Goal: Task Accomplishment & Management: Manage account settings

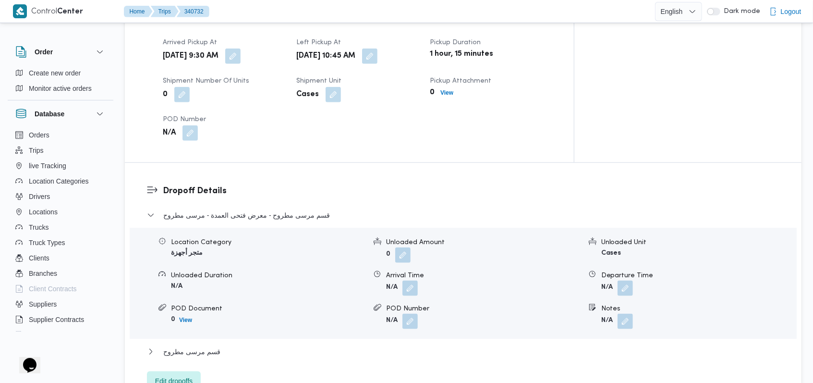
scroll to position [704, 0]
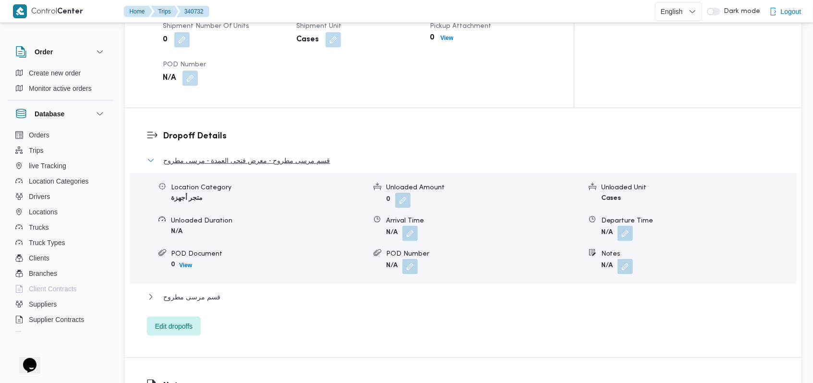
click at [327, 155] on button "قسم مرسى مطروح - معرض فتحى العمدة - مرسى مطروح" at bounding box center [463, 161] width 633 height 12
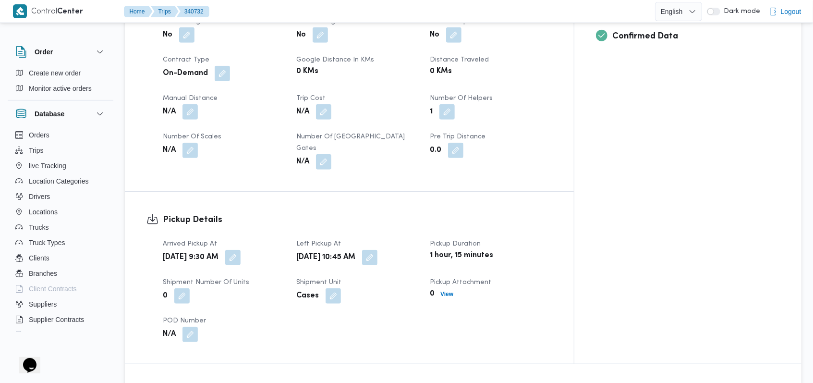
scroll to position [128, 0]
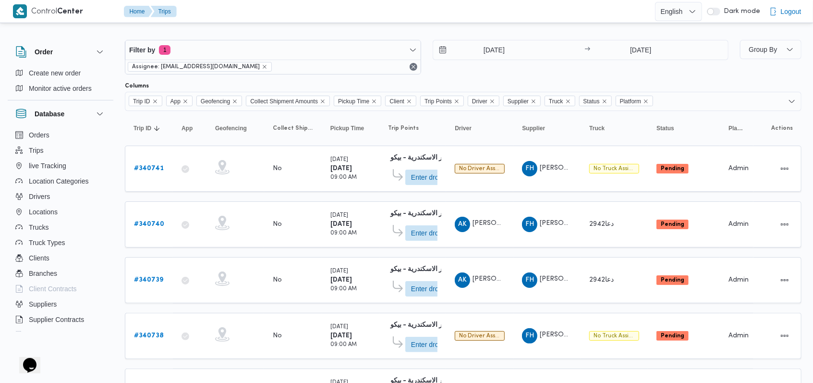
scroll to position [6, 0]
click at [160, 166] on b "# 340741" at bounding box center [149, 169] width 30 height 6
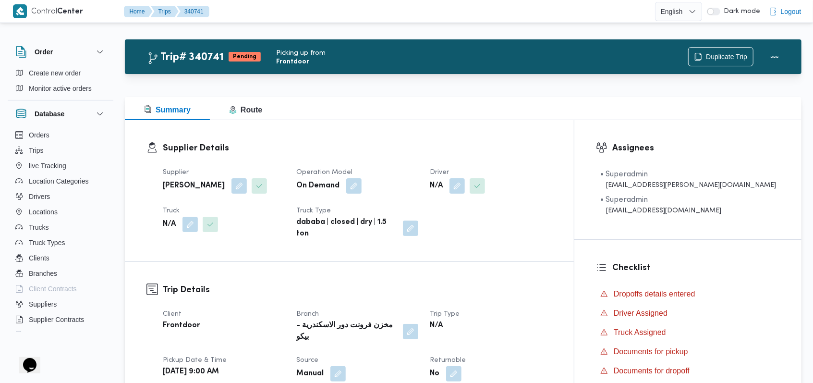
click at [504, 175] on dt "Driver" at bounding box center [491, 173] width 122 height 12
click at [496, 195] on div "Supplier فتحى حسن جلال ابو الحسن شركه تربو Operation Model On Demand Driver N/A…" at bounding box center [357, 203] width 401 height 85
click at [465, 189] on button "button" at bounding box center [457, 185] width 15 height 15
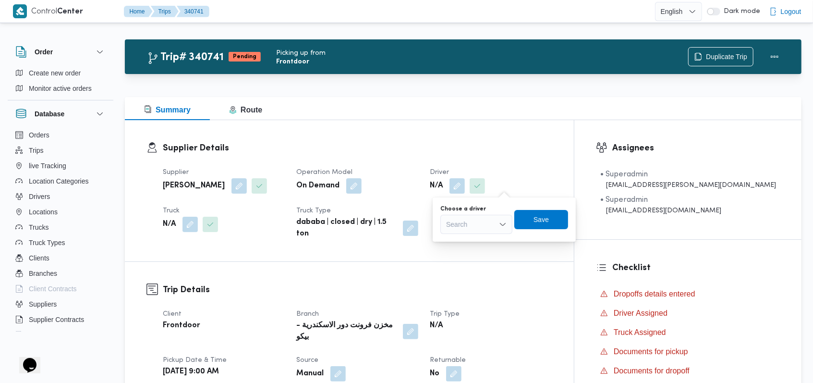
click at [488, 221] on div "Search" at bounding box center [477, 224] width 72 height 19
type input "مايكل"
click at [477, 238] on span "مايكل سمير ظريف شكري" at bounding box center [482, 242] width 49 height 12
click at [574, 213] on span "Save" at bounding box center [547, 218] width 54 height 19
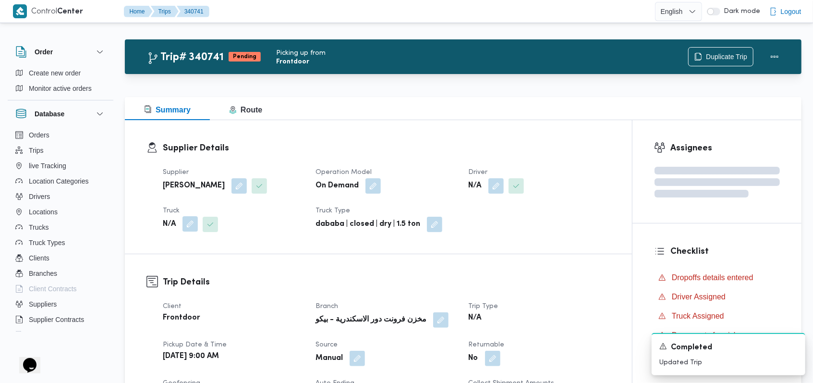
click at [187, 222] on button "button" at bounding box center [190, 223] width 15 height 15
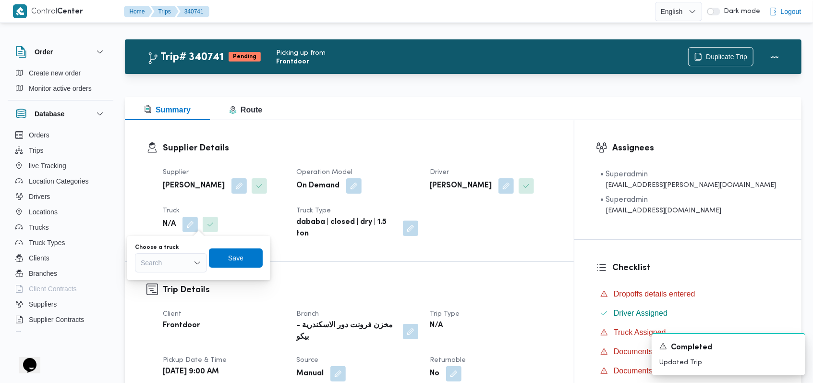
click at [177, 273] on div "Choose a truck Search Save" at bounding box center [199, 258] width 130 height 31
click at [177, 266] on div "Search" at bounding box center [171, 262] width 72 height 19
type input "1954"
click at [179, 275] on span "سوب 1954 | null" at bounding box center [176, 280] width 49 height 12
click at [264, 248] on div "Save" at bounding box center [244, 257] width 54 height 19
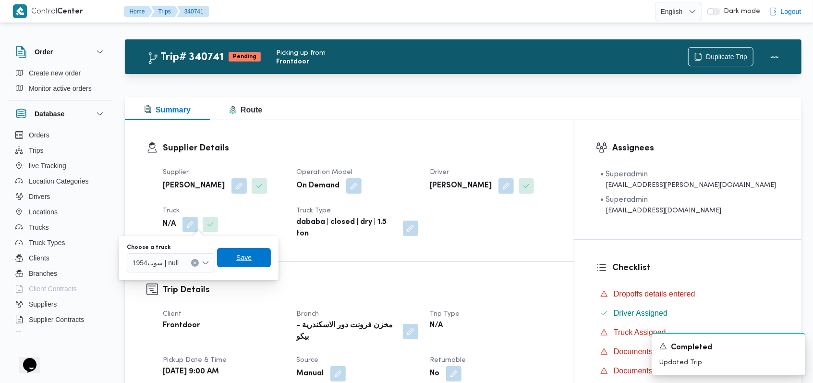
click at [264, 248] on span "Save" at bounding box center [244, 257] width 54 height 19
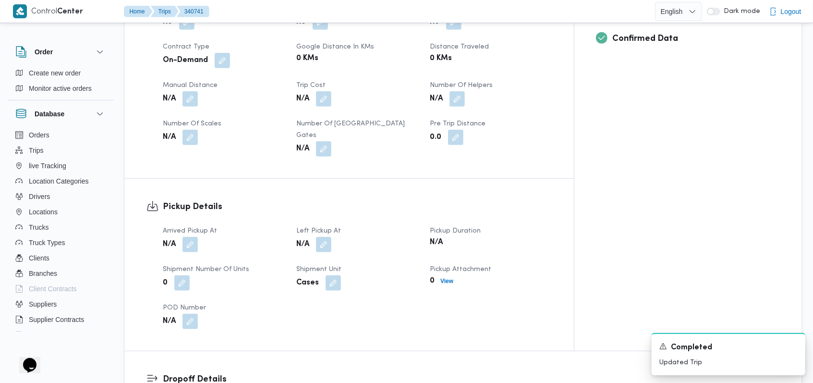
scroll to position [518, 0]
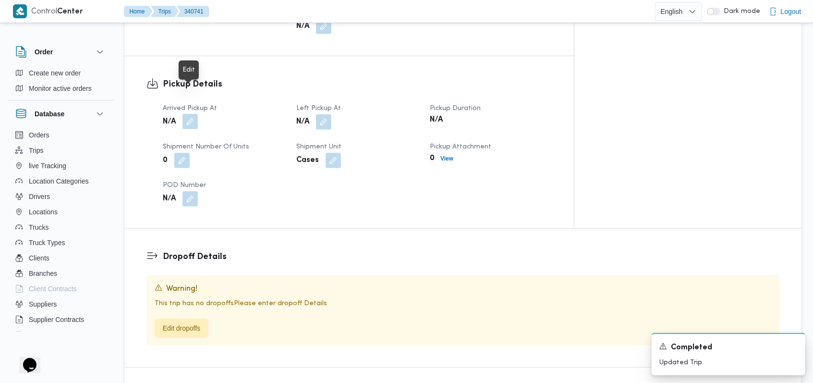
click at [186, 114] on button "button" at bounding box center [190, 121] width 15 height 15
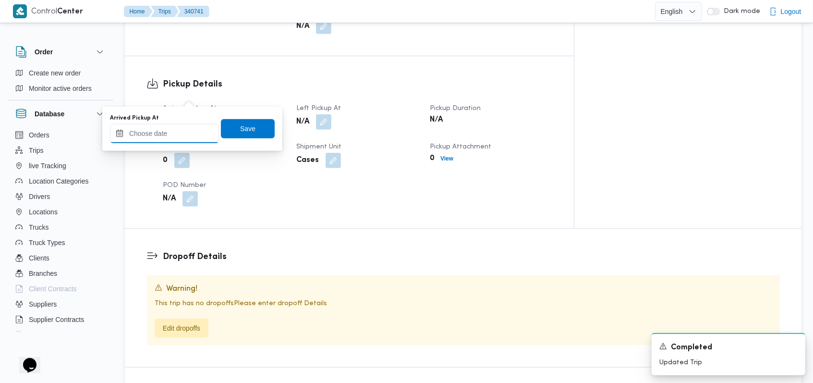
click at [179, 131] on input "Arrived Pickup At" at bounding box center [164, 133] width 109 height 19
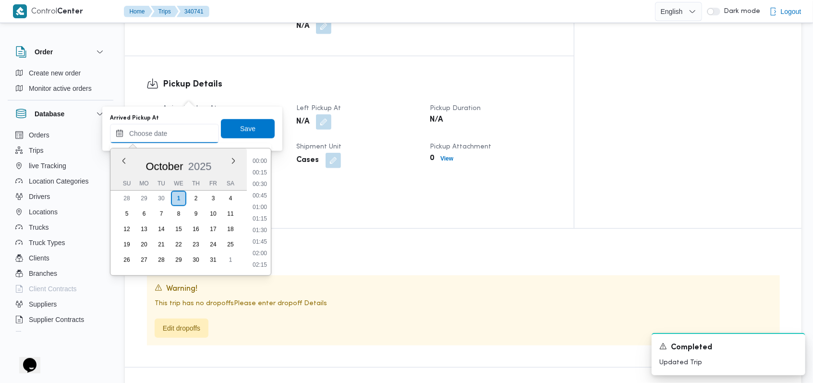
scroll to position [484, 0]
click at [263, 162] on li "10:30" at bounding box center [260, 162] width 22 height 10
type input "01/10/2025 10:30"
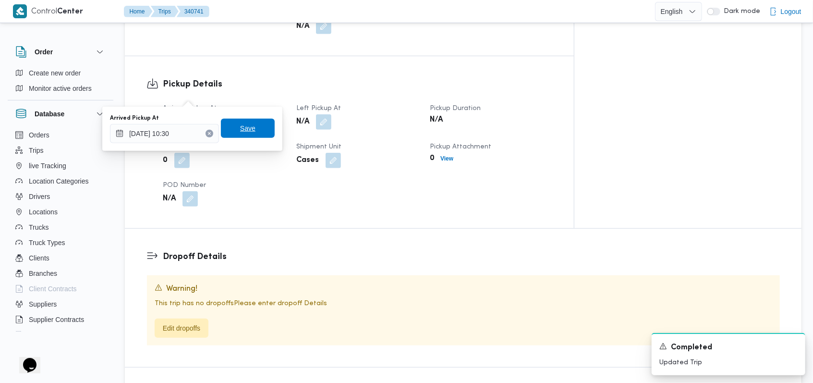
click at [261, 136] on span "Save" at bounding box center [248, 128] width 54 height 19
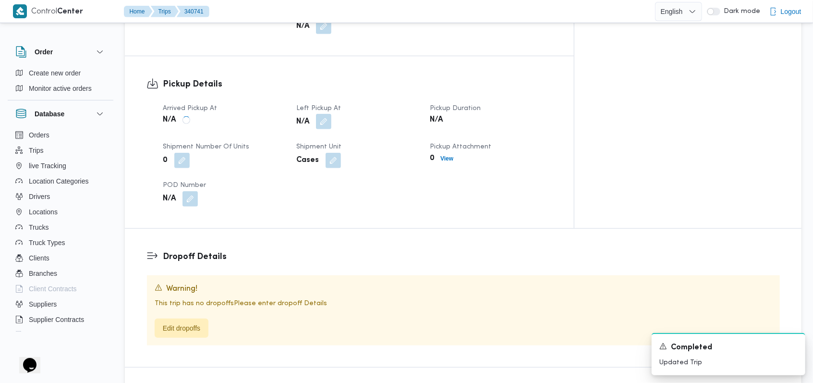
click at [332, 114] on button "button" at bounding box center [323, 121] width 15 height 15
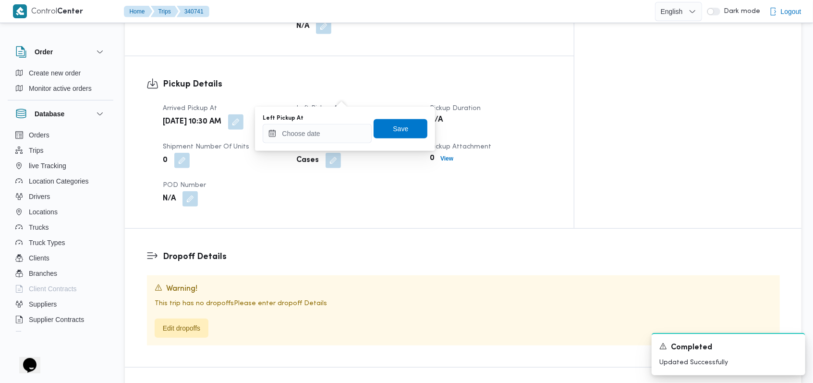
click at [330, 121] on div "Left Pickup At" at bounding box center [317, 118] width 109 height 8
click at [330, 128] on input "Left Pickup At" at bounding box center [317, 133] width 109 height 19
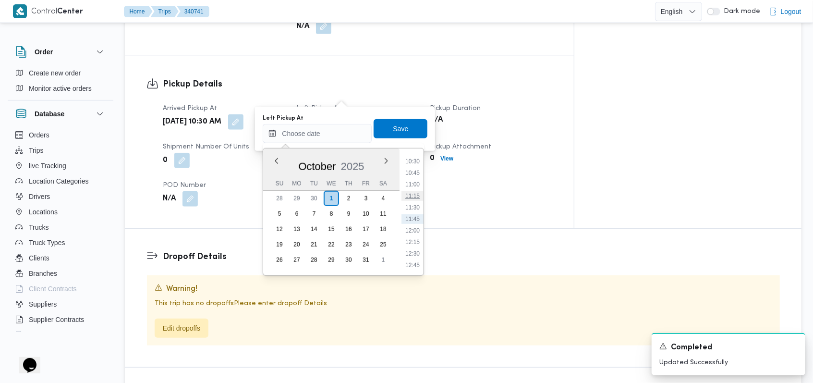
click at [422, 197] on li "11:15" at bounding box center [413, 196] width 22 height 10
type input "01/10/2025 11:15"
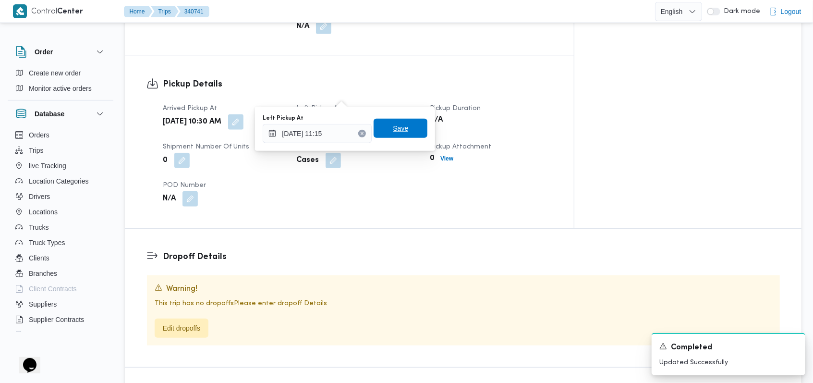
click at [411, 134] on span "Save" at bounding box center [401, 128] width 54 height 19
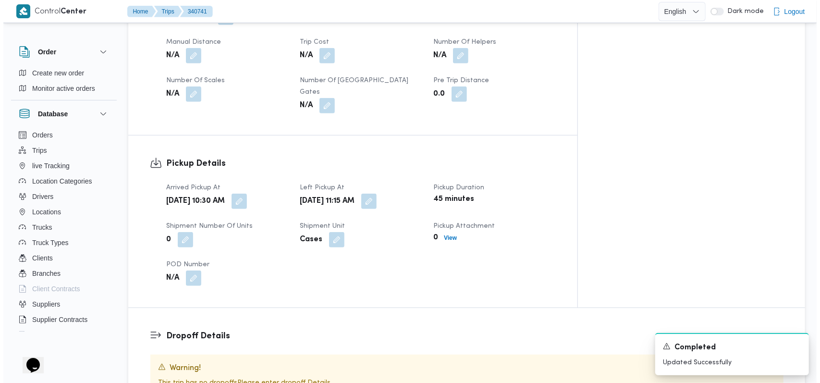
scroll to position [518, 0]
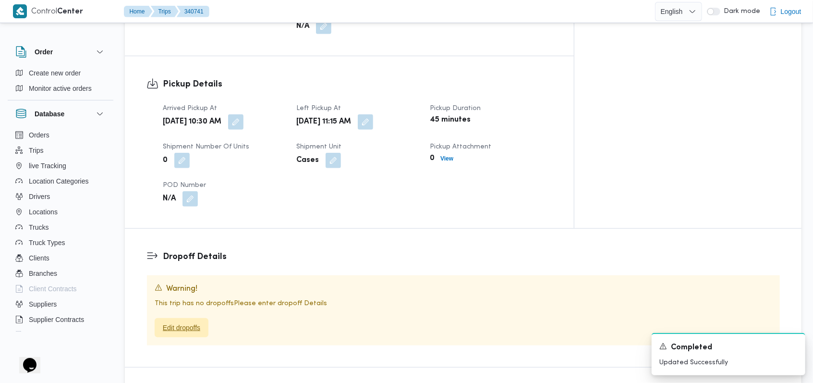
click at [190, 322] on span "Edit dropoffs" at bounding box center [181, 328] width 37 height 12
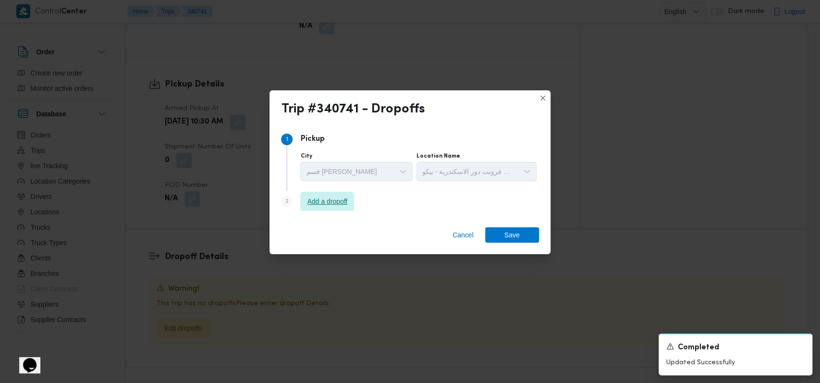
click at [346, 210] on span "Add a dropoff" at bounding box center [327, 201] width 54 height 19
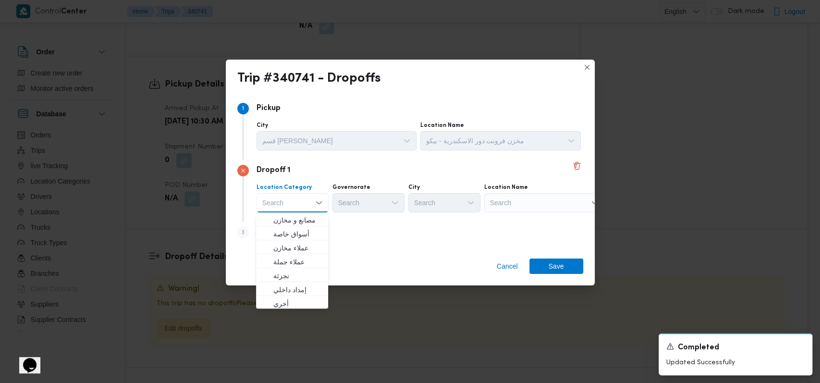
scroll to position [252, 0]
click at [309, 301] on span "متجر أجهزة" at bounding box center [297, 302] width 49 height 12
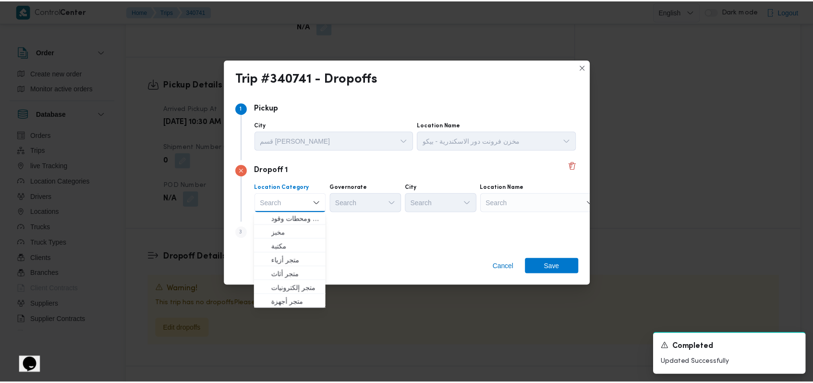
scroll to position [0, 0]
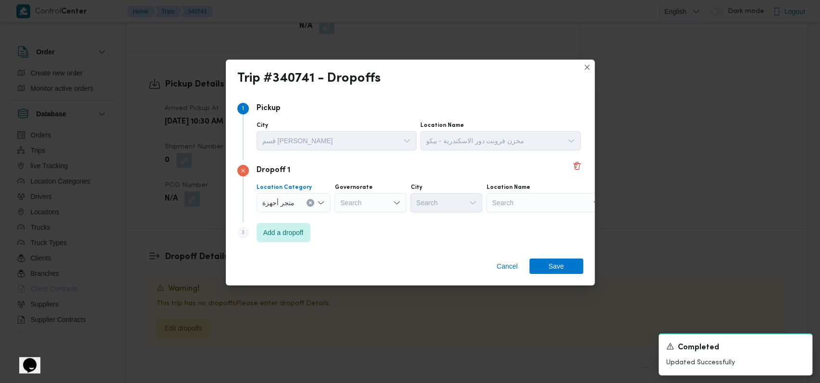
click at [523, 209] on div "Search" at bounding box center [546, 202] width 120 height 19
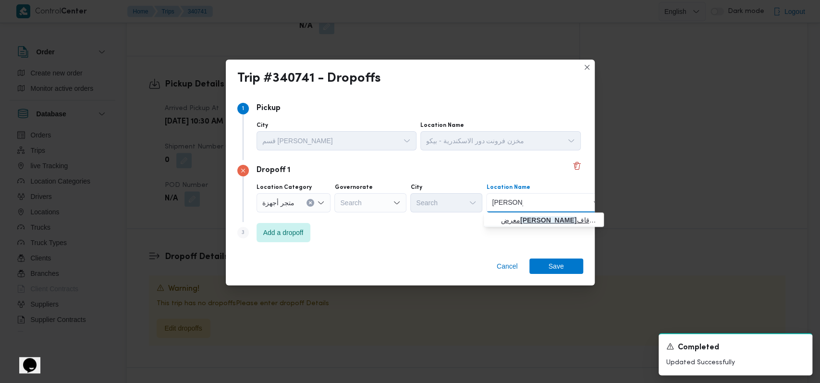
type input "طلعت مبار"
click at [527, 217] on span "معرض طلعت مبار ك كفر الدوار | شركة طلعت التجارية | منشأة الأوقاف" at bounding box center [549, 220] width 97 height 12
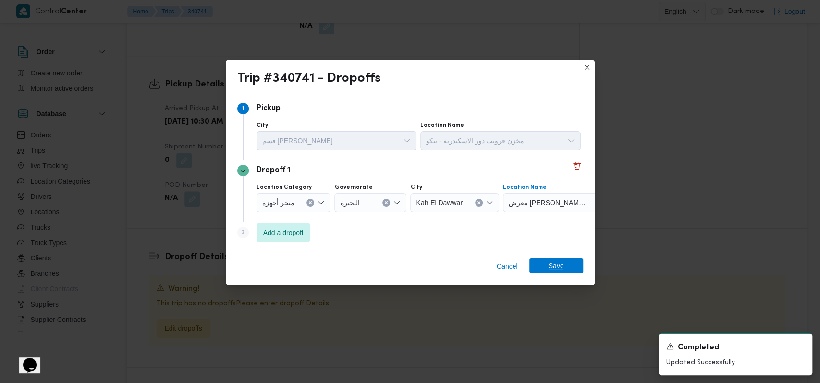
click at [559, 263] on span "Save" at bounding box center [556, 265] width 15 height 15
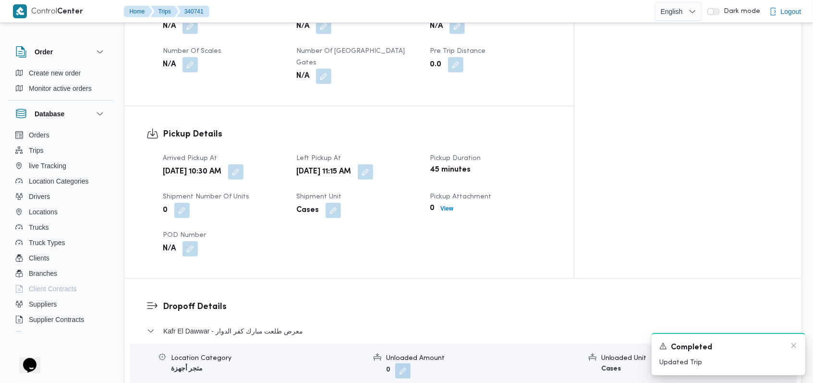
scroll to position [568, 0]
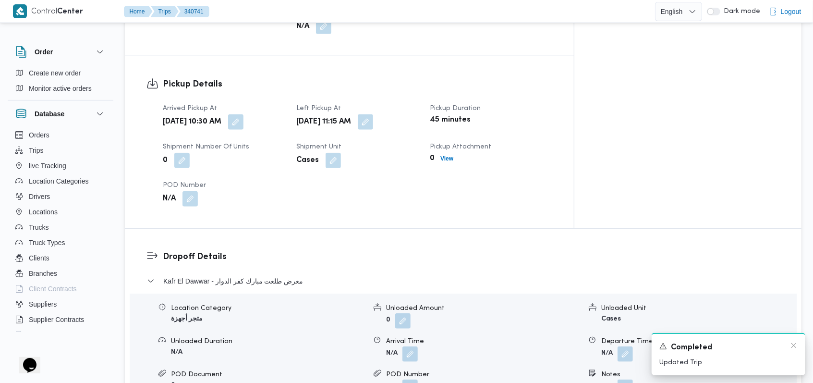
click at [793, 350] on div "Completed" at bounding box center [729, 348] width 138 height 12
click at [792, 350] on div "Completed" at bounding box center [729, 348] width 138 height 12
click at [803, 339] on div "A new notification appears Completed Updated Trip" at bounding box center [729, 354] width 154 height 42
click at [797, 345] on icon "Dismiss toast" at bounding box center [794, 346] width 8 height 8
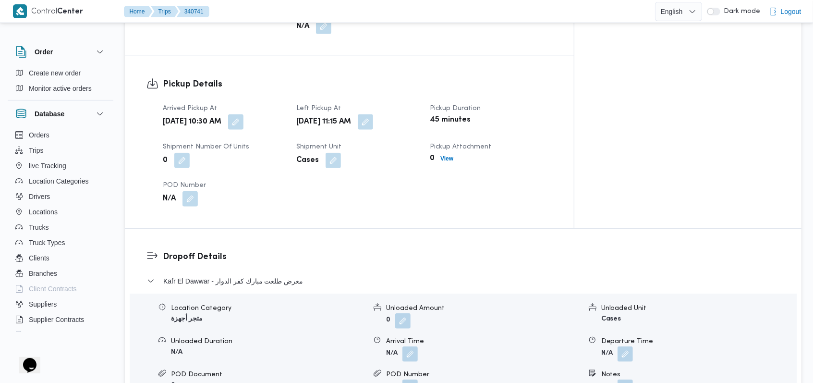
click at [284, 275] on div "Kafr El Dawwar - معرض طلعت مبارك كفر الدوار" at bounding box center [463, 284] width 633 height 18
click at [287, 275] on span "Kafr El Dawwar - معرض طلعت مبارك كفر الدوار" at bounding box center [233, 281] width 140 height 12
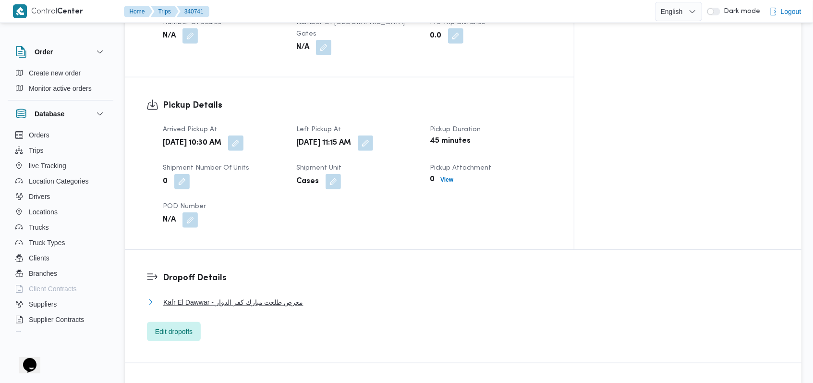
scroll to position [577, 0]
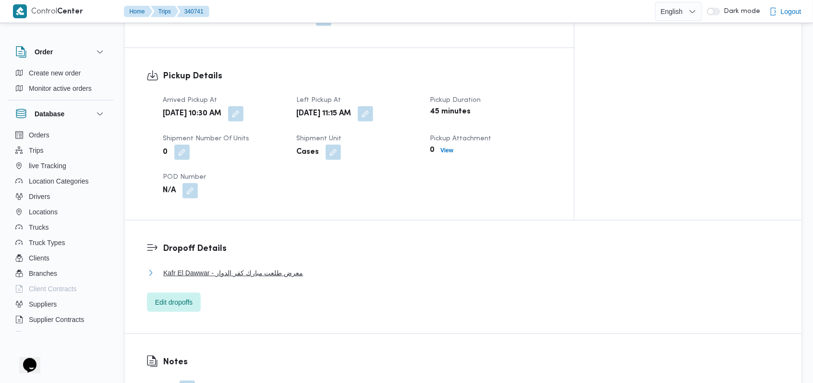
click at [307, 267] on button "Kafr El Dawwar - معرض طلعت مبارك كفر الدوار" at bounding box center [463, 273] width 633 height 12
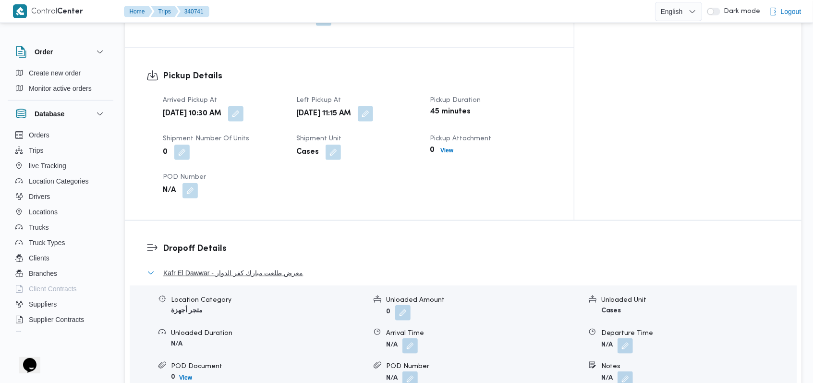
click at [307, 267] on button "Kafr El Dawwar - معرض طلعت مبارك كفر الدوار" at bounding box center [463, 273] width 633 height 12
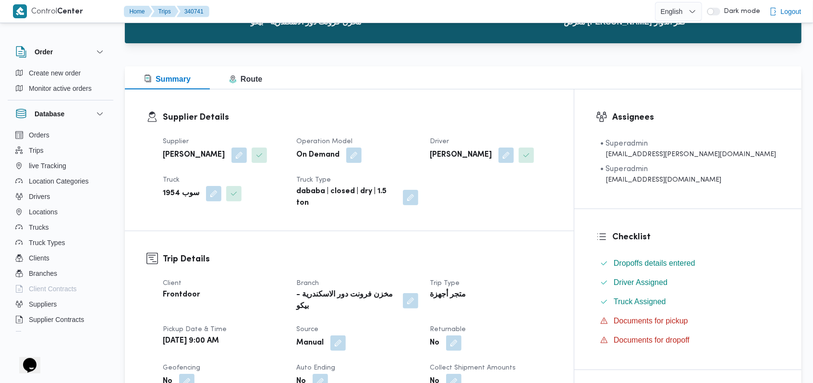
scroll to position [0, 0]
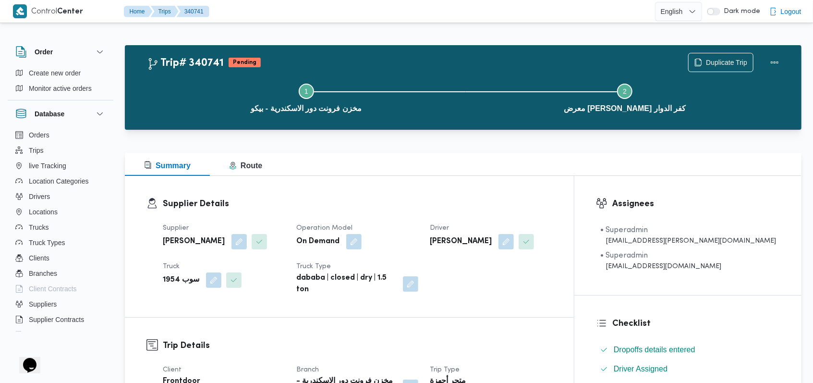
click at [419, 199] on h3 "Supplier Details" at bounding box center [358, 203] width 390 height 13
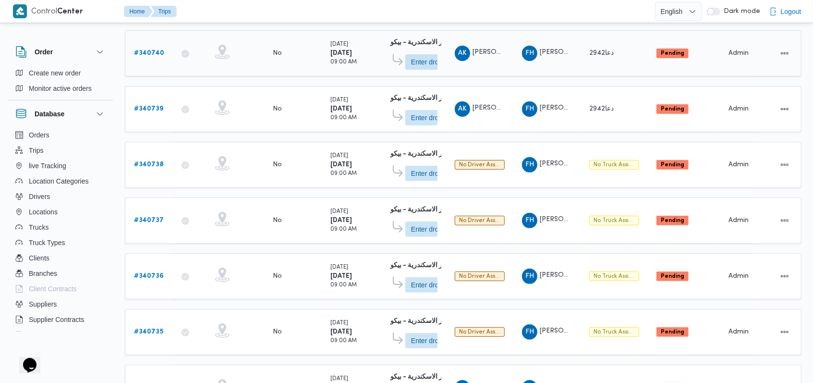
scroll to position [256, 0]
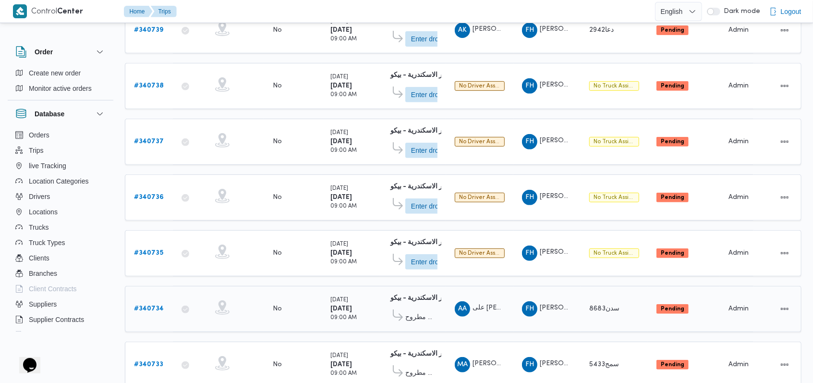
click at [426, 317] on span "معرض فتحى العمدة - مرسى مطروح" at bounding box center [412, 317] width 49 height 16
click at [424, 313] on span "معرض فتحى العمدة - مرسى مطروح" at bounding box center [422, 318] width 32 height 12
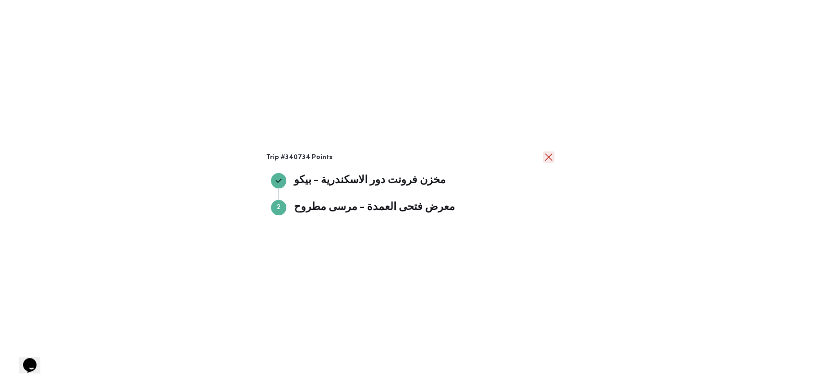
click at [544, 159] on button "close" at bounding box center [549, 157] width 12 height 12
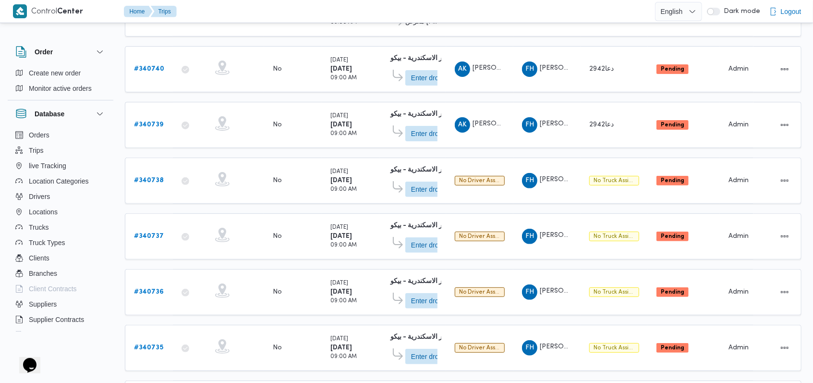
scroll to position [338, 0]
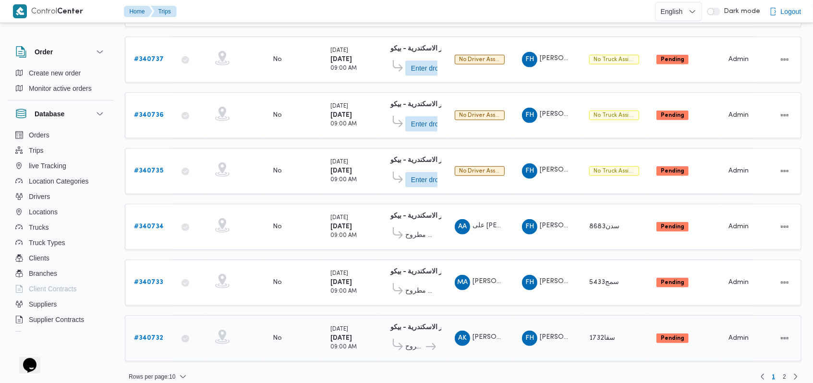
click at [142, 335] on b "# 340732" at bounding box center [148, 338] width 29 height 6
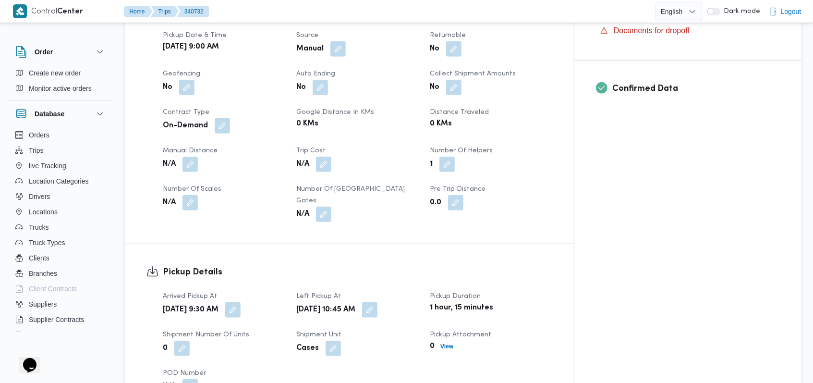
scroll to position [577, 0]
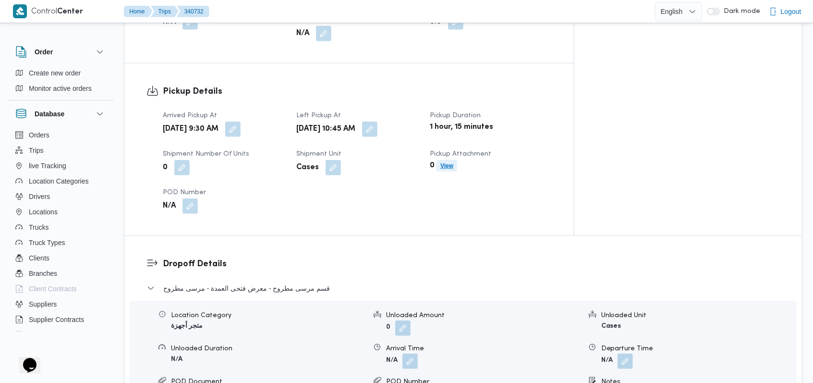
click at [457, 160] on span "View" at bounding box center [447, 166] width 21 height 12
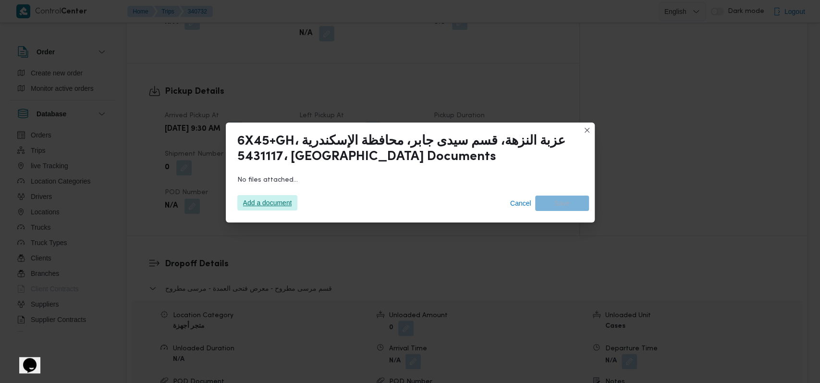
click at [289, 202] on span "Add a document" at bounding box center [267, 202] width 49 height 15
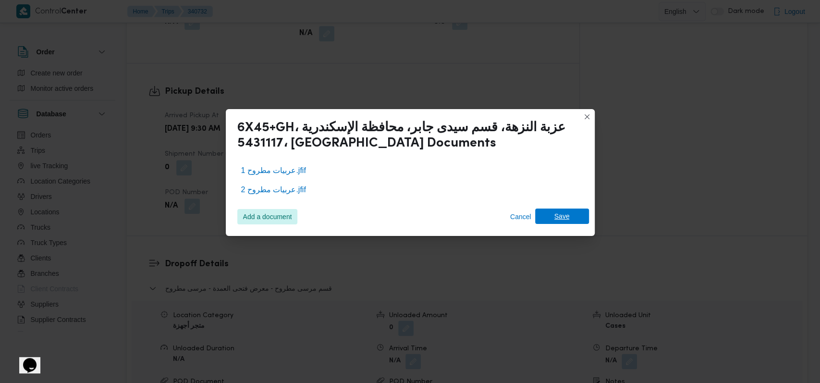
click at [571, 221] on span "Save" at bounding box center [562, 216] width 54 height 15
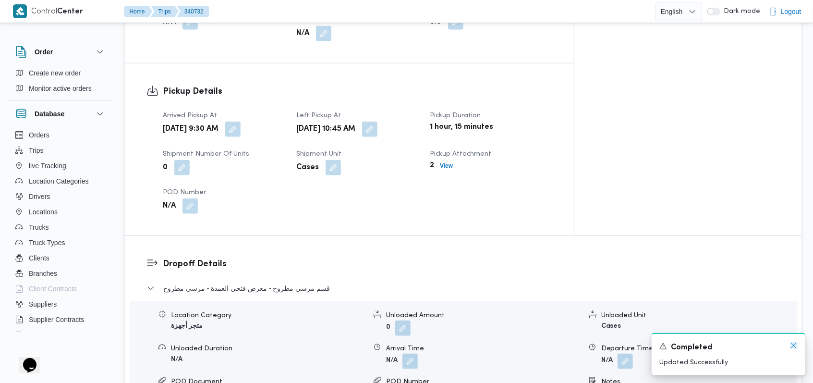
click at [792, 346] on icon "Dismiss toast" at bounding box center [794, 346] width 8 height 8
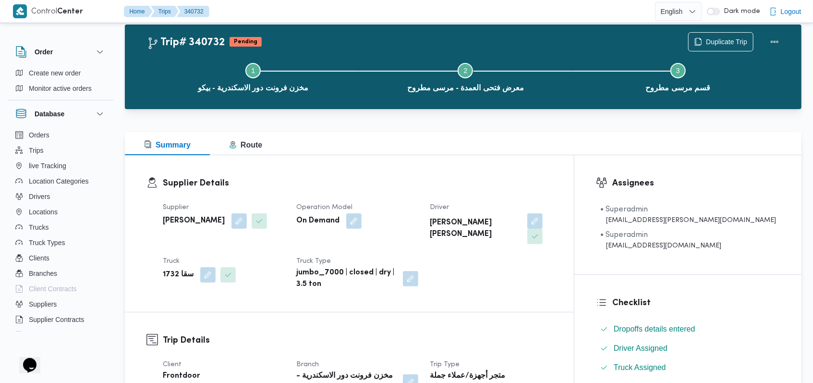
scroll to position [0, 0]
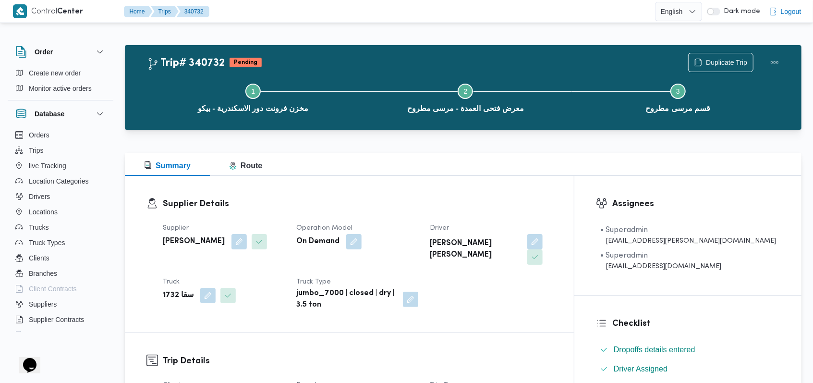
click at [427, 250] on div "Supplier فتحى حسن جلال ابو الحسن شركه تربو Operation Model On Demand Driver احم…" at bounding box center [357, 267] width 401 height 100
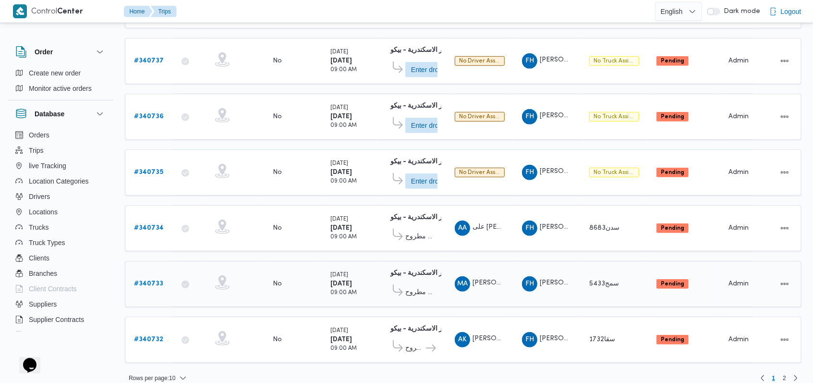
scroll to position [338, 0]
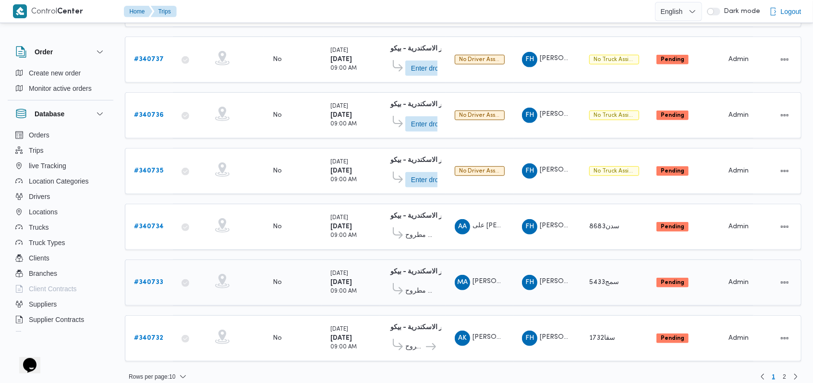
click at [158, 279] on b "# 340733" at bounding box center [148, 282] width 29 height 6
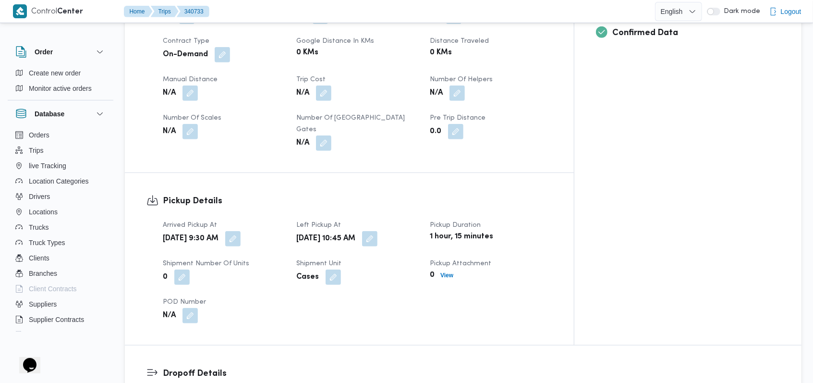
scroll to position [512, 0]
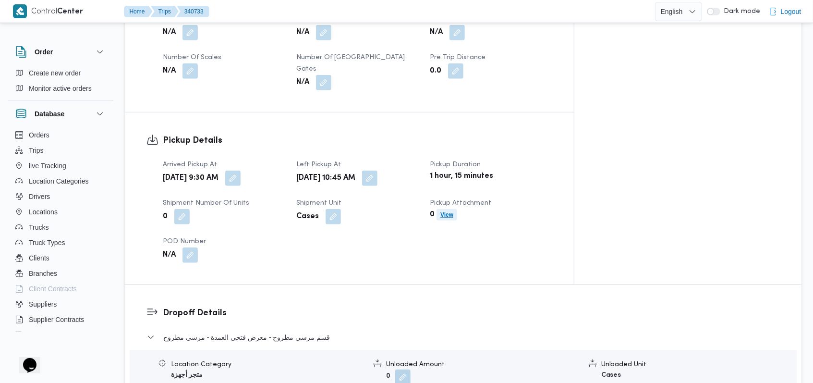
click at [454, 211] on b "View" at bounding box center [447, 214] width 13 height 7
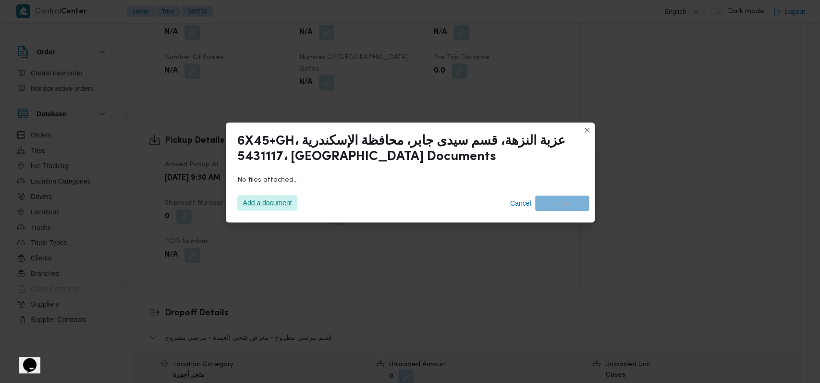
click at [273, 197] on span "Add a document" at bounding box center [267, 202] width 49 height 15
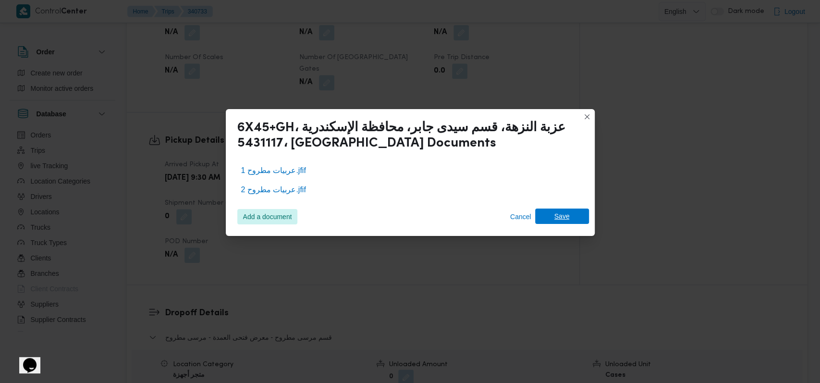
click at [560, 222] on span "Save" at bounding box center [561, 216] width 15 height 15
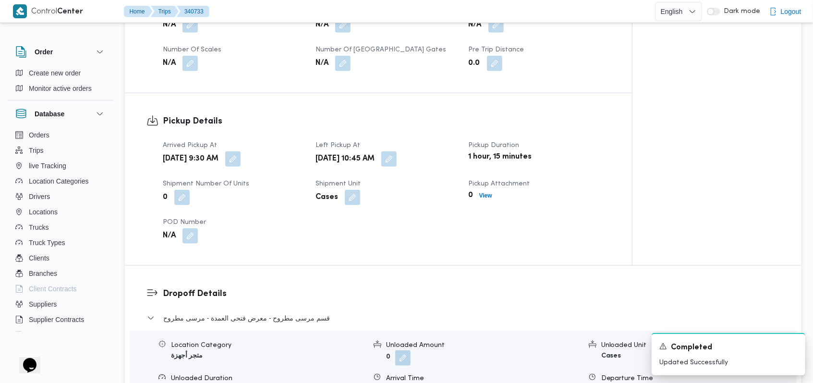
click at [441, 228] on div "Arrived Pickup At Wed, Oct 1, 2025 9:30 AM Left Pickup At Wed, Oct 1, 2025 10:4…" at bounding box center [386, 191] width 459 height 115
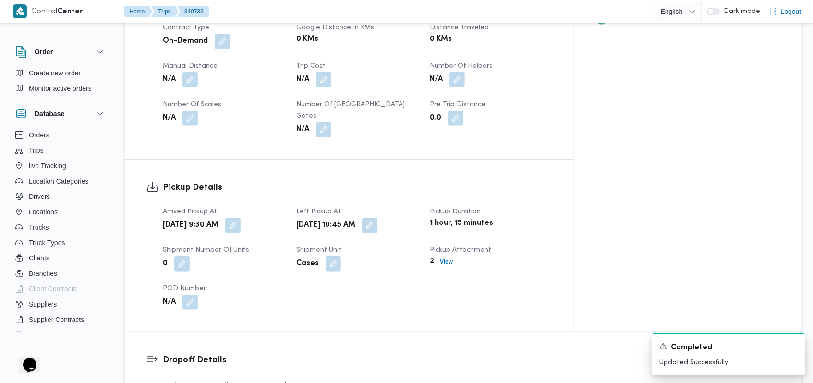
scroll to position [384, 0]
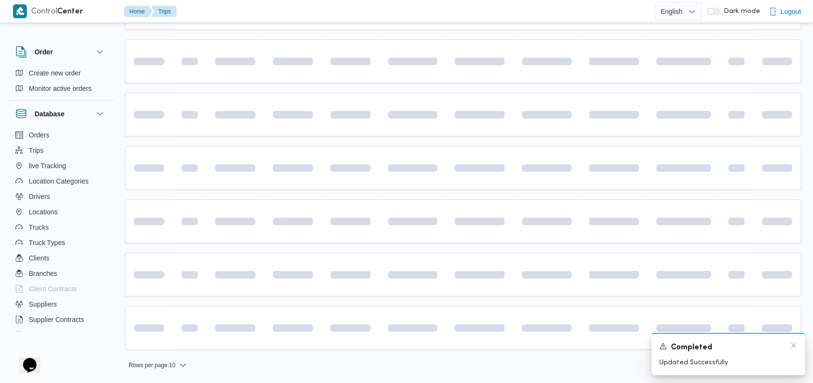
scroll to position [321, 0]
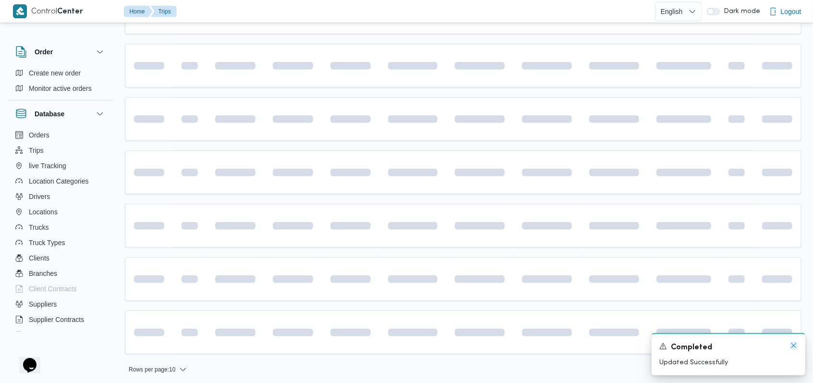
click at [794, 346] on icon "Dismiss toast" at bounding box center [794, 345] width 5 height 5
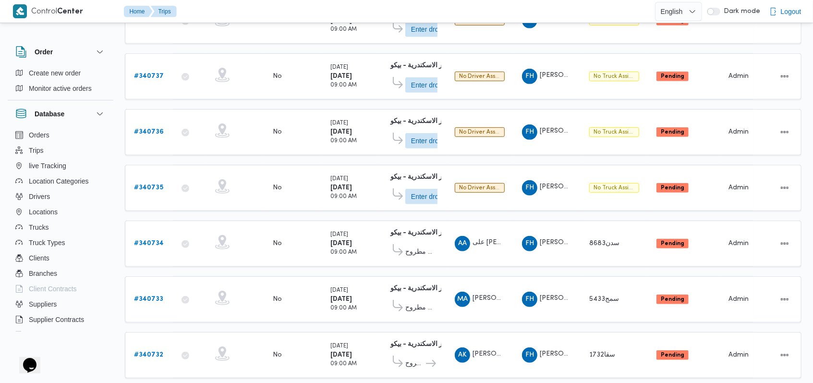
scroll to position [326, 0]
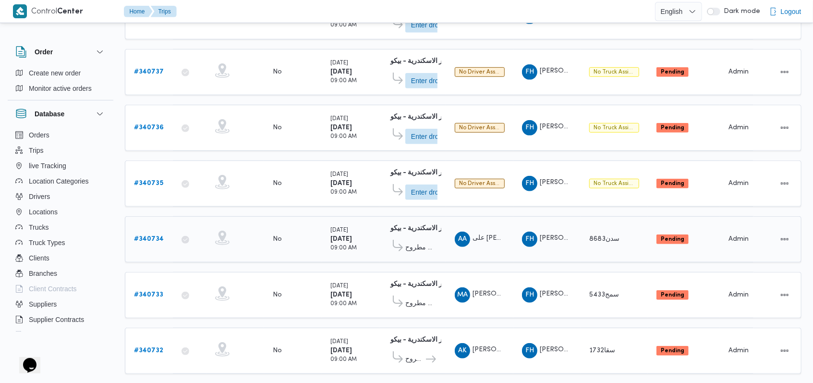
click at [158, 236] on b "# 340734" at bounding box center [149, 239] width 30 height 6
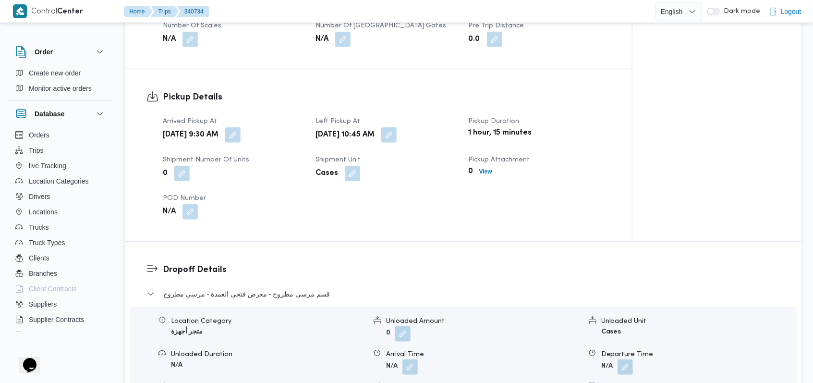
scroll to position [646, 0]
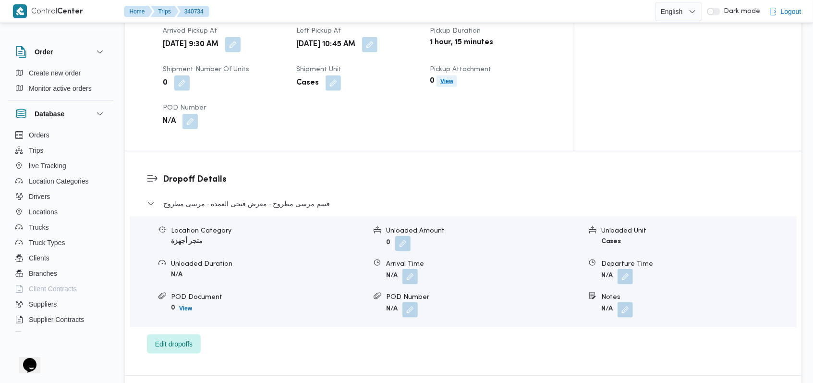
click at [454, 78] on b "View" at bounding box center [447, 81] width 13 height 7
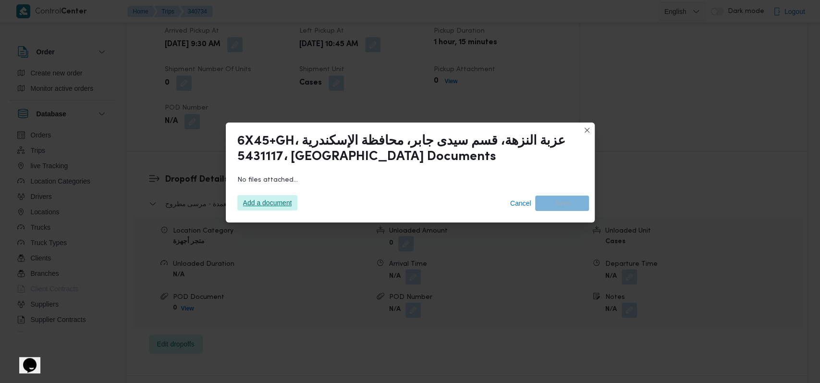
click at [268, 205] on span "Add a document" at bounding box center [267, 202] width 49 height 15
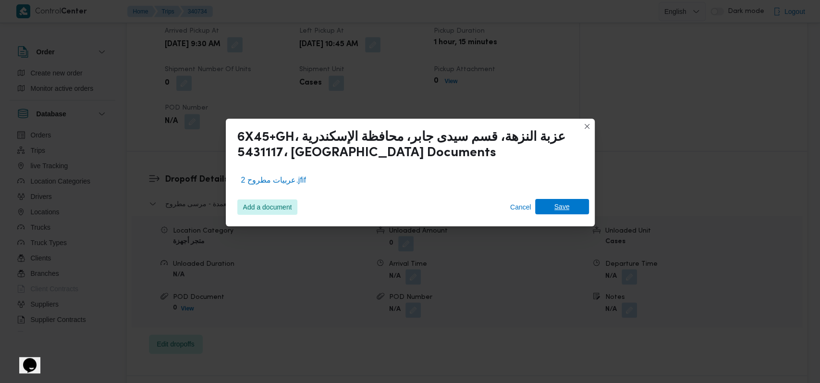
click at [571, 207] on span "Save" at bounding box center [562, 206] width 54 height 15
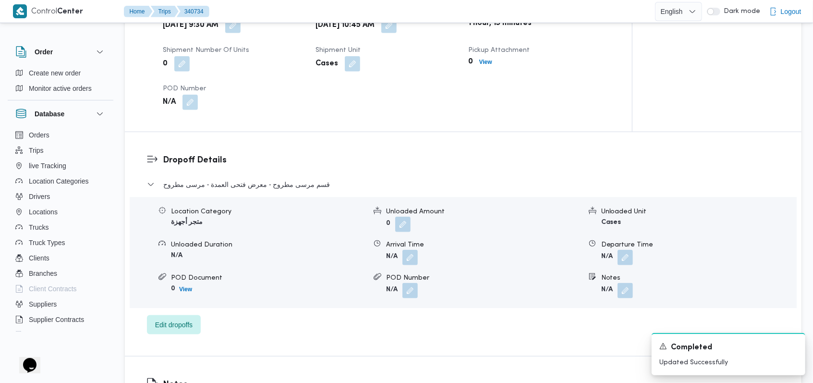
click at [515, 152] on div "Dropoff Details قسم مرسى مطروح - معرض فتحى العمدة - مرسى مطروح Location Categor…" at bounding box center [463, 244] width 677 height 224
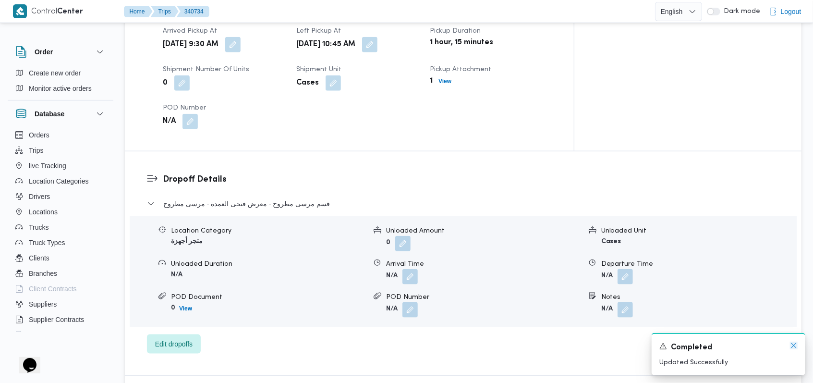
click at [793, 349] on icon "Dismiss toast" at bounding box center [794, 346] width 8 height 8
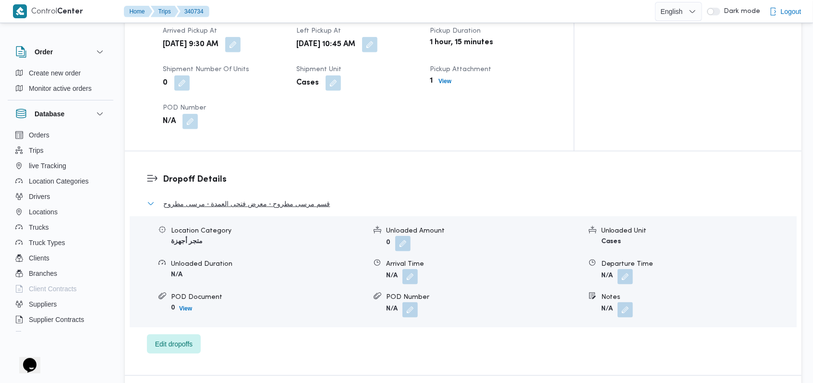
click at [259, 198] on span "قسم مرسى مطروح - معرض فتحى العمدة - مرسى مطروح" at bounding box center [246, 204] width 167 height 12
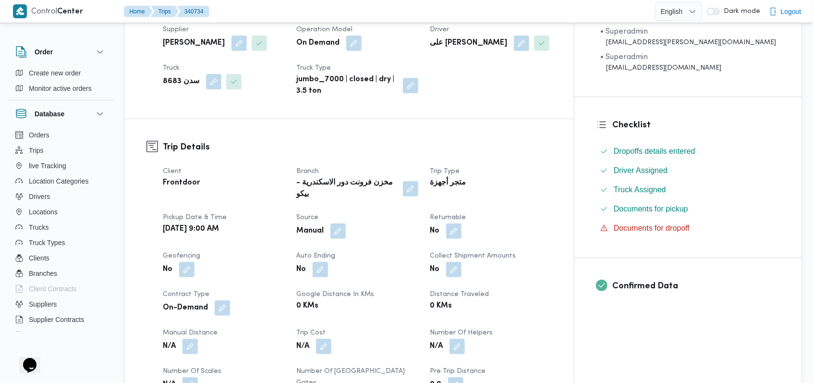
scroll to position [0, 0]
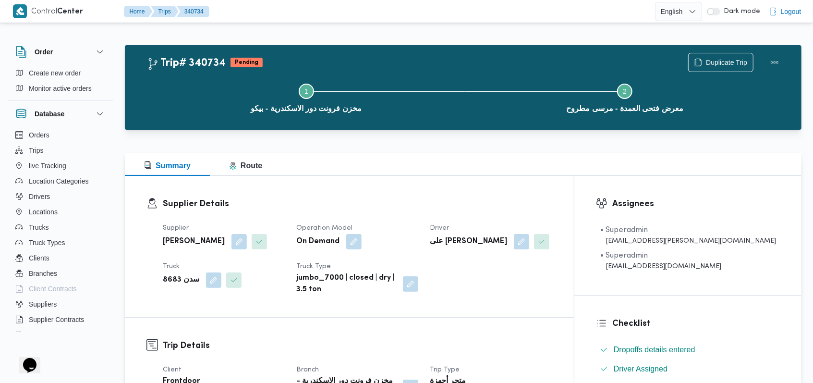
click at [419, 232] on dt "Operation Model" at bounding box center [357, 228] width 122 height 12
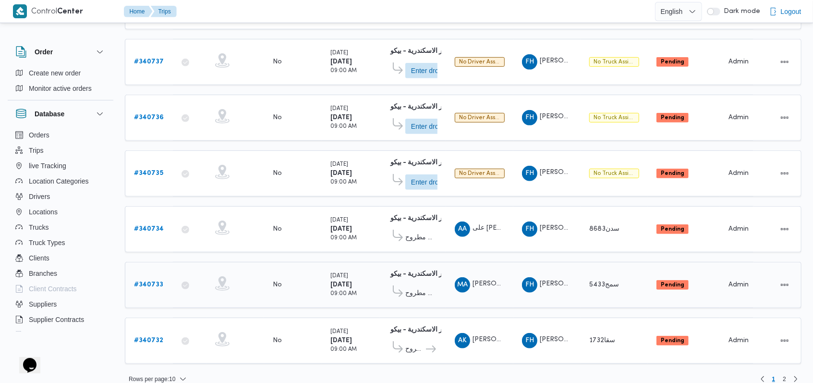
scroll to position [338, 0]
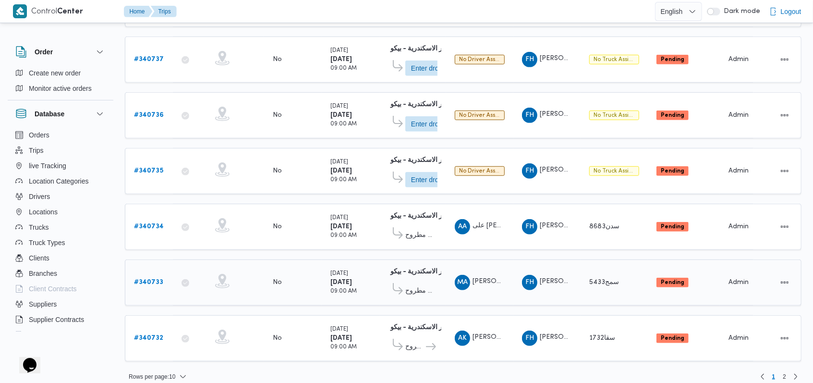
click at [155, 279] on b "# 340733" at bounding box center [148, 282] width 29 height 6
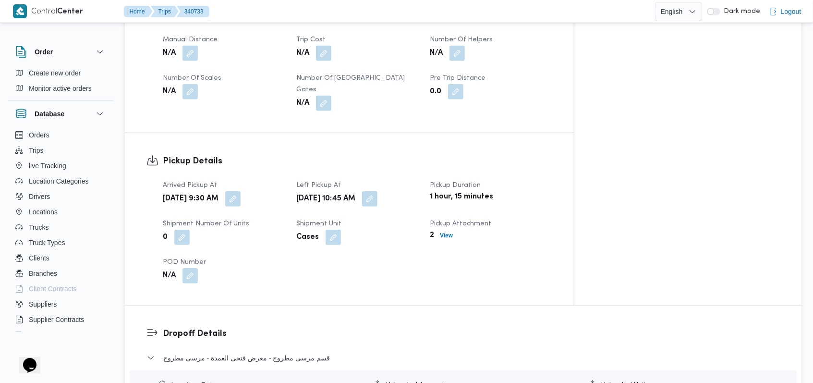
scroll to position [512, 0]
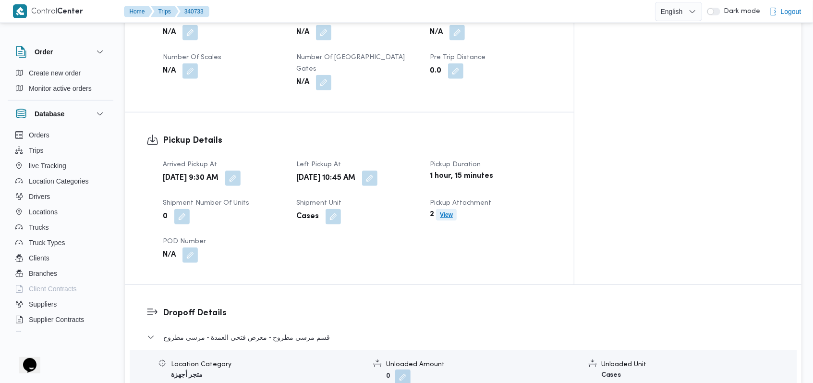
click at [453, 211] on b "View" at bounding box center [446, 214] width 13 height 7
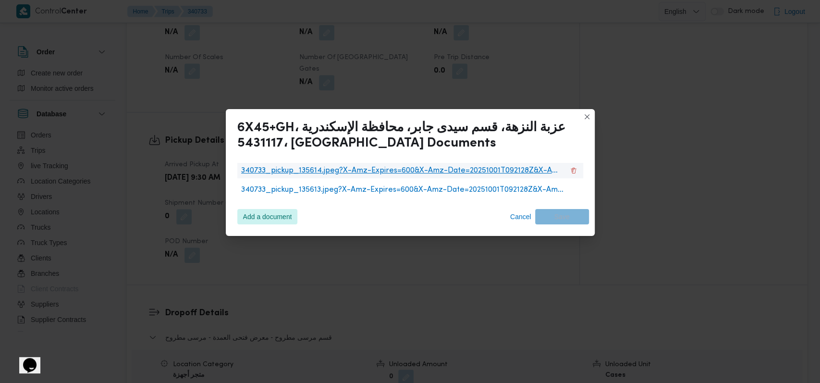
click at [326, 174] on span "340733_pickup_135614.jpeg?X-Amz-Expires=600&X-Amz-Date=20251001T092128Z&X-Amz-A…" at bounding box center [402, 171] width 323 height 12
click at [575, 170] on button "340733_pickup_135614.jpeg?X-Amz-Expires=600&X-Amz-Date=20251001T092128Z&X-Amz-A…" at bounding box center [574, 170] width 12 height 12
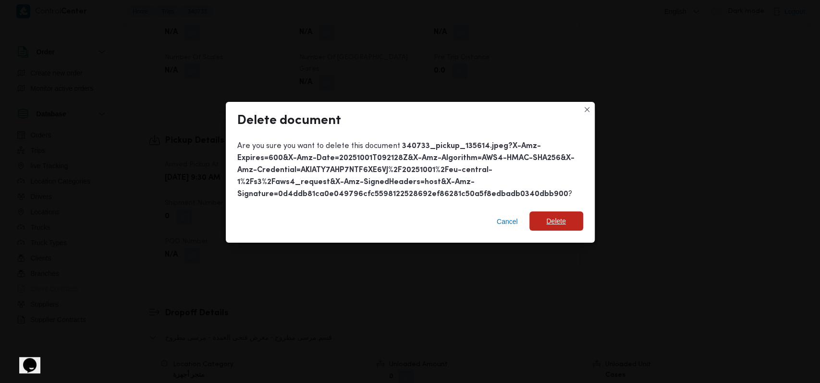
click at [565, 216] on span "Delete" at bounding box center [555, 221] width 19 height 12
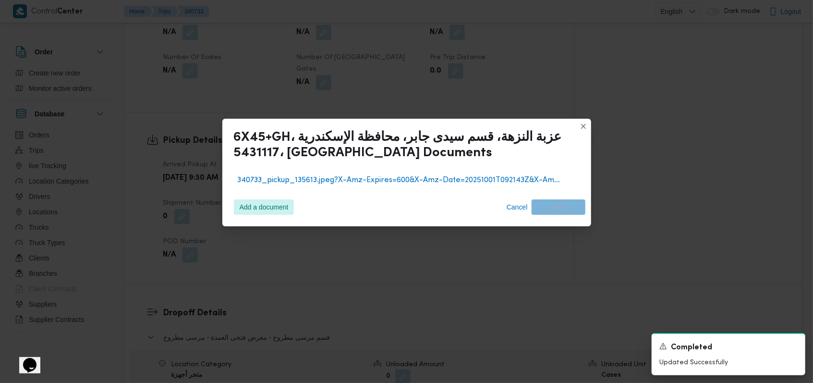
click at [516, 259] on div "6X45+GH، عزبة النزهة، قسم سيدى جابر، محافظة الإسكندرية 5431117، مصر Documents 3…" at bounding box center [406, 191] width 813 height 383
click at [517, 208] on span "Cancel" at bounding box center [517, 207] width 21 height 12
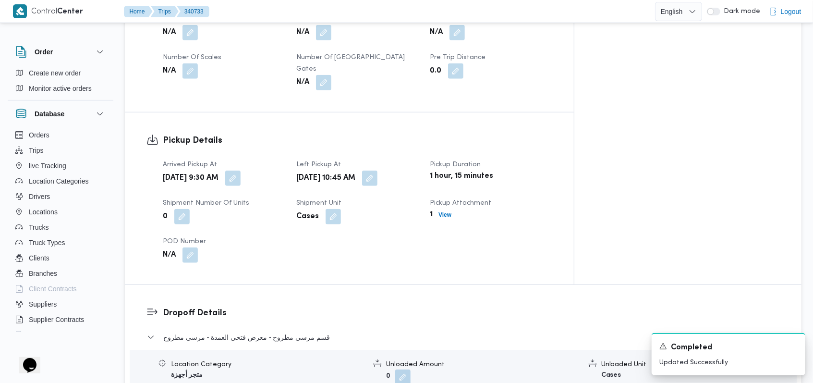
click at [501, 255] on div "Pickup Details Arrived Pickup At Wed, Oct 1, 2025 9:30 AM Left Pickup At Wed, O…" at bounding box center [349, 198] width 449 height 172
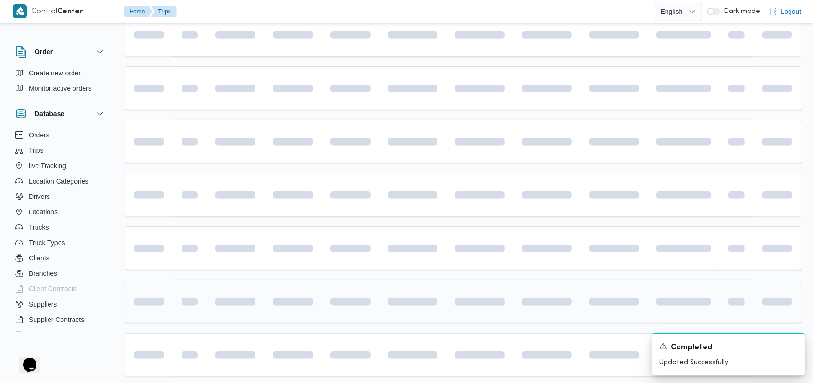
scroll to position [321, 0]
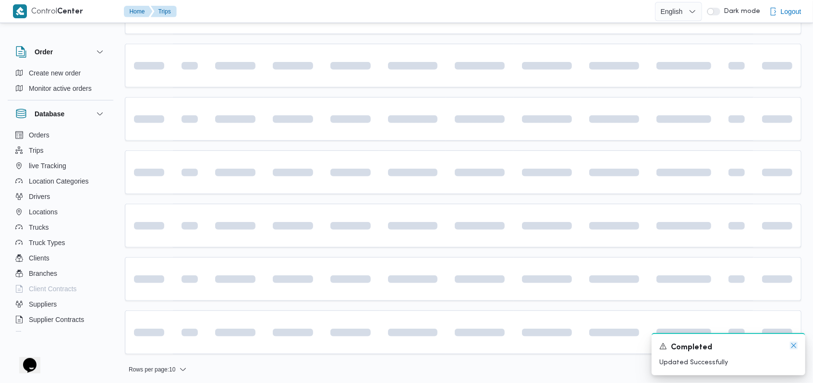
click at [796, 345] on icon "Dismiss toast" at bounding box center [794, 346] width 8 height 8
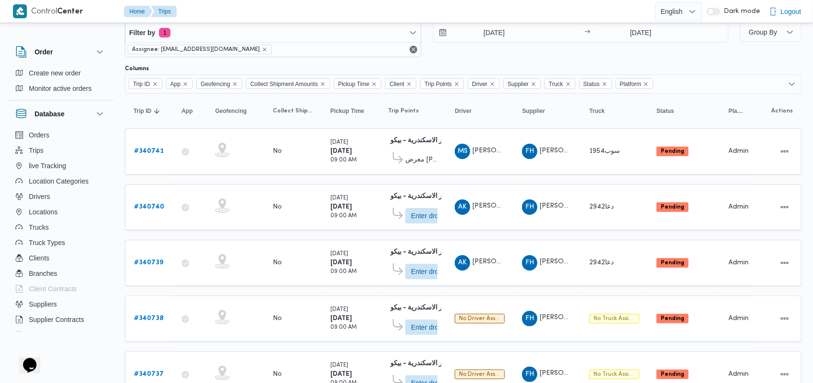
scroll to position [5, 0]
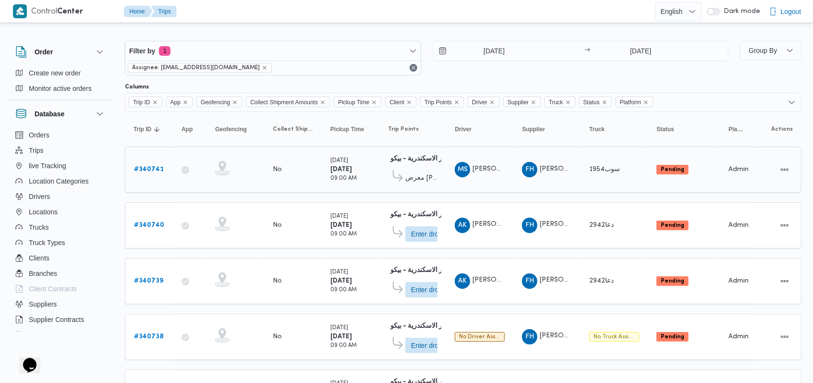
click at [148, 170] on b "# 340741" at bounding box center [149, 169] width 30 height 6
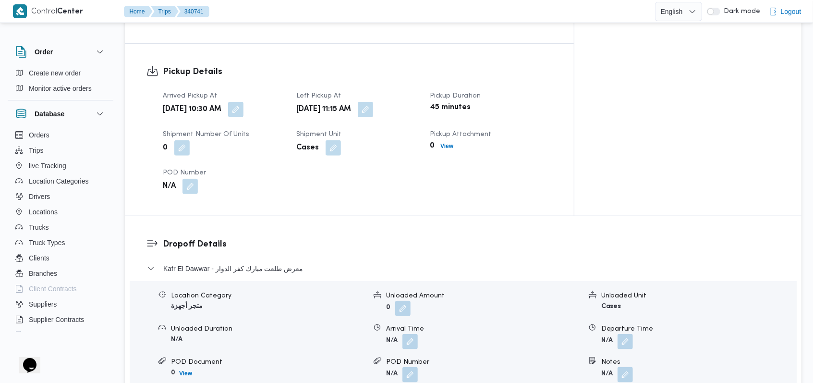
scroll to position [582, 0]
click at [454, 142] on b "View" at bounding box center [447, 145] width 13 height 7
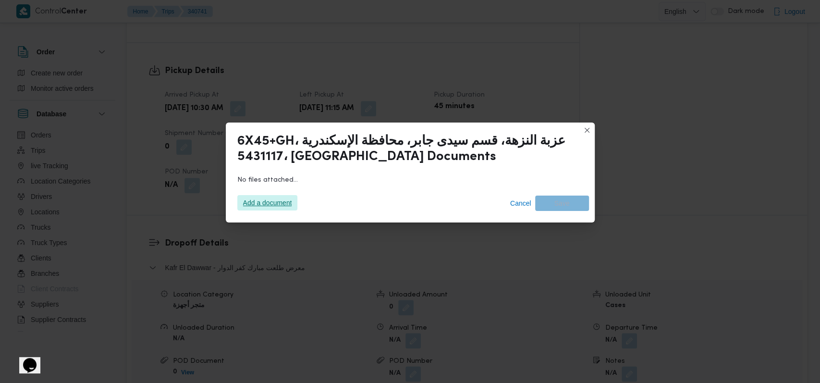
click at [284, 205] on span "Add a document" at bounding box center [267, 202] width 49 height 15
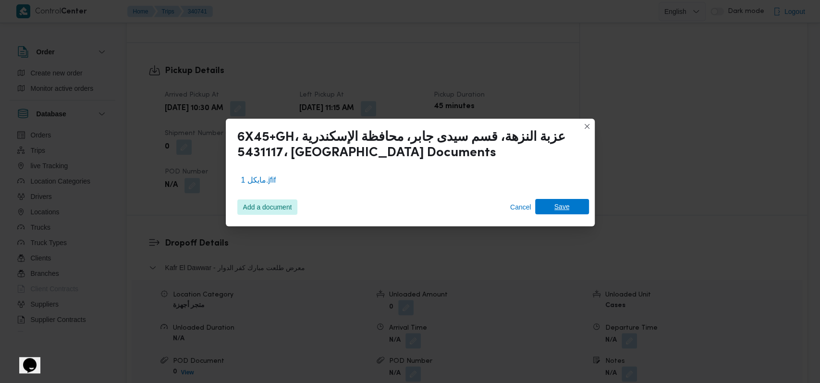
click at [567, 204] on span "Save" at bounding box center [561, 206] width 15 height 15
click at [665, 199] on div "6X45+GH، عزبة النزهة، قسم سيدى جابر، محافظة الإسكندرية 5431117، مصر Documents م…" at bounding box center [410, 191] width 820 height 383
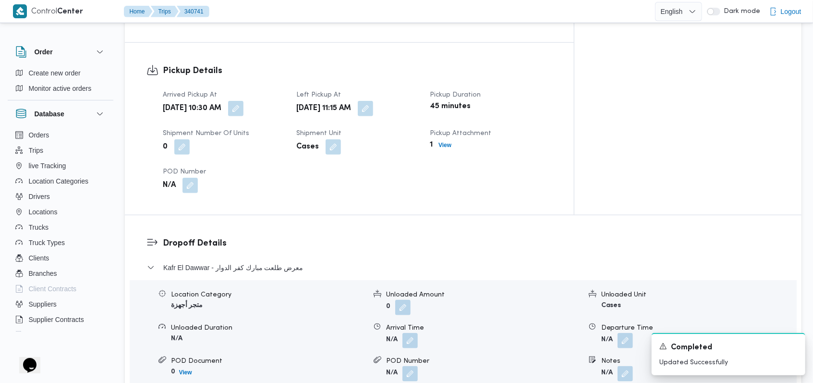
click at [411, 178] on div "Pickup Details Arrived Pickup At Wed, Oct 1, 2025 10:30 AM Left Pickup At Wed, …" at bounding box center [349, 129] width 449 height 172
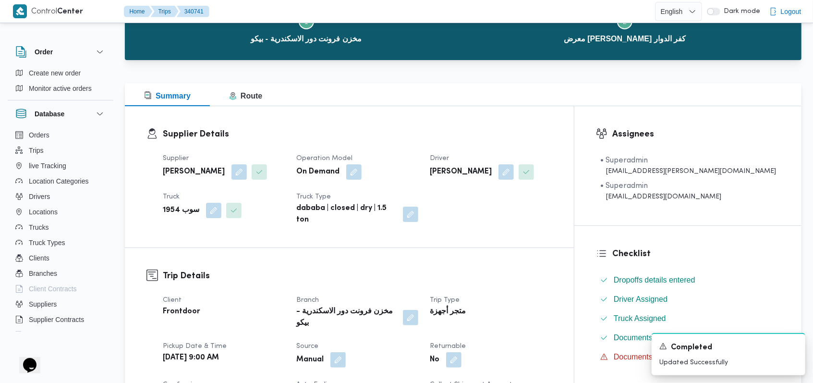
scroll to position [69, 0]
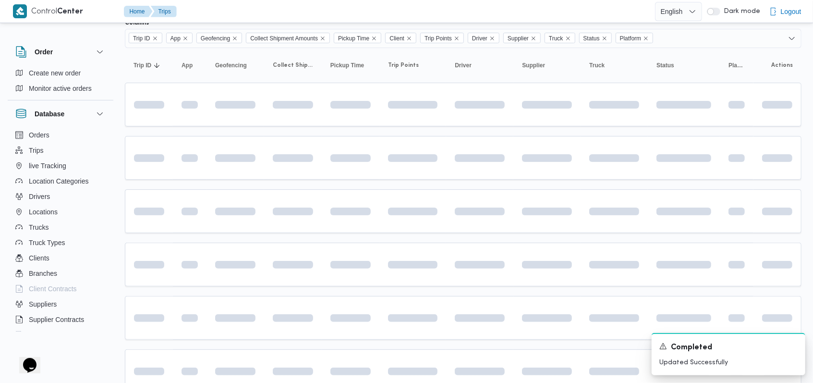
scroll to position [5, 0]
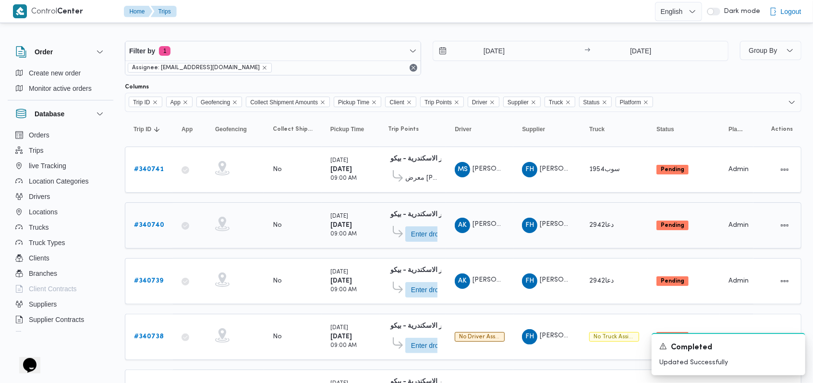
click at [151, 225] on b "# 340740" at bounding box center [149, 225] width 30 height 6
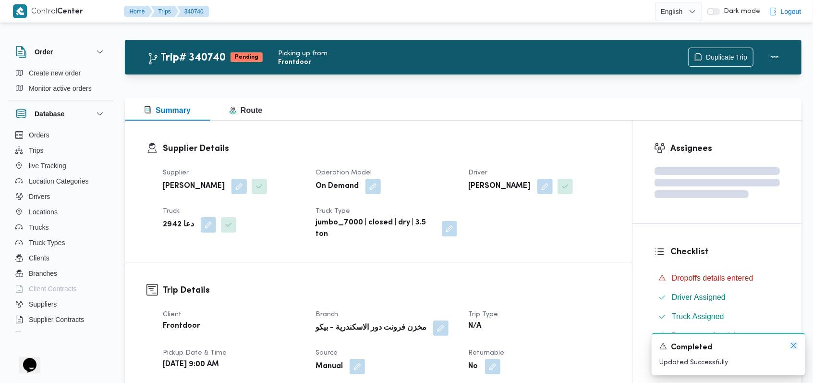
click at [795, 345] on icon "Dismiss toast" at bounding box center [794, 345] width 5 height 5
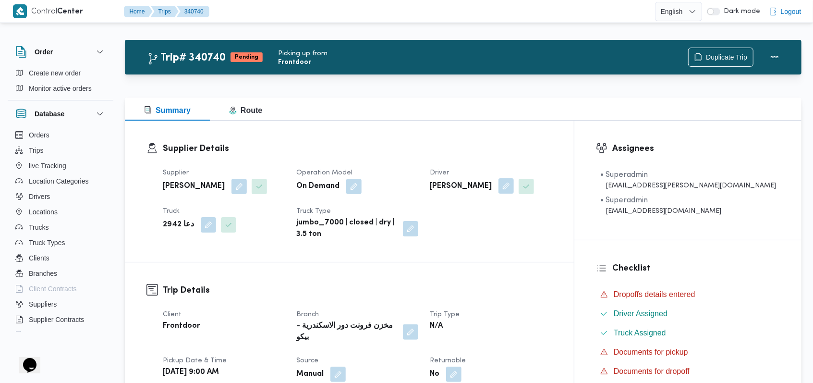
click at [514, 186] on button "button" at bounding box center [506, 185] width 15 height 15
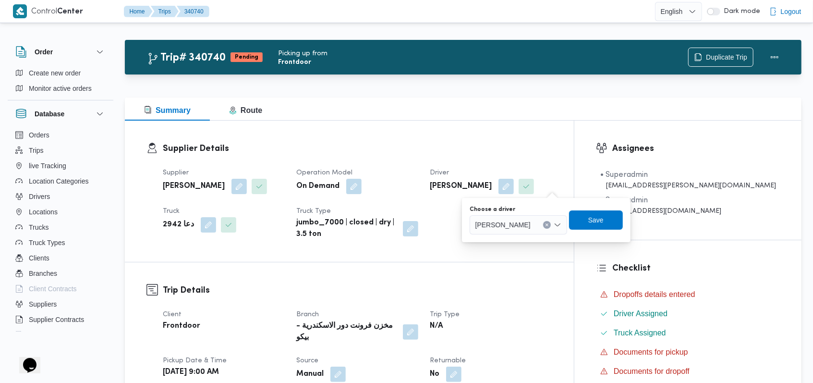
click at [531, 220] on span "ايمن خميس رفاعى محمد" at bounding box center [503, 224] width 55 height 11
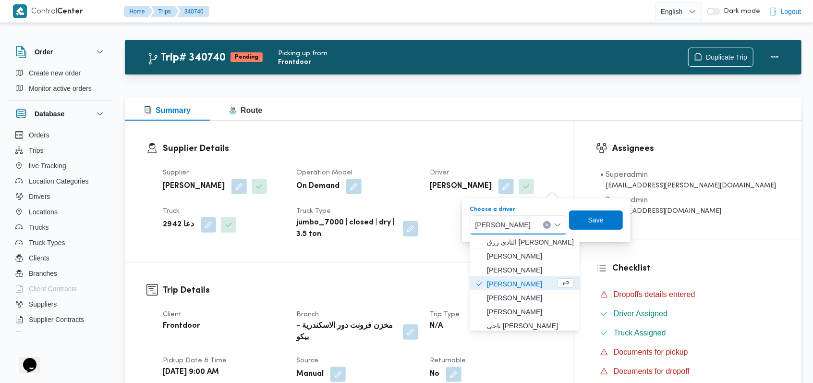
click at [355, 253] on div "Supplier Details Supplier فتحى حسن جلال ابو الحسن شركه تربو Operation Model On …" at bounding box center [349, 191] width 449 height 141
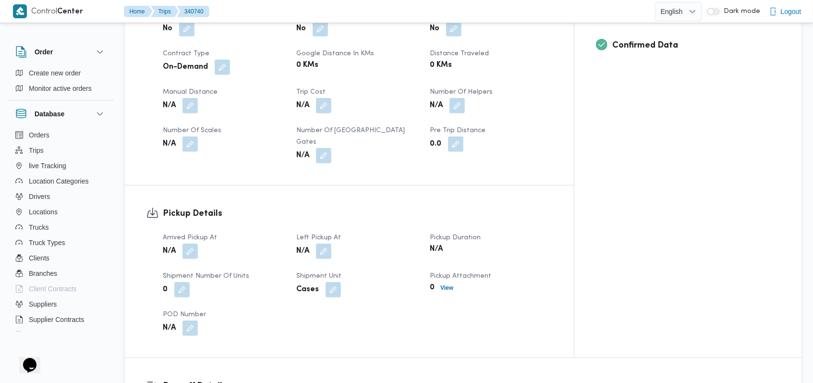
scroll to position [390, 0]
click at [200, 242] on div "N/A" at bounding box center [224, 250] width 124 height 17
click at [193, 243] on button "button" at bounding box center [190, 250] width 15 height 15
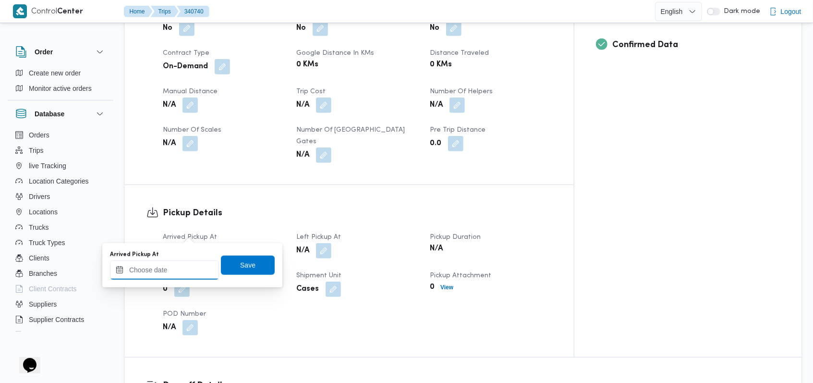
click at [179, 274] on input "Arrived Pickup At" at bounding box center [164, 269] width 109 height 19
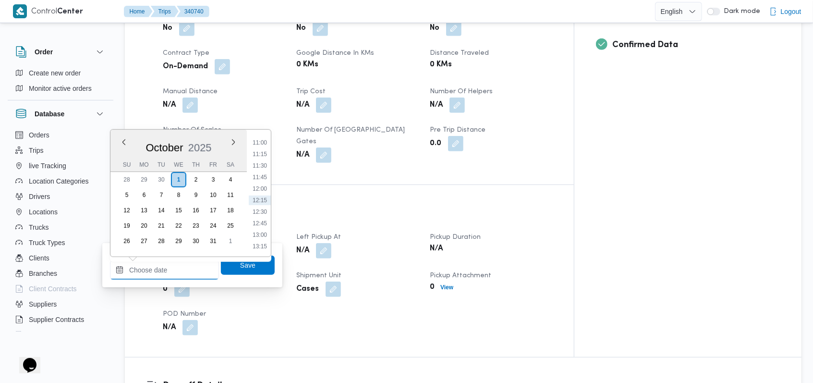
scroll to position [443, 0]
click at [262, 186] on li "10:30" at bounding box center [260, 184] width 22 height 10
type input "01/10/2025 10:30"
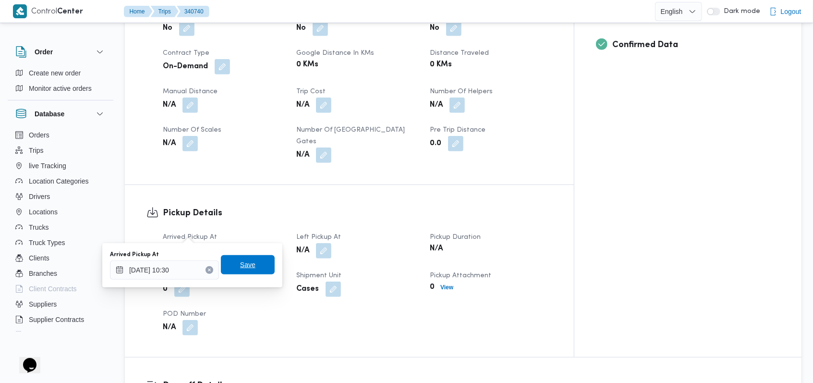
click at [257, 271] on span "Save" at bounding box center [248, 264] width 54 height 19
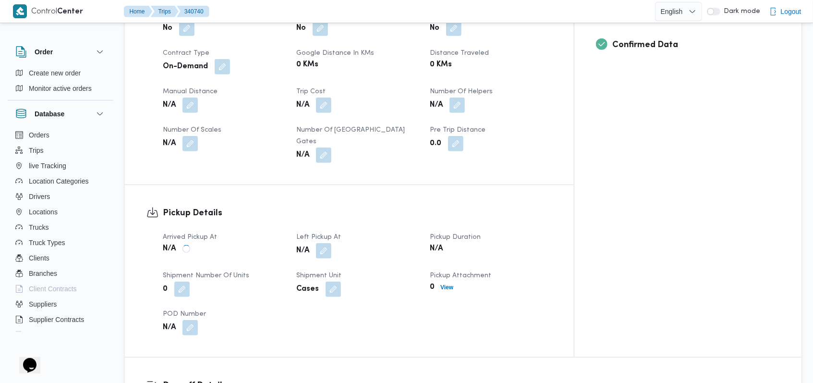
click at [356, 232] on dt "Left Pickup At" at bounding box center [357, 238] width 122 height 12
click at [332, 243] on button "button" at bounding box center [323, 250] width 15 height 15
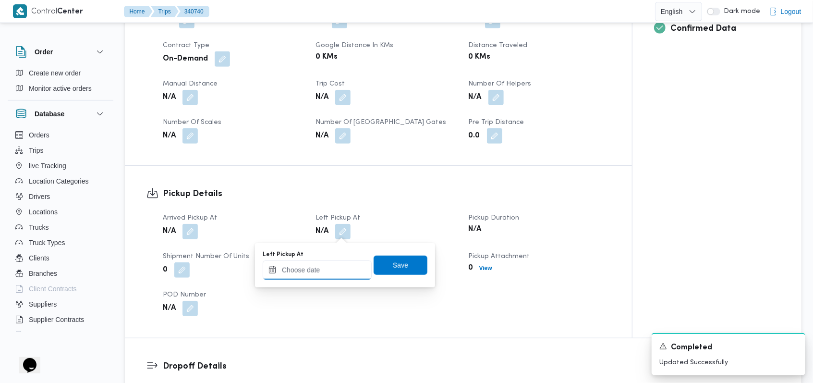
click at [331, 265] on div at bounding box center [317, 269] width 109 height 19
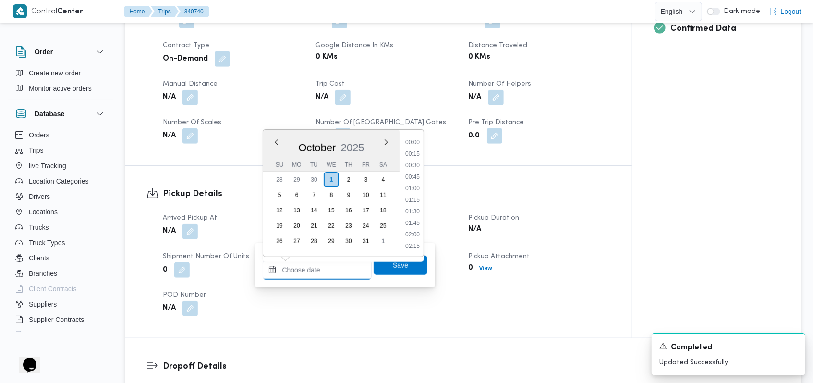
scroll to position [507, 0]
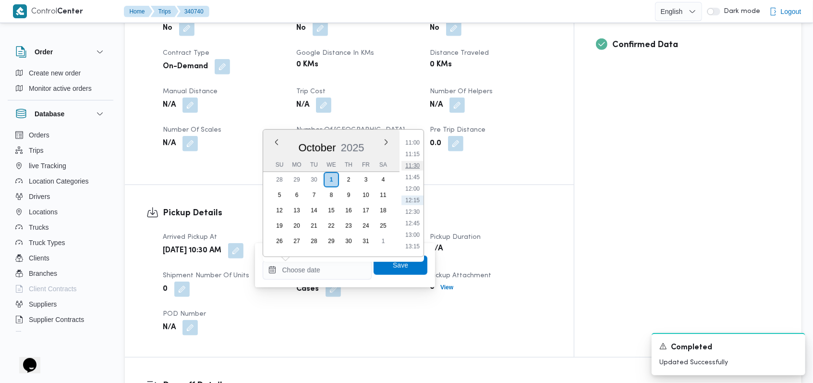
click at [419, 167] on li "11:30" at bounding box center [413, 166] width 22 height 10
type input "01/10/2025 11:30"
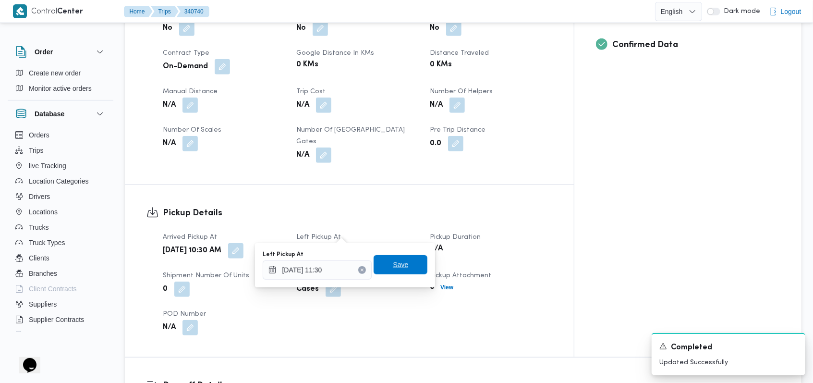
click at [409, 263] on span "Save" at bounding box center [401, 264] width 54 height 19
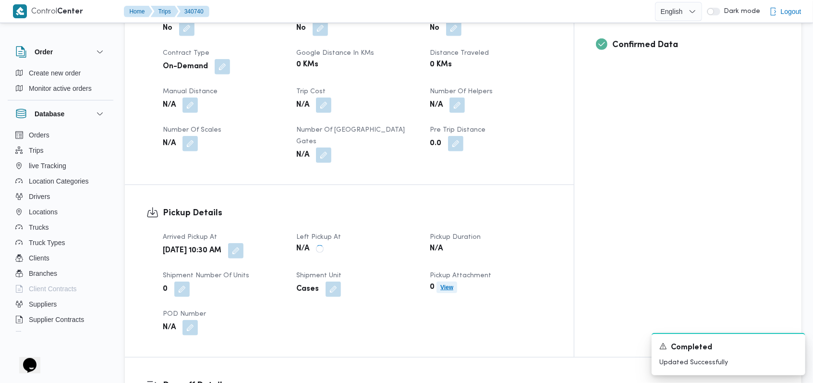
click at [454, 284] on b "View" at bounding box center [447, 287] width 13 height 7
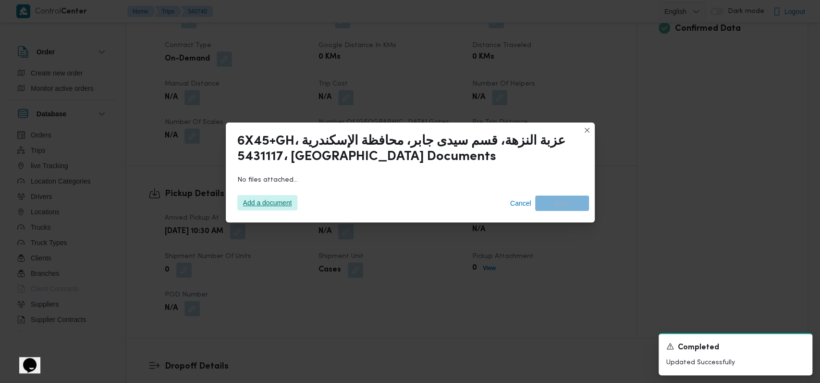
click at [249, 197] on span "Add a document" at bounding box center [267, 202] width 49 height 15
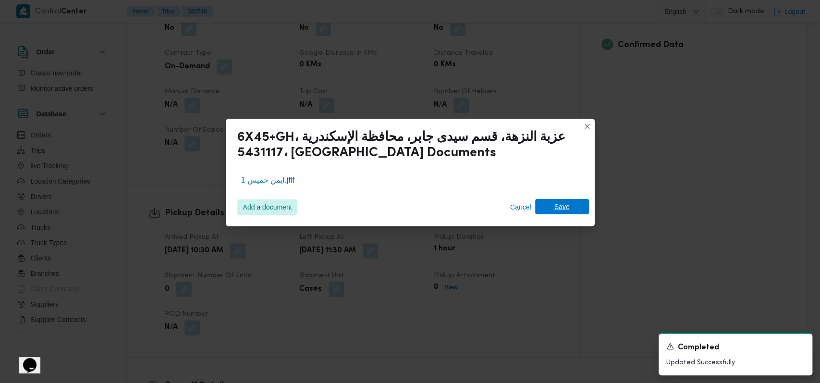
click at [560, 207] on span "Save" at bounding box center [561, 206] width 15 height 15
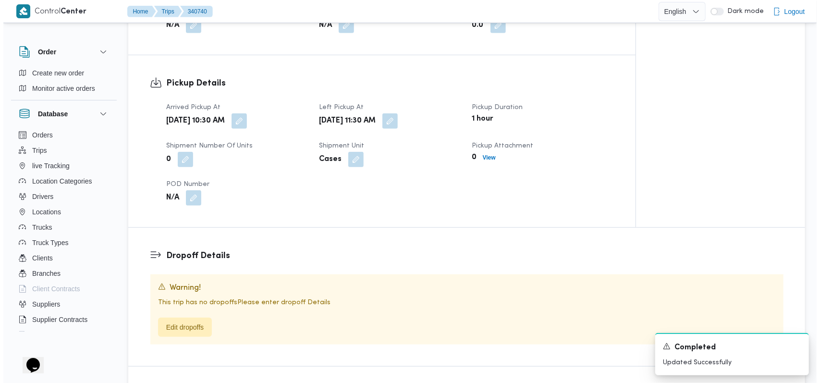
scroll to position [582, 0]
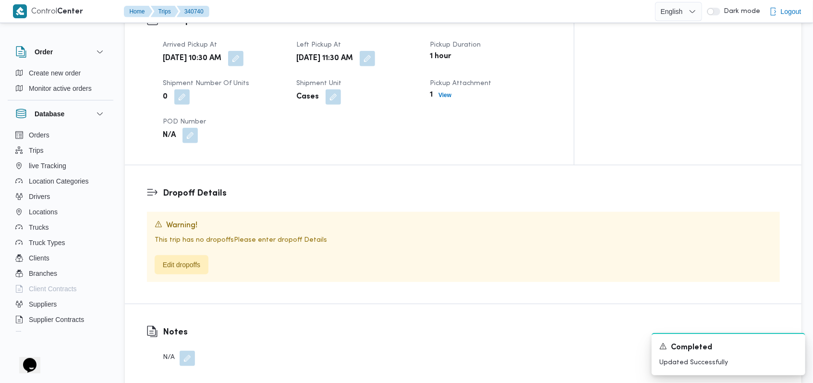
click at [195, 235] on div "This trip has no dropoffs Please enter dropoff Details Edit dropoffs" at bounding box center [464, 254] width 618 height 39
click at [197, 255] on span "Edit dropoffs" at bounding box center [182, 264] width 54 height 19
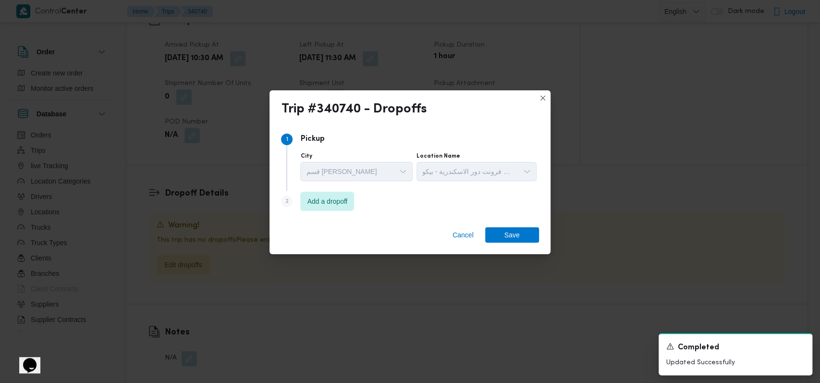
click at [347, 181] on div "City قسم سيدى جابر Location Name مخزن فرونت دور الاسكندرية - بيكو" at bounding box center [418, 166] width 240 height 33
click at [346, 203] on span "Add a dropoff" at bounding box center [328, 201] width 40 height 12
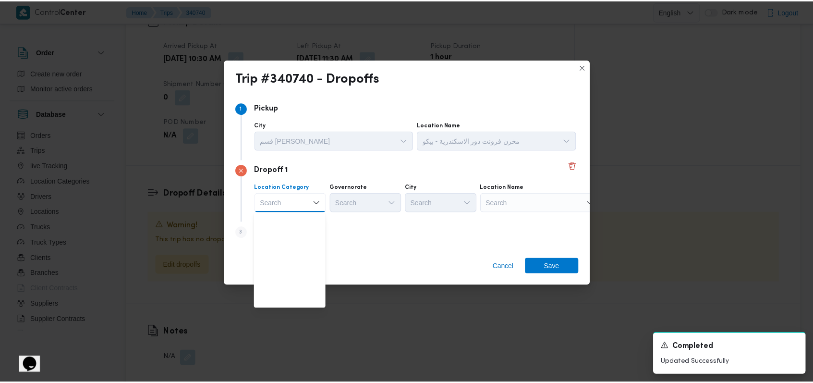
scroll to position [254, 0]
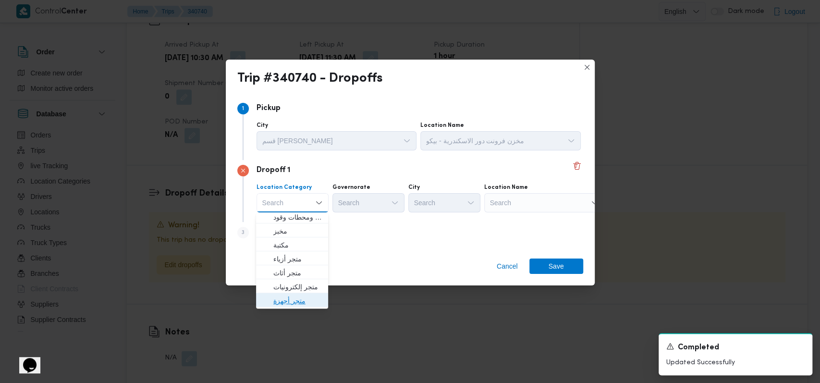
click at [297, 301] on span "متجر أجهزة" at bounding box center [297, 301] width 49 height 12
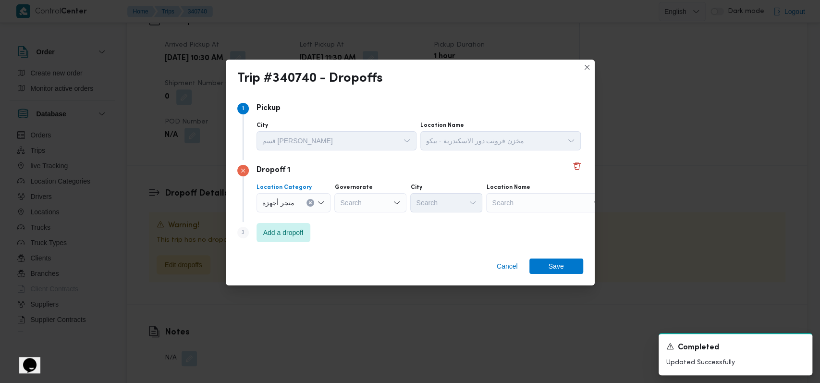
click at [373, 203] on div "Search" at bounding box center [370, 202] width 72 height 19
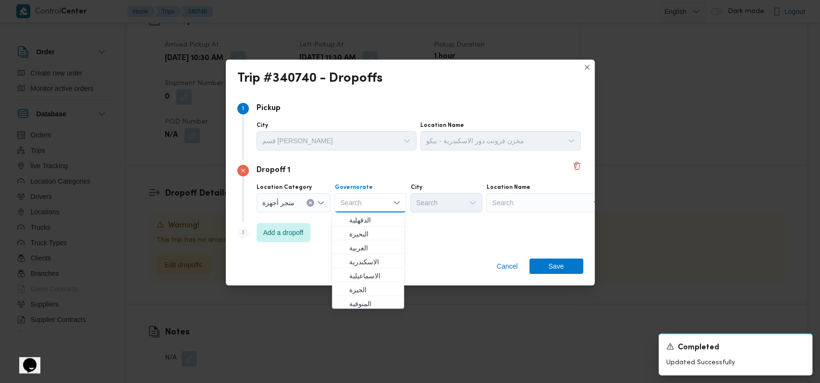
click at [551, 199] on div "Search" at bounding box center [546, 202] width 120 height 19
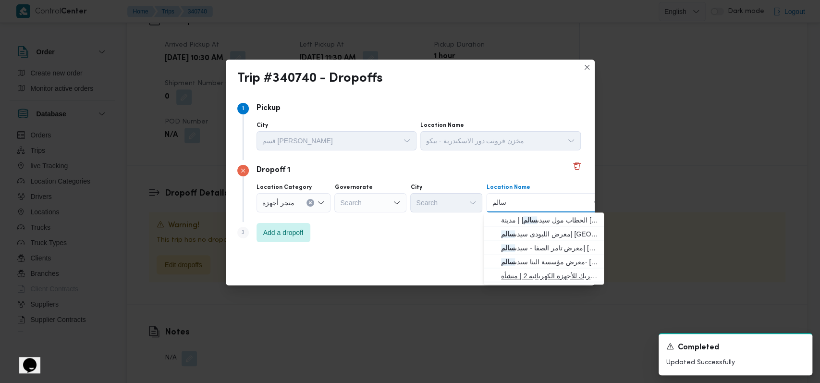
type input "سالم"
click at [554, 273] on span "معرض سالم اليكتريك - حلوان | شركة سالم اليكتريك للأجهزة الكهربائيه 2 | منشأة نا…" at bounding box center [549, 276] width 97 height 12
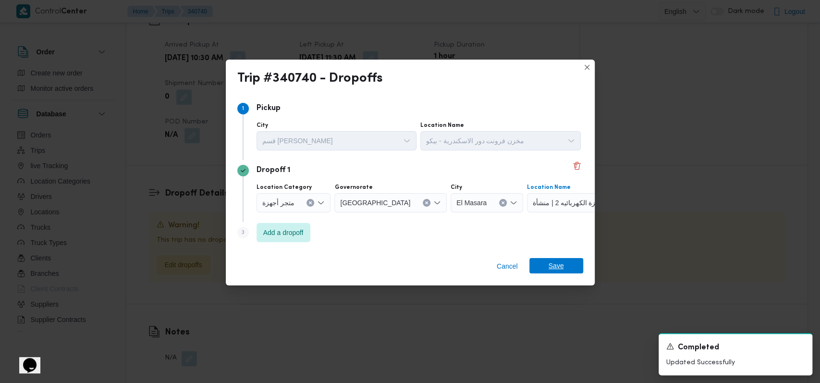
click at [564, 263] on span "Save" at bounding box center [556, 265] width 54 height 15
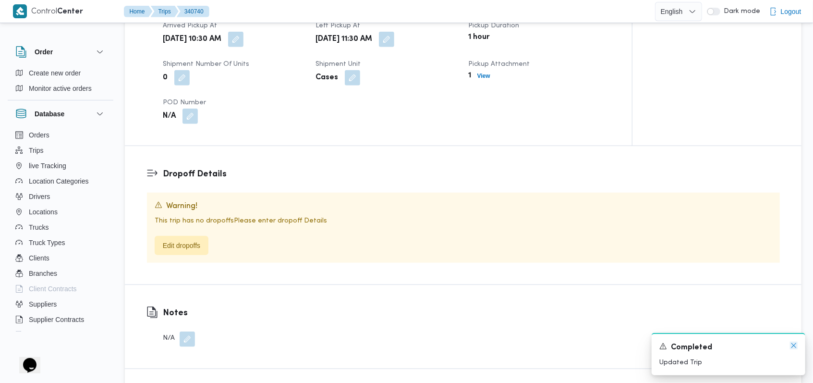
click at [795, 347] on icon "Dismiss toast" at bounding box center [794, 345] width 5 height 5
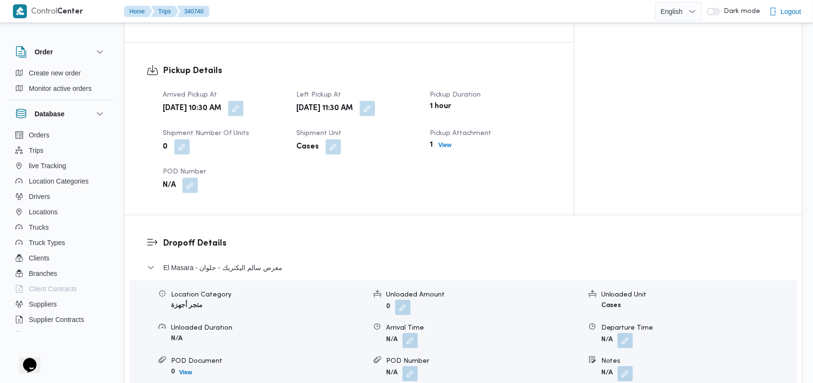
scroll to position [632, 0]
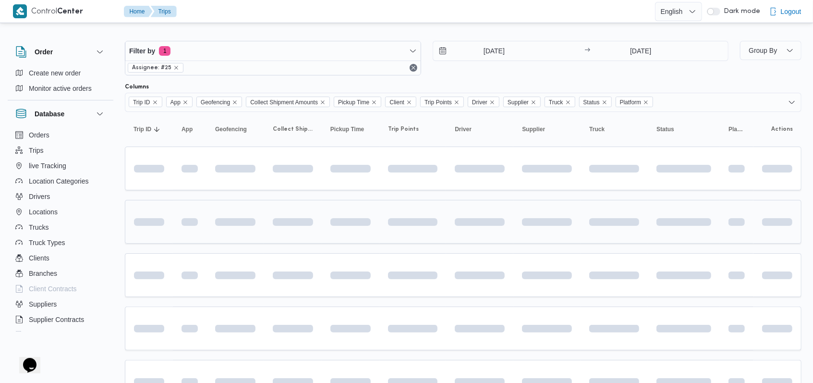
scroll to position [69, 0]
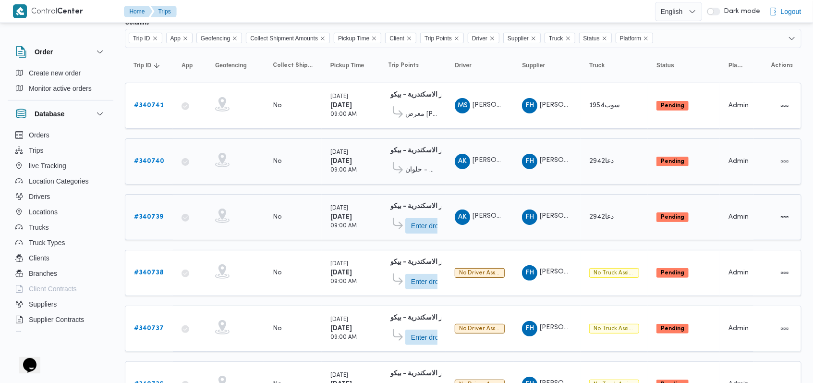
click at [143, 214] on b "# 340739" at bounding box center [148, 217] width 29 height 6
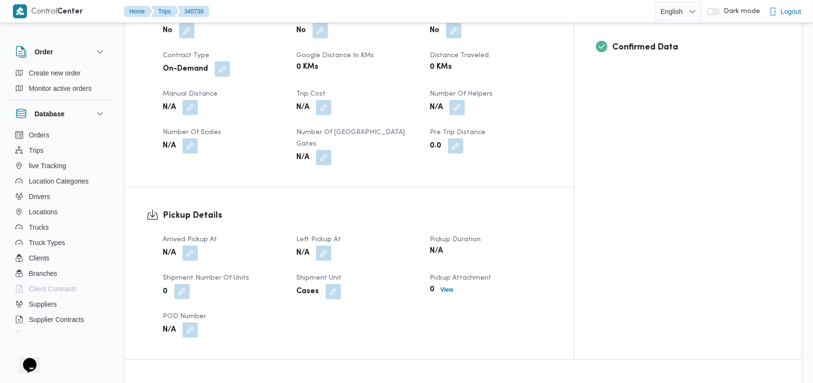
scroll to position [390, 0]
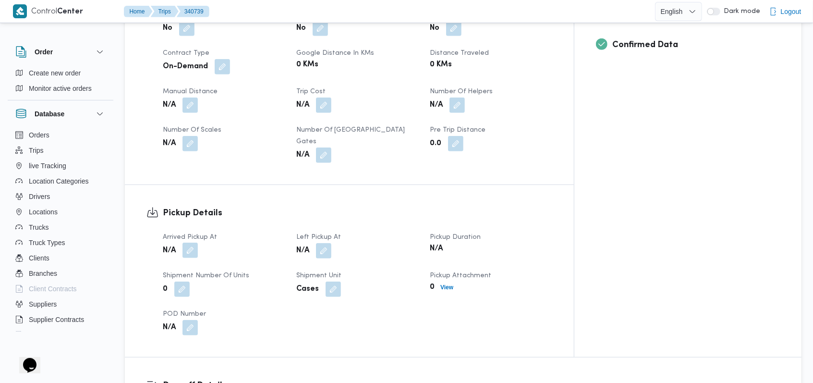
click at [197, 243] on button "button" at bounding box center [190, 250] width 15 height 15
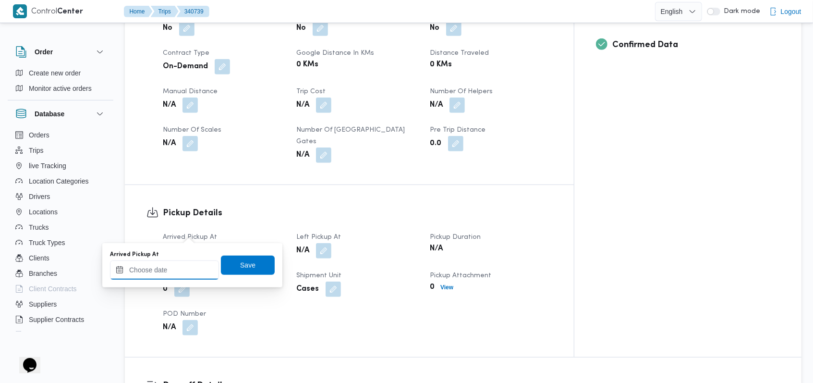
click at [178, 268] on input "Arrived Pickup At" at bounding box center [164, 269] width 109 height 19
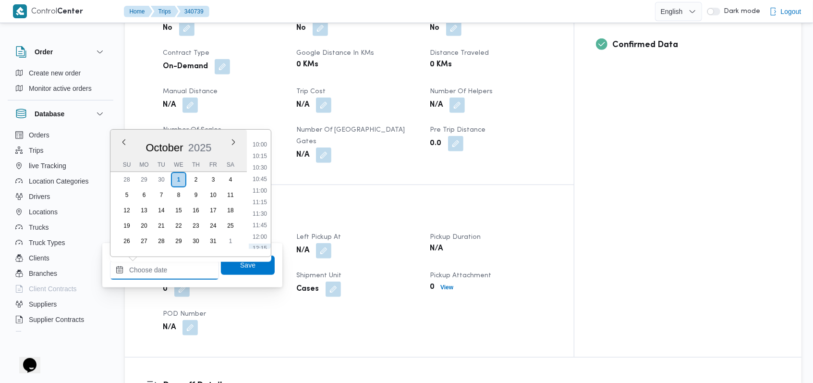
scroll to position [443, 0]
click at [264, 183] on li "10:30" at bounding box center [260, 184] width 22 height 10
type input "01/10/2025 10:30"
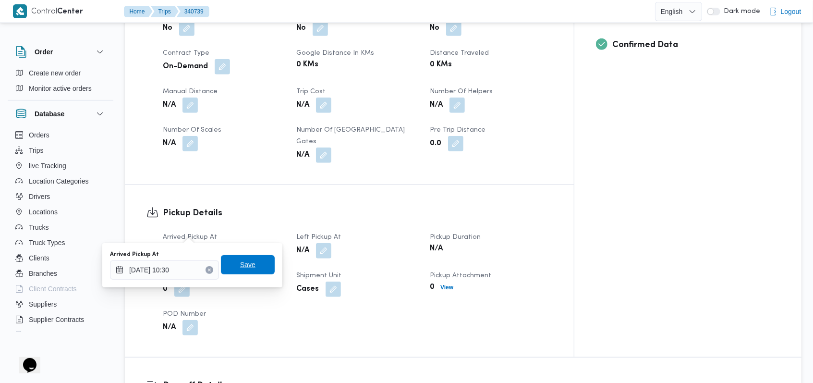
click at [257, 263] on span "Save" at bounding box center [248, 264] width 54 height 19
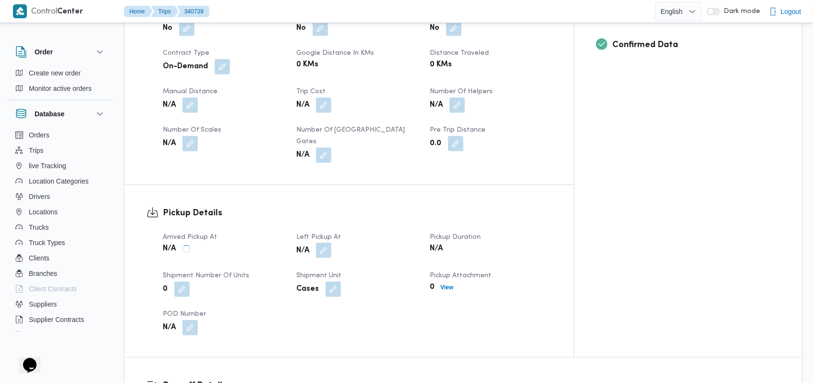
click at [332, 243] on button "button" at bounding box center [323, 250] width 15 height 15
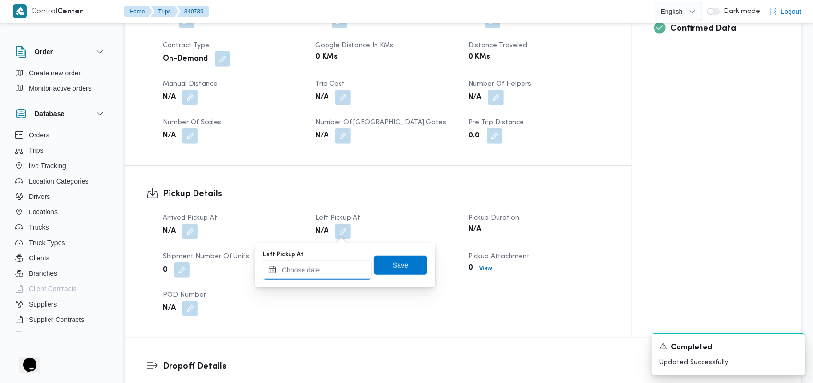
click at [332, 264] on div at bounding box center [317, 269] width 109 height 19
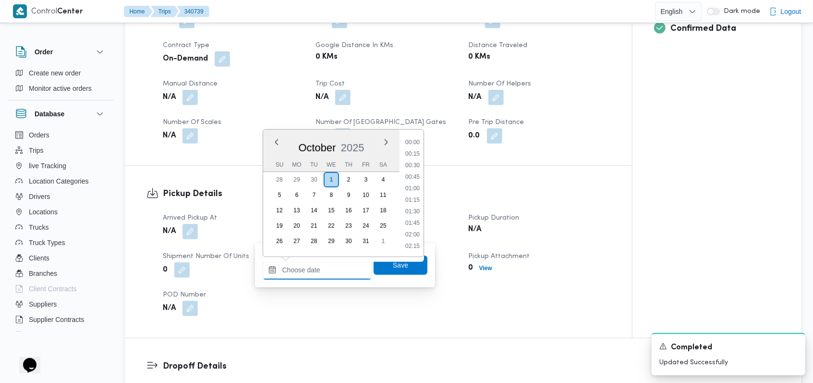
scroll to position [507, 0]
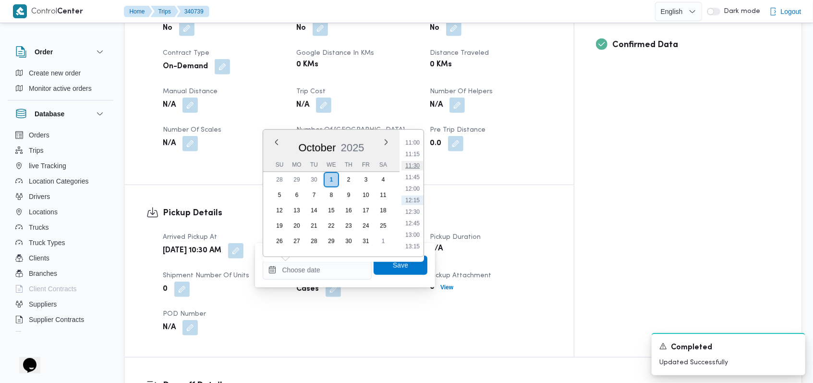
click at [414, 165] on li "11:30" at bounding box center [413, 166] width 22 height 10
type input "01/10/2025 11:30"
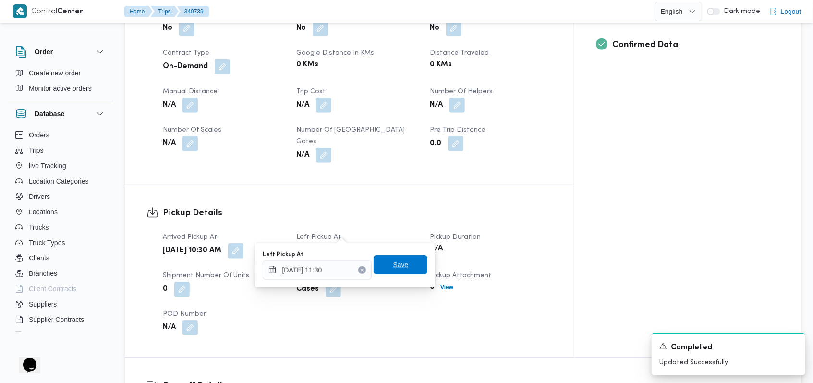
click at [404, 260] on span "Save" at bounding box center [401, 264] width 54 height 19
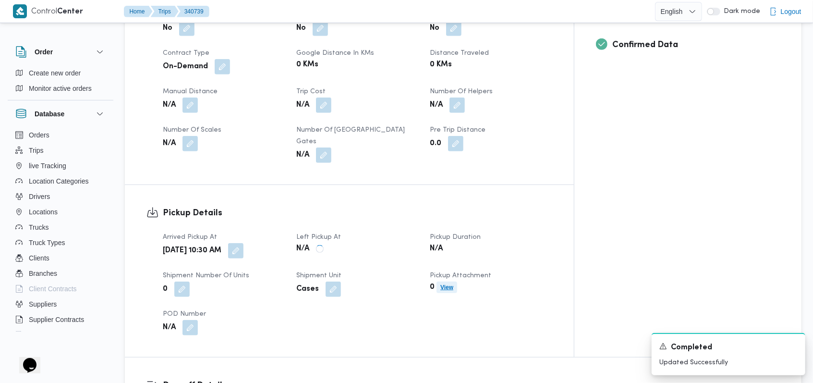
click at [454, 284] on b "View" at bounding box center [447, 287] width 13 height 7
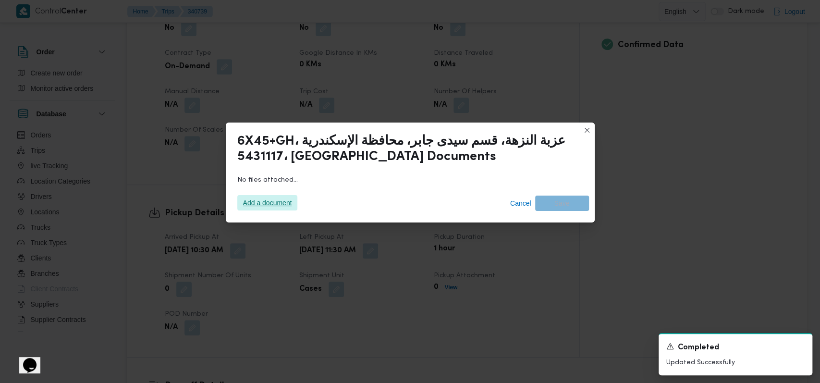
click at [274, 207] on span "Add a document" at bounding box center [267, 202] width 49 height 15
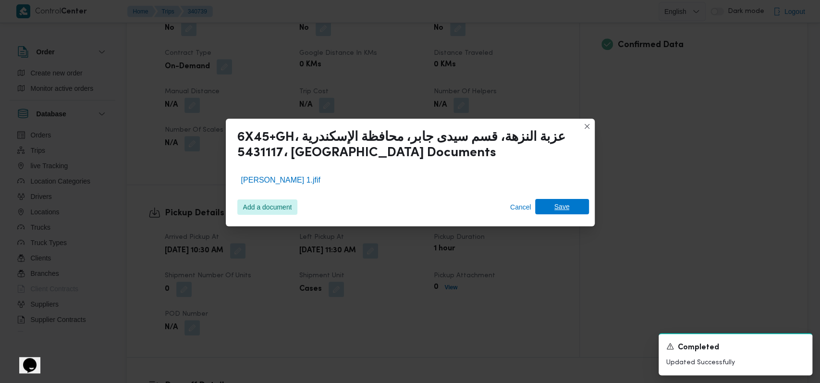
click at [561, 210] on span "Save" at bounding box center [561, 206] width 15 height 15
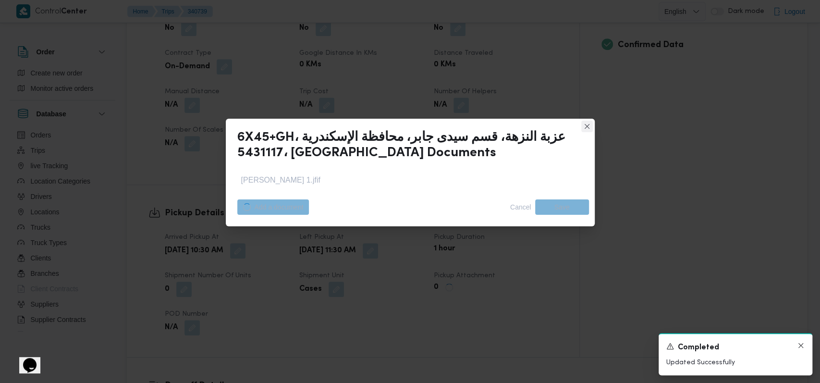
click at [800, 346] on icon "Dismiss toast" at bounding box center [801, 345] width 5 height 5
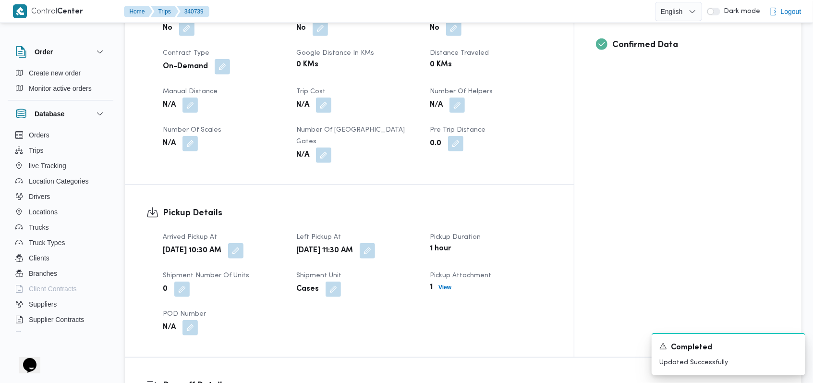
click at [478, 309] on div "Arrived Pickup At Wed, Oct 1, 2025 10:30 AM Left Pickup At Wed, Oct 1, 2025 11:…" at bounding box center [357, 283] width 401 height 115
drag, startPoint x: 592, startPoint y: 306, endPoint x: 631, endPoint y: 320, distance: 41.5
click at [558, 306] on div "Arrived Pickup At Wed, Oct 1, 2025 10:30 AM Left Pickup At Wed, Oct 1, 2025 11:…" at bounding box center [357, 283] width 401 height 115
drag, startPoint x: 792, startPoint y: 341, endPoint x: 795, endPoint y: 345, distance: 5.2
click at [792, 341] on div "A new notification appears Completed Updated Successfully" at bounding box center [729, 354] width 154 height 42
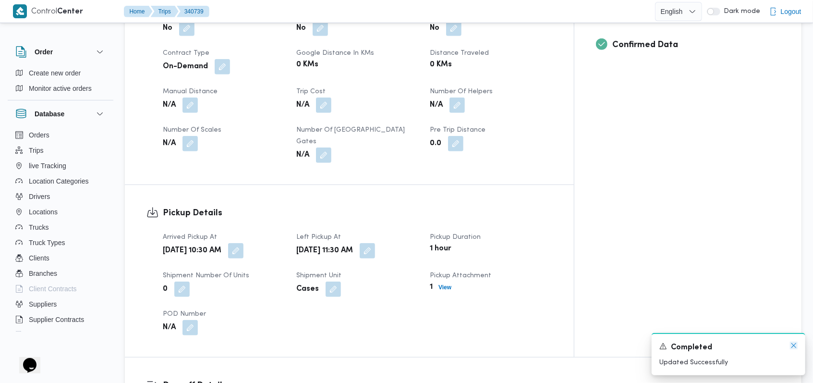
click at [795, 348] on icon "Dismiss toast" at bounding box center [794, 346] width 8 height 8
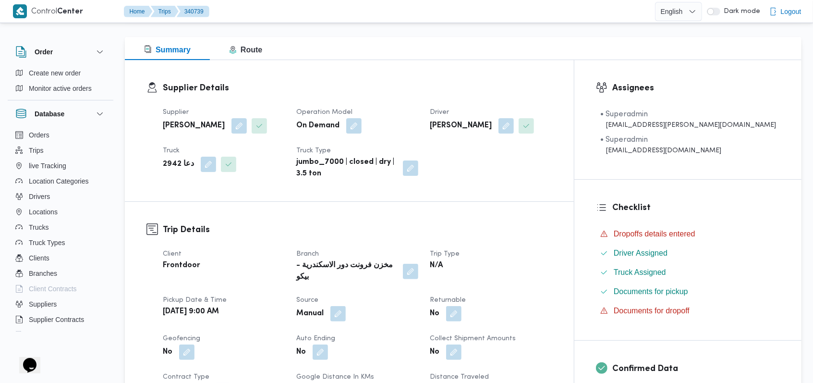
scroll to position [0, 0]
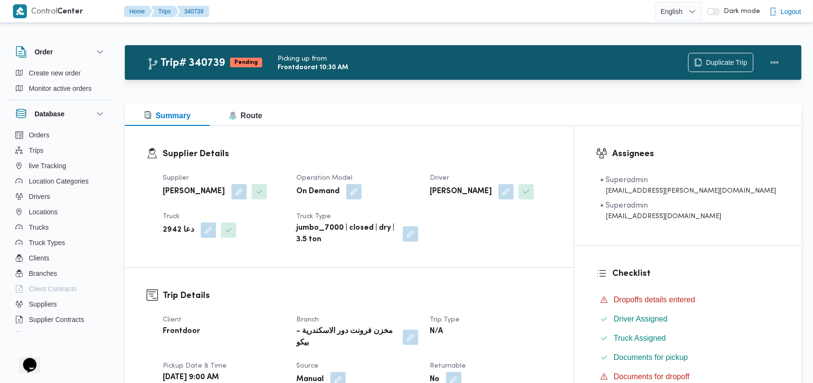
click at [514, 199] on button "button" at bounding box center [506, 191] width 15 height 15
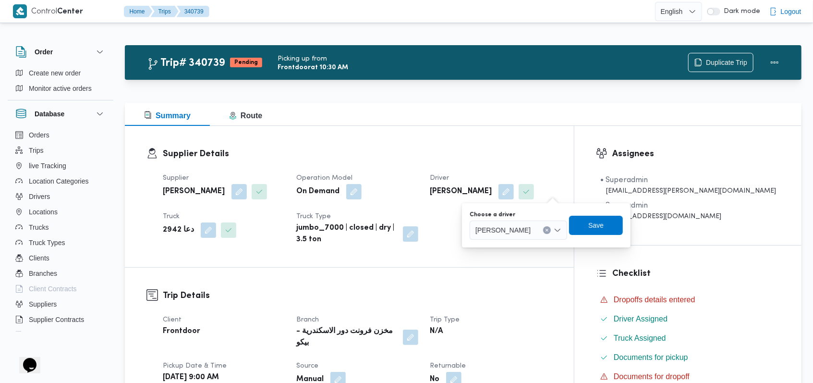
click at [530, 227] on span "ايمن خميس رفاعى محمد" at bounding box center [503, 229] width 55 height 11
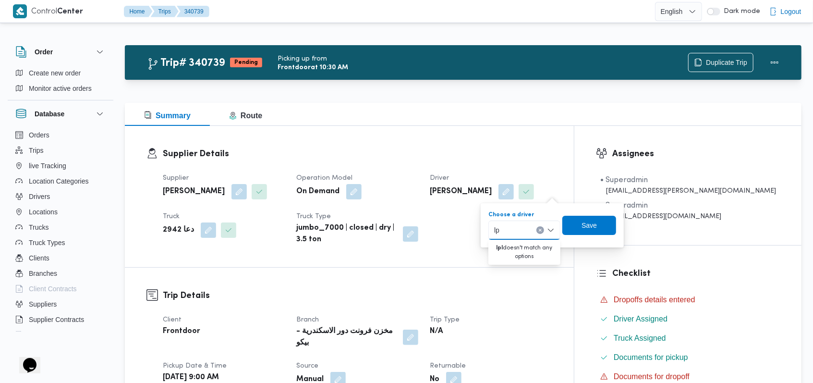
type input "l"
type input "محمد صبحى"
click at [533, 242] on span "محمد صبحى مفرح حسين" at bounding box center [530, 248] width 51 height 12
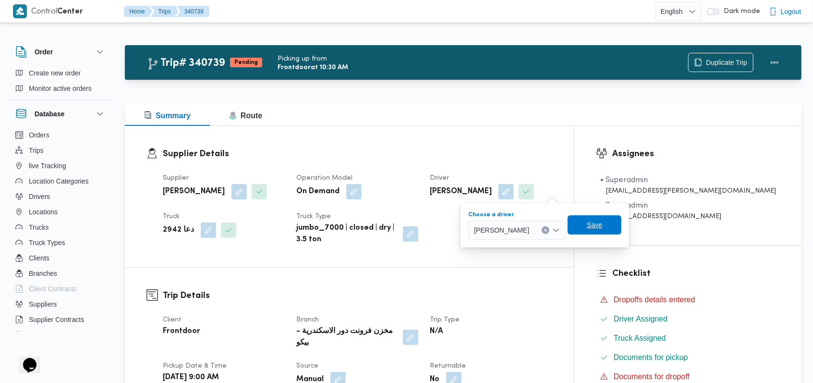
click at [603, 229] on span "Save" at bounding box center [594, 225] width 15 height 12
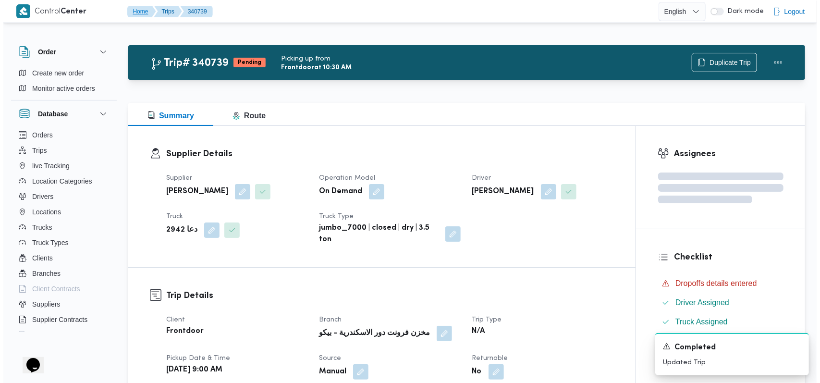
scroll to position [512, 0]
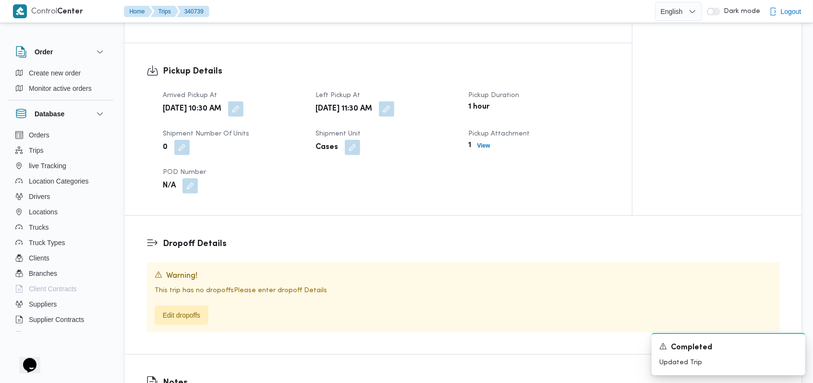
click at [486, 154] on div "Pickup Attachment 1 View" at bounding box center [539, 141] width 141 height 27
click at [485, 142] on b "View" at bounding box center [484, 145] width 13 height 7
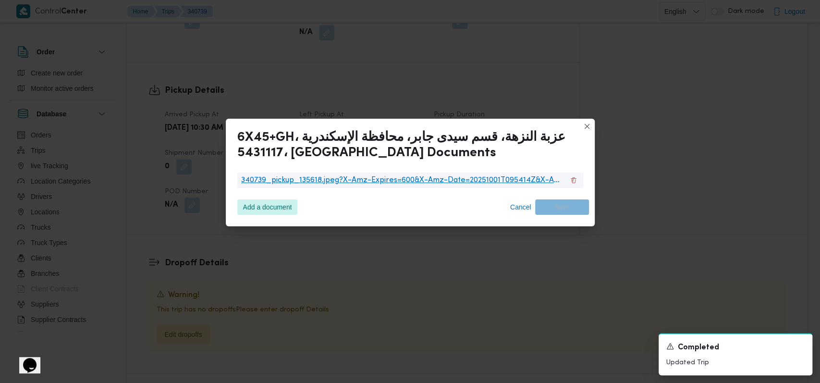
click at [346, 185] on span "340739_pickup_135618.jpeg?X-Amz-Expires=600&X-Amz-Date=20251001T095414Z&X-Amz-A…" at bounding box center [402, 180] width 323 height 12
click at [515, 208] on span "Cancel" at bounding box center [520, 207] width 21 height 12
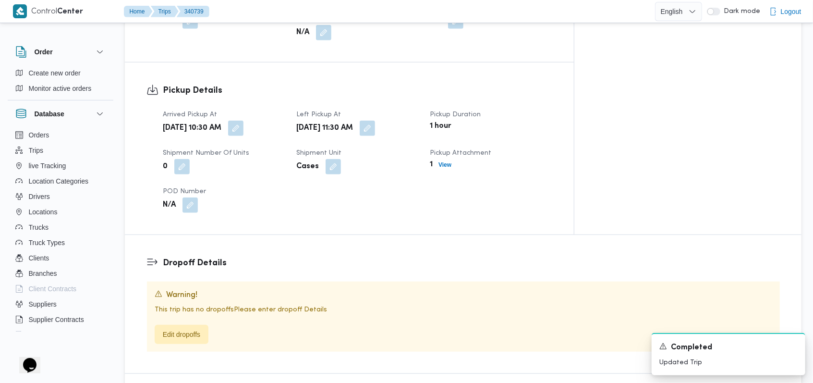
click at [428, 190] on div "Arrived Pickup At Wed, Oct 1, 2025 10:30 AM Left Pickup At Wed, Oct 1, 2025 11:…" at bounding box center [357, 160] width 401 height 115
click at [171, 328] on span "Edit dropoffs" at bounding box center [181, 334] width 37 height 12
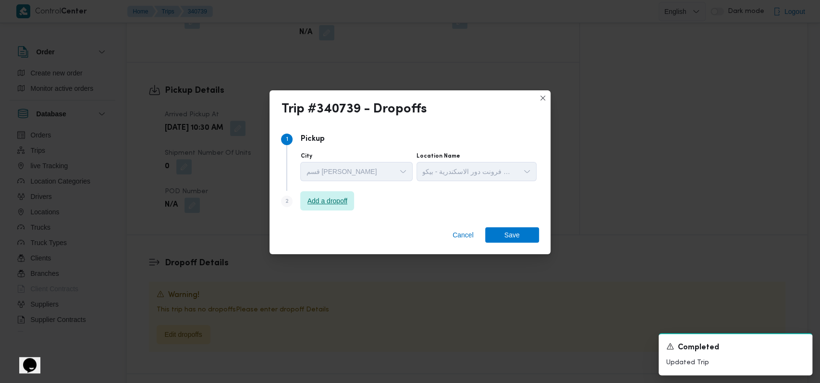
click at [341, 192] on span "Add a dropoff" at bounding box center [327, 200] width 54 height 19
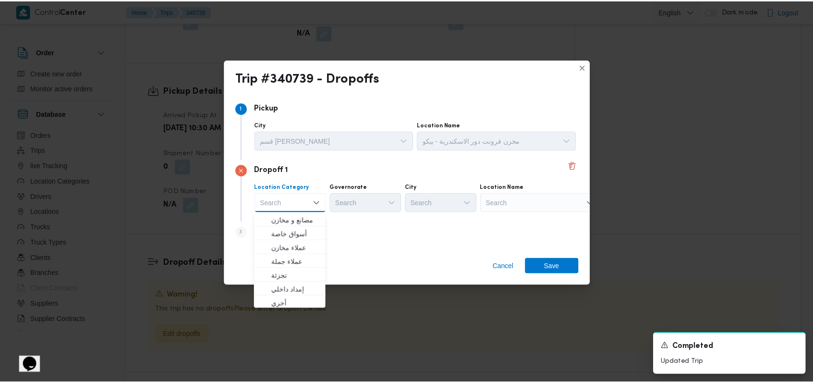
scroll to position [252, 0]
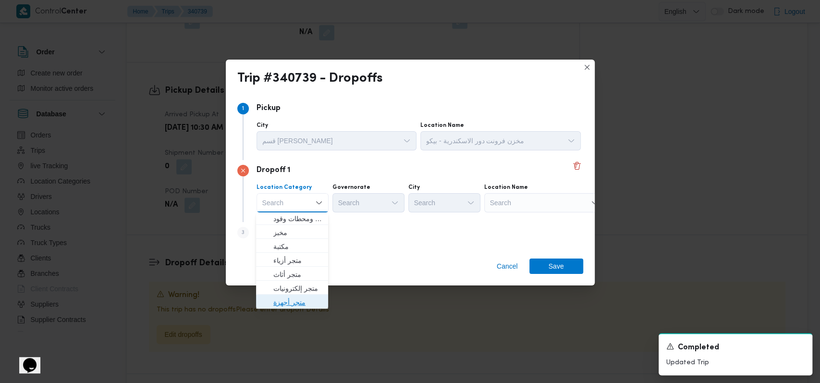
click at [300, 300] on span "متجر أجهزة" at bounding box center [297, 302] width 49 height 12
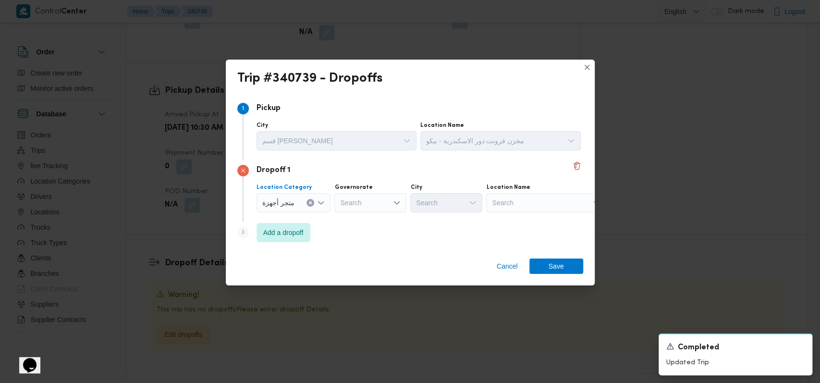
click at [368, 198] on div "Search" at bounding box center [370, 202] width 72 height 19
type input "القا"
click at [369, 210] on div "القا القا Combo box. Selected. القا. Selected. Combo box input. Search. Type so…" at bounding box center [370, 202] width 72 height 19
click at [370, 216] on span "القا هرة" at bounding box center [373, 220] width 49 height 12
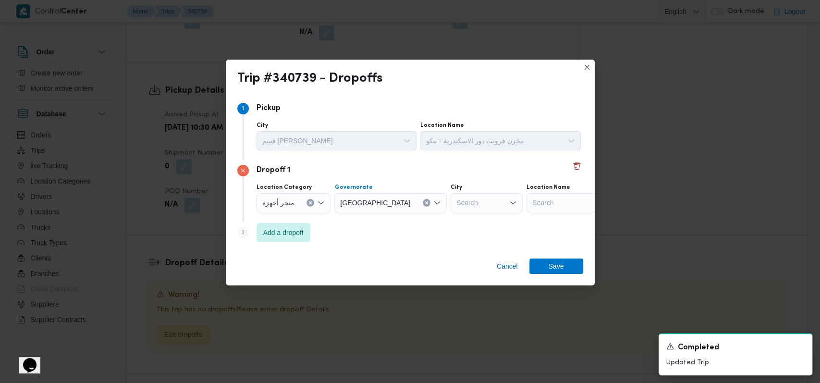
click at [527, 208] on div "Search" at bounding box center [587, 202] width 120 height 19
type input "عمر"
click at [523, 213] on span "معرض عمر حسن محمود - ش عبدالعزيز القاهرة | شارع عبد العزيز تجار | رحبة عابدين" at bounding box center [544, 219] width 112 height 15
click at [564, 266] on span "Save" at bounding box center [556, 265] width 54 height 15
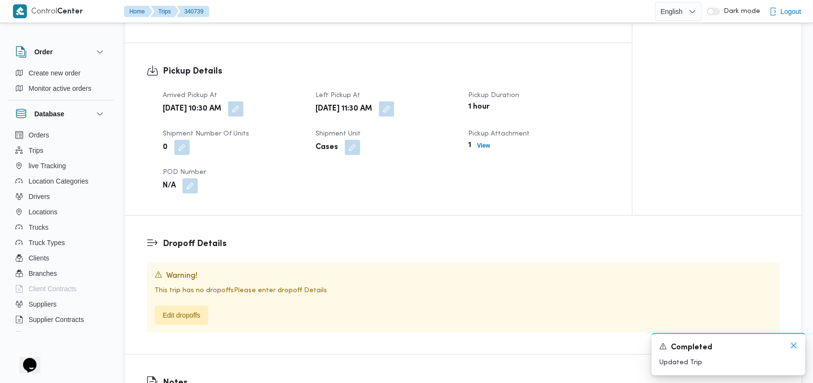
click at [790, 345] on icon "Dismiss toast" at bounding box center [794, 346] width 8 height 8
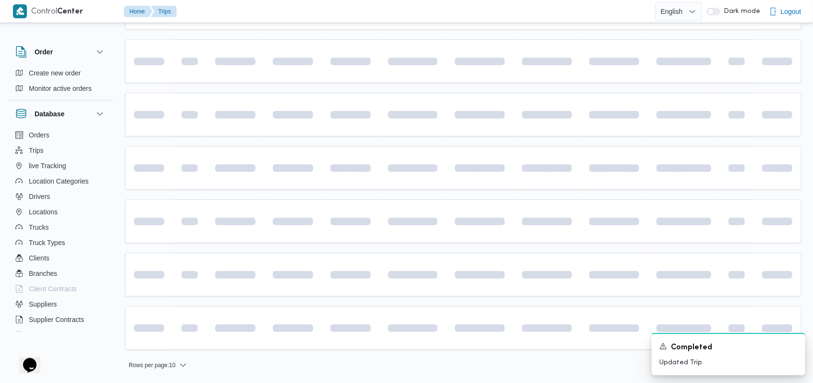
scroll to position [69, 0]
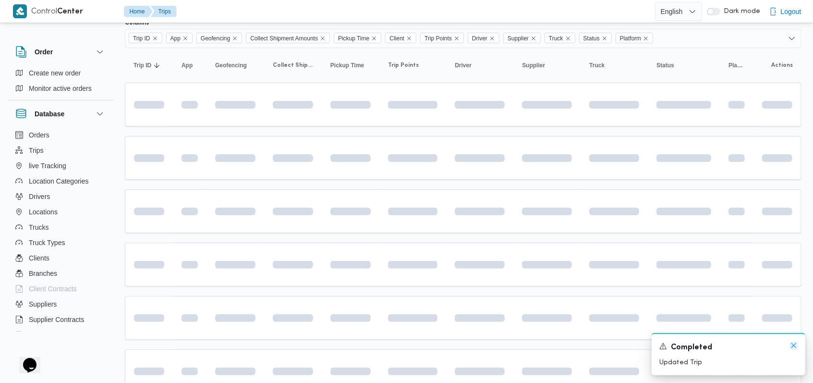
click at [795, 347] on icon "Dismiss toast" at bounding box center [794, 346] width 8 height 8
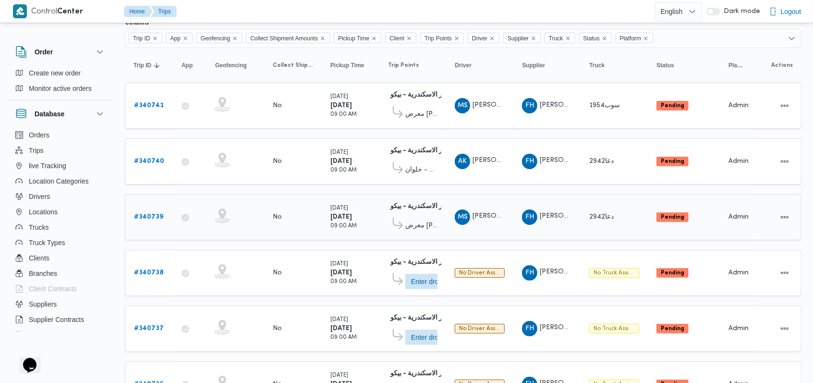
click at [146, 214] on b "# 340739" at bounding box center [148, 217] width 29 height 6
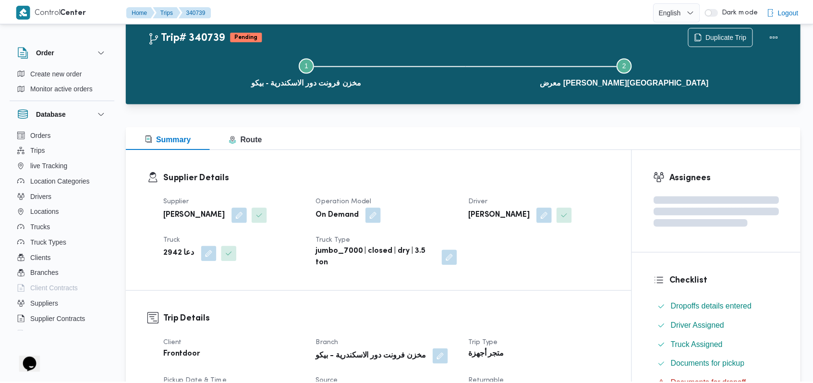
scroll to position [69, 0]
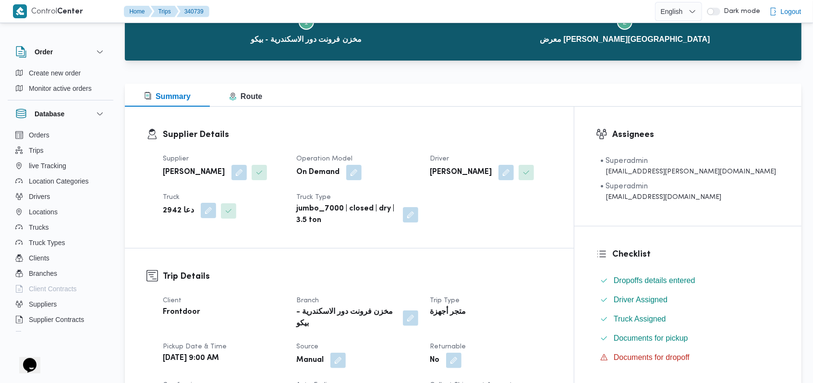
click at [201, 213] on button "button" at bounding box center [208, 210] width 15 height 15
click at [195, 246] on div "دعا 2942" at bounding box center [185, 249] width 72 height 19
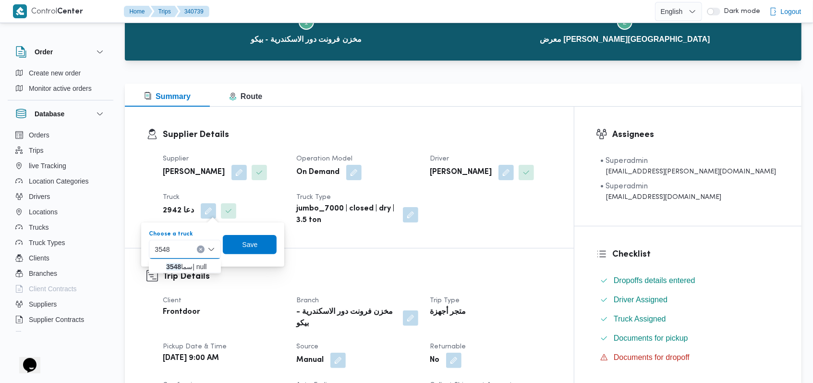
type input "3548"
click at [193, 271] on span "سما 3548 | null" at bounding box center [190, 267] width 49 height 12
click at [248, 246] on span "Save" at bounding box center [257, 244] width 54 height 19
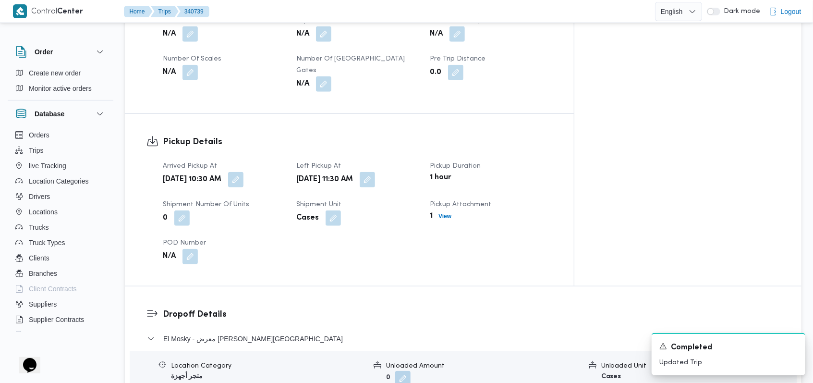
scroll to position [518, 0]
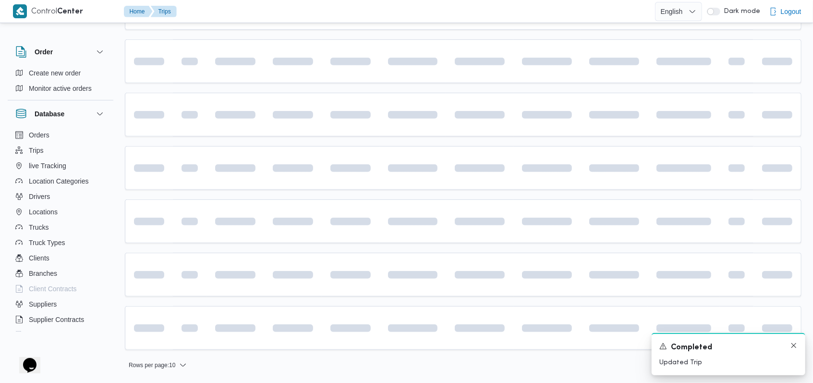
scroll to position [69, 0]
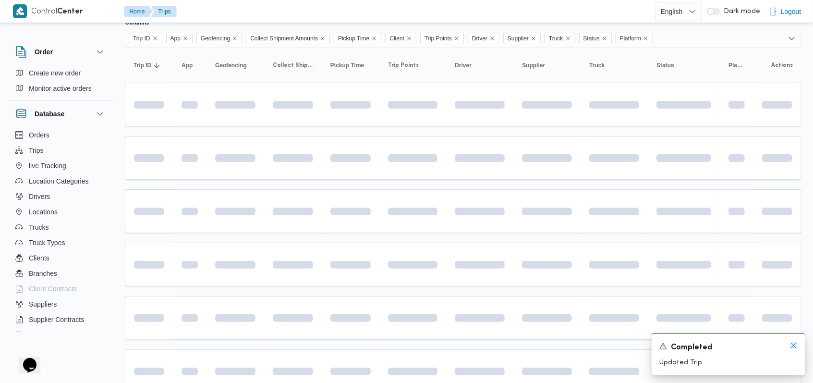
click at [796, 345] on icon "Dismiss toast" at bounding box center [794, 346] width 8 height 8
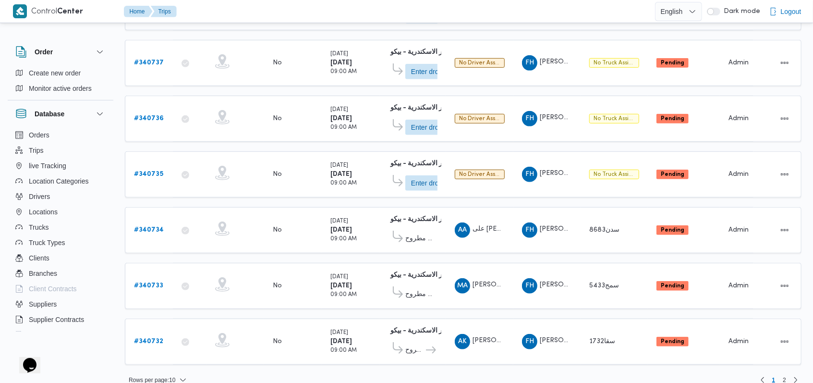
scroll to position [338, 0]
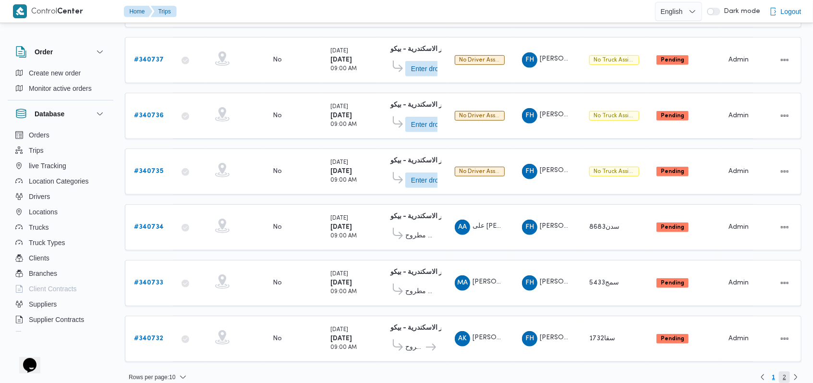
click at [788, 371] on span "2" at bounding box center [784, 377] width 11 height 12
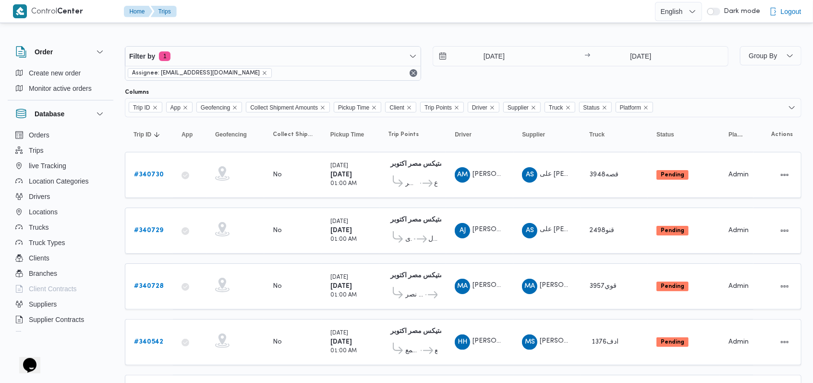
scroll to position [173, 0]
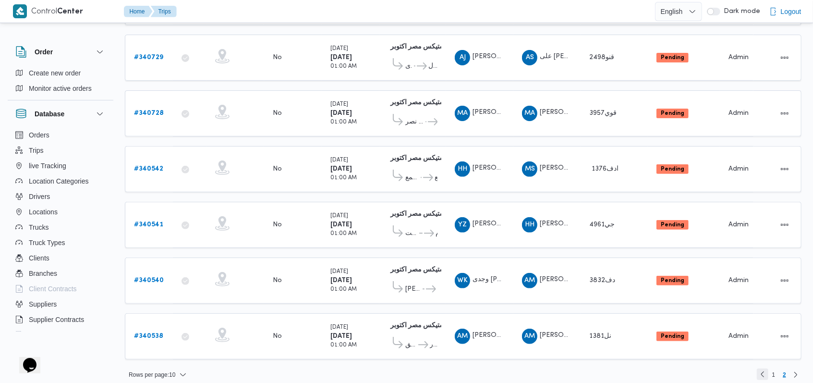
click at [769, 369] on link "Previous page, 1" at bounding box center [763, 375] width 12 height 12
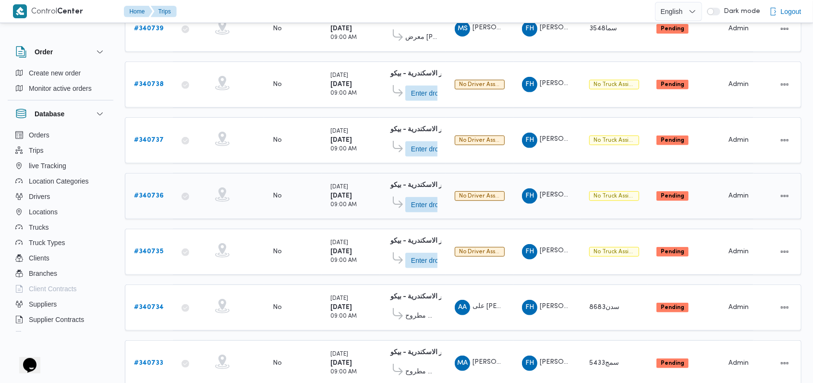
scroll to position [277, 0]
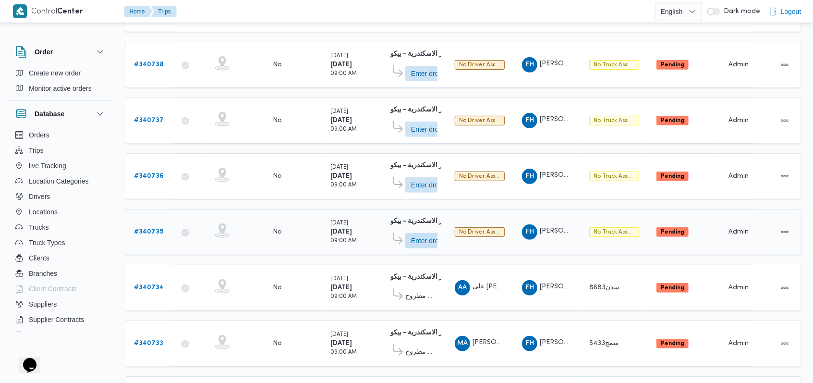
click at [160, 229] on b "# 340735" at bounding box center [148, 232] width 29 height 6
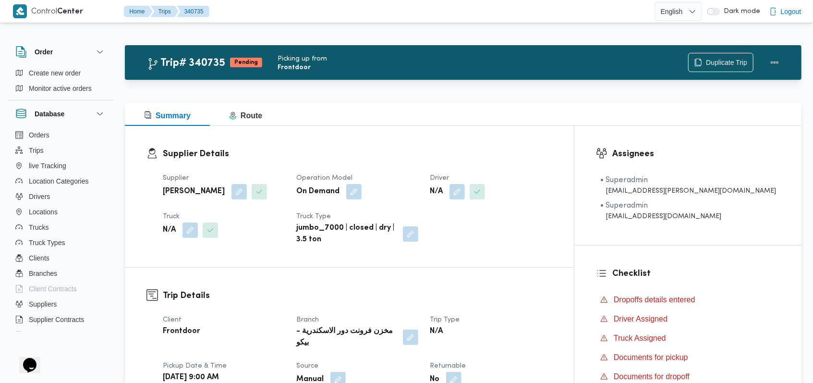
click at [465, 197] on button "button" at bounding box center [457, 191] width 15 height 15
click at [480, 229] on div "Search" at bounding box center [477, 230] width 72 height 19
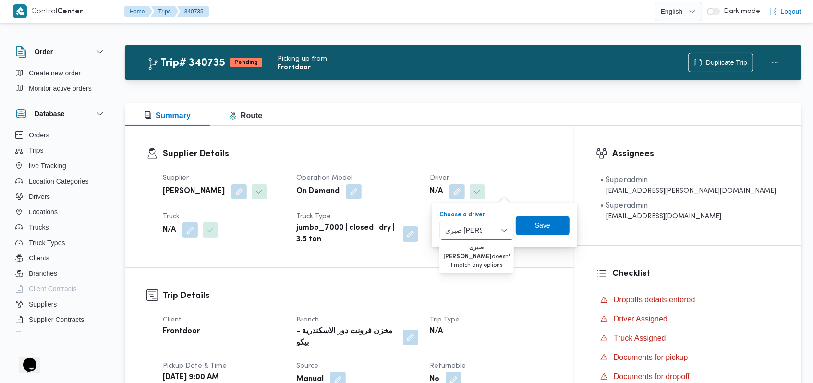
click at [465, 233] on input "صبرى عبدالله" at bounding box center [463, 230] width 37 height 12
type input "صبري عبدالله"
click at [457, 242] on span "صبري عبدالله عبدالعال مسعود" at bounding box center [482, 248] width 51 height 12
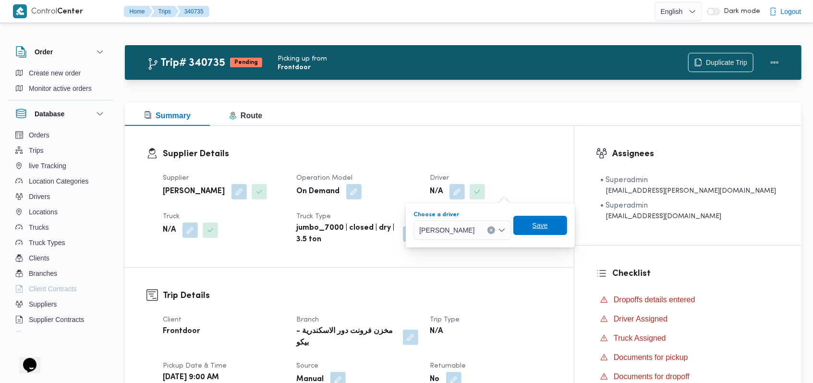
click at [548, 224] on span "Save" at bounding box center [540, 226] width 15 height 12
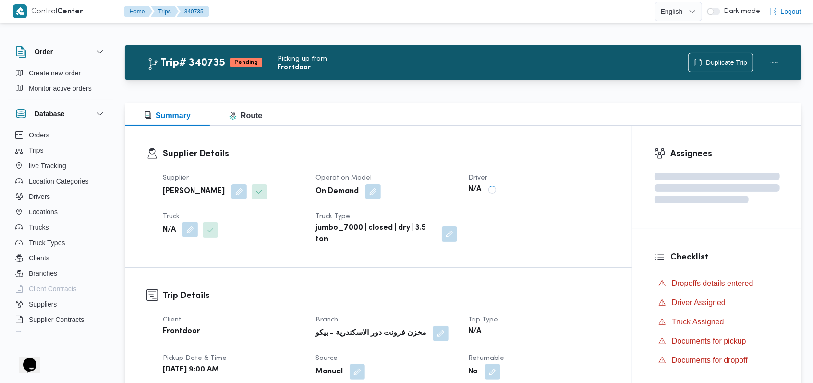
click at [194, 234] on button "button" at bounding box center [190, 229] width 15 height 15
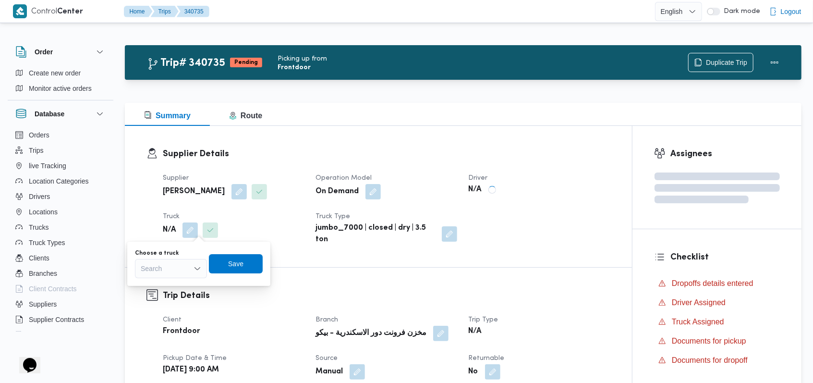
click at [170, 269] on div "Search" at bounding box center [171, 268] width 72 height 19
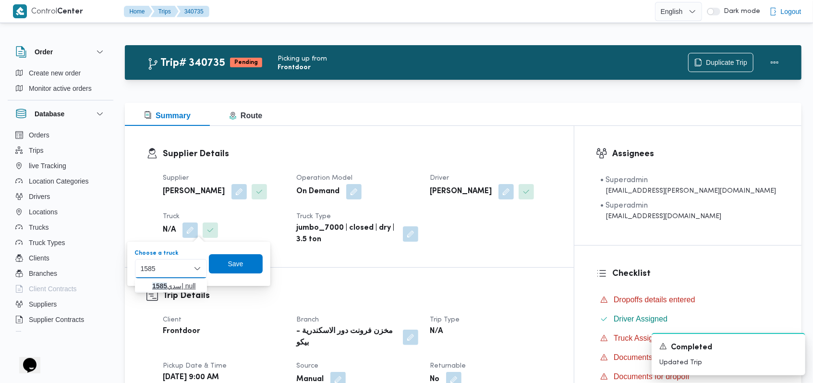
type input "1585"
click at [179, 286] on span "سدي 1585 | null" at bounding box center [176, 286] width 49 height 12
click at [242, 266] on span "Save" at bounding box center [243, 264] width 15 height 12
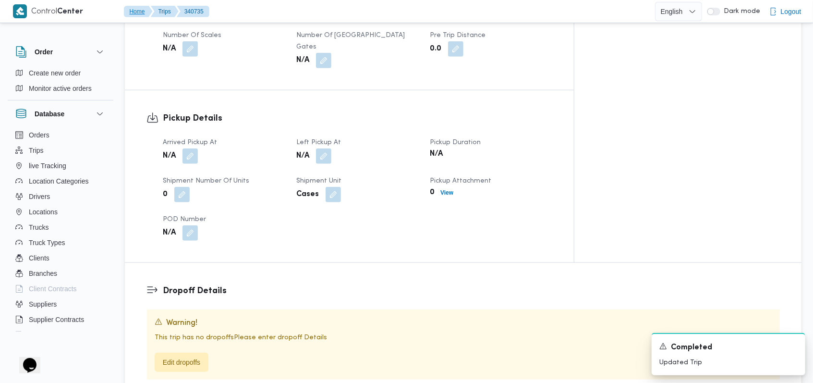
scroll to position [512, 0]
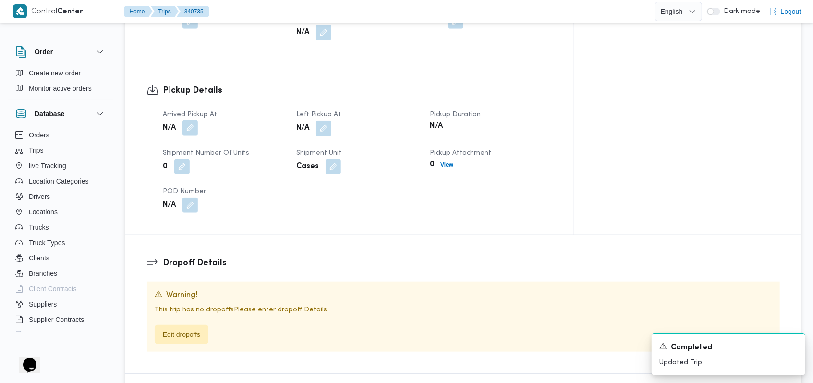
click at [192, 120] on button "button" at bounding box center [190, 127] width 15 height 15
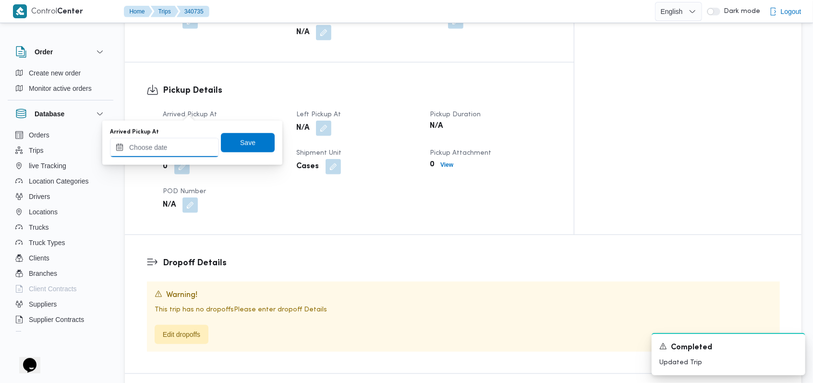
click at [181, 138] on input "Arrived Pickup At" at bounding box center [164, 147] width 109 height 19
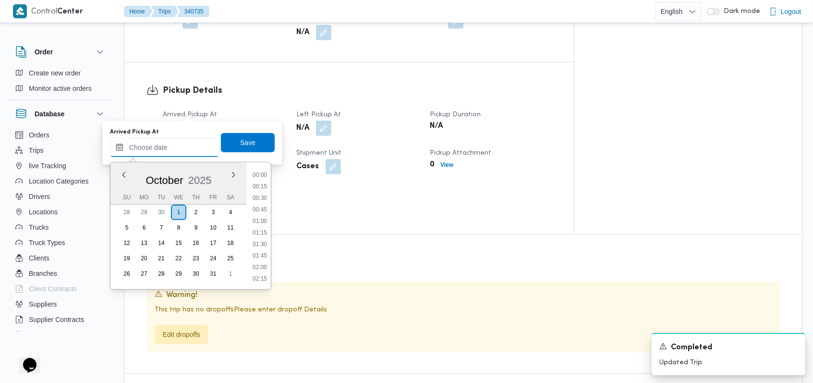
scroll to position [542, 0]
click at [262, 206] on li "12:30" at bounding box center [260, 210] width 22 height 10
type input "01/10/2025 12:30"
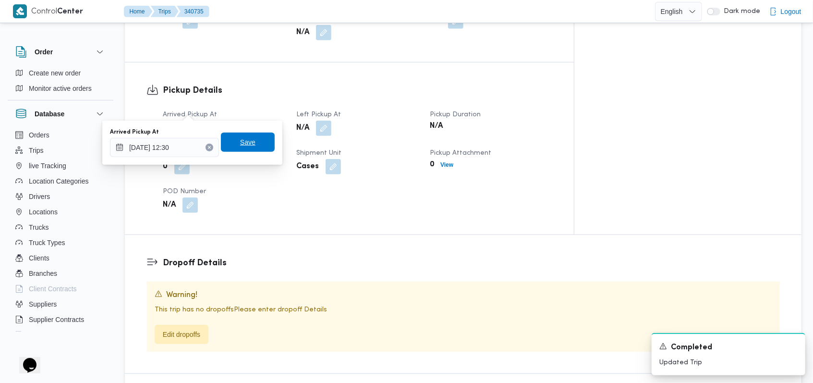
click at [246, 140] on span "Save" at bounding box center [247, 142] width 15 height 12
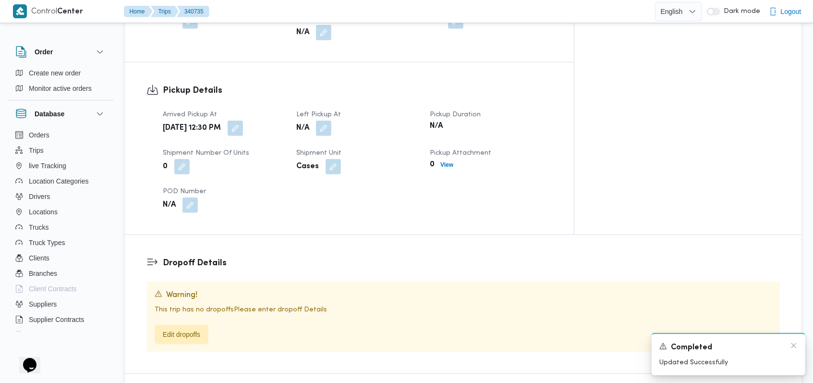
click at [790, 345] on div "Completed" at bounding box center [729, 348] width 138 height 12
click at [795, 344] on icon "Dismiss toast" at bounding box center [794, 346] width 8 height 8
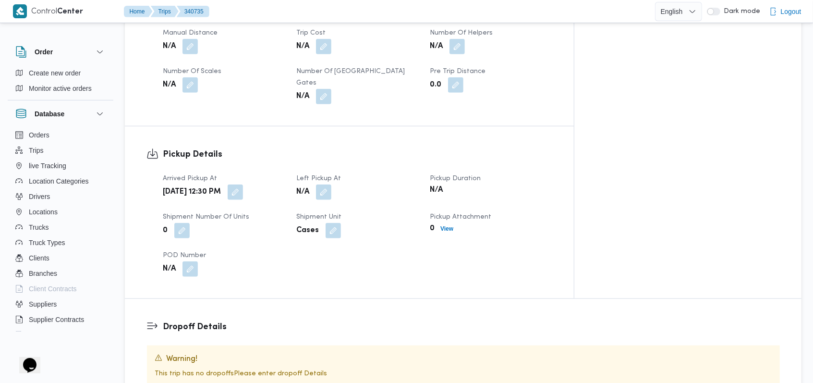
scroll to position [512, 0]
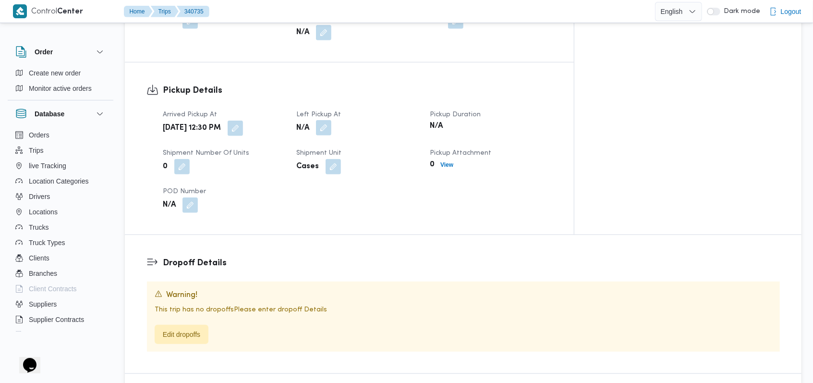
click at [332, 120] on button "button" at bounding box center [323, 127] width 15 height 15
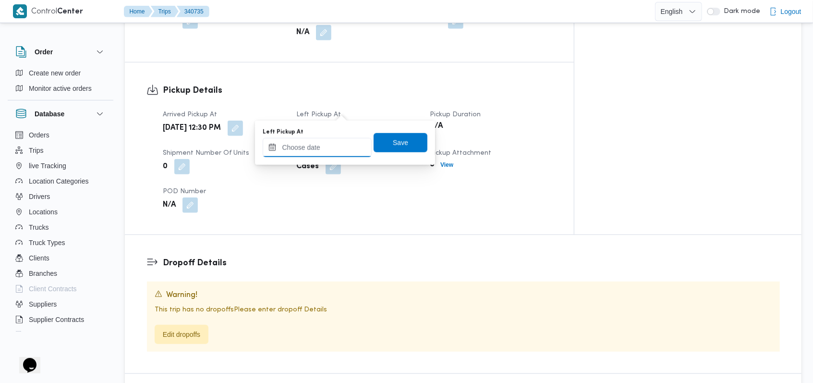
click at [320, 139] on input "Left Pickup At" at bounding box center [317, 147] width 109 height 19
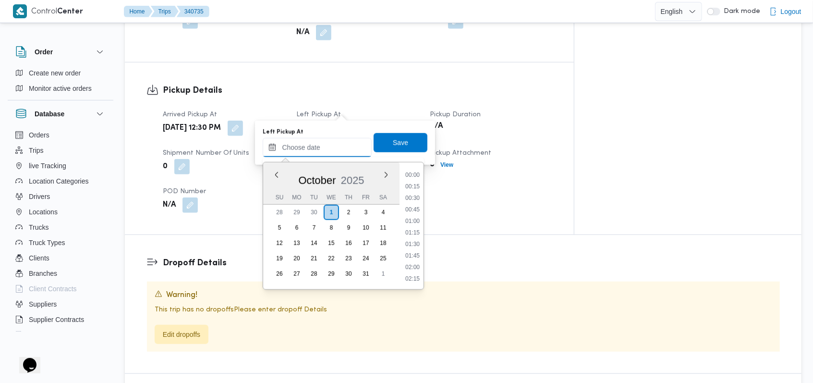
scroll to position [542, 0]
click at [285, 109] on dt "Arrived Pickup At" at bounding box center [224, 115] width 122 height 12
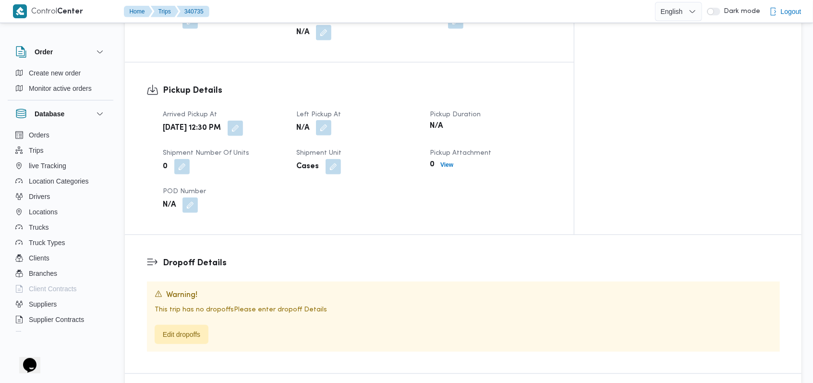
click at [332, 120] on button "button" at bounding box center [323, 127] width 15 height 15
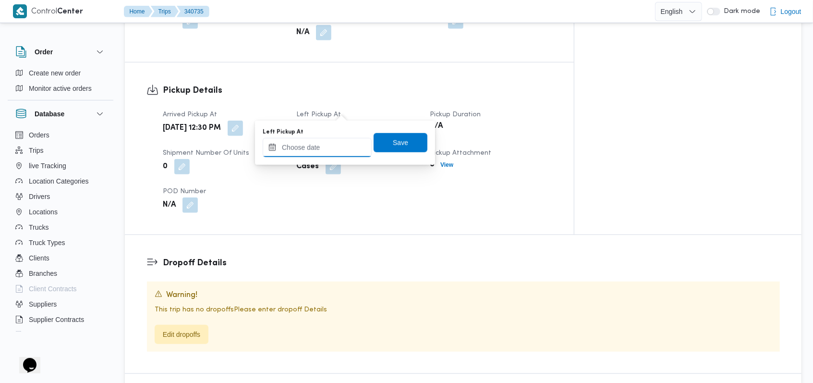
click at [332, 138] on input "Left Pickup At" at bounding box center [317, 147] width 109 height 19
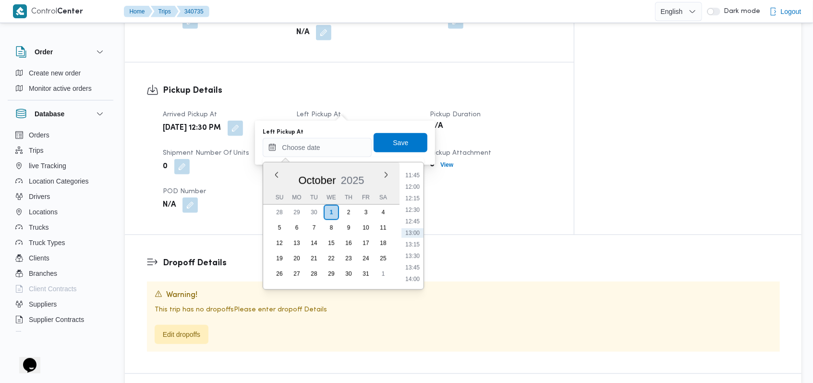
click at [458, 103] on div "Arrived Pickup At Wed, Oct 1, 2025 12:30 PM Left Pickup At N/A Pickup Duration …" at bounding box center [357, 160] width 401 height 115
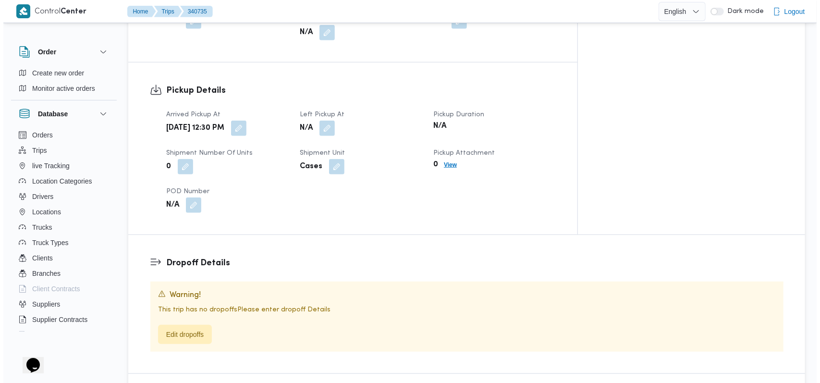
scroll to position [0, 0]
click at [457, 159] on span "View" at bounding box center [447, 165] width 21 height 12
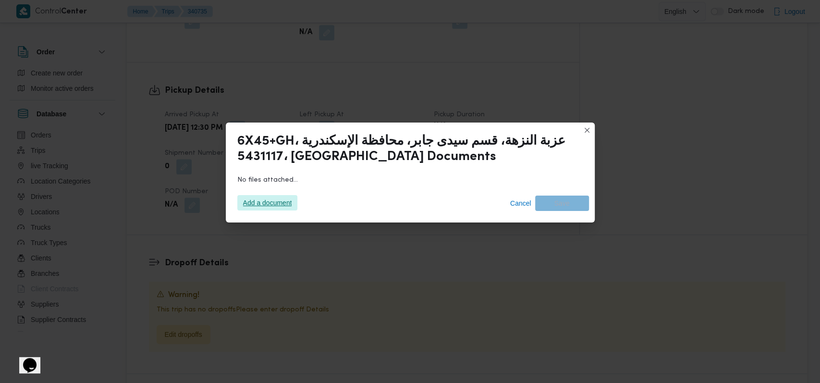
click at [262, 203] on span "Add a document" at bounding box center [267, 202] width 49 height 15
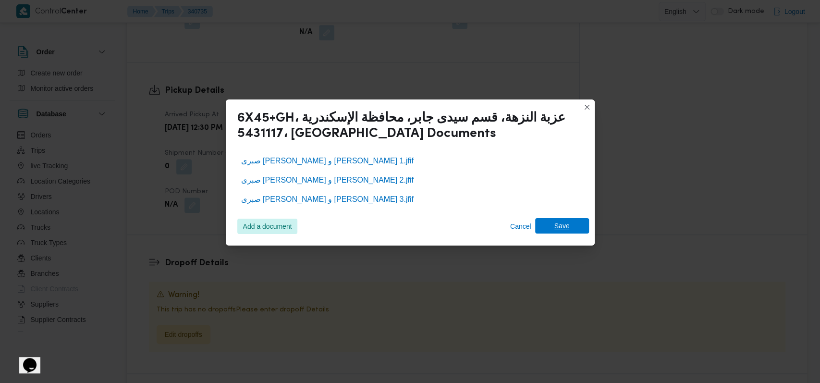
click at [570, 226] on span "Save" at bounding box center [562, 225] width 54 height 15
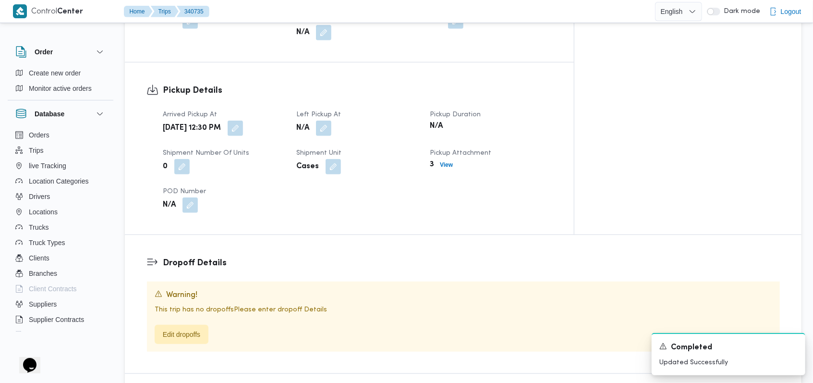
click at [404, 211] on div "Pickup Details Arrived Pickup At Wed, Oct 1, 2025 12:30 PM Left Pickup At N/A P…" at bounding box center [349, 148] width 449 height 172
click at [198, 328] on span "Edit dropoffs" at bounding box center [181, 334] width 37 height 12
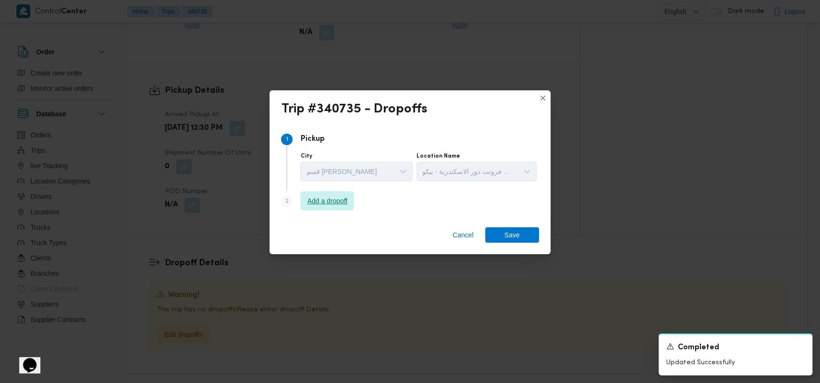
click at [322, 203] on span "Add a dropoff" at bounding box center [328, 201] width 40 height 12
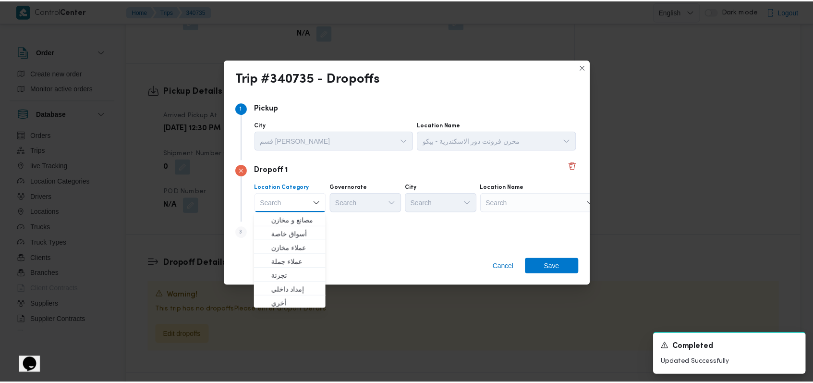
scroll to position [252, 0]
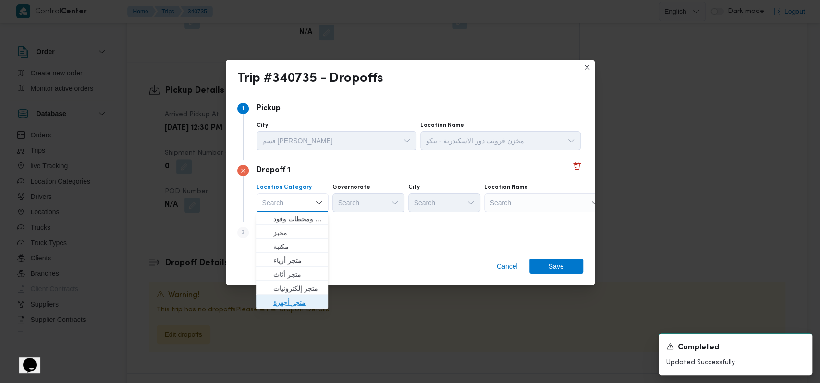
click at [304, 302] on span "متجر أجهزة" at bounding box center [297, 302] width 49 height 12
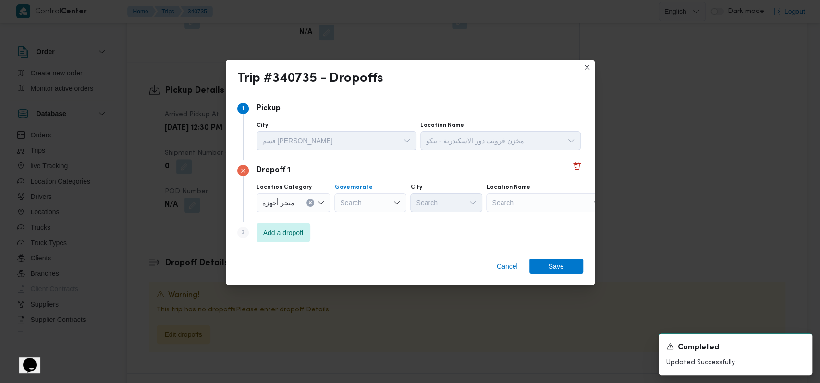
click at [387, 195] on div "Search" at bounding box center [370, 202] width 72 height 19
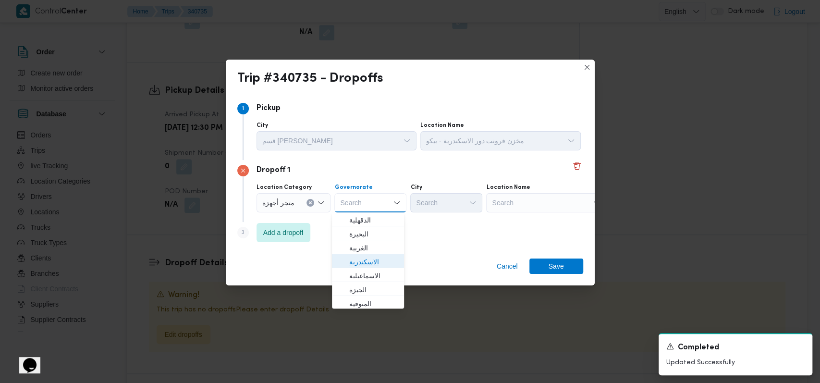
click at [384, 259] on span "الاسكندرية" at bounding box center [373, 262] width 49 height 12
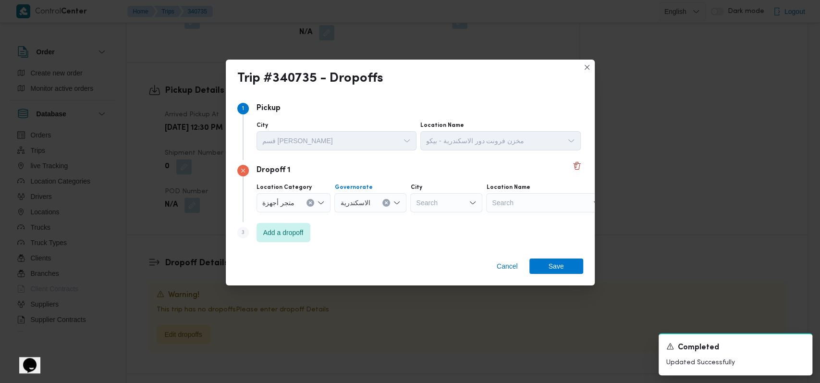
click at [517, 201] on div "Search" at bounding box center [546, 202] width 120 height 19
type input "خلف الل"
click at [523, 224] on span "معرض خلف الل ه - ابو قير اسكندرية | 33 مساكن الضباط | أبو قير الغربية" at bounding box center [549, 220] width 97 height 12
click at [559, 274] on div "Cancel Save" at bounding box center [410, 268] width 369 height 35
click at [562, 267] on span "Save" at bounding box center [556, 266] width 15 height 15
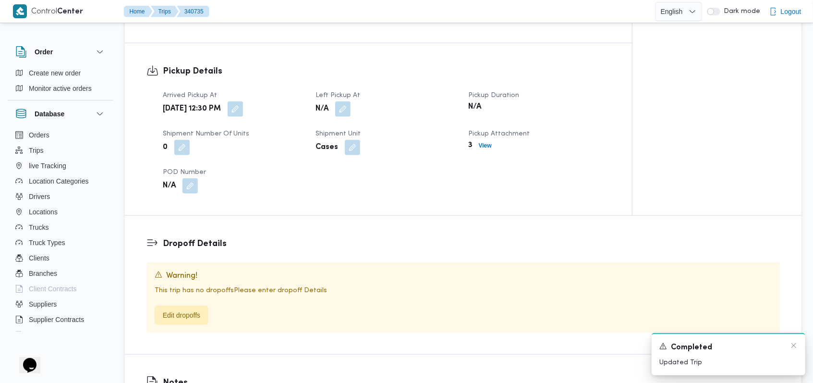
click at [798, 345] on div "A new notification appears Completed Updated Trip" at bounding box center [729, 354] width 154 height 42
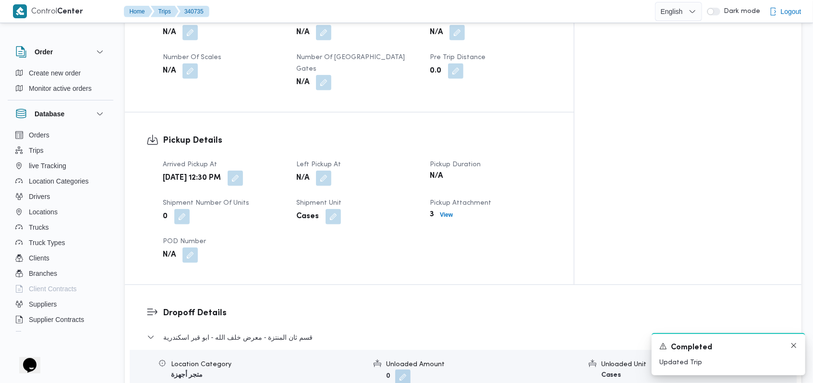
scroll to position [562, 0]
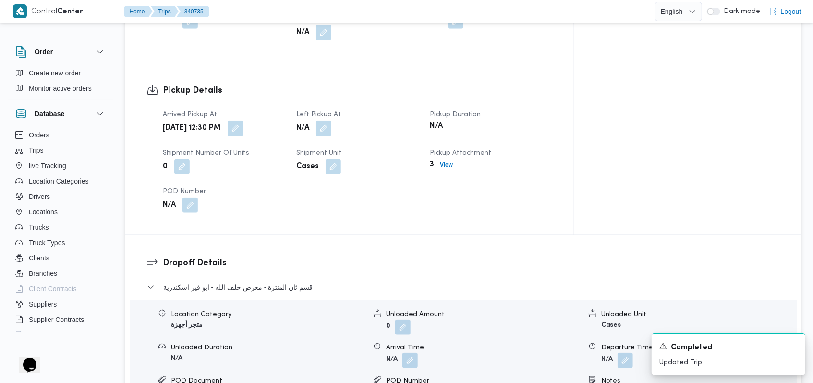
click at [457, 191] on div "Arrived Pickup At Wed, Oct 1, 2025 12:30 PM Left Pickup At N/A Pickup Duration …" at bounding box center [357, 160] width 401 height 115
click at [332, 120] on button "button" at bounding box center [323, 127] width 15 height 15
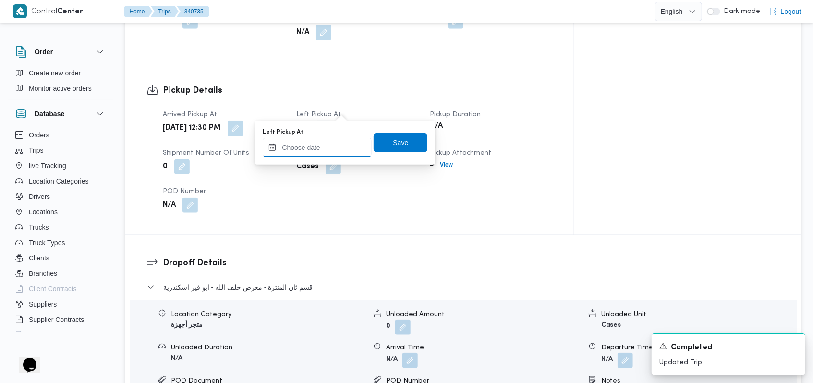
click at [320, 152] on input "Left Pickup At" at bounding box center [317, 147] width 109 height 19
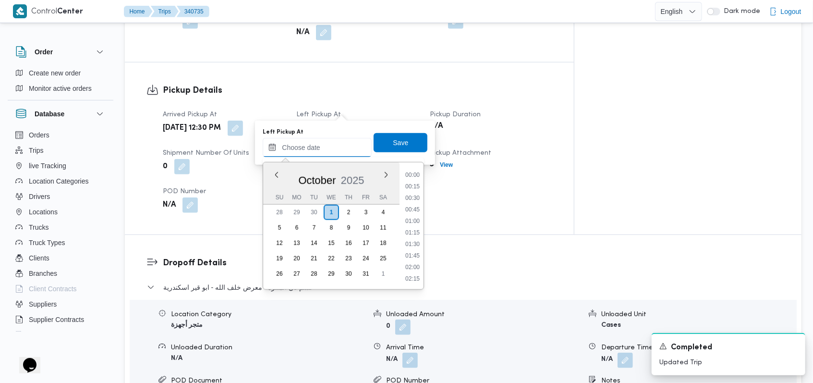
scroll to position [542, 0]
click at [419, 244] on li "13:15" at bounding box center [413, 245] width 22 height 10
type input "01/10/2025 13:15"
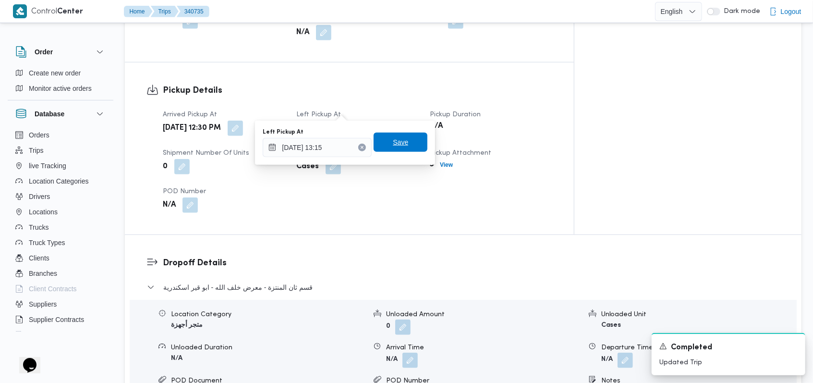
click at [399, 145] on span "Save" at bounding box center [400, 142] width 15 height 12
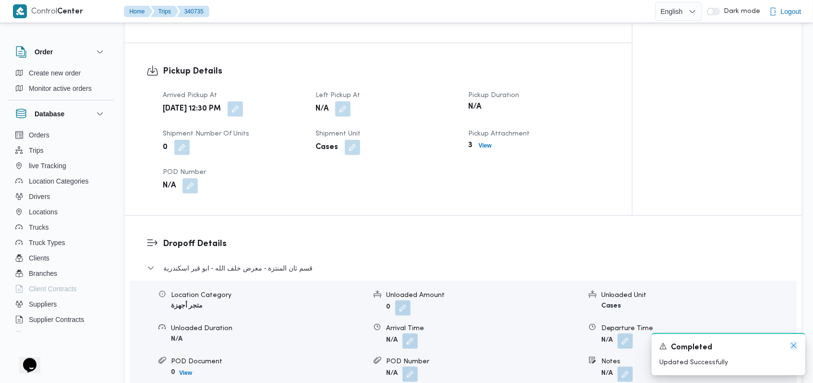
click at [793, 349] on icon "Dismiss toast" at bounding box center [794, 346] width 8 height 8
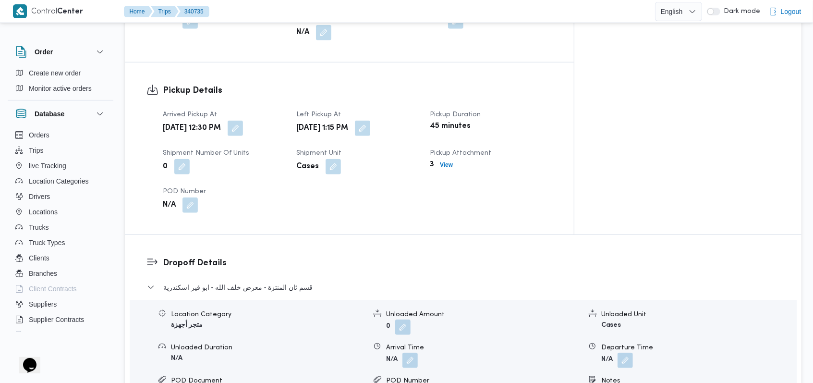
click at [430, 203] on div "Pickup Details Arrived Pickup At Wed, Oct 1, 2025 12:30 PM Left Pickup At Wed, …" at bounding box center [349, 148] width 449 height 172
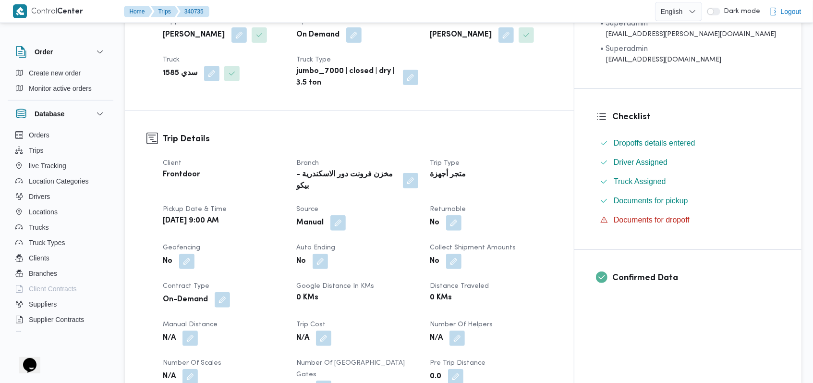
scroll to position [0, 0]
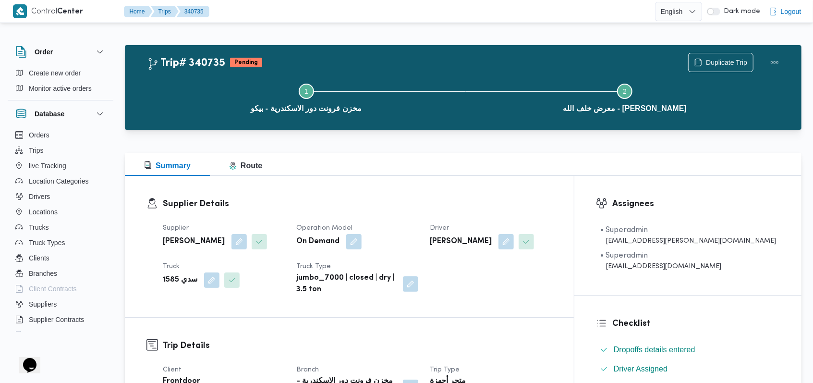
click at [428, 185] on div "Supplier Details Supplier فتحى حسن جلال ابو الحسن شركه تربو Operation Model On …" at bounding box center [349, 246] width 449 height 141
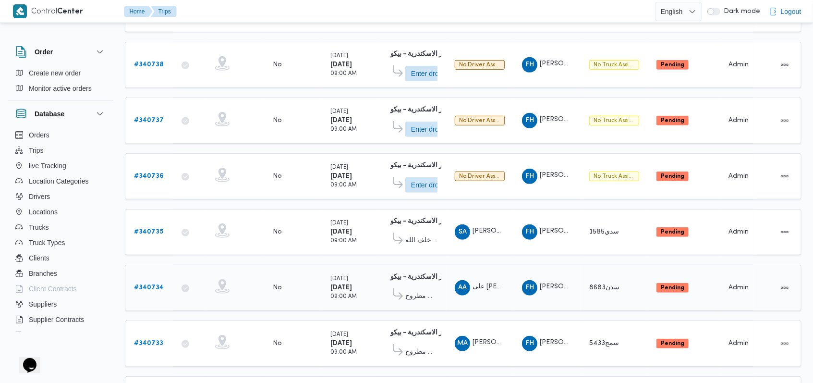
scroll to position [279, 0]
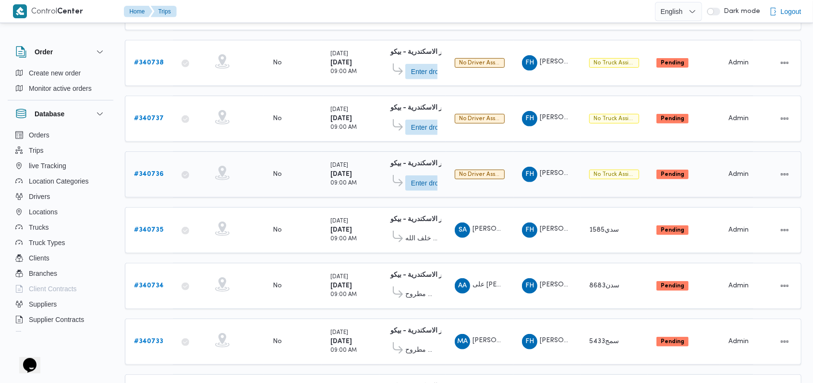
click at [150, 171] on b "# 340736" at bounding box center [149, 174] width 30 height 6
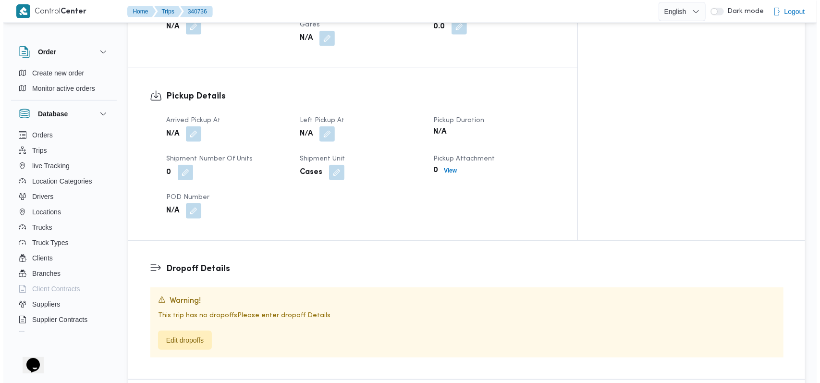
scroll to position [600, 0]
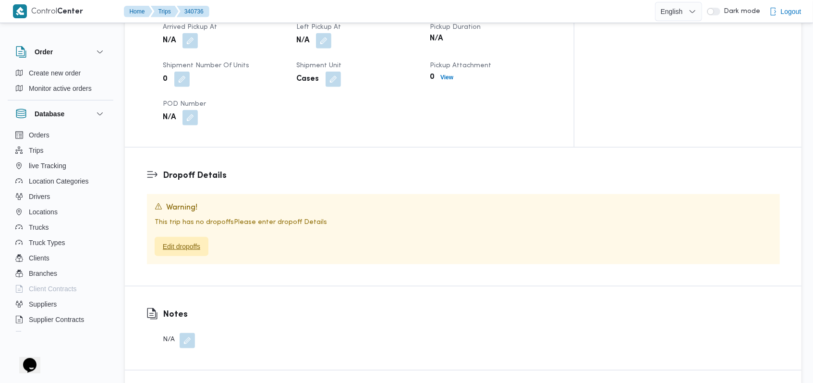
click at [197, 237] on span "Edit dropoffs" at bounding box center [182, 246] width 54 height 19
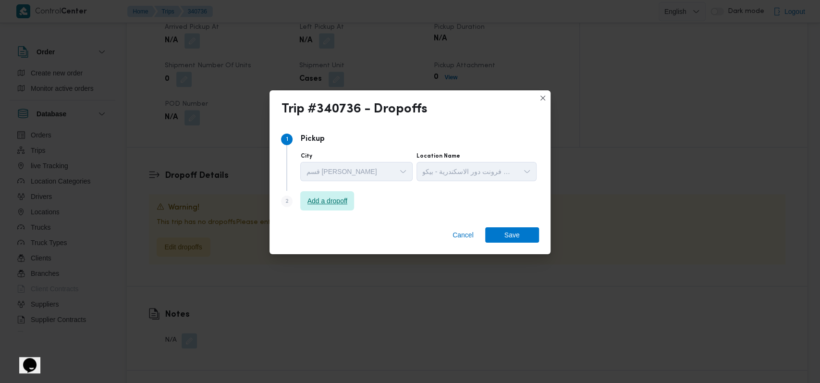
click at [345, 202] on span "Add a dropoff" at bounding box center [328, 201] width 40 height 12
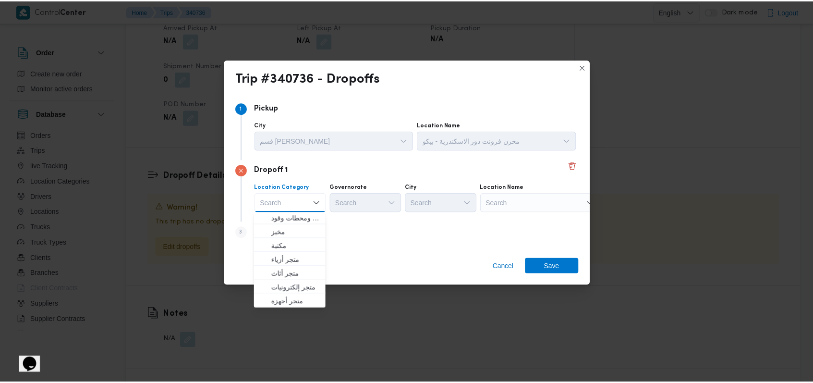
scroll to position [254, 0]
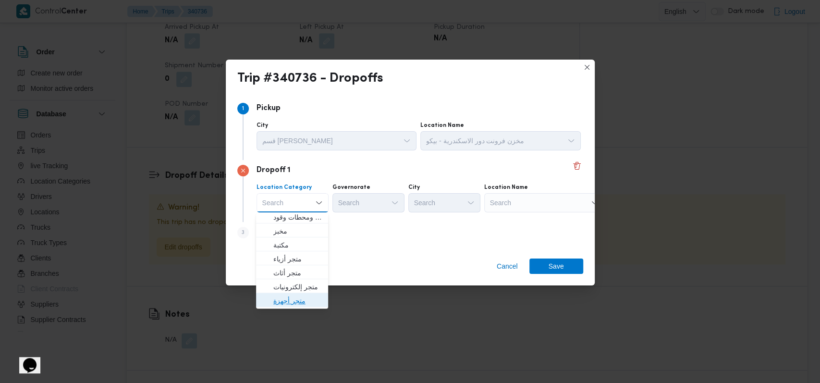
click at [298, 304] on span "متجر أجهزة" at bounding box center [297, 301] width 49 height 12
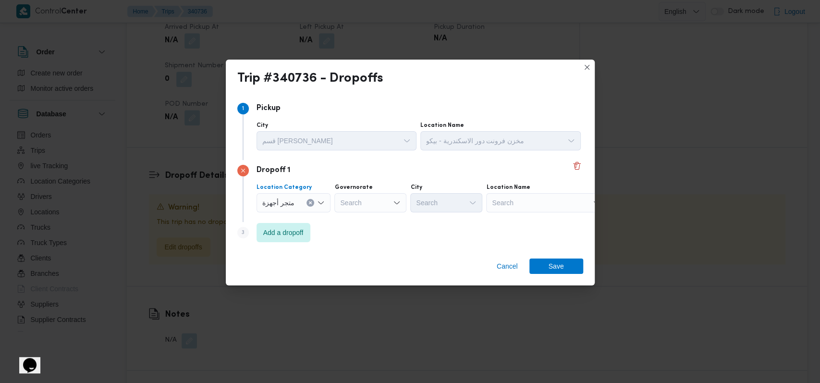
click at [357, 199] on div "Search" at bounding box center [370, 202] width 72 height 19
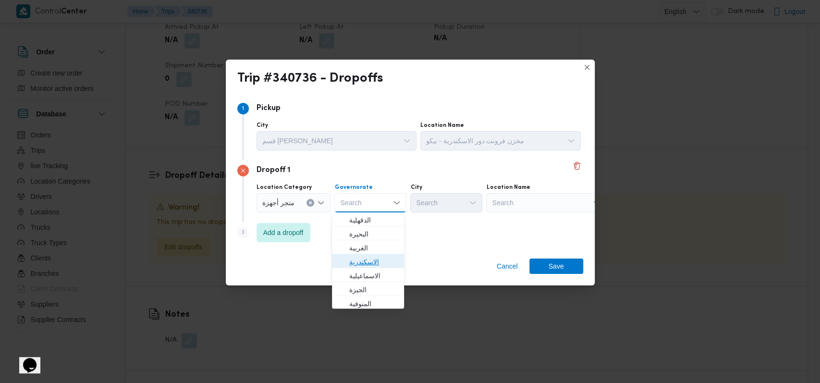
click at [382, 260] on span "الاسكندرية" at bounding box center [373, 262] width 49 height 12
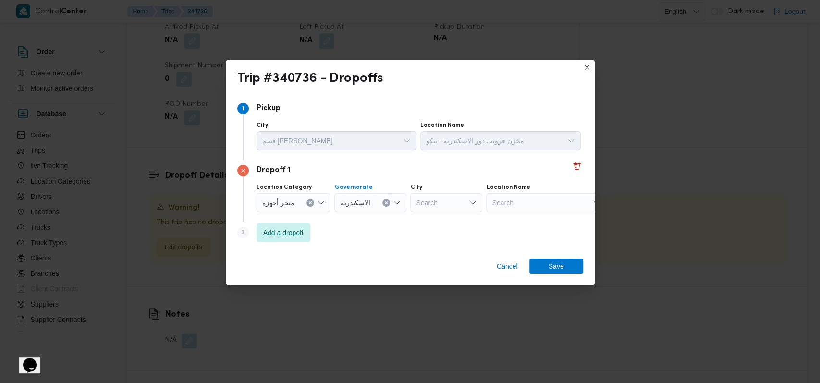
click at [527, 205] on div "Search" at bounding box center [546, 202] width 120 height 19
type input "خلف الله"
click at [534, 221] on span "معرض خلف الله - ابو قير اسكندرية | 33 مساكن الضباط | أبو قير الغربية" at bounding box center [549, 220] width 97 height 12
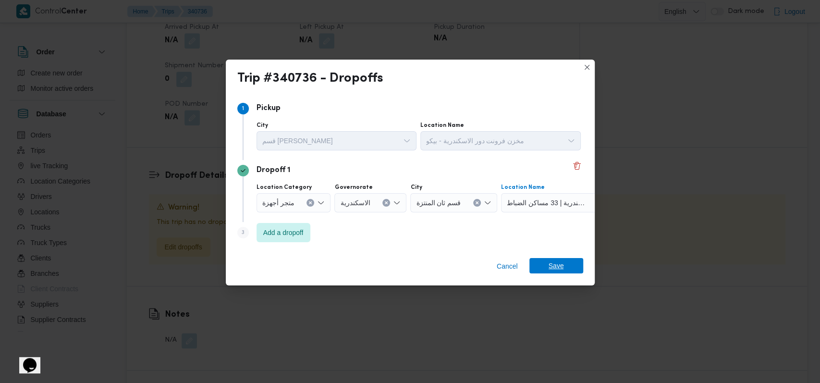
click at [561, 260] on span "Save" at bounding box center [556, 265] width 15 height 15
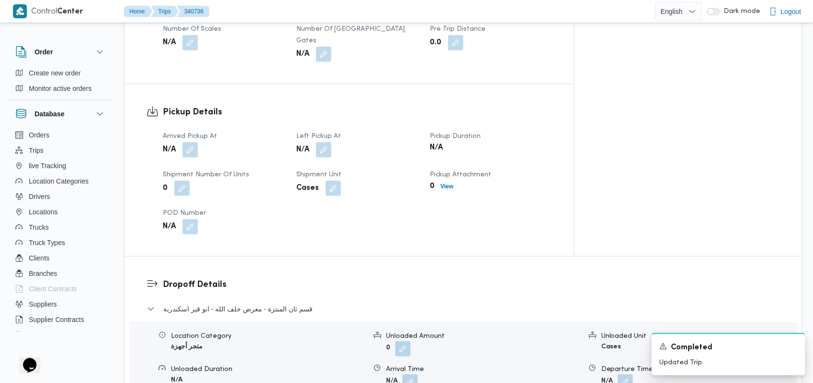
scroll to position [521, 0]
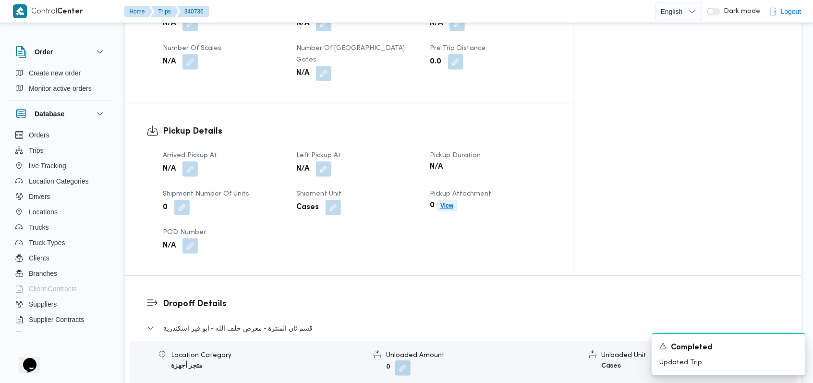
click at [454, 202] on b "View" at bounding box center [447, 205] width 13 height 7
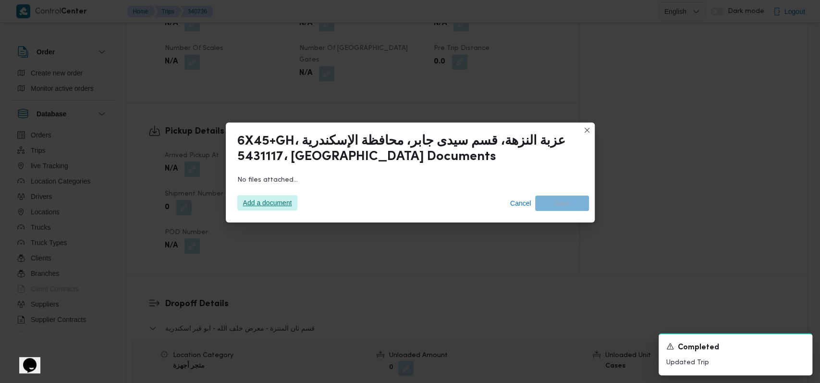
click at [257, 199] on span "Add a document" at bounding box center [267, 202] width 49 height 15
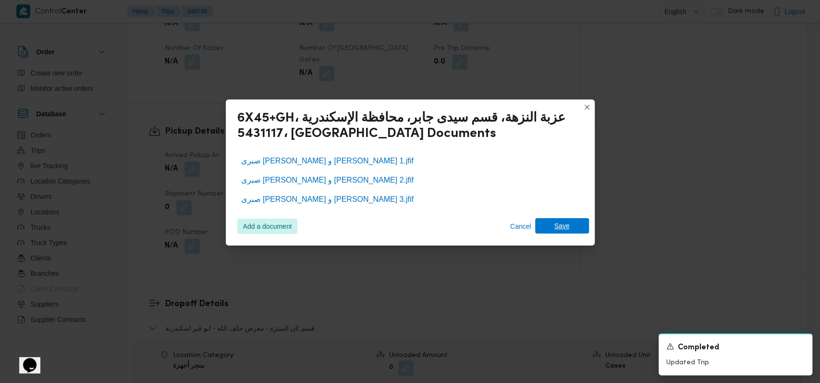
click at [580, 226] on span "Save" at bounding box center [562, 225] width 54 height 15
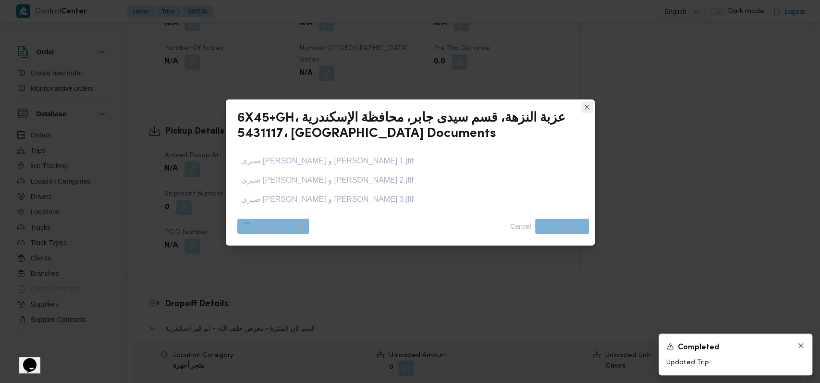
click at [799, 348] on icon "Dismiss toast" at bounding box center [801, 346] width 8 height 8
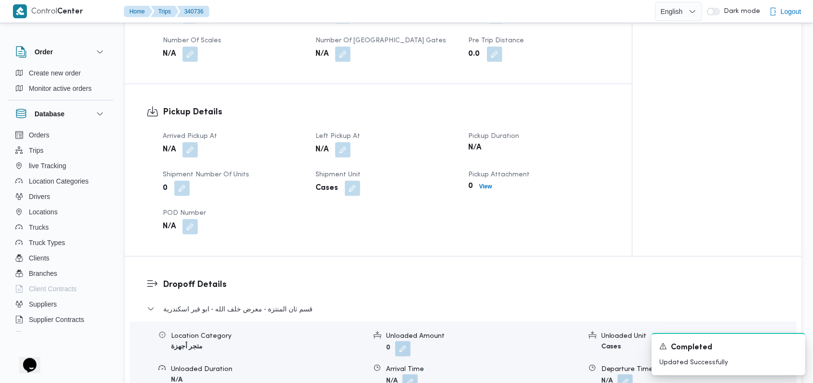
click at [480, 257] on div "Dropoff Details قسم ثان المنتزة - معرض خلف الله - ابو قير اسكندرية Location Cat…" at bounding box center [463, 369] width 677 height 224
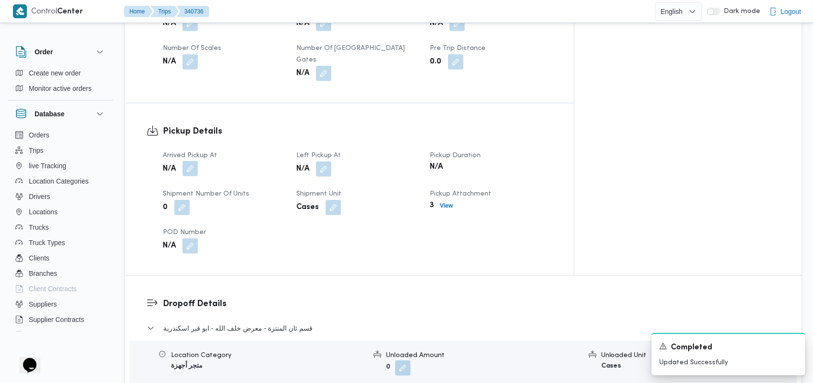
click at [190, 161] on button "button" at bounding box center [190, 168] width 15 height 15
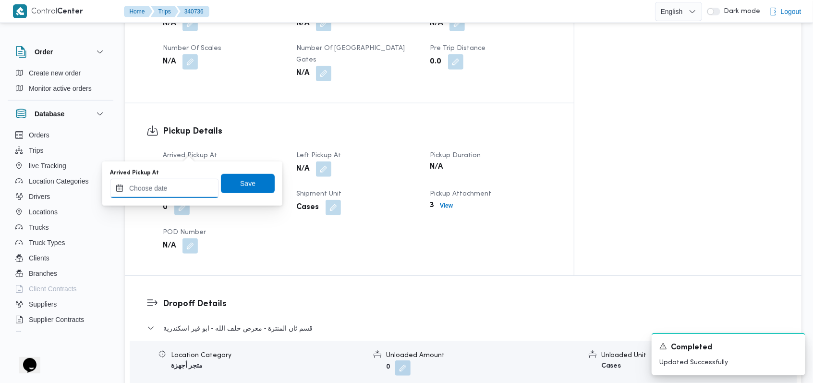
click at [174, 190] on input "Arrived Pickup At" at bounding box center [164, 188] width 109 height 19
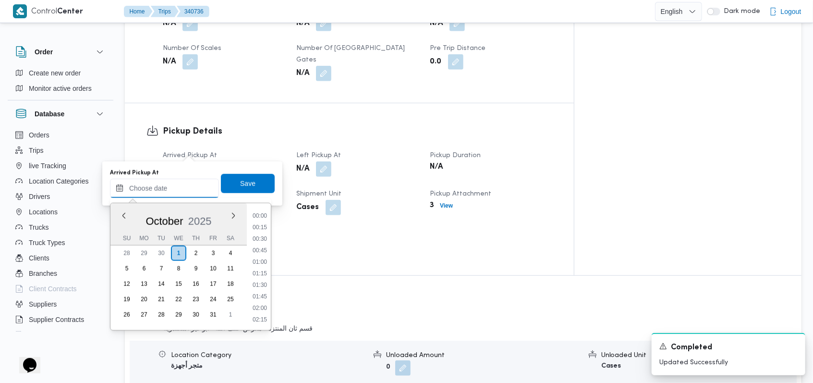
scroll to position [542, 0]
click at [267, 255] on li "12:30" at bounding box center [260, 251] width 22 height 10
type input "01/10/2025 12:30"
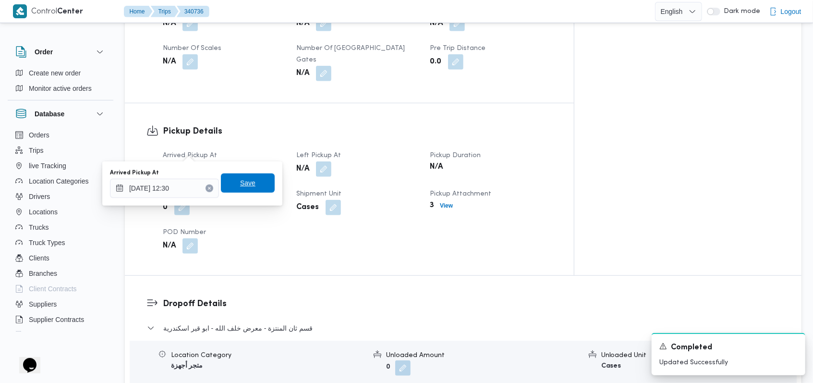
click at [253, 179] on span "Save" at bounding box center [248, 182] width 54 height 19
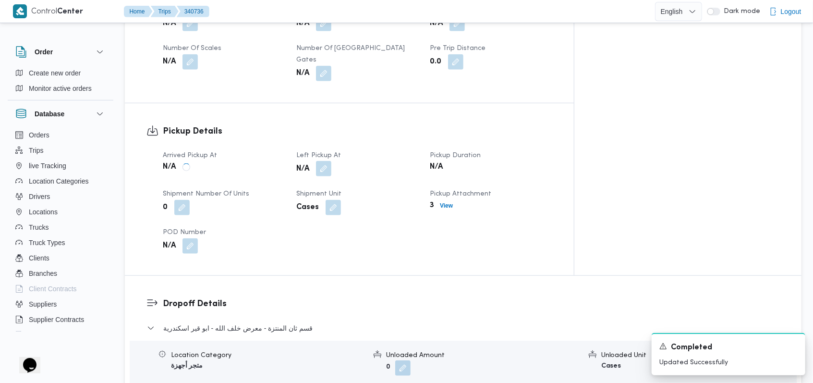
click at [332, 161] on button "button" at bounding box center [323, 168] width 15 height 15
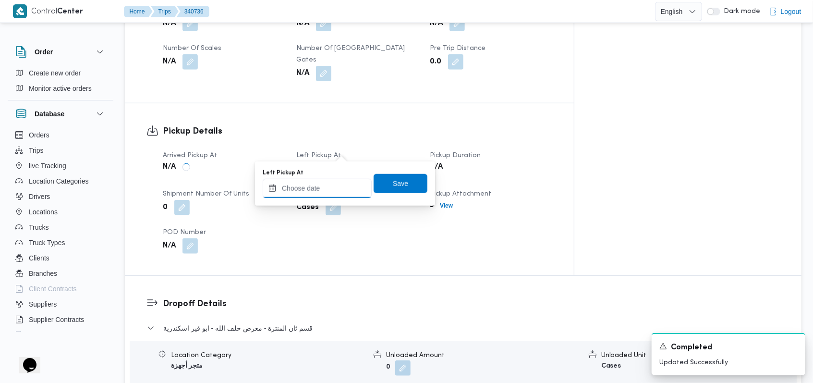
click at [327, 189] on input "Left Pickup At" at bounding box center [317, 188] width 109 height 19
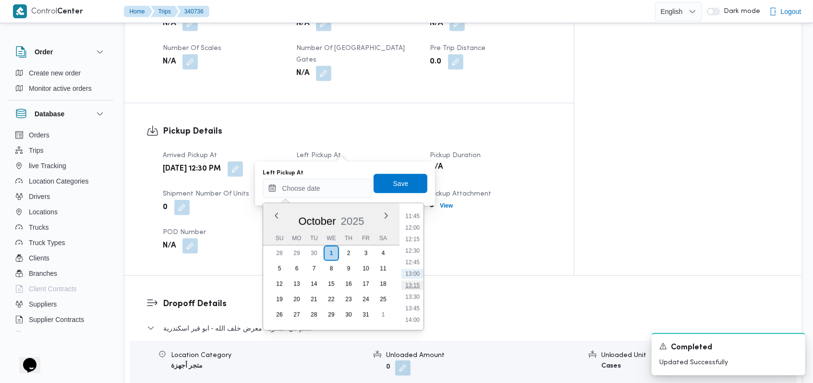
click at [418, 283] on li "13:15" at bounding box center [413, 286] width 22 height 10
type input "01/10/2025 13:15"
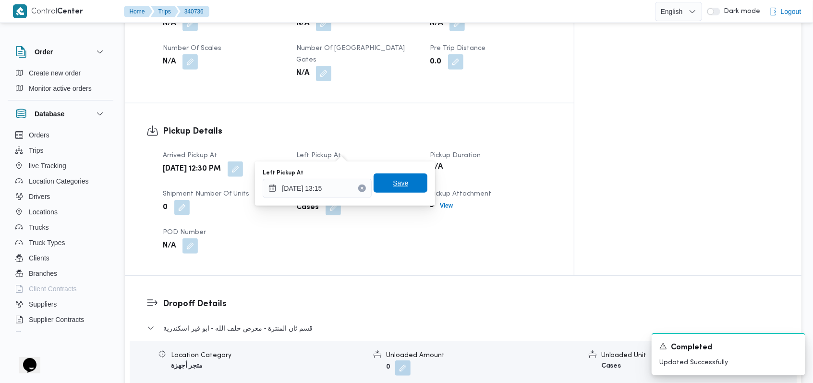
click at [401, 190] on span "Save" at bounding box center [401, 182] width 54 height 19
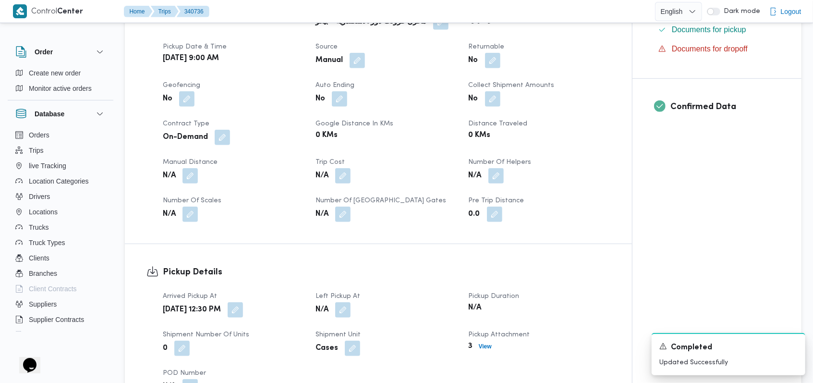
scroll to position [137, 0]
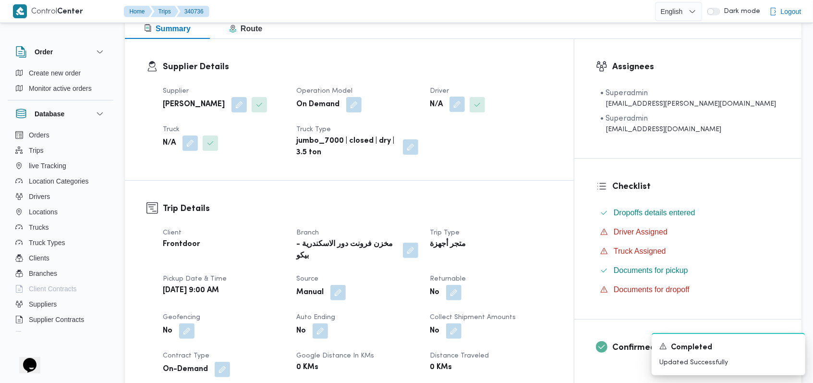
click at [465, 100] on button "button" at bounding box center [457, 104] width 15 height 15
click at [484, 144] on div "Search" at bounding box center [477, 143] width 72 height 19
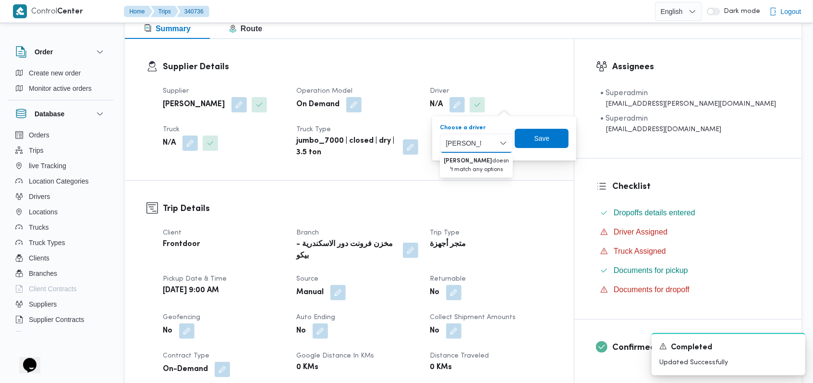
type input "احمد شعبان"
click at [190, 146] on button "button" at bounding box center [190, 142] width 15 height 15
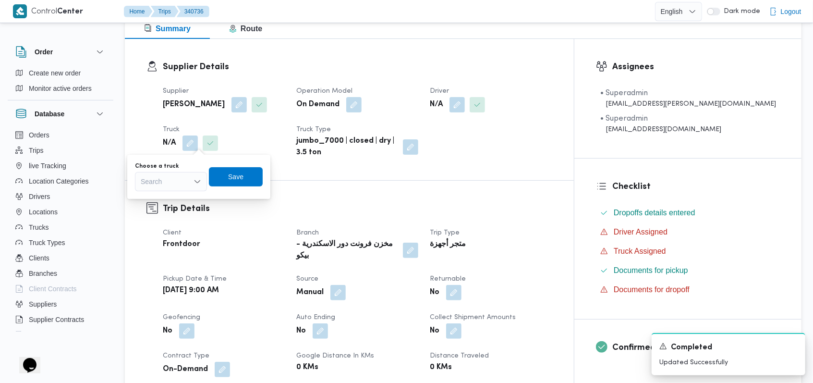
click at [169, 176] on div "Search" at bounding box center [171, 181] width 72 height 19
type input "3174"
click at [181, 198] on span "سلا 3174 | null" at bounding box center [176, 199] width 49 height 12
click at [239, 178] on span "Save" at bounding box center [241, 177] width 15 height 12
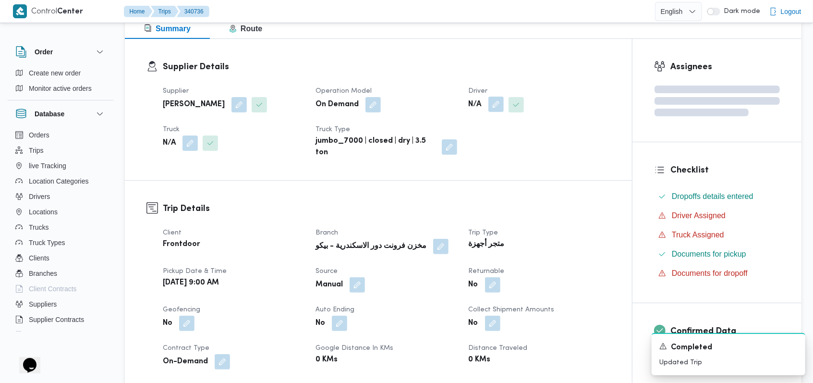
click at [493, 108] on button "button" at bounding box center [496, 104] width 15 height 15
click at [488, 139] on div "Search" at bounding box center [477, 143] width 72 height 19
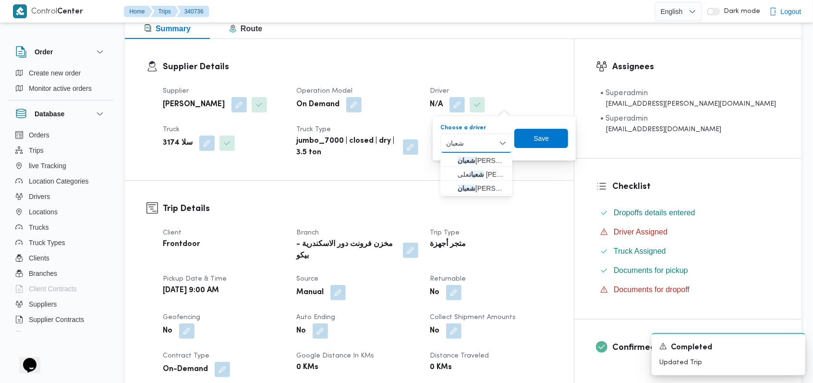
type input "شعبان"
click at [401, 201] on div "Trip Details Client Frontdoor Branch مخزن فرونت دور الاسكندرية - بيكو Trip Type…" at bounding box center [349, 334] width 449 height 307
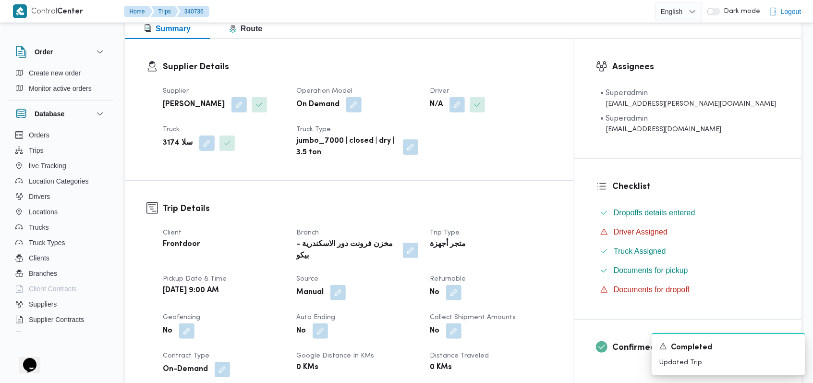
click at [503, 95] on dt "Driver" at bounding box center [491, 92] width 122 height 12
click at [465, 107] on button "button" at bounding box center [457, 104] width 15 height 15
click at [476, 143] on div "Search" at bounding box center [477, 143] width 72 height 19
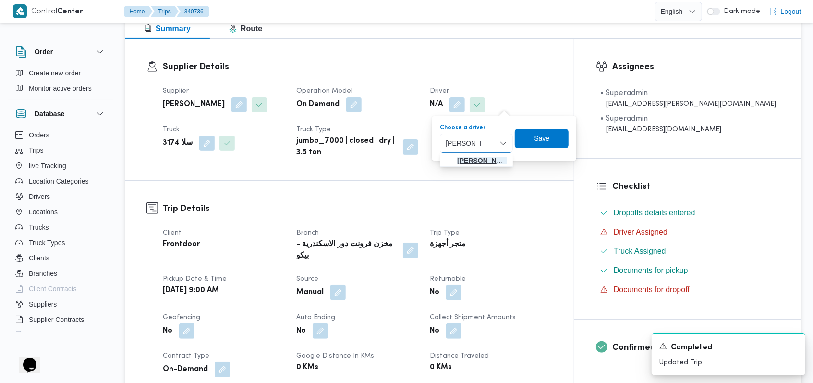
type input "احمد شعبان"
click at [478, 154] on span "احمد شعبان احمد محمد" at bounding box center [476, 160] width 65 height 15
click at [584, 138] on div "You are in a dialog. To close this dialog, hit escape. Choose a driver احمد شعب…" at bounding box center [500, 138] width 169 height 44
click at [546, 138] on span "Save" at bounding box center [550, 137] width 54 height 19
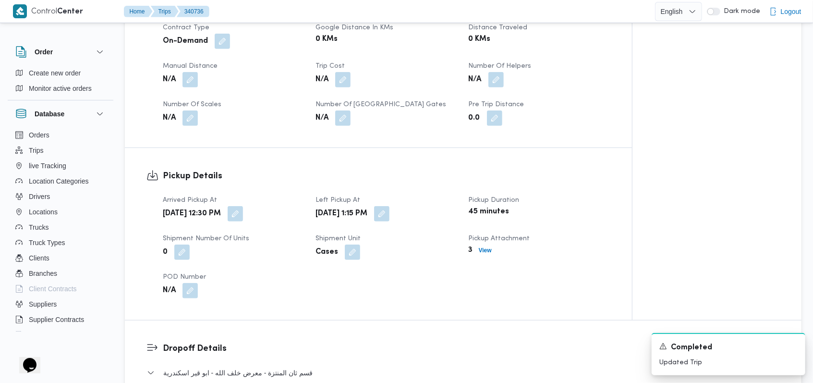
scroll to position [585, 0]
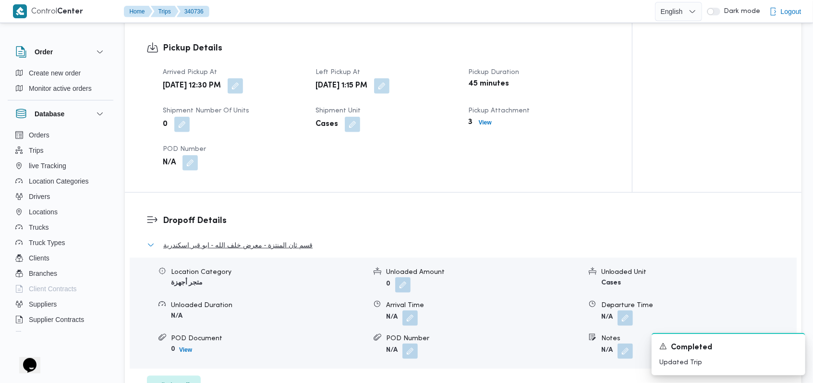
click at [277, 246] on span "قسم ثان المنتزة - معرض خلف الله - ابو قير اسكندرية" at bounding box center [237, 245] width 149 height 12
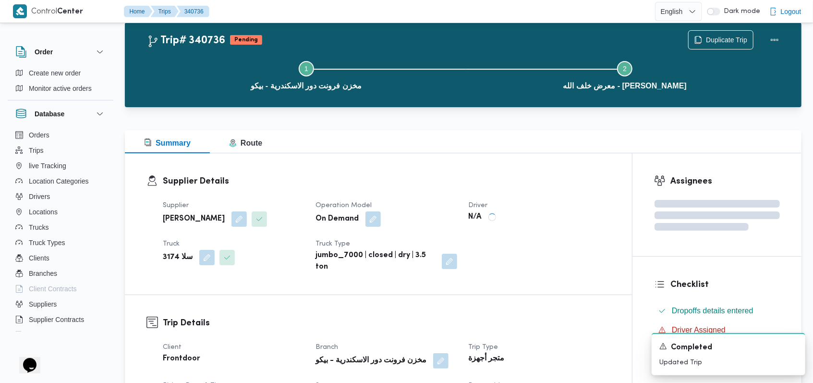
scroll to position [0, 0]
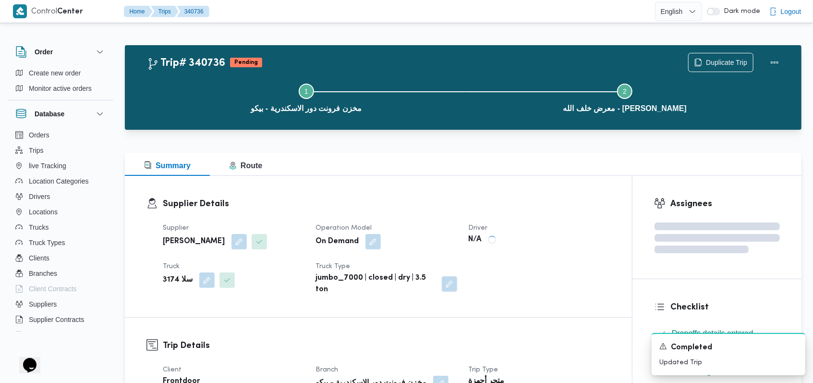
click at [406, 223] on dt "Operation Model" at bounding box center [386, 228] width 141 height 12
click at [531, 209] on h3 "Supplier Details" at bounding box center [387, 203] width 448 height 13
drag, startPoint x: 794, startPoint y: 344, endPoint x: 779, endPoint y: 344, distance: 14.9
click at [794, 344] on icon "Dismiss toast" at bounding box center [794, 346] width 8 height 8
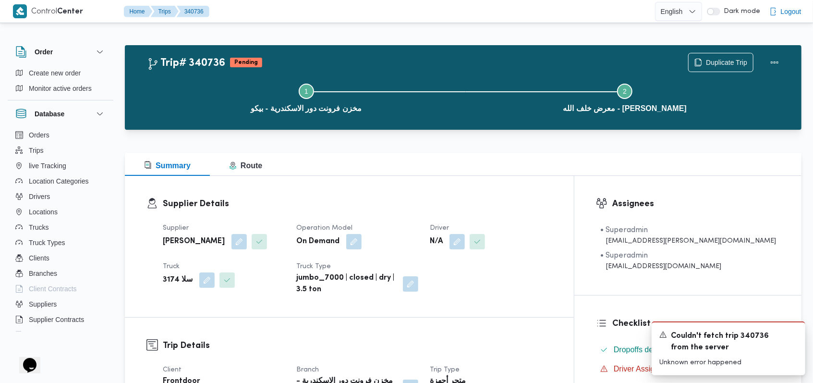
click at [453, 188] on div "Supplier Details Supplier فتحى حسن جلال ابو الحسن شركه تربو Operation Model On …" at bounding box center [349, 246] width 449 height 141
click at [465, 241] on button "button" at bounding box center [457, 241] width 15 height 15
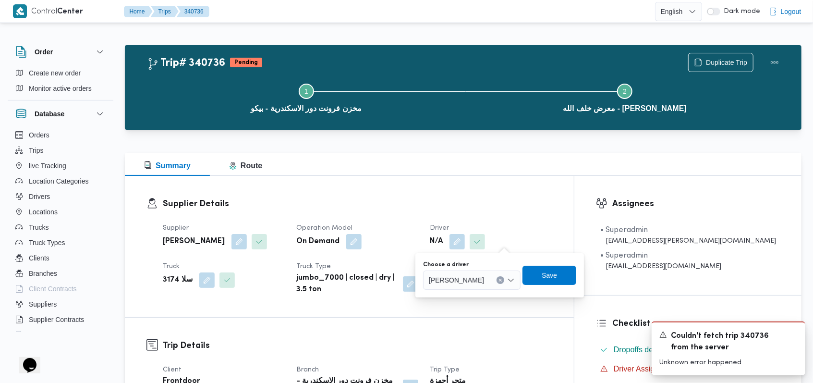
click at [491, 268] on div "Choose a driver احمد شعبان احمد محمد" at bounding box center [472, 275] width 98 height 29
click at [554, 279] on span "Save" at bounding box center [549, 275] width 15 height 12
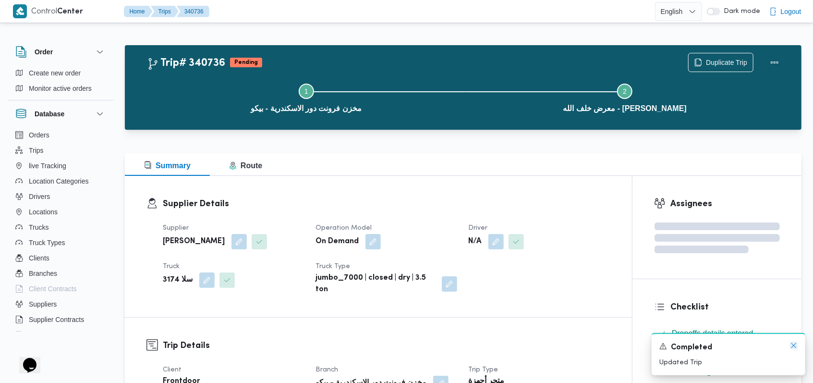
click at [796, 345] on icon "Dismiss toast" at bounding box center [794, 346] width 8 height 8
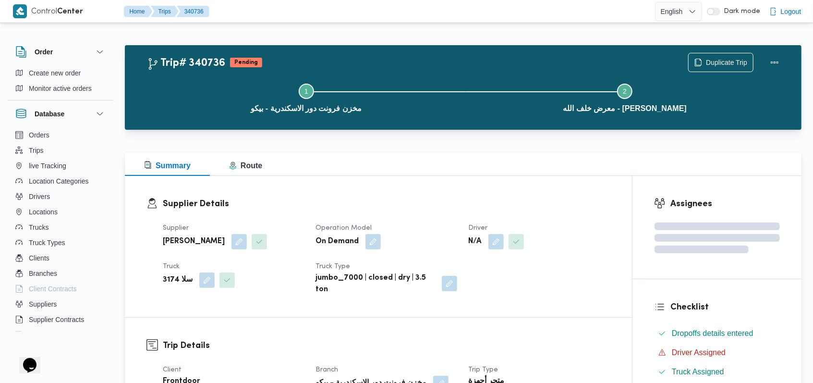
click at [557, 294] on div "Supplier فتحى حسن جلال ابو الحسن شركه تربو Operation Model On Demand Driver N/A…" at bounding box center [386, 259] width 459 height 85
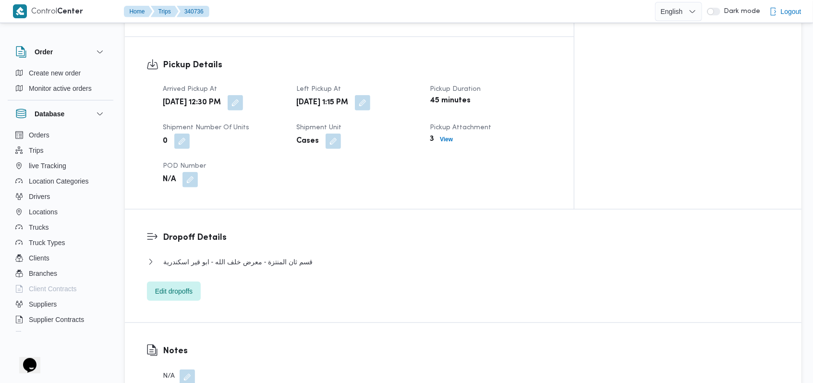
scroll to position [640, 0]
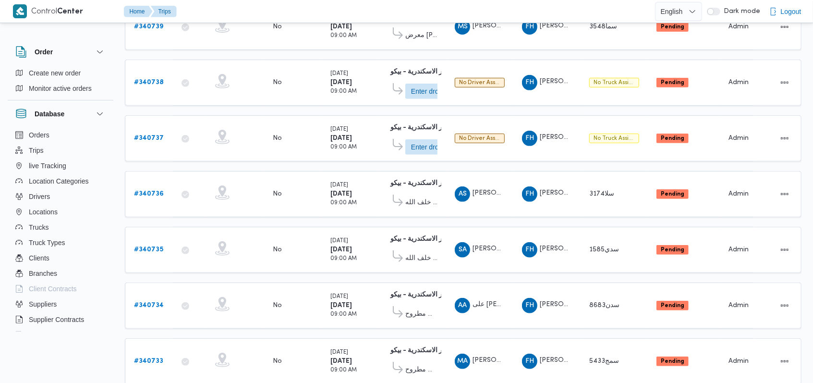
scroll to position [337, 0]
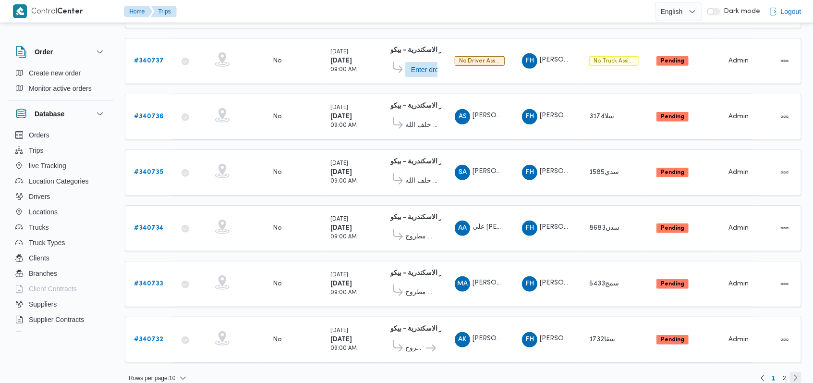
click at [800, 372] on link "Next page, 2" at bounding box center [796, 378] width 12 height 12
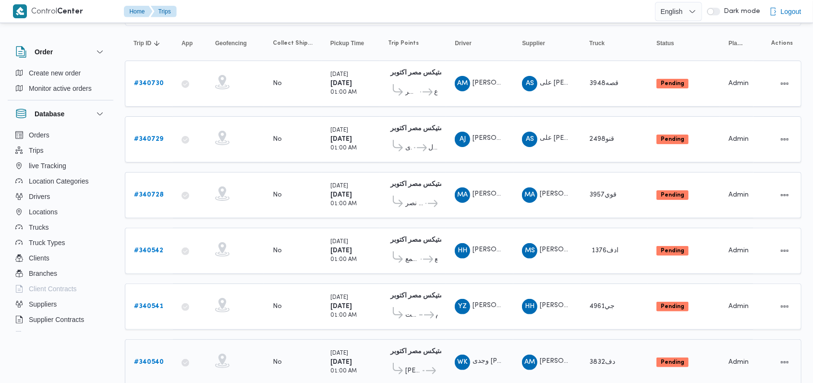
scroll to position [173, 0]
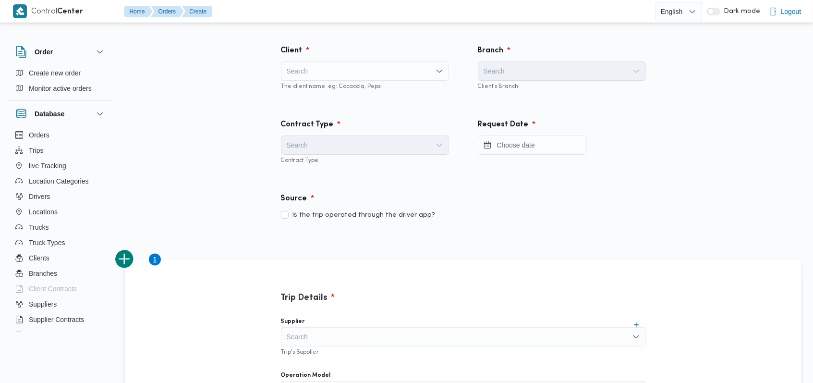
click at [368, 72] on div "Search" at bounding box center [365, 71] width 168 height 19
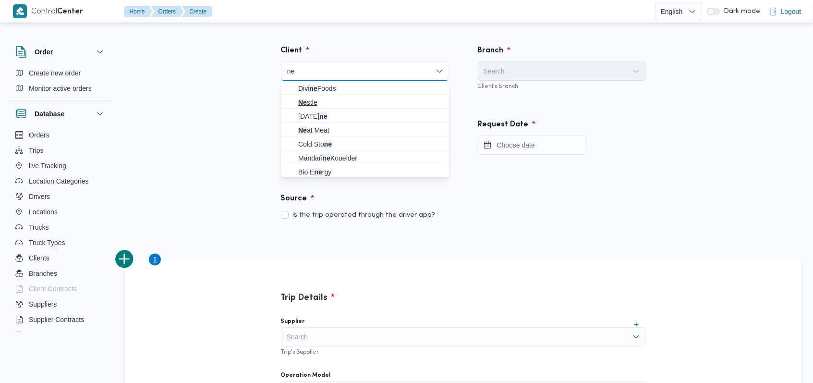
type input "ne"
click at [369, 101] on span "Ne stle" at bounding box center [370, 103] width 145 height 12
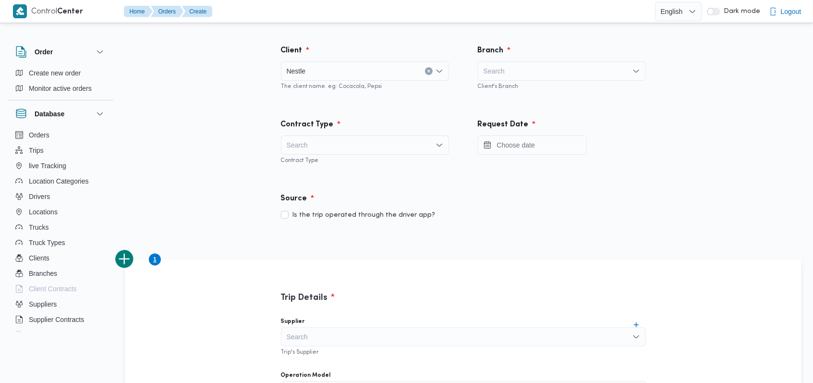
click at [523, 64] on div "Search" at bounding box center [562, 71] width 168 height 19
type input "h"
type input "الامير"
click at [548, 90] on span "شركة الامير للتوكيلات التجارية والصناعات المتطورة - اكتوبر" at bounding box center [567, 89] width 145 height 12
click at [397, 140] on div "Search" at bounding box center [365, 144] width 168 height 19
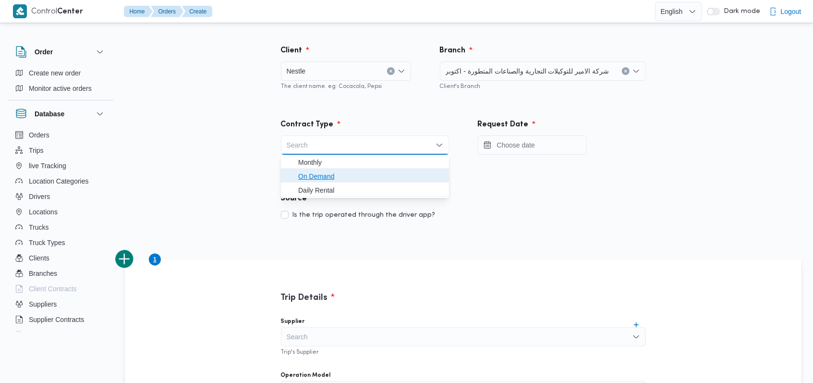
click at [327, 180] on span "On Demand" at bounding box center [370, 177] width 145 height 12
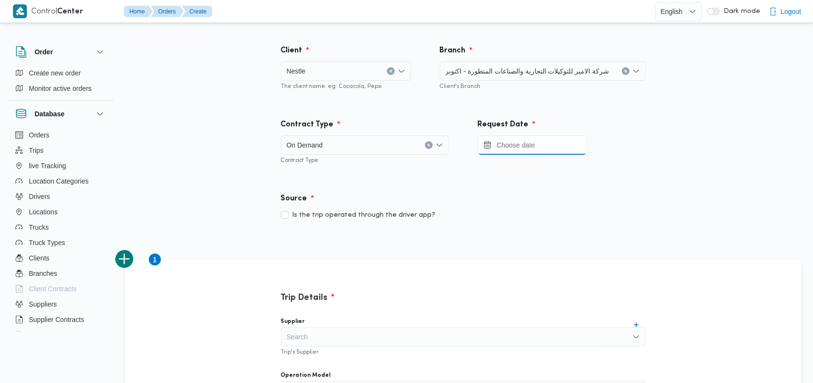
click at [519, 151] on input "Press the down key to open a popover containing a calendar." at bounding box center [532, 144] width 109 height 19
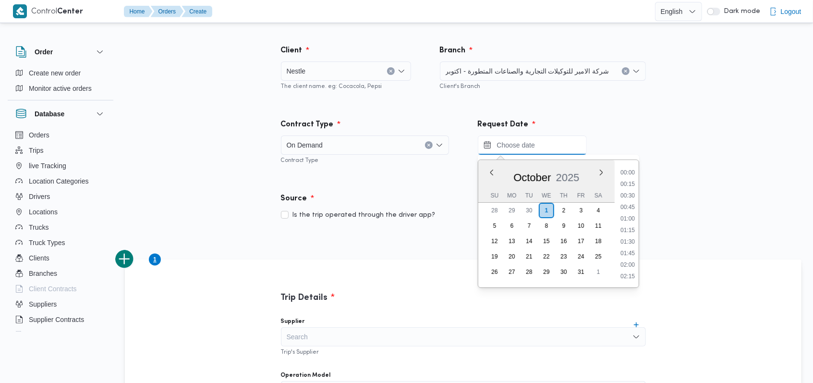
scroll to position [495, 0]
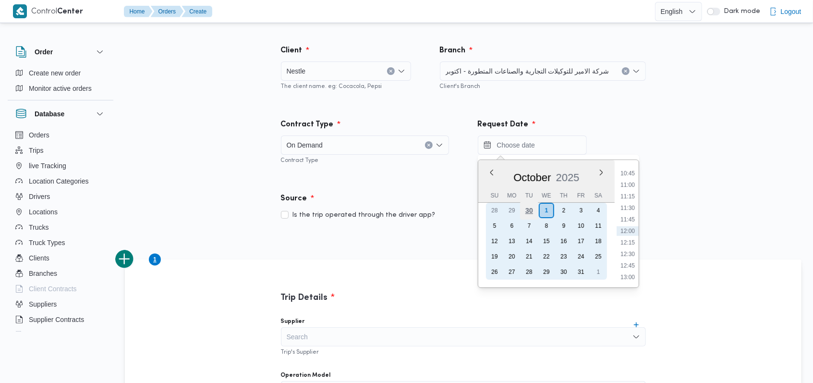
click at [527, 211] on div "30" at bounding box center [529, 210] width 18 height 18
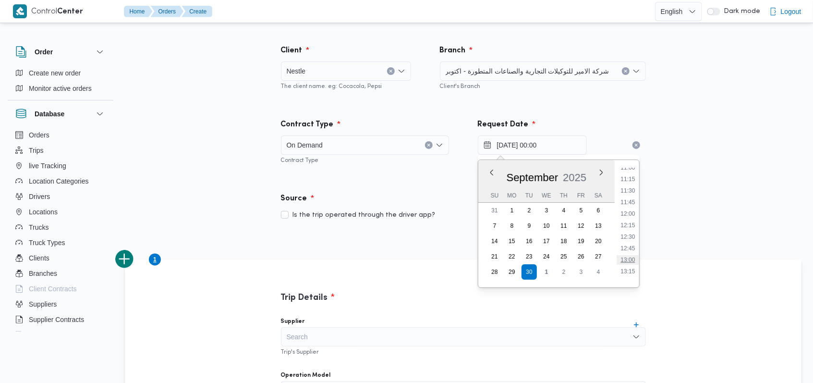
click at [635, 259] on li "13:00" at bounding box center [628, 260] width 22 height 10
type input "30/09/2025 13:00"
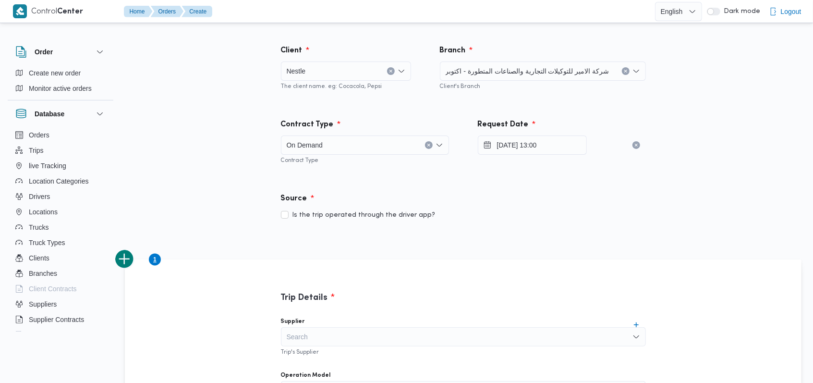
click at [606, 228] on div "Source Is the trip operated through the driver app?" at bounding box center [464, 207] width 394 height 57
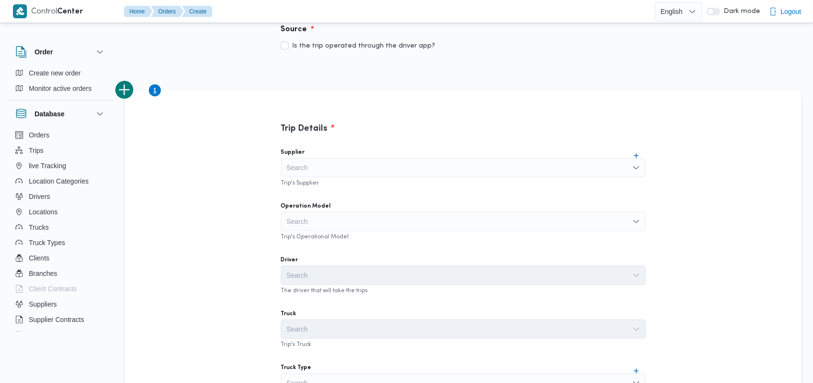
scroll to position [192, 0]
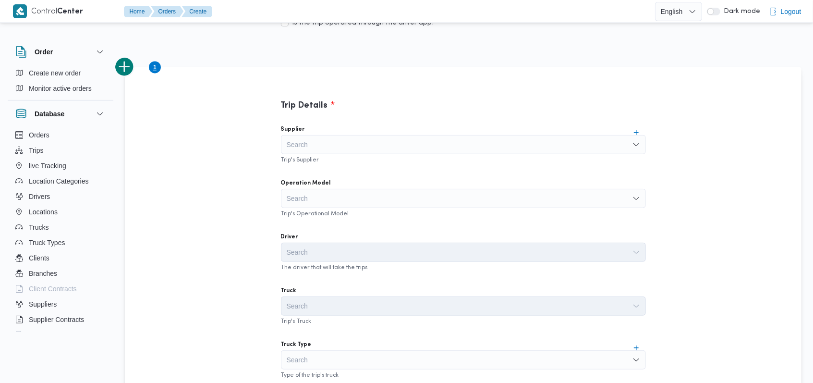
click at [398, 193] on div "Search" at bounding box center [463, 198] width 365 height 19
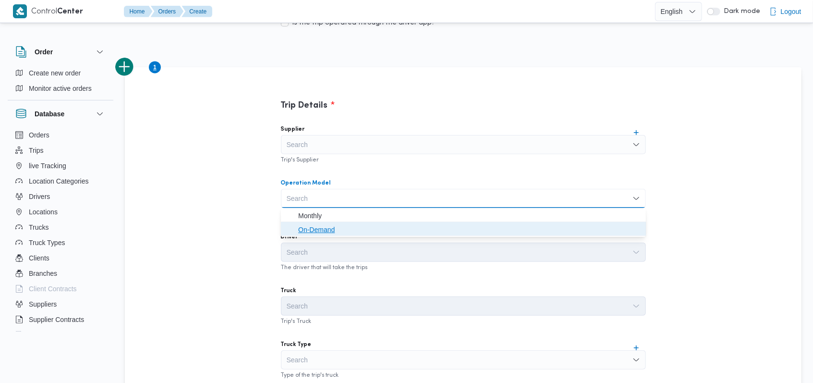
click at [391, 228] on span "On-Demand" at bounding box center [469, 230] width 342 height 12
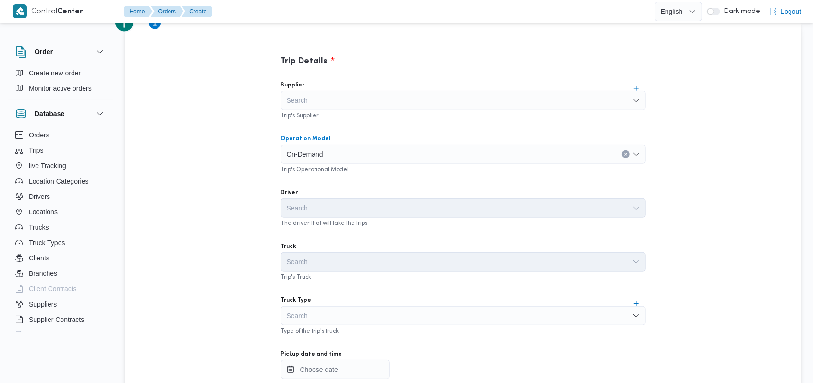
scroll to position [256, 0]
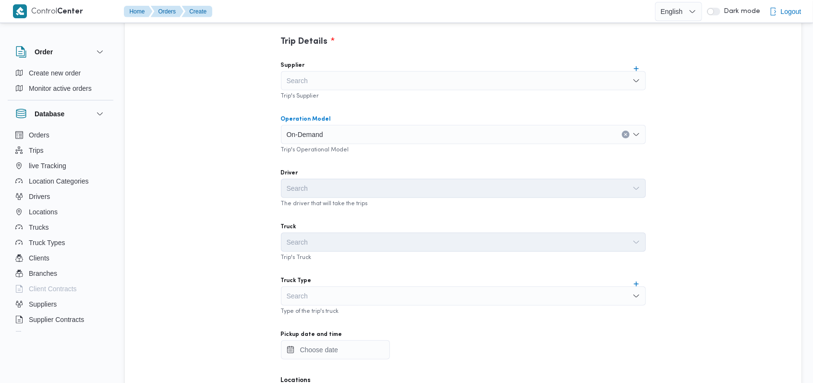
click at [306, 295] on div "Search" at bounding box center [463, 295] width 365 height 19
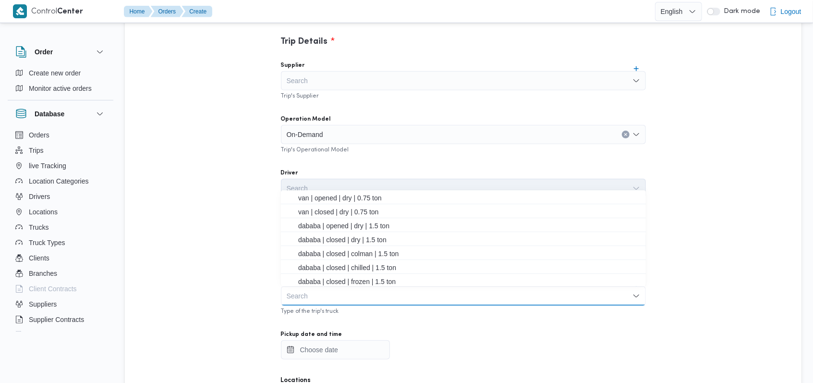
click at [238, 215] on div "Trip Details Supplier Search Trip's Supplier Operation Model On-Demand Trip's O…" at bounding box center [463, 342] width 677 height 679
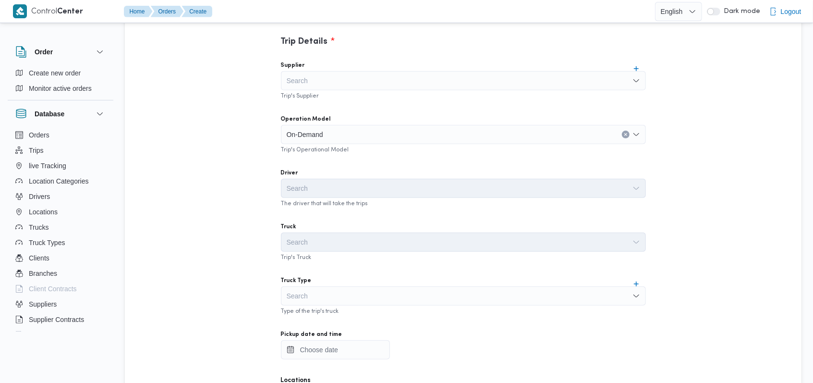
click at [365, 294] on div "Search" at bounding box center [463, 295] width 365 height 19
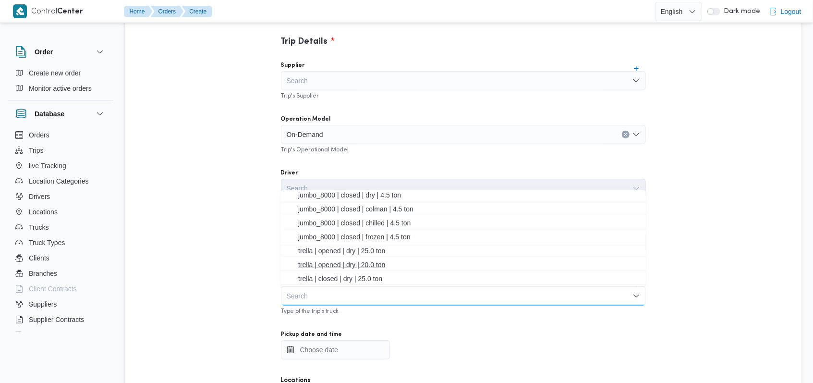
scroll to position [0, 0]
click at [375, 170] on div "Driver" at bounding box center [463, 173] width 365 height 8
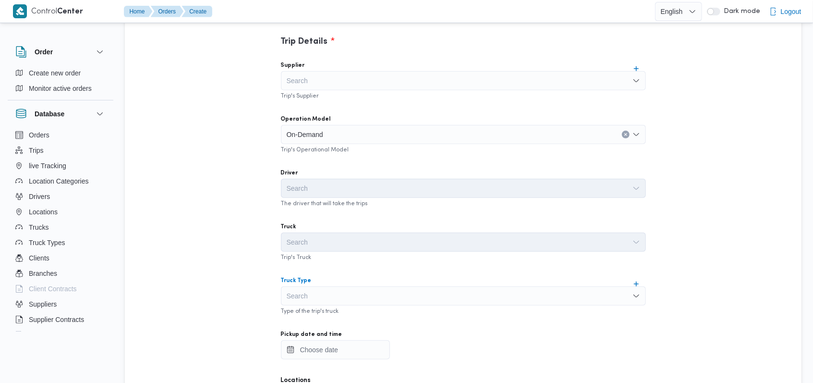
click at [344, 297] on div "Search" at bounding box center [463, 295] width 365 height 19
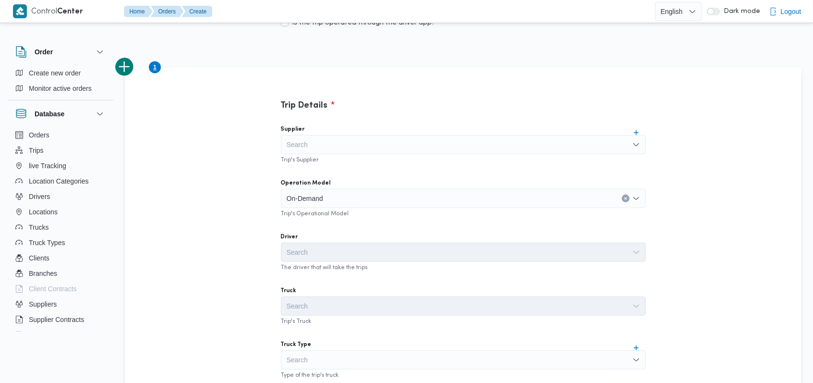
scroll to position [256, 0]
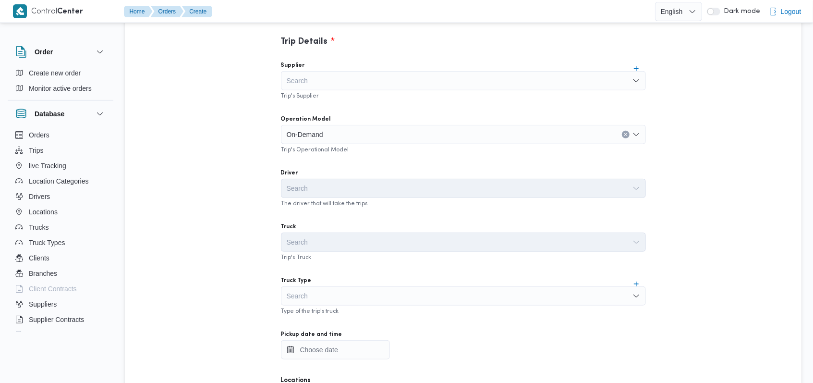
click at [325, 300] on div "Search" at bounding box center [463, 295] width 365 height 19
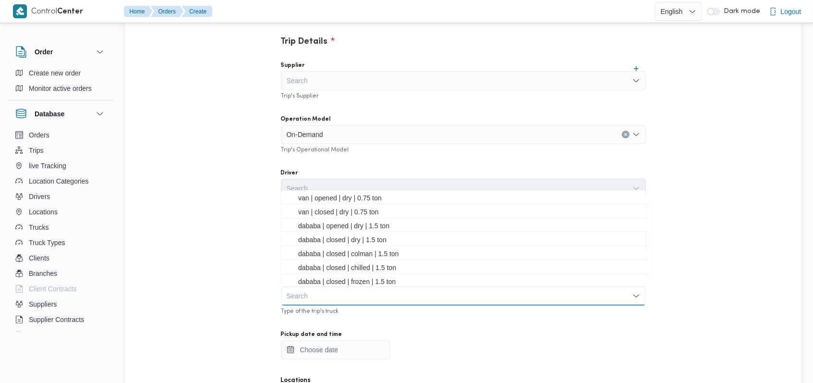
click at [215, 218] on div "Trip Details Supplier Search Trip's Supplier Operation Model On-Demand Trip's O…" at bounding box center [463, 342] width 677 height 679
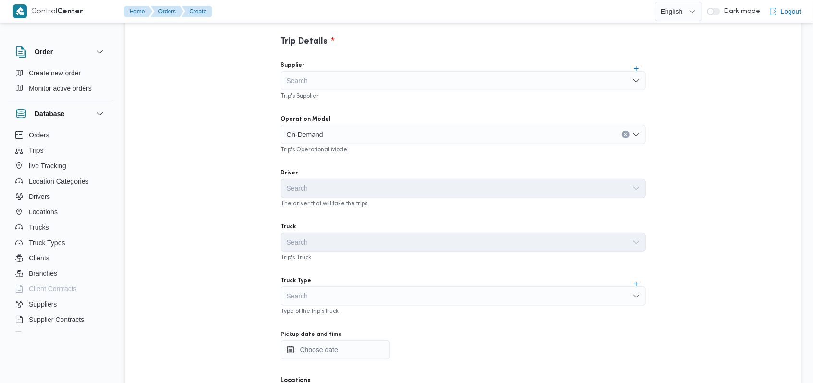
click at [322, 299] on div "Search" at bounding box center [463, 295] width 365 height 19
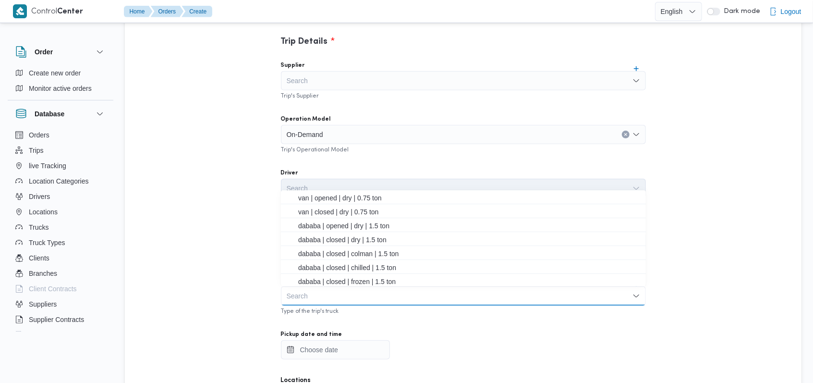
click at [257, 245] on div "Trip Details Supplier Search Trip's Supplier Operation Model On-Demand Trip's O…" at bounding box center [463, 255] width 432 height 504
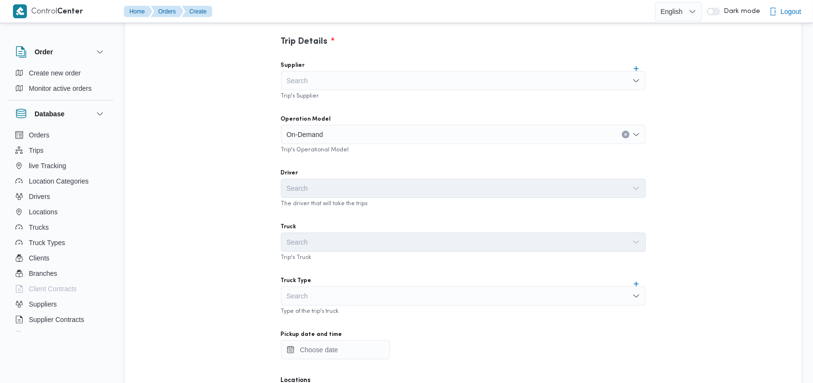
click at [330, 301] on div "Search" at bounding box center [463, 295] width 365 height 19
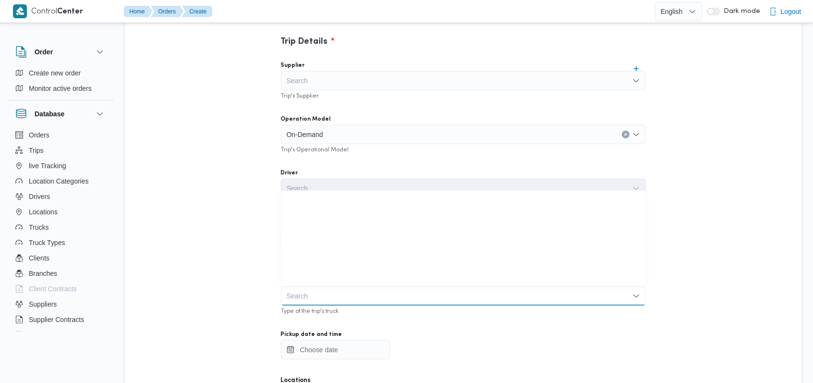
scroll to position [252, 0]
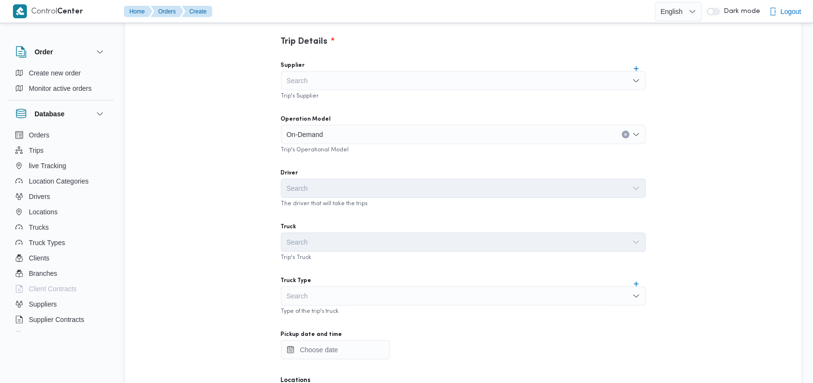
click at [246, 249] on div "Trip Details Supplier Search Trip's Supplier Operation Model On-Demand Trip's O…" at bounding box center [463, 342] width 677 height 679
click at [347, 86] on div "Search" at bounding box center [463, 80] width 365 height 19
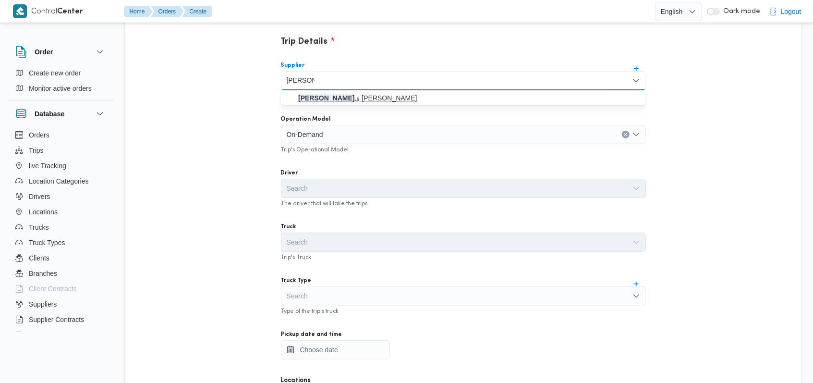
type input "[PERSON_NAME]"
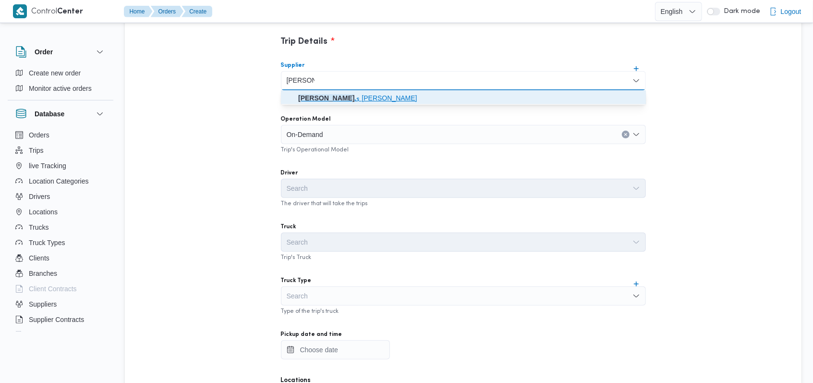
click at [347, 95] on mark "[PERSON_NAME]" at bounding box center [326, 98] width 56 height 8
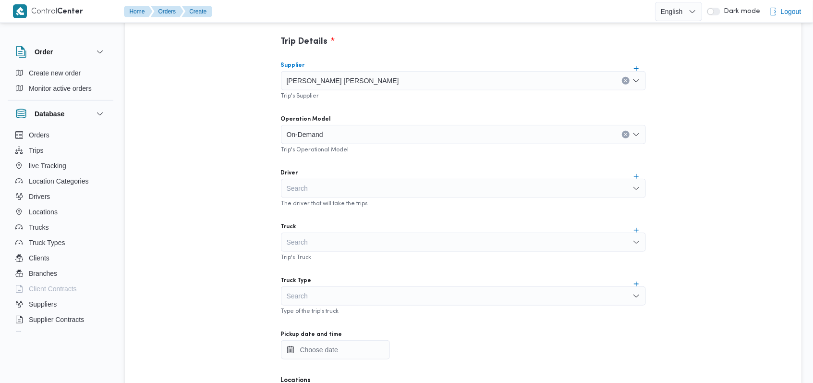
click at [342, 181] on div "Search" at bounding box center [463, 188] width 365 height 19
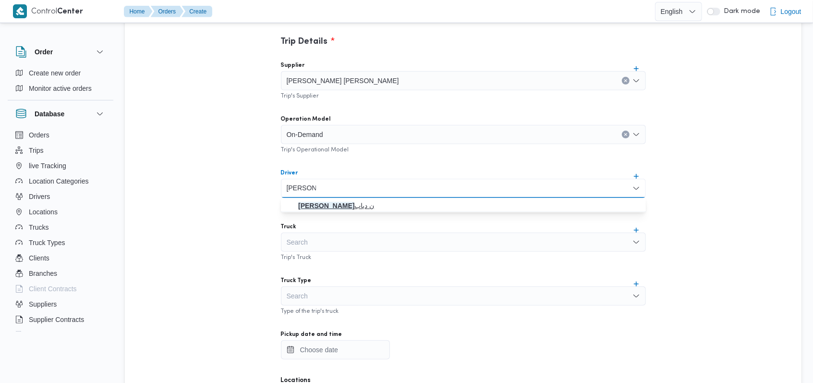
type input "محمد مروا"
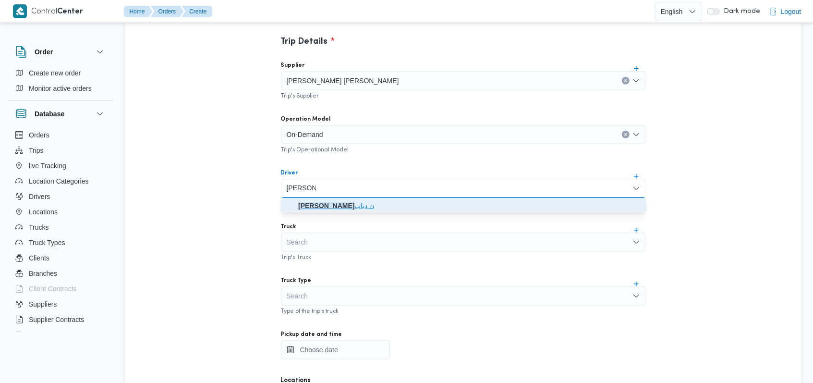
click at [346, 206] on span "محمد مروا ن دياب" at bounding box center [469, 206] width 342 height 12
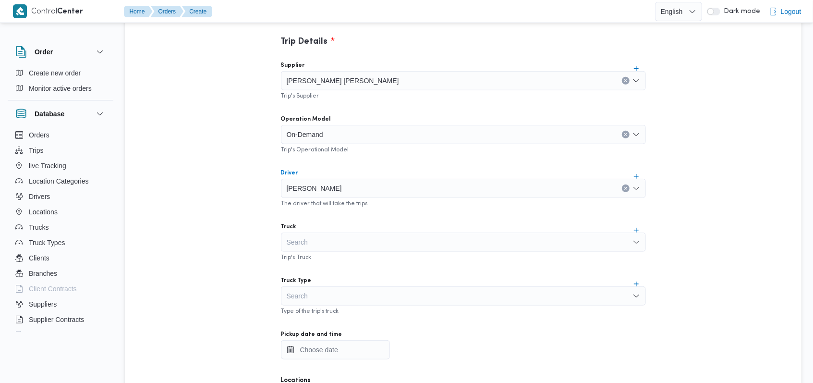
click at [346, 236] on div "Search" at bounding box center [463, 242] width 365 height 19
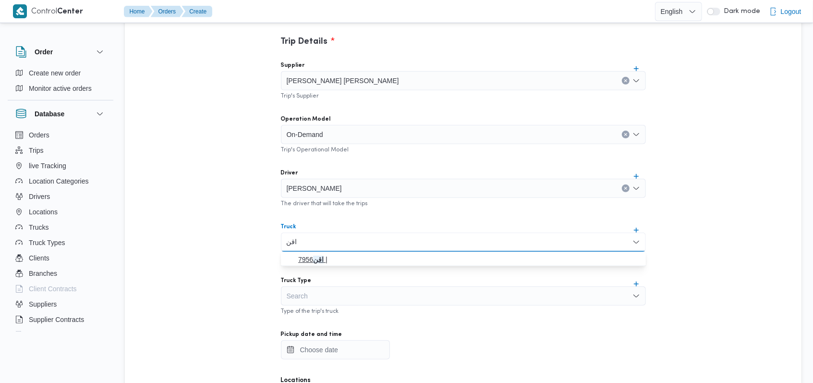
type input "اقن"
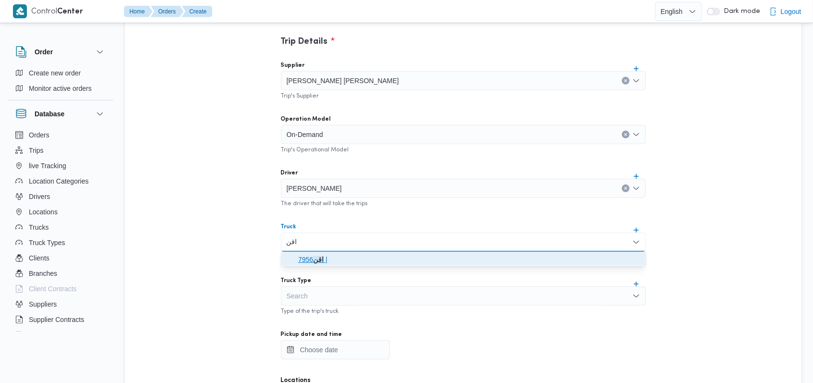
click at [339, 263] on span "اقن 7956 |" at bounding box center [469, 260] width 342 height 12
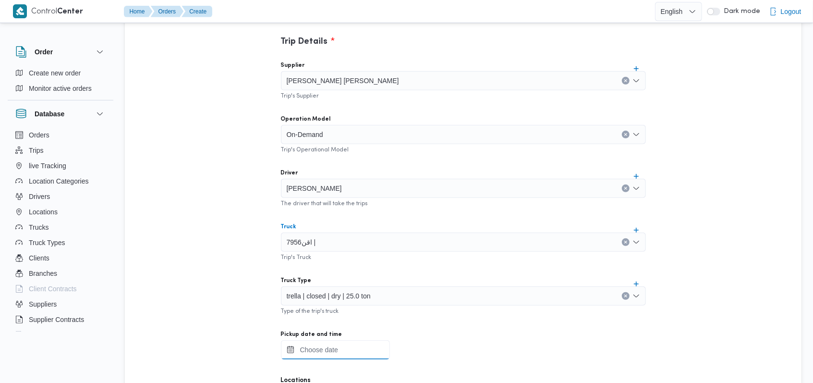
click at [345, 342] on div at bounding box center [463, 349] width 365 height 19
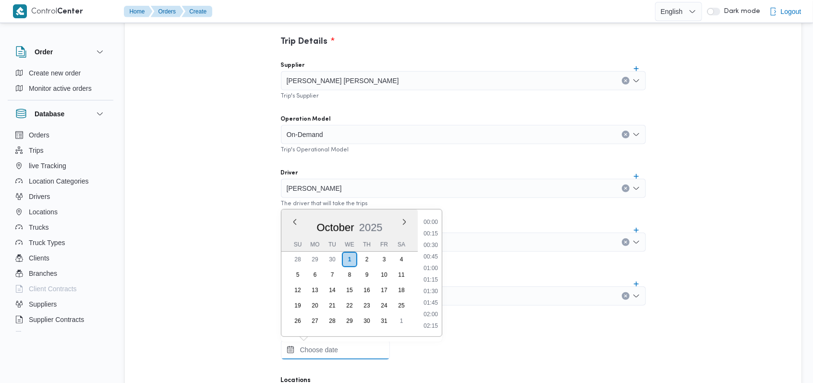
scroll to position [495, 0]
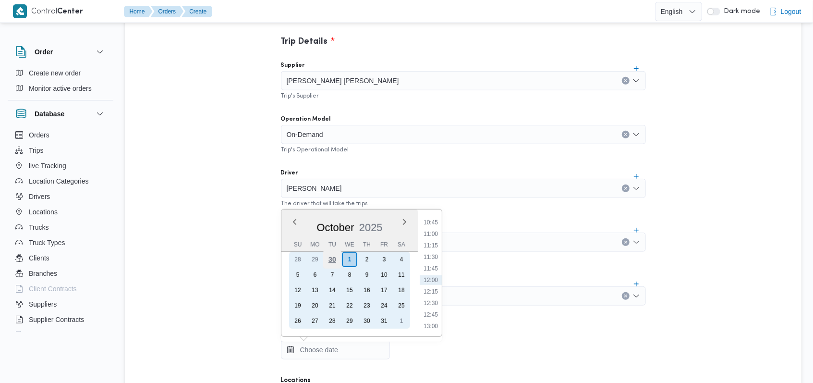
click at [335, 258] on div "30" at bounding box center [332, 259] width 18 height 18
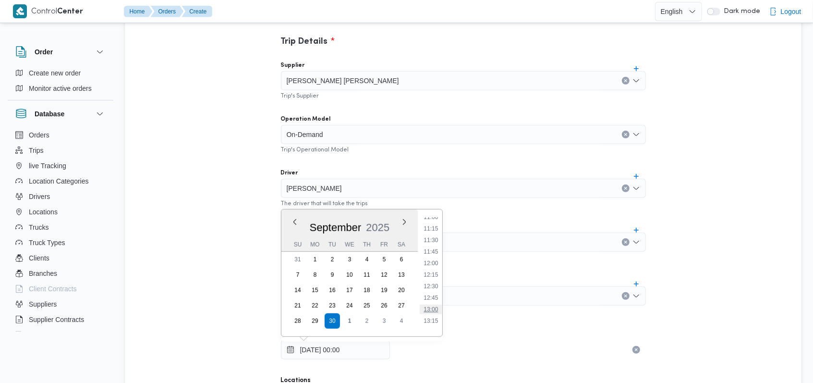
click at [436, 311] on li "13:00" at bounding box center [431, 310] width 22 height 10
type input "30/09/2025 13:00"
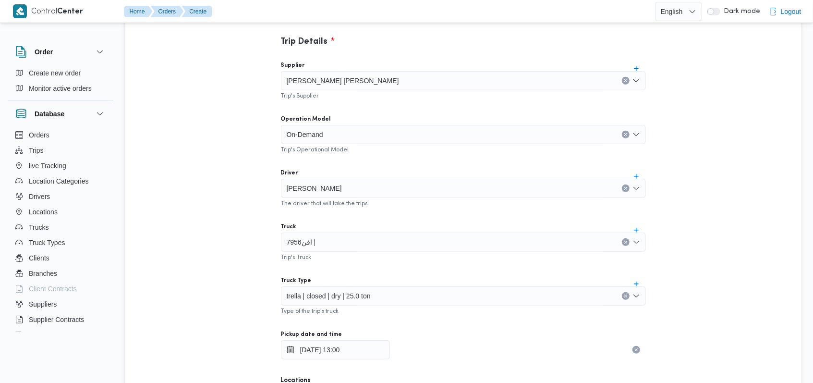
click at [443, 271] on div "Supplier هانى مجدى رئيس احمد Trip's Supplier Operation Model On-Demand Trip's O…" at bounding box center [463, 267] width 381 height 427
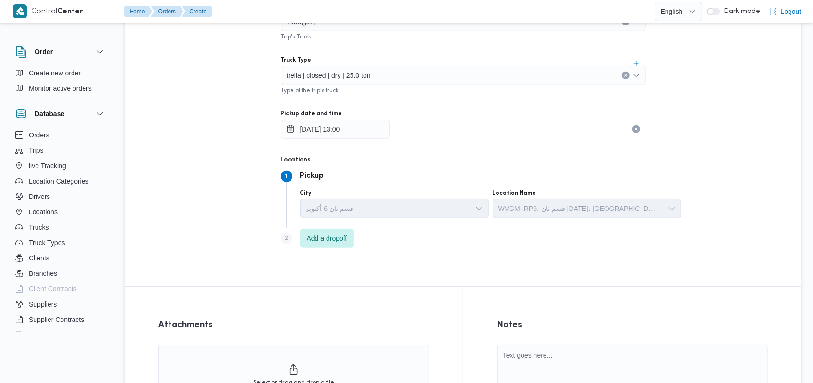
scroll to position [605, 0]
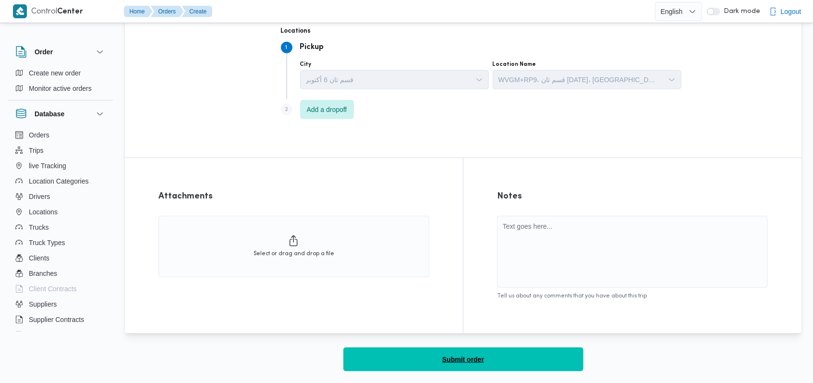
click at [461, 359] on span "Submit order" at bounding box center [464, 360] width 42 height 12
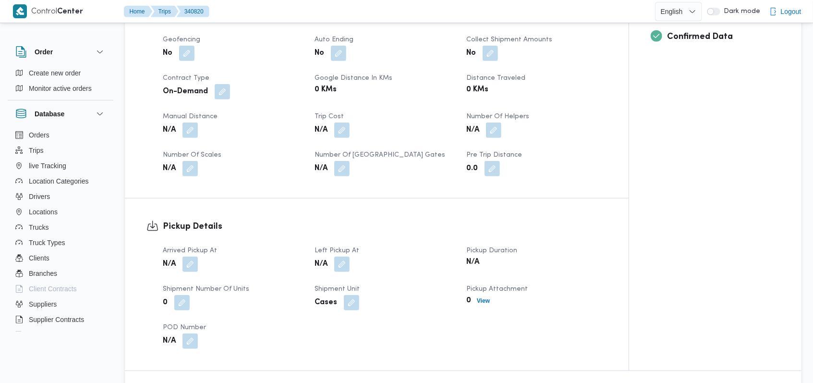
scroll to position [93, 0]
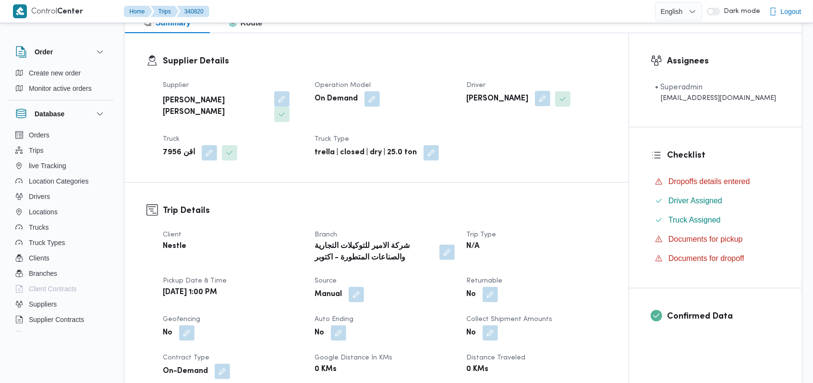
click at [535, 98] on button "button" at bounding box center [542, 98] width 15 height 15
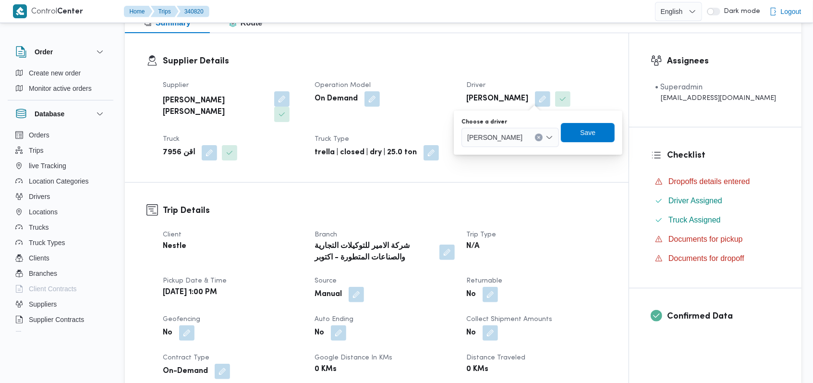
click at [514, 134] on span "محمد مروان دياب" at bounding box center [495, 137] width 55 height 11
type input "حسن مسلوب حسن"
click at [502, 160] on span "حسن مسلوب حسن بكرى" at bounding box center [513, 155] width 69 height 12
click at [628, 137] on span "Save" at bounding box center [635, 133] width 15 height 12
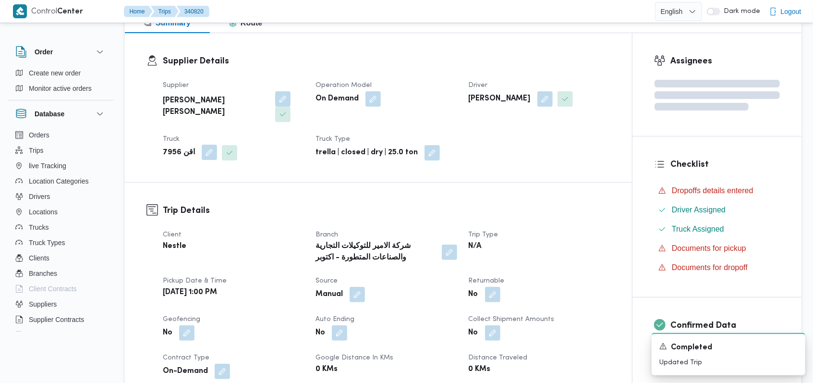
click at [202, 145] on button "button" at bounding box center [209, 152] width 15 height 15
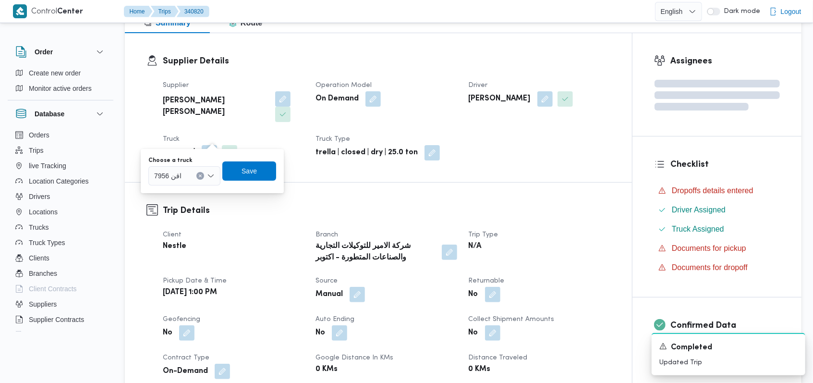
click at [195, 182] on div "اقن 7956" at bounding box center [184, 175] width 72 height 19
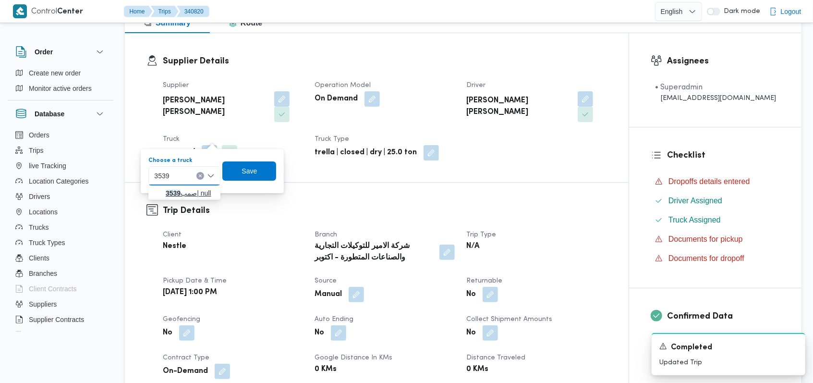
type input "3539"
click at [195, 194] on span "صمب 3539 | null" at bounding box center [190, 193] width 49 height 12
click at [253, 172] on span "Save" at bounding box center [257, 171] width 15 height 12
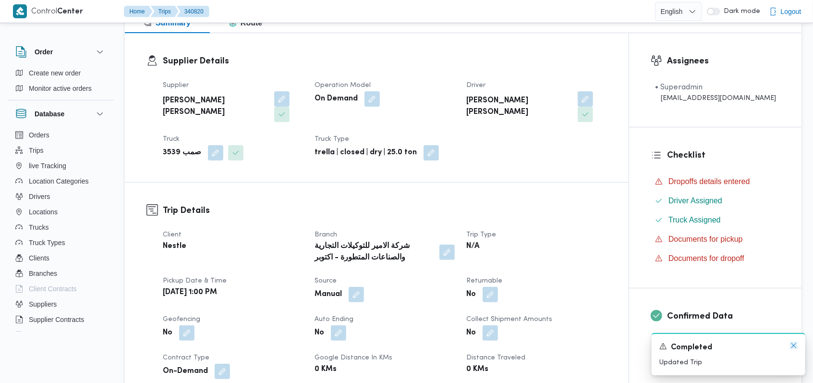
click at [796, 348] on icon "Dismiss toast" at bounding box center [794, 346] width 8 height 8
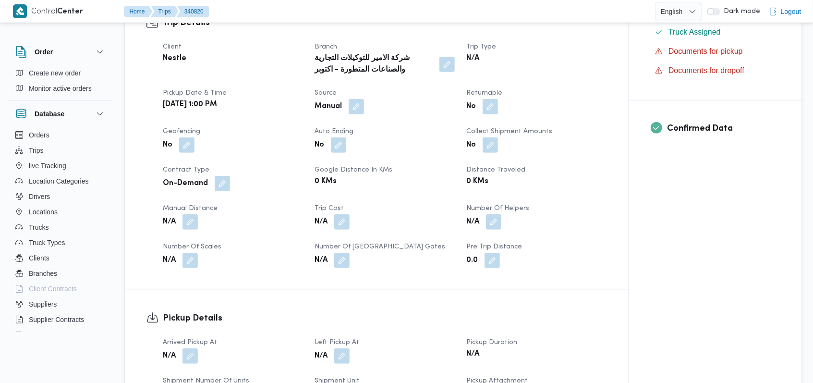
scroll to position [477, 0]
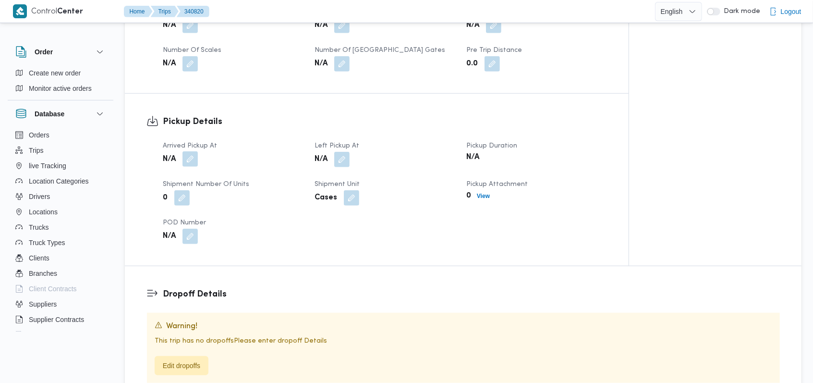
click at [194, 151] on button "button" at bounding box center [190, 158] width 15 height 15
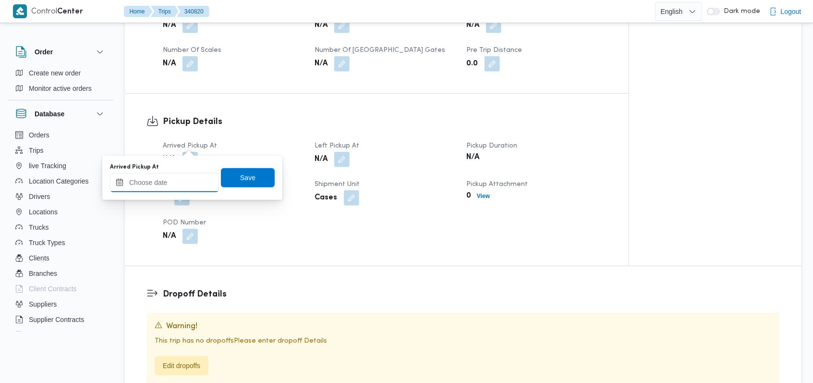
click at [190, 173] on input "Arrived Pickup At" at bounding box center [164, 182] width 109 height 19
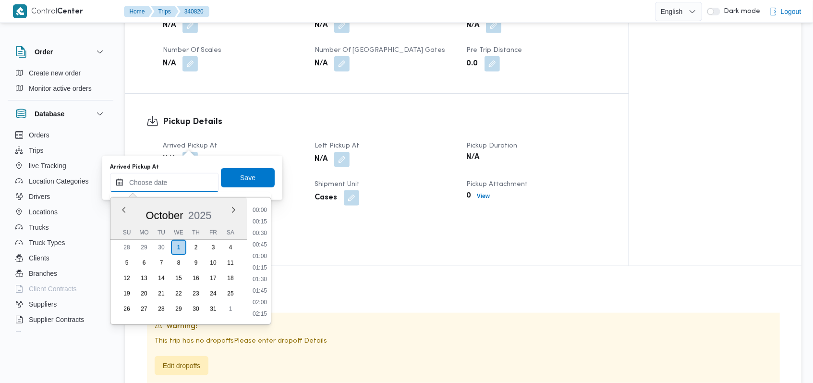
scroll to position [495, 0]
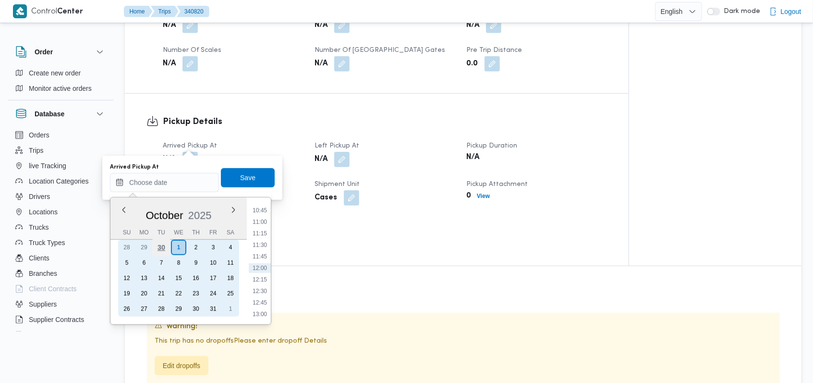
click at [161, 248] on div "30" at bounding box center [161, 247] width 18 height 18
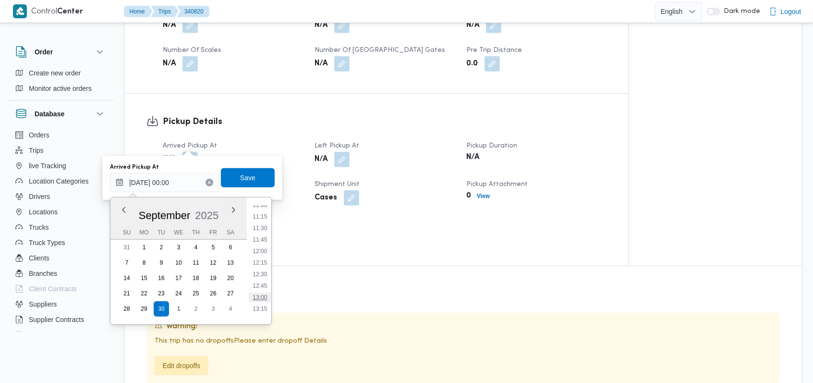
click at [262, 294] on li "13:00" at bounding box center [260, 298] width 22 height 10
type input "30/09/2025 13:00"
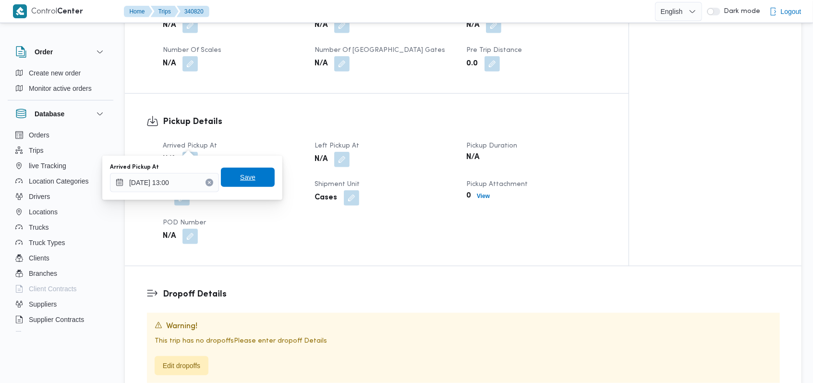
click at [253, 176] on span "Save" at bounding box center [248, 177] width 54 height 19
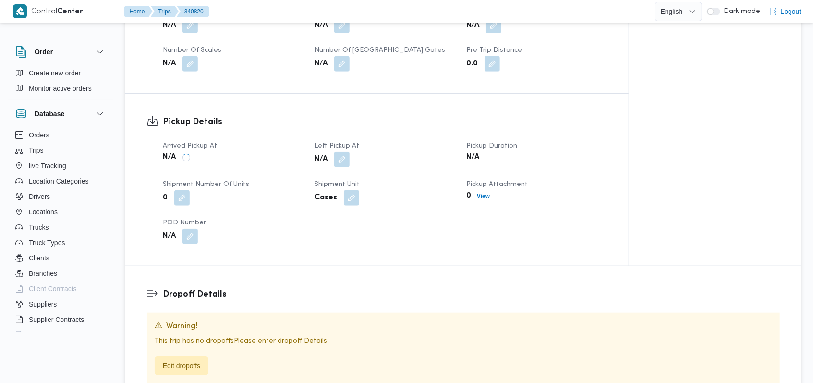
click at [357, 151] on div "N/A" at bounding box center [385, 159] width 142 height 17
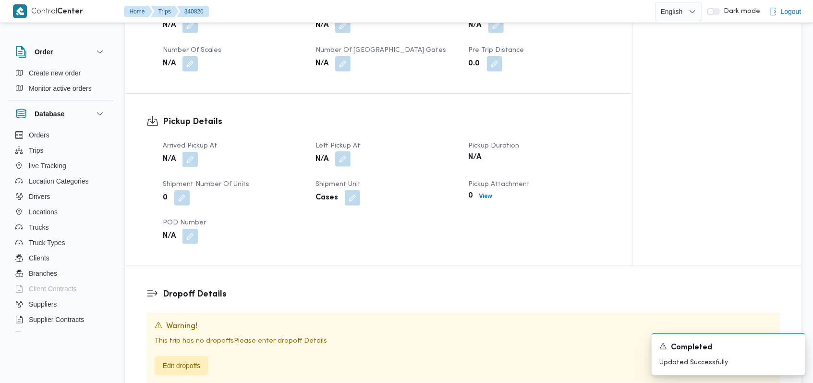
click at [342, 151] on button "button" at bounding box center [342, 158] width 15 height 15
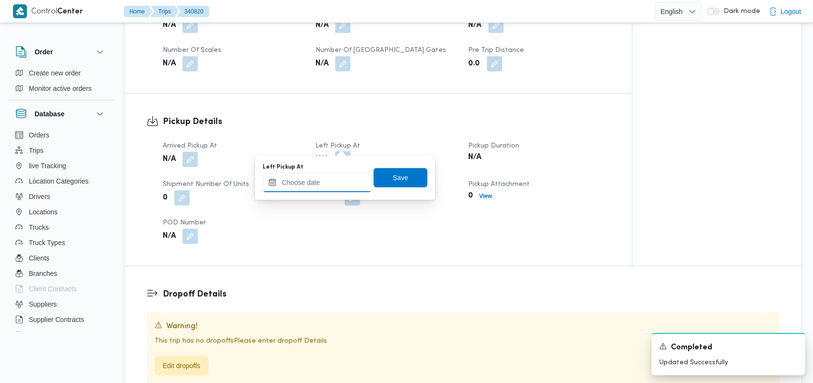
click at [325, 177] on input "Left Pickup At" at bounding box center [317, 182] width 109 height 19
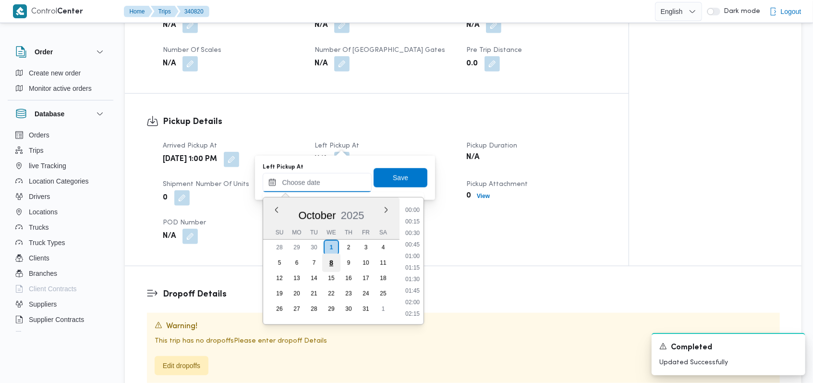
scroll to position [495, 0]
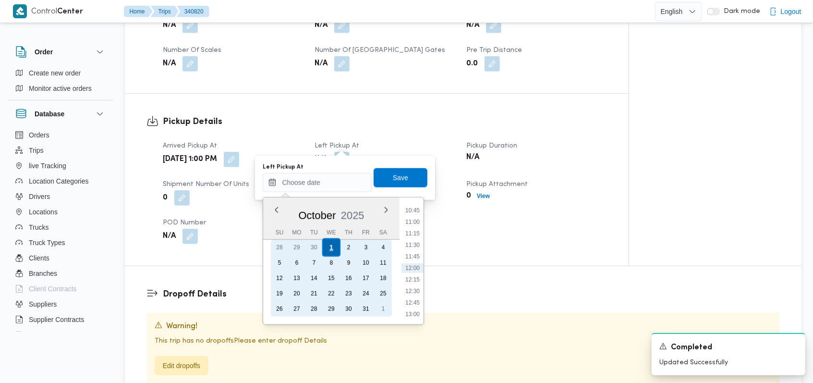
click at [312, 246] on div "30" at bounding box center [314, 247] width 15 height 15
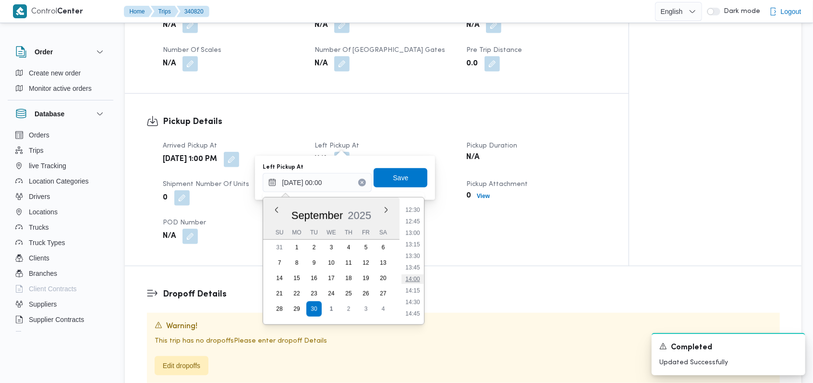
click at [414, 280] on li "14:00" at bounding box center [413, 279] width 22 height 10
type input "30/09/2025 14:00"
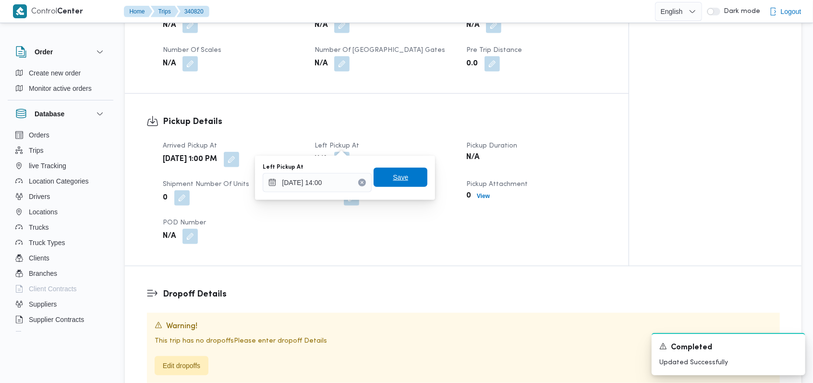
click at [419, 183] on span "Save" at bounding box center [401, 177] width 54 height 19
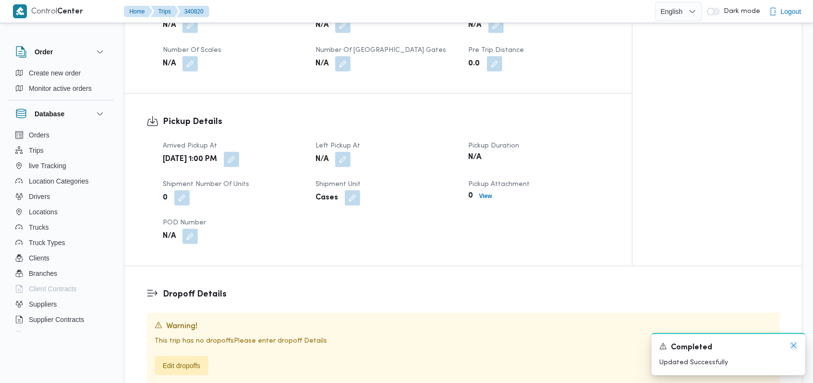
click at [793, 347] on icon "Dismiss toast" at bounding box center [794, 345] width 5 height 5
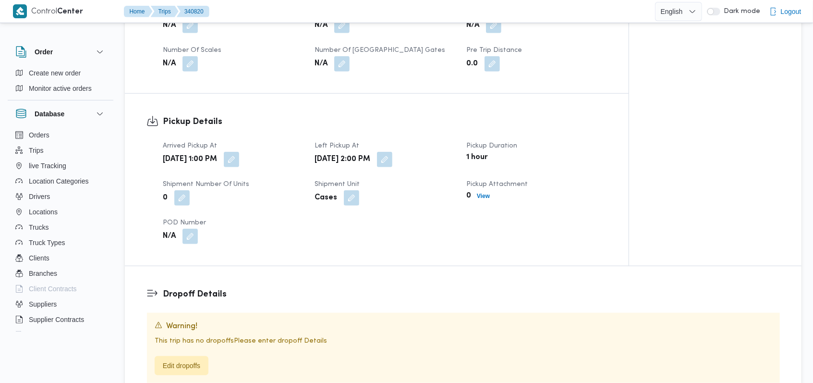
click at [594, 292] on dl "Dropoff Details Warning! This trip has no dropoffs Please enter dropoff Details…" at bounding box center [471, 335] width 617 height 95
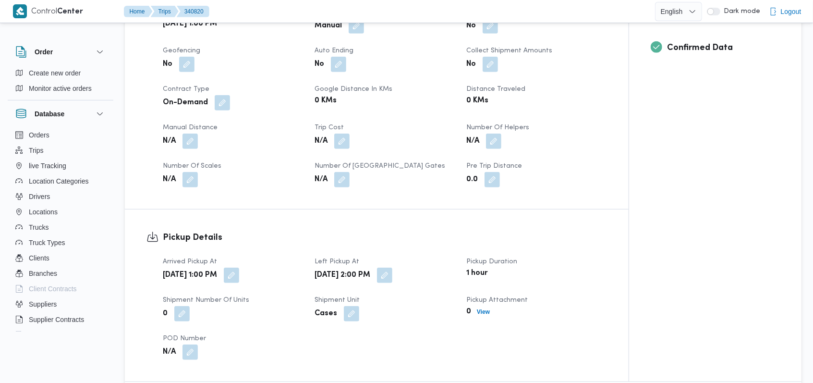
scroll to position [605, 0]
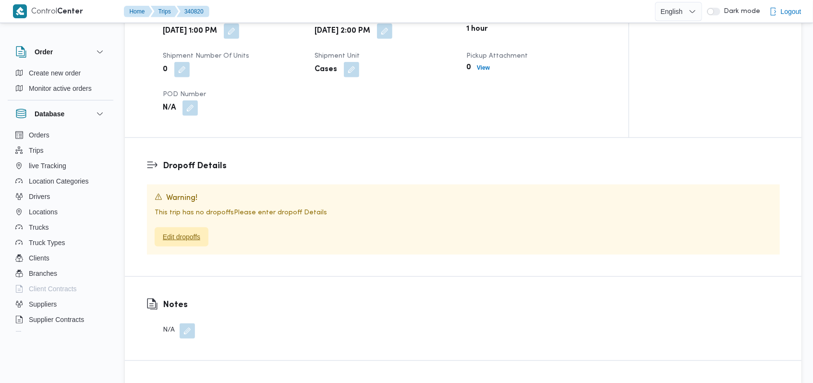
click at [203, 227] on span "Edit dropoffs" at bounding box center [182, 236] width 54 height 19
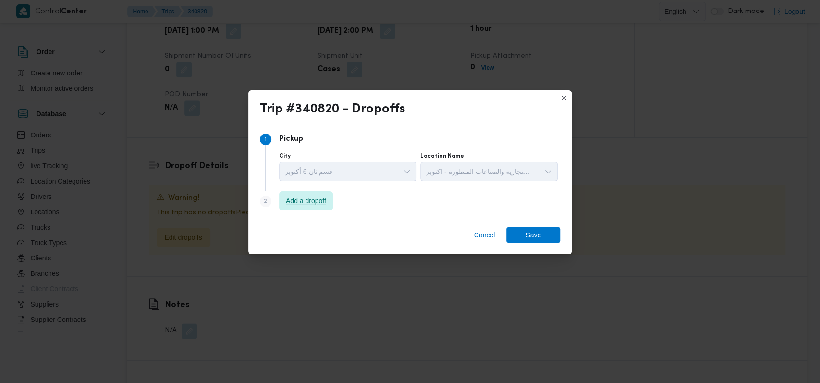
click at [305, 202] on span "Add a dropoff" at bounding box center [306, 201] width 40 height 12
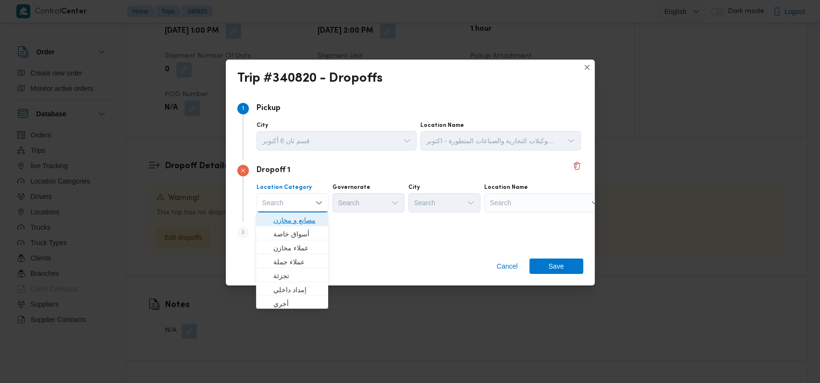
click at [300, 219] on span "مصانع و مخازن" at bounding box center [297, 220] width 49 height 12
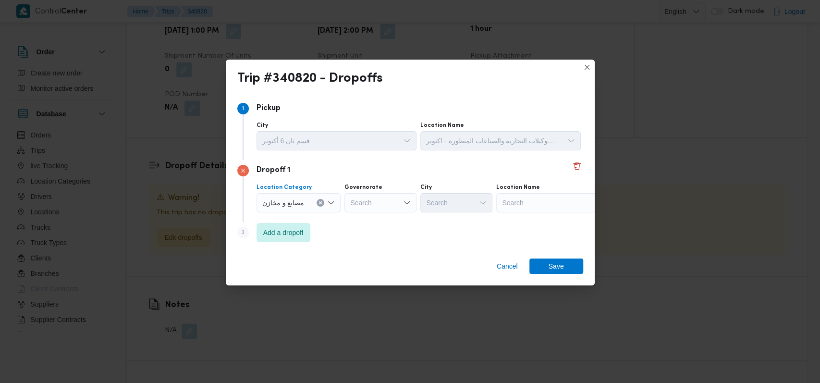
click at [523, 202] on div "Search" at bounding box center [556, 202] width 120 height 19
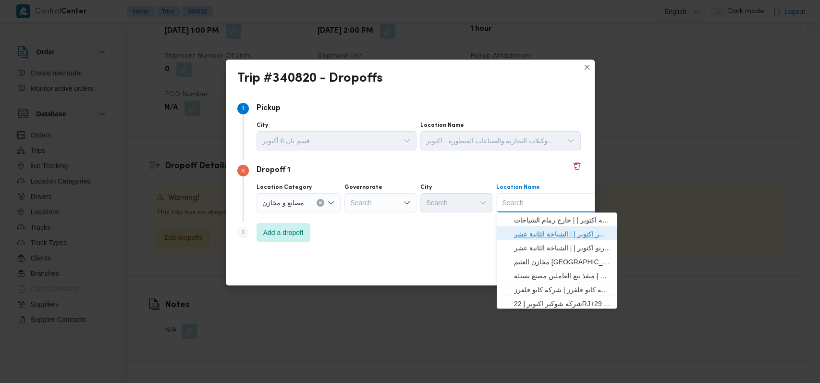
click at [565, 238] on span "اجيليتى لوجيستيكس مصر اكتوبر | | الشياخة الثانية عشر" at bounding box center [562, 234] width 97 height 12
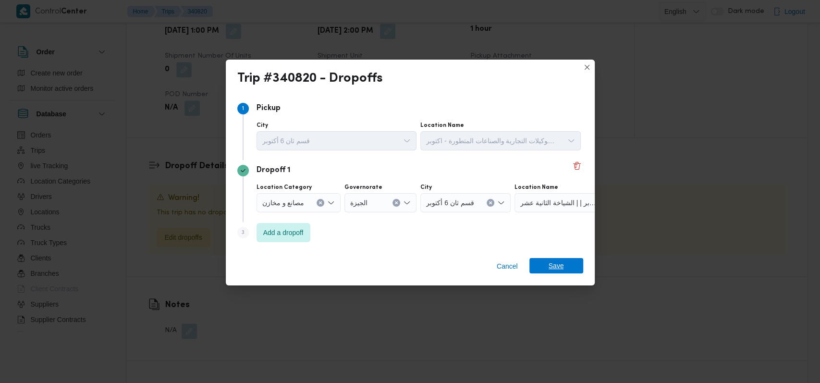
click at [560, 263] on span "Save" at bounding box center [556, 265] width 15 height 15
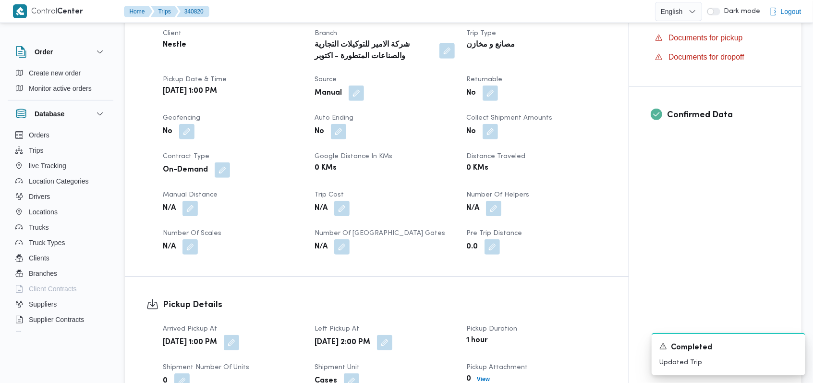
scroll to position [349, 0]
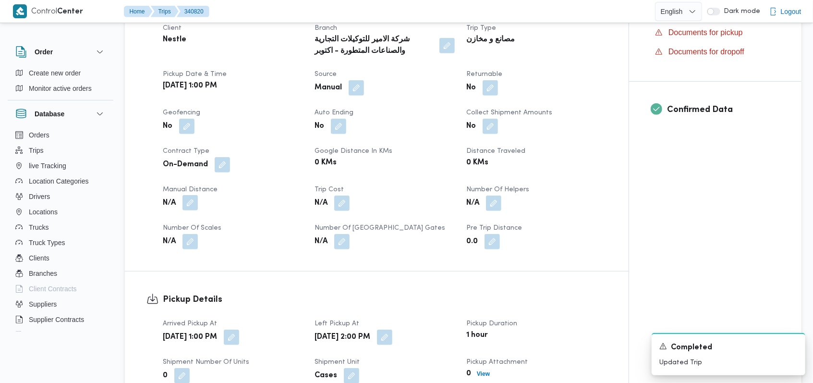
click at [196, 195] on button "button" at bounding box center [190, 202] width 15 height 15
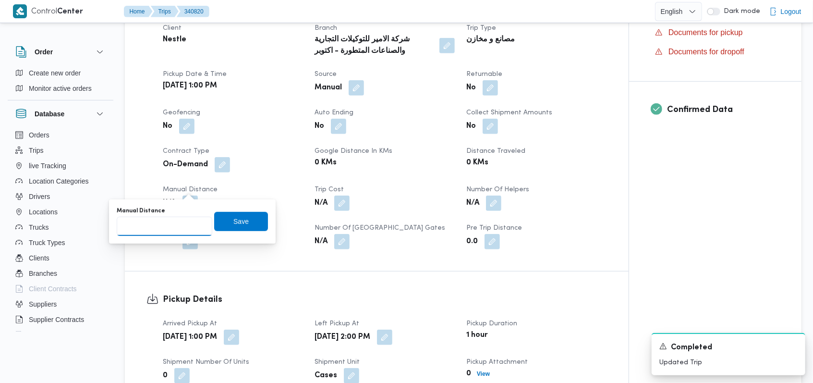
click at [185, 227] on input "Manual Distance" at bounding box center [165, 226] width 96 height 19
type input "8"
click at [255, 217] on span "Save" at bounding box center [241, 220] width 54 height 19
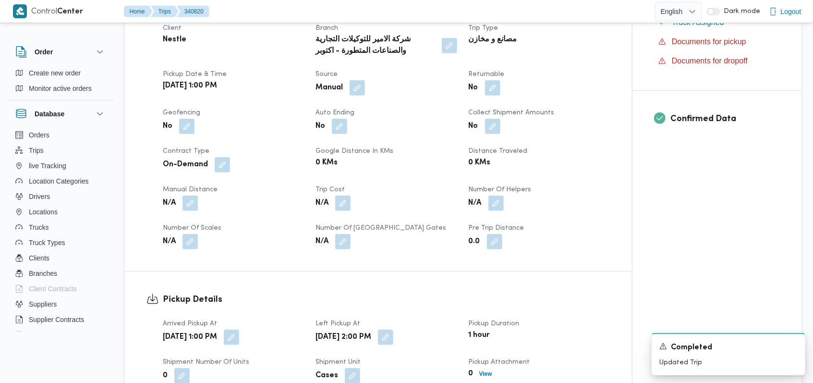
scroll to position [605, 0]
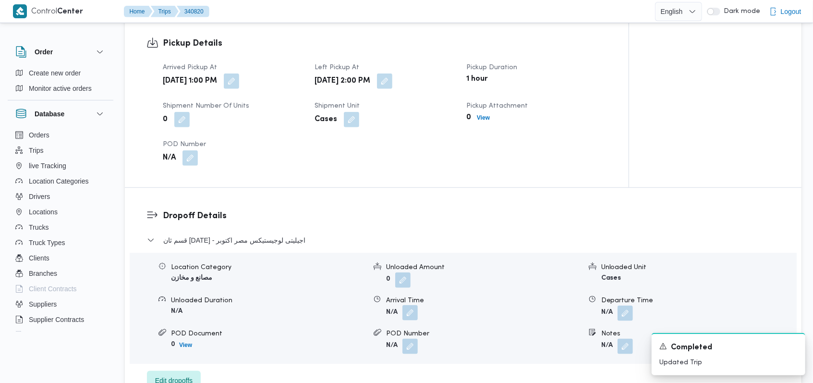
click at [411, 305] on button "button" at bounding box center [410, 312] width 15 height 15
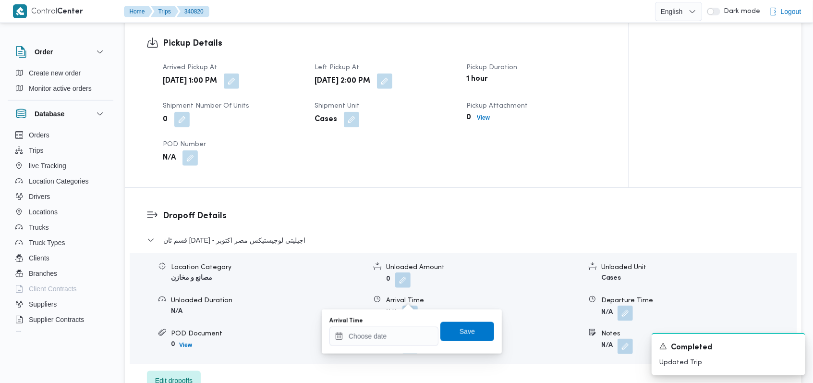
click at [393, 323] on div "Arrival Time" at bounding box center [384, 321] width 109 height 8
click at [394, 327] on input "Arrival Time" at bounding box center [384, 336] width 109 height 19
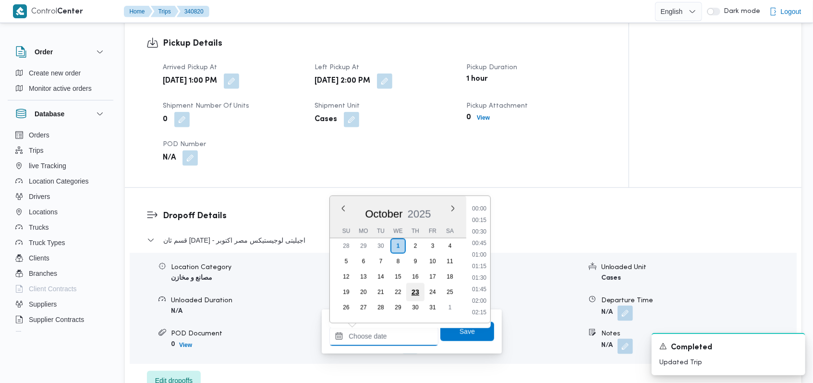
scroll to position [495, 0]
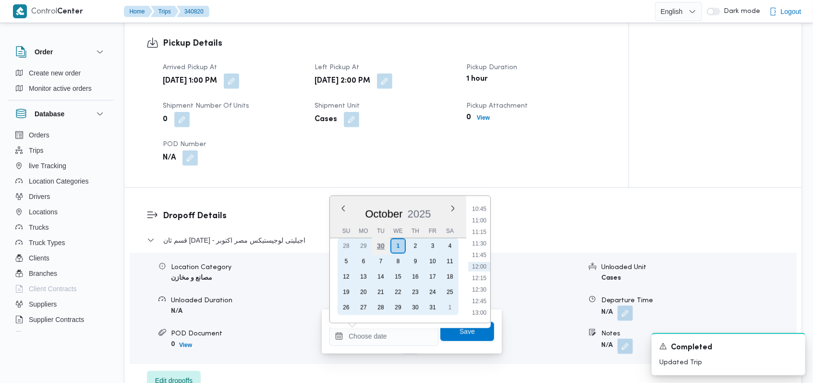
click at [381, 247] on div "30" at bounding box center [381, 246] width 18 height 18
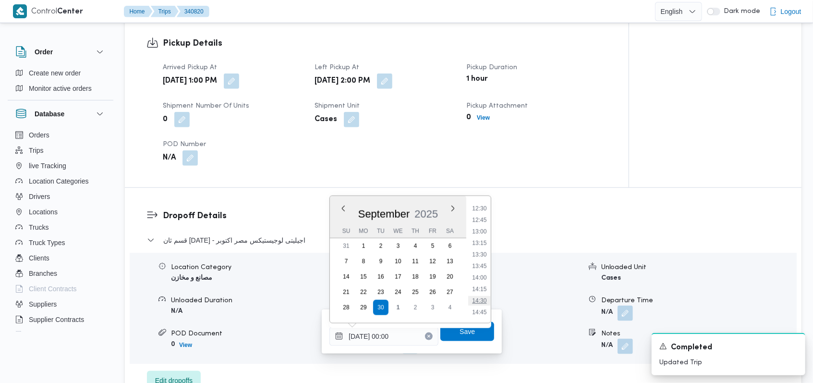
click at [488, 298] on li "14:30" at bounding box center [480, 301] width 22 height 10
type input "30/09/2025 14:30"
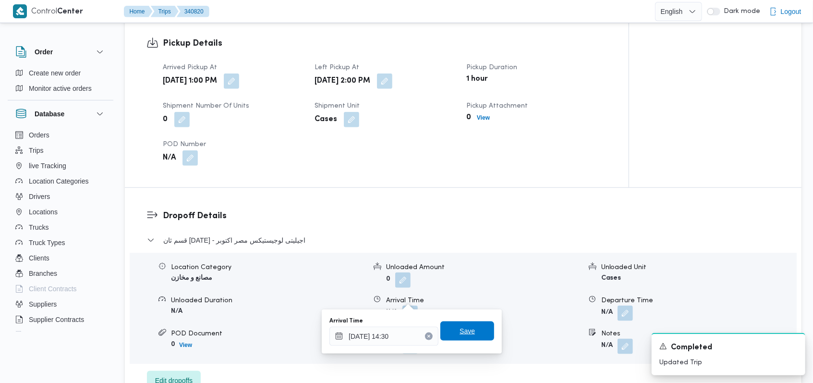
click at [478, 326] on span "Save" at bounding box center [468, 330] width 54 height 19
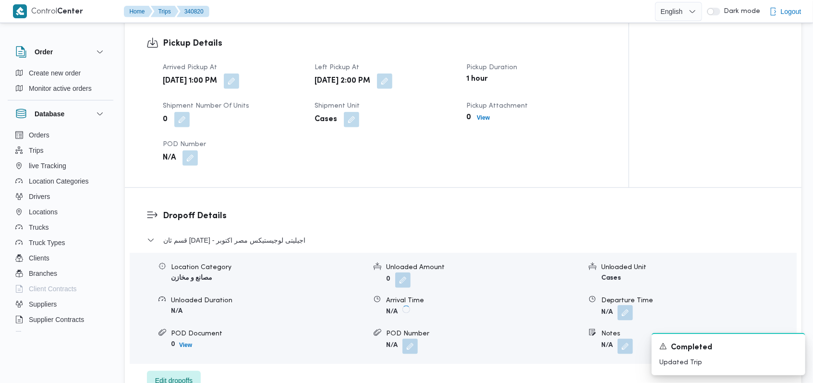
click at [619, 305] on button "button" at bounding box center [625, 312] width 15 height 15
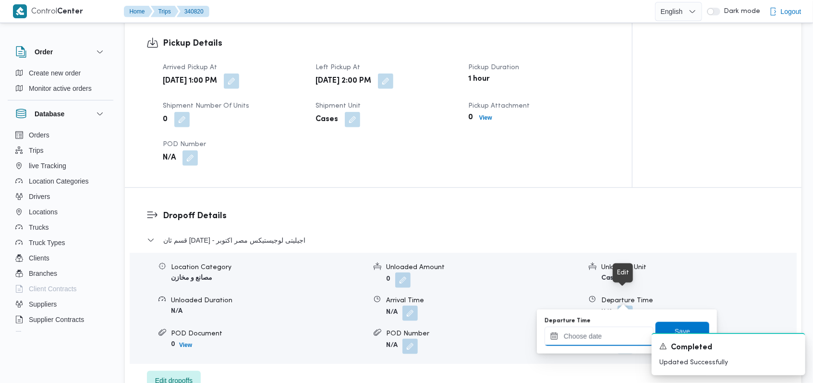
click at [602, 339] on input "Departure Time" at bounding box center [599, 336] width 109 height 19
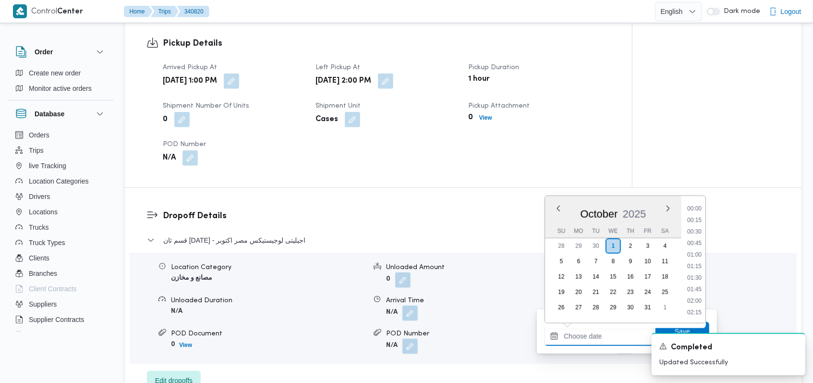
scroll to position [495, 0]
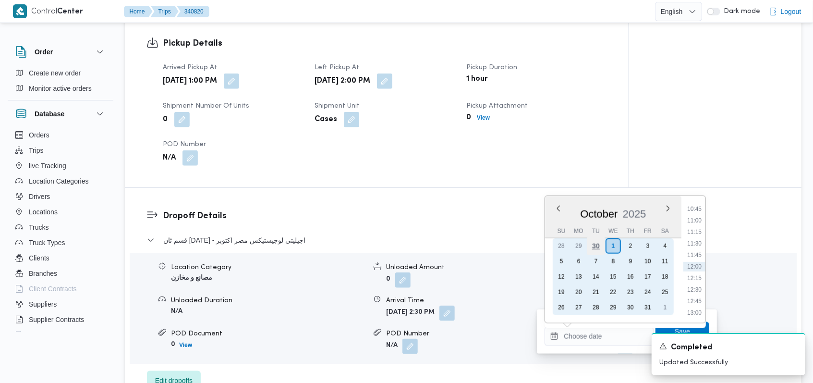
click at [596, 251] on div "30" at bounding box center [596, 246] width 18 height 18
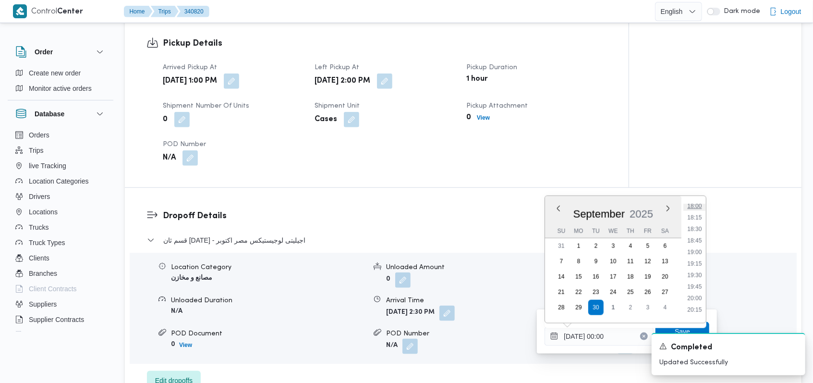
click at [696, 206] on li "18:00" at bounding box center [695, 206] width 22 height 10
type input "30/09/2025 18:00"
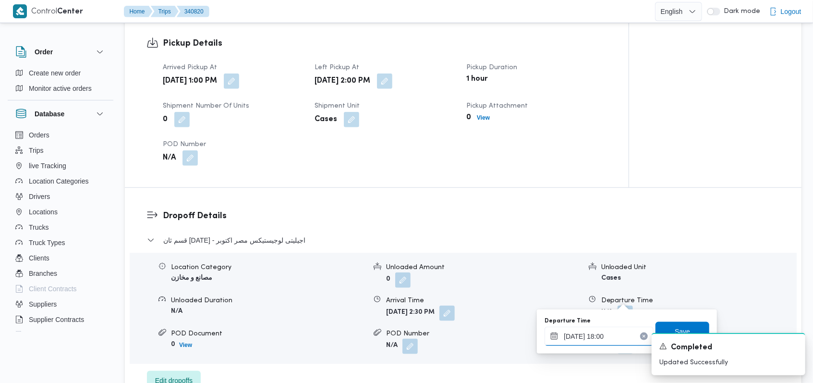
scroll to position [734, 0]
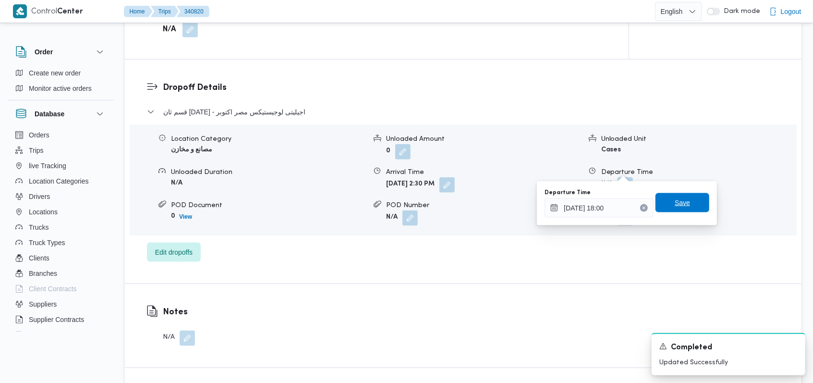
click at [687, 206] on span "Save" at bounding box center [683, 202] width 54 height 19
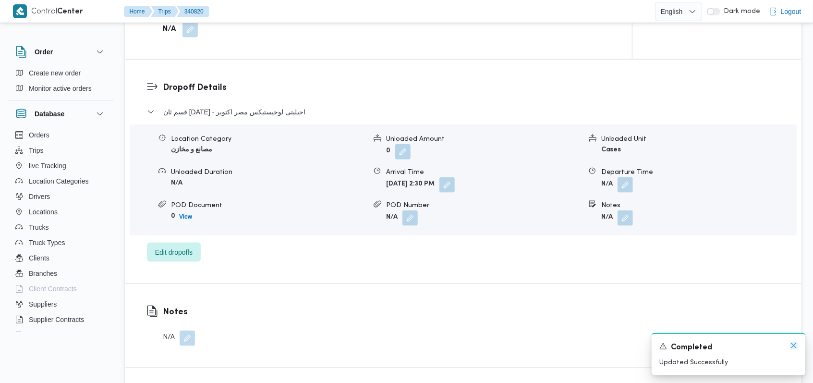
click at [795, 348] on icon "Dismiss toast" at bounding box center [794, 346] width 8 height 8
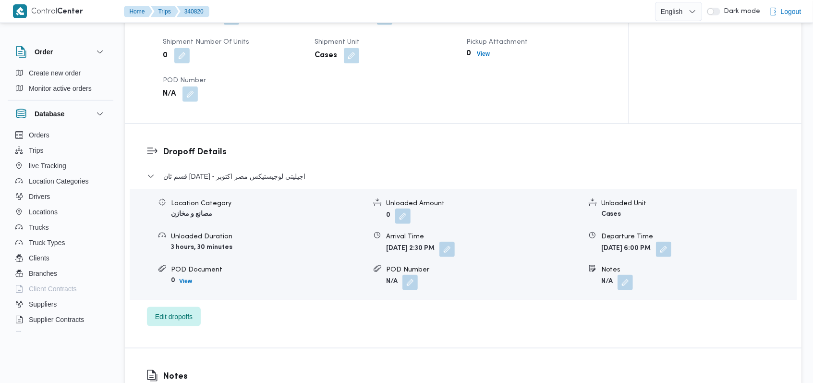
scroll to position [605, 0]
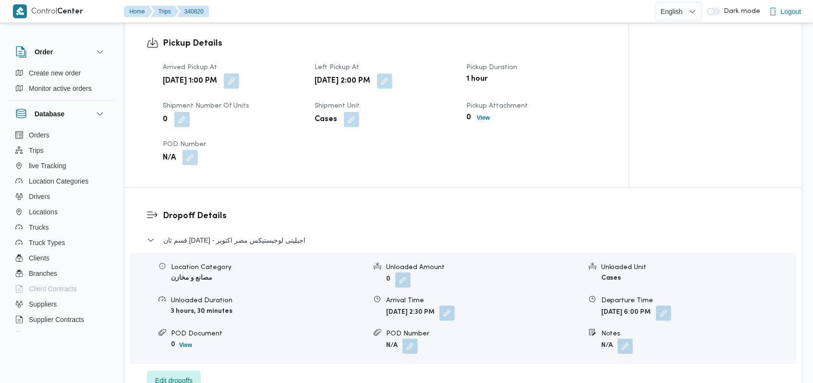
click at [194, 150] on button "button" at bounding box center [190, 157] width 15 height 15
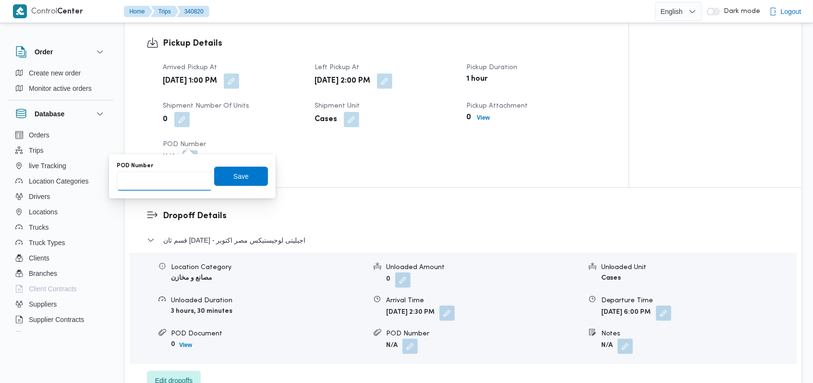
click at [165, 182] on input "POD Number" at bounding box center [165, 181] width 96 height 19
type input "3649"
click at [214, 177] on span "Save" at bounding box center [241, 175] width 54 height 19
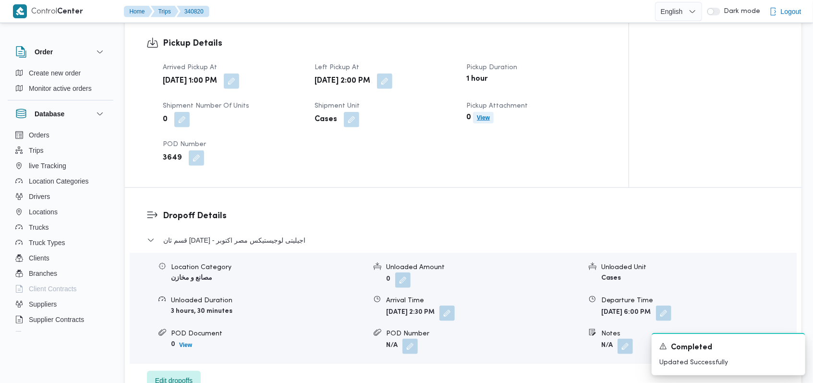
click at [486, 114] on b "View" at bounding box center [483, 117] width 13 height 7
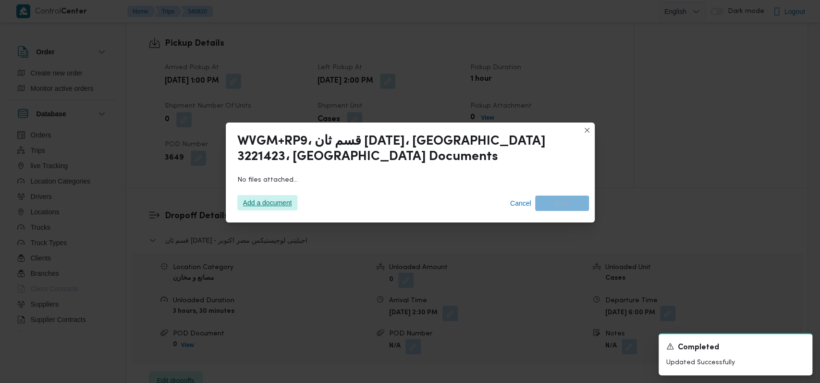
click at [271, 198] on span "Add a document" at bounding box center [267, 202] width 49 height 15
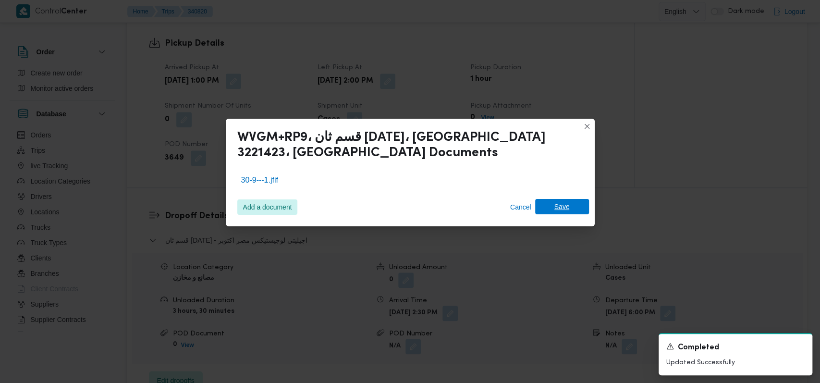
click at [558, 211] on span "Save" at bounding box center [561, 206] width 15 height 15
click at [802, 345] on icon "Dismiss toast" at bounding box center [801, 345] width 5 height 5
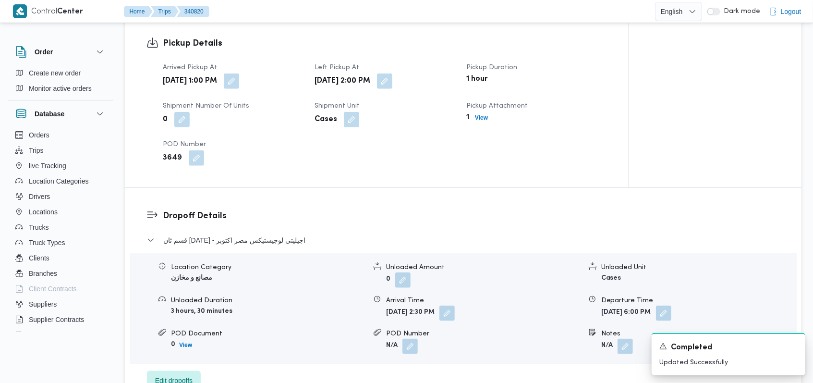
click at [538, 209] on h3 "Dropoff Details" at bounding box center [471, 215] width 617 height 13
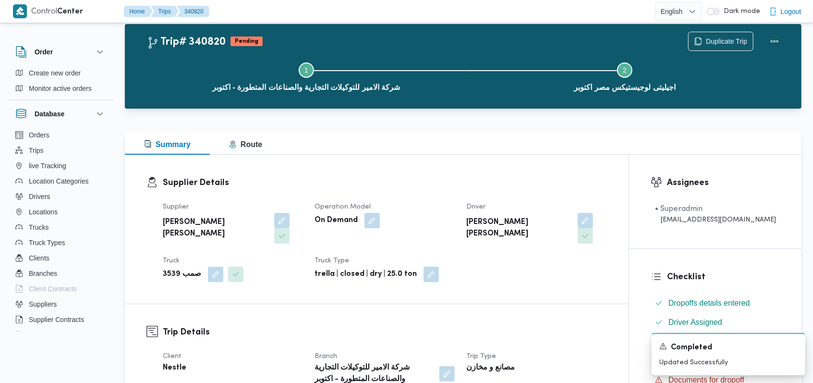
scroll to position [0, 0]
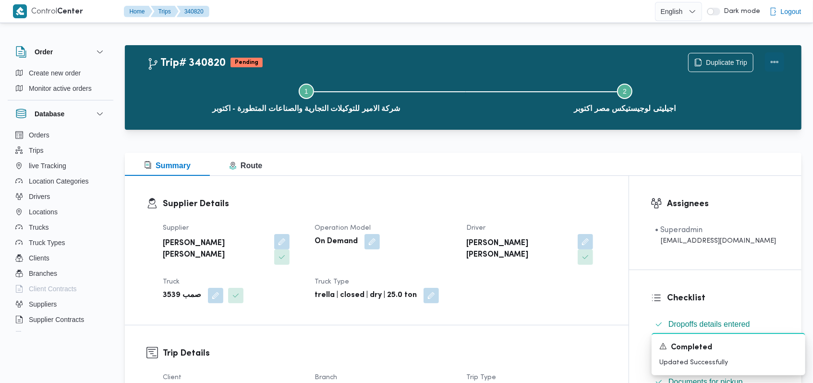
click at [783, 63] on button "Actions" at bounding box center [774, 61] width 19 height 19
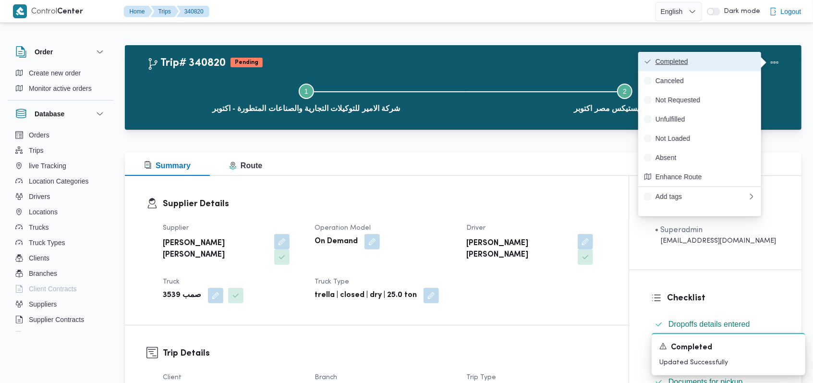
click at [752, 62] on span "Completed" at bounding box center [706, 62] width 100 height 8
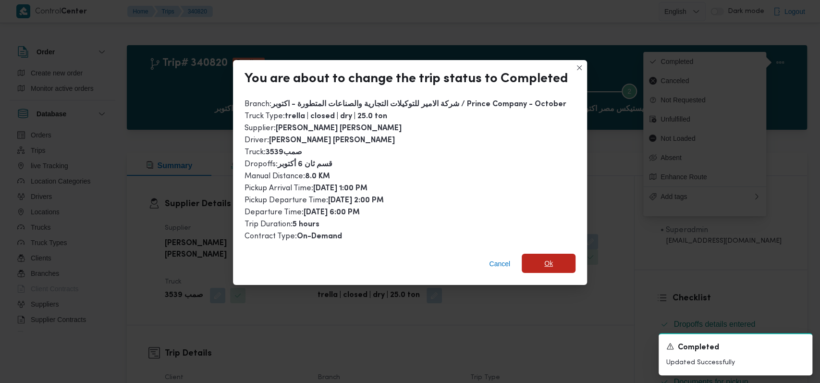
click at [541, 267] on span "Ok" at bounding box center [549, 263] width 54 height 19
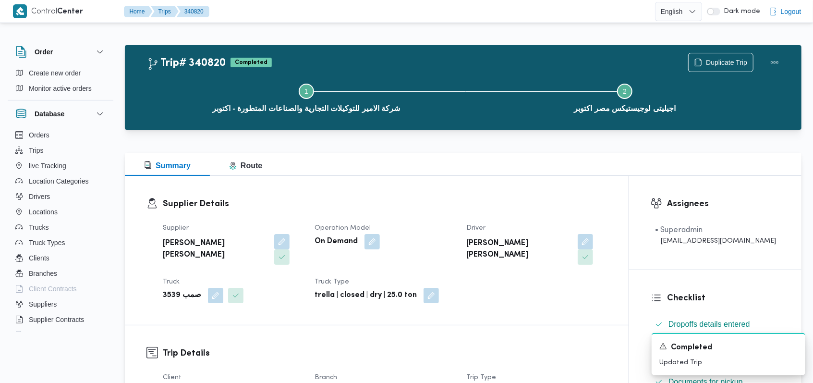
click at [415, 225] on dt "Operation Model" at bounding box center [385, 228] width 140 height 12
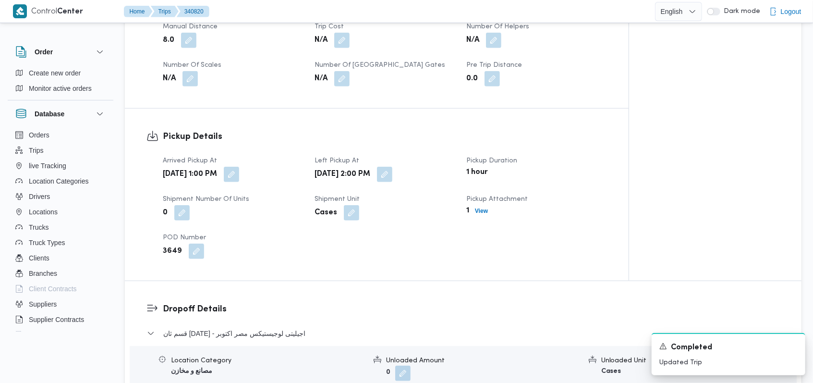
scroll to position [640, 0]
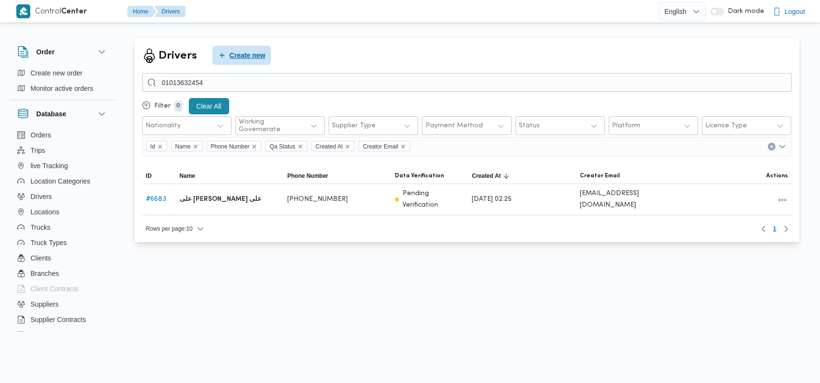
click at [251, 51] on span "Create new" at bounding box center [248, 55] width 36 height 12
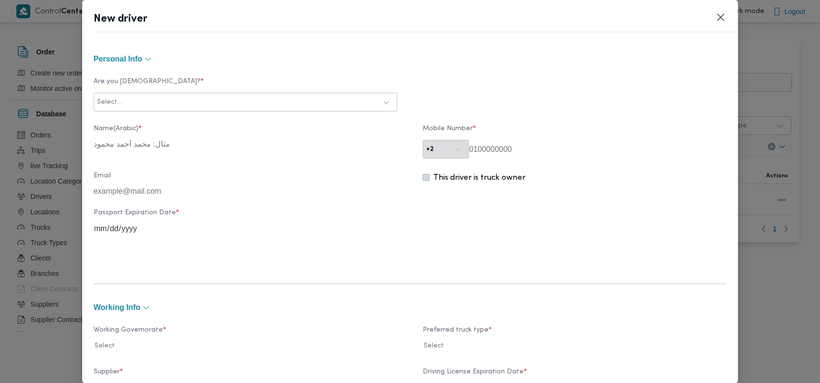
click at [243, 87] on label "Are you Egyptian? *" at bounding box center [246, 85] width 304 height 15
click at [244, 92] on label "Are you Egyptian? *" at bounding box center [246, 85] width 304 height 15
click at [246, 104] on div at bounding box center [237, 103] width 280 height 10
click at [125, 154] on div "[DEMOGRAPHIC_DATA]" at bounding box center [245, 161] width 303 height 17
type input "2"
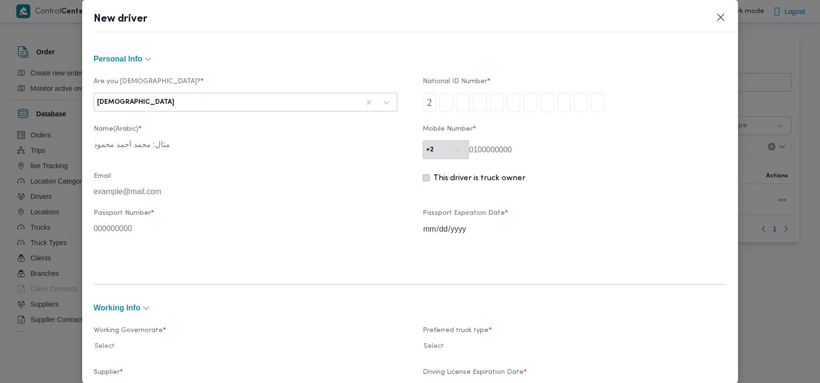
type input "8"
type input "4"
type input "1"
type input "0"
type input "1"
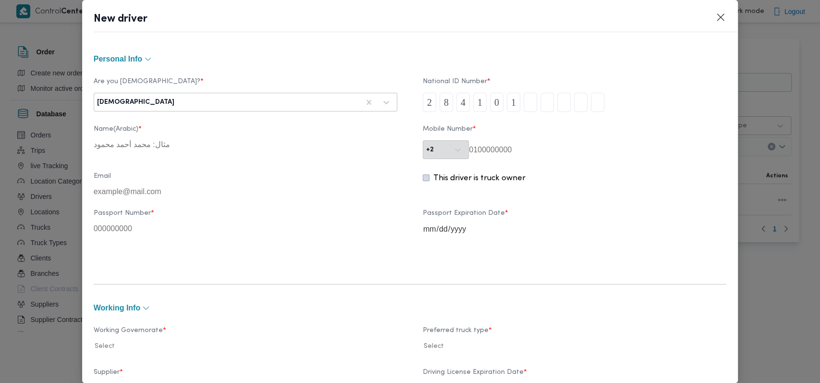
type input "1"
type input "2"
type input "9"
type input "8"
click at [237, 93] on div "Sudanian" at bounding box center [246, 102] width 304 height 19
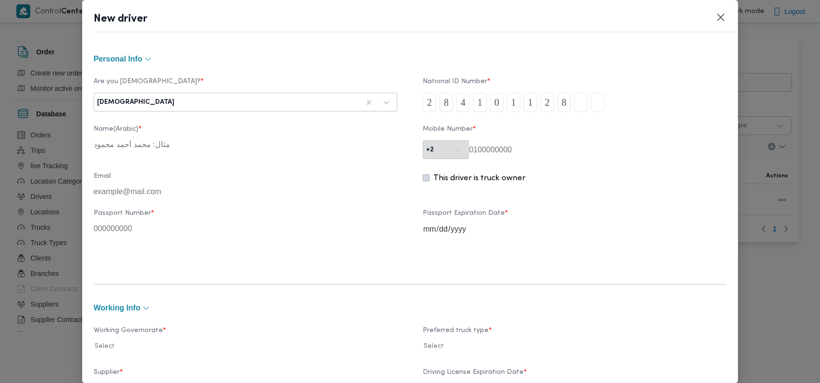
click at [227, 107] on div "Sudanian" at bounding box center [228, 102] width 264 height 13
click at [206, 118] on div "Egyptian Syrian Sudanian Libyan Palestinian Yemeni" at bounding box center [245, 153] width 303 height 72
click at [207, 127] on div "Egyptian" at bounding box center [245, 127] width 303 height 17
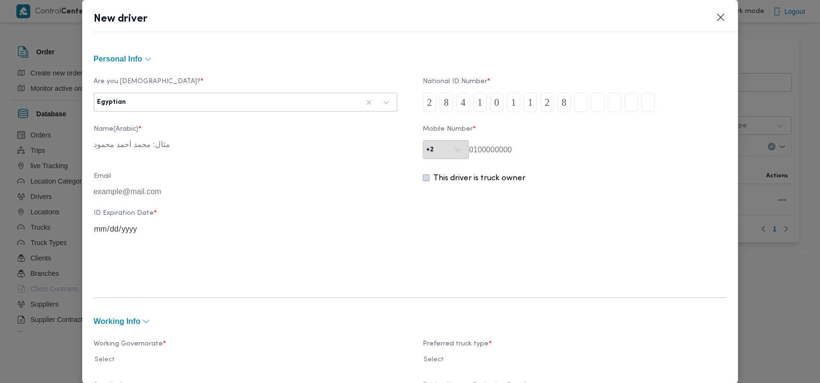
type input "0"
type input "8"
type input "3"
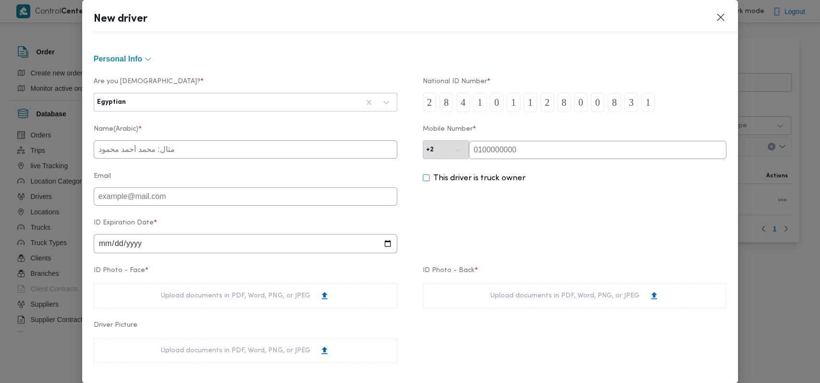
type input "1"
click at [224, 152] on input "text" at bounding box center [246, 149] width 304 height 18
type input "[PERSON_NAME] [PERSON_NAME]"
click at [109, 250] on input "date" at bounding box center [246, 243] width 304 height 19
type input "25202-07-29"
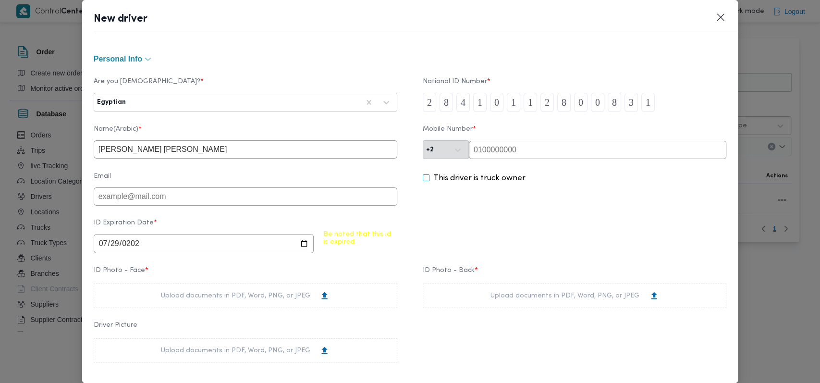
type input "2026-07-29"
click at [501, 223] on div "ID Expiration Date * 2026-07-29" at bounding box center [410, 236] width 633 height 44
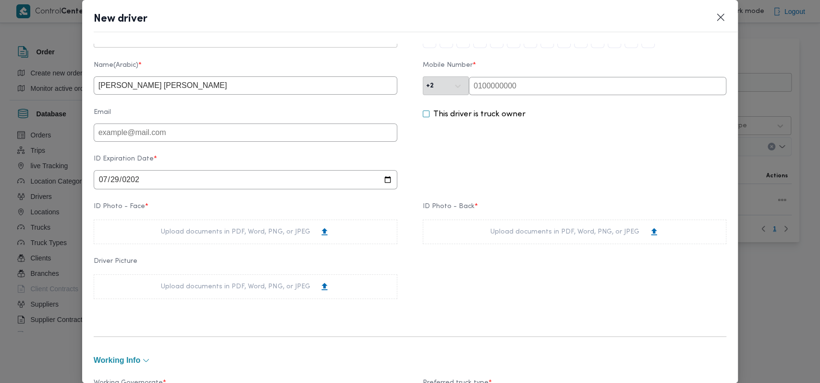
click at [262, 237] on div "Upload documents in PDF, Word, PNG, or JPEG" at bounding box center [245, 232] width 169 height 10
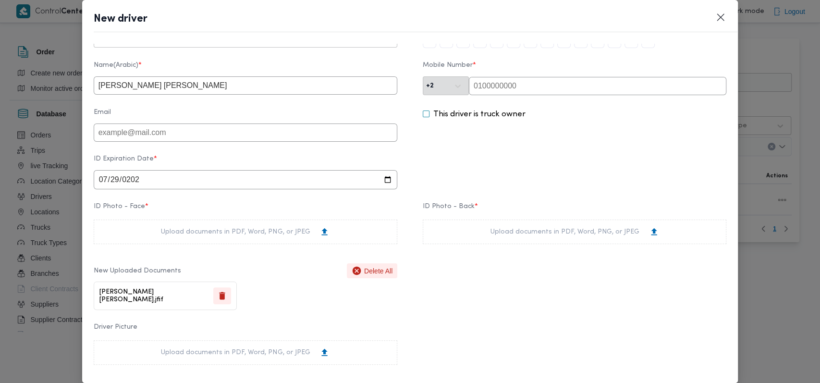
click at [556, 237] on div "Upload documents in PDF, Word, PNG, or JPEG" at bounding box center [575, 232] width 169 height 10
click at [489, 325] on div "Driver Picture Upload documents in PDF, Word, PNG, or JPEG" at bounding box center [410, 344] width 633 height 51
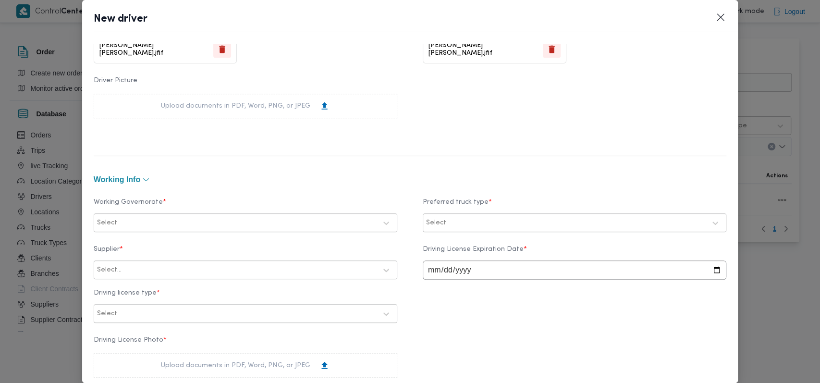
scroll to position [384, 0]
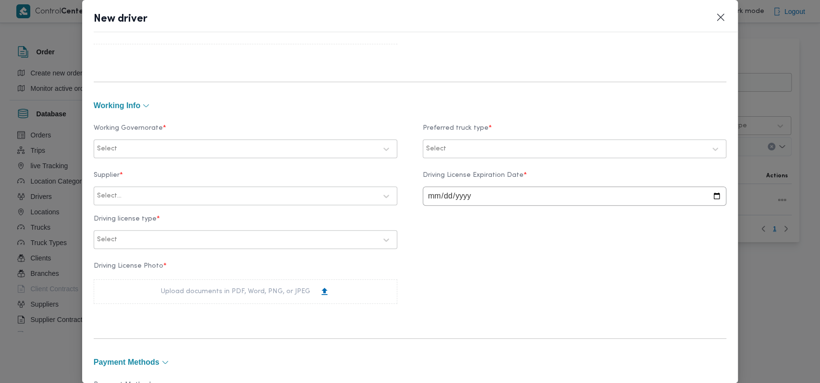
click at [242, 143] on div "Select" at bounding box center [237, 148] width 282 height 13
click at [120, 209] on label "الجيزة" at bounding box center [118, 210] width 29 height 12
click at [237, 114] on div "Working Governorate * الجيزة Preferred truck type * Select Supplier * Select...…" at bounding box center [410, 216] width 633 height 208
click at [488, 137] on label "Preferred truck type *" at bounding box center [575, 131] width 304 height 15
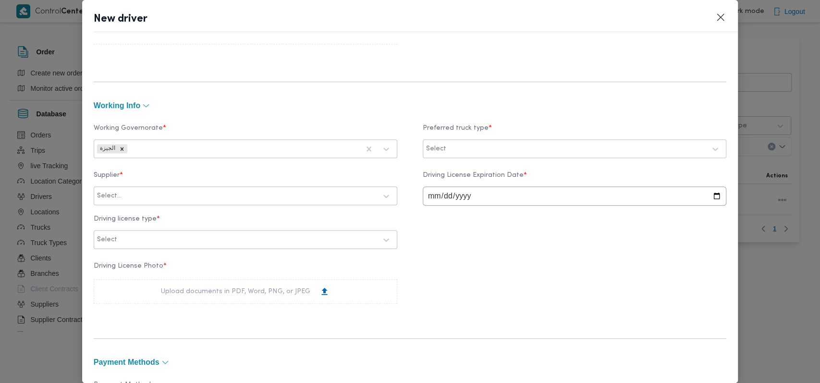
click at [491, 150] on div at bounding box center [577, 149] width 258 height 10
click at [470, 176] on div "Trella" at bounding box center [574, 173] width 283 height 12
click at [216, 195] on div at bounding box center [249, 196] width 253 height 10
type input "هانى مجد"
click at [167, 216] on div "[PERSON_NAME] [PERSON_NAME]" at bounding box center [245, 221] width 303 height 17
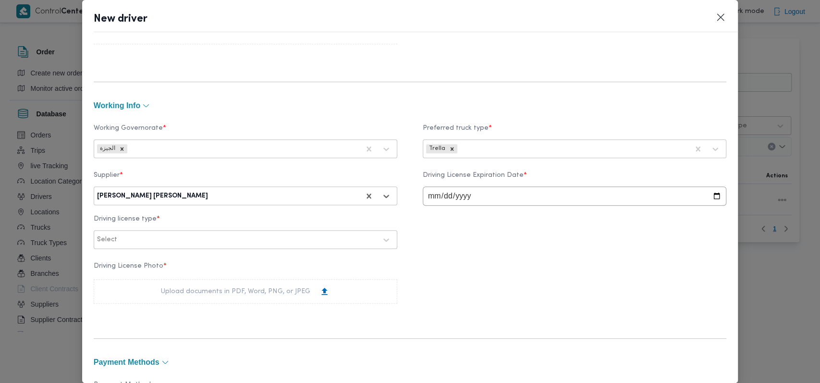
click at [171, 248] on div "Select" at bounding box center [245, 239] width 299 height 17
click at [138, 260] on div "أولى" at bounding box center [245, 265] width 303 height 17
click at [187, 291] on div "Upload documents in PDF, Word, PNG, or JPEG" at bounding box center [245, 291] width 169 height 10
click at [580, 270] on div "Driving License Photo * Upload documents in PDF, Word, PNG, or JPEG" at bounding box center [410, 283] width 633 height 51
click at [427, 198] on input "date" at bounding box center [575, 195] width 304 height 19
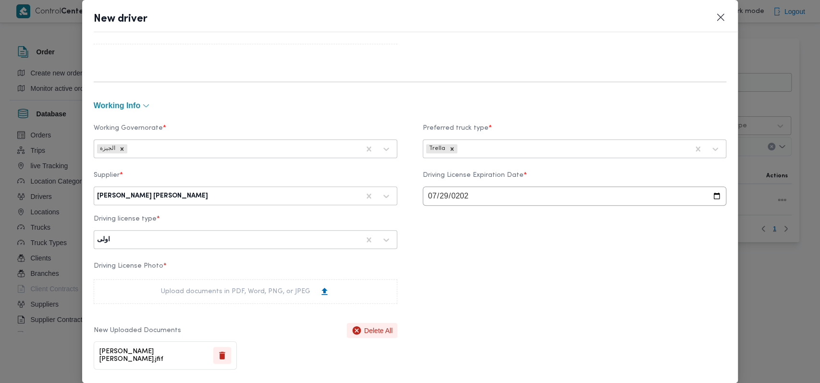
type input "2026-07-29"
click at [444, 286] on div "Driving License Photo * Upload documents in PDF, Word, PNG, or JPEG New Uploade…" at bounding box center [410, 316] width 633 height 117
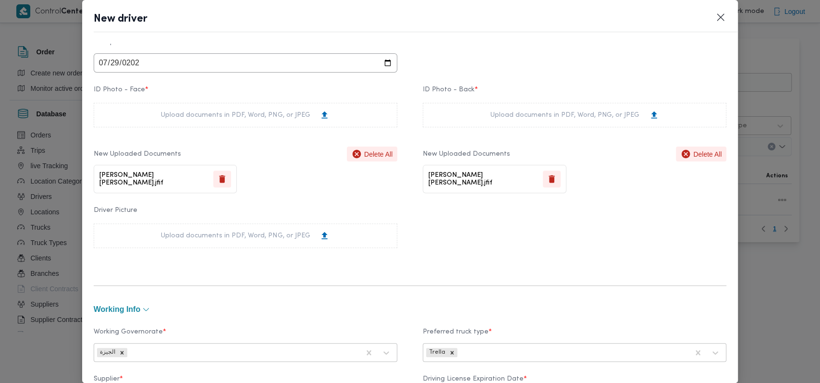
scroll to position [0, 0]
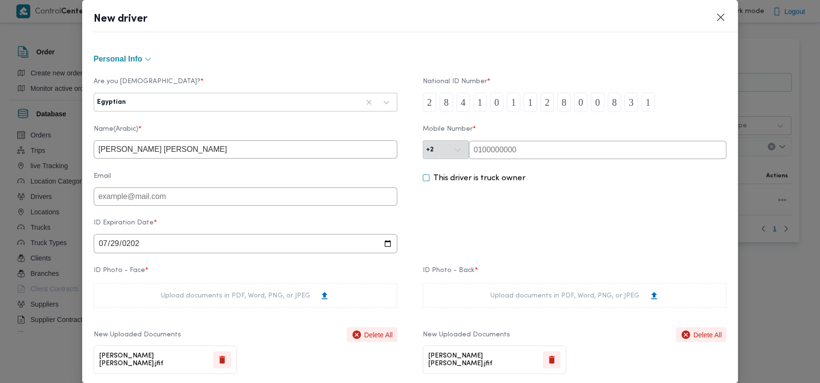
click at [527, 141] on input "text" at bounding box center [598, 150] width 258 height 18
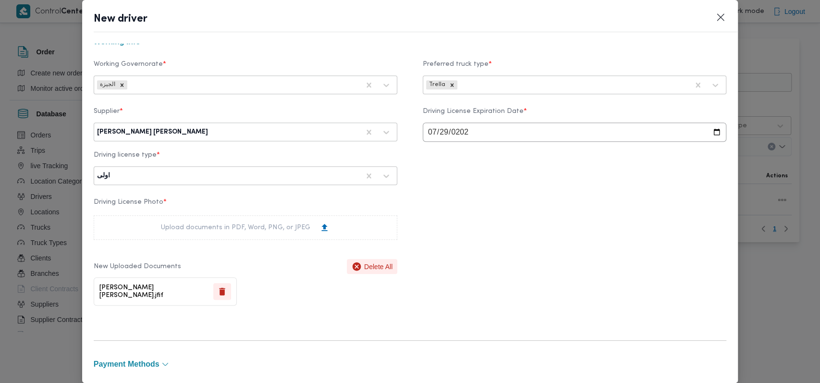
scroll to position [693, 0]
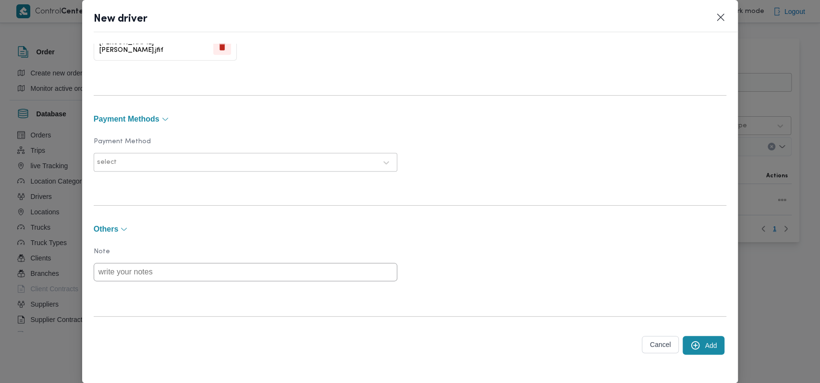
type input "01018425495"
click at [690, 344] on button "Add" at bounding box center [704, 345] width 42 height 19
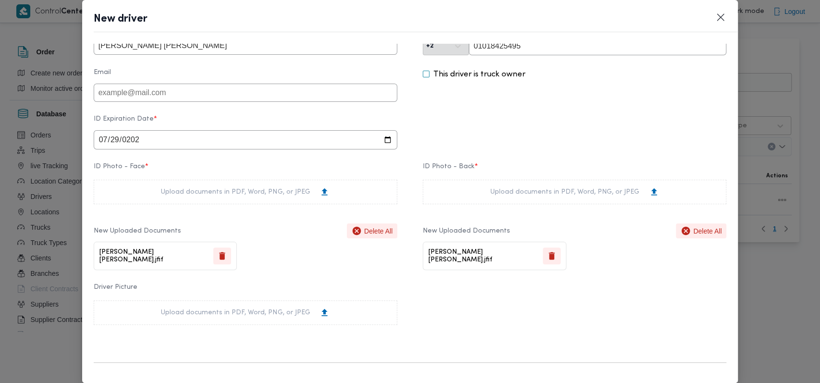
scroll to position [0, 0]
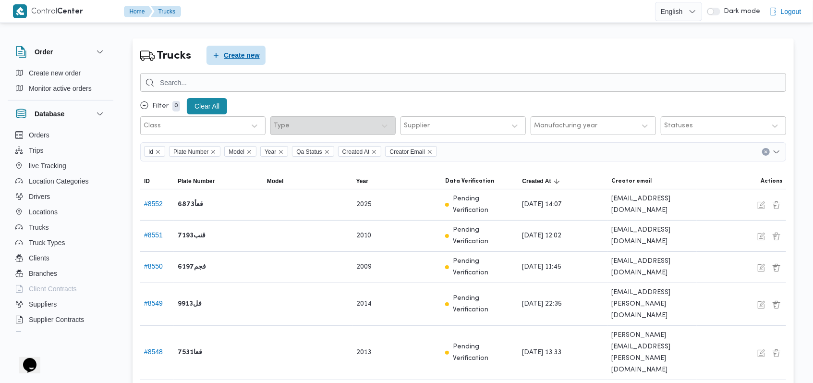
click at [254, 52] on span "Create new" at bounding box center [242, 55] width 36 height 12
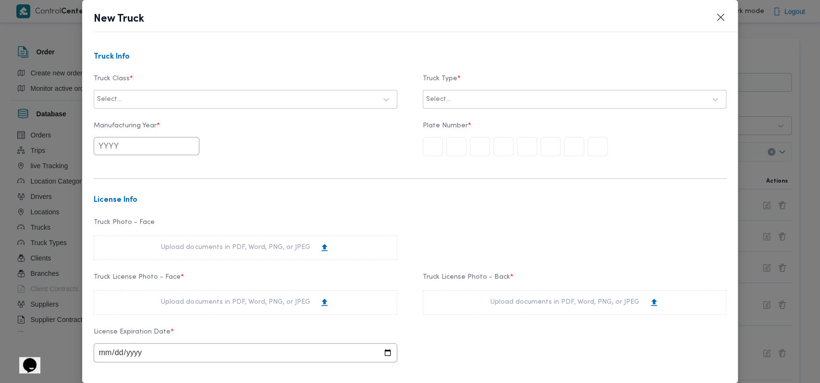
click at [223, 99] on div at bounding box center [249, 100] width 253 height 10
click at [190, 99] on div at bounding box center [237, 100] width 280 height 10
click at [121, 159] on div "trella" at bounding box center [245, 161] width 303 height 17
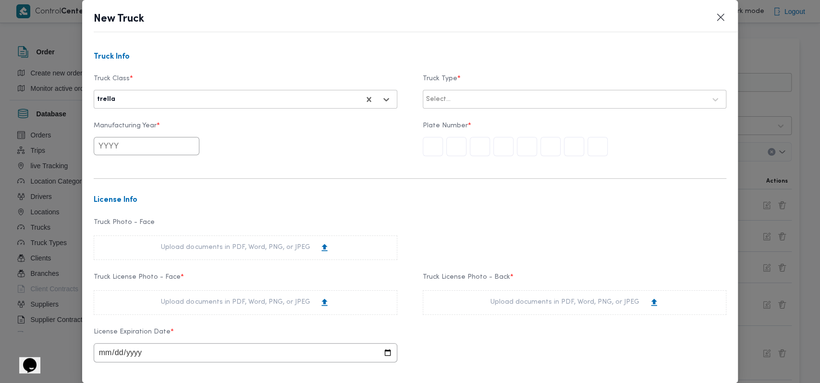
click at [435, 103] on div "Select..." at bounding box center [566, 99] width 282 height 13
click at [481, 169] on div "closed | dry | 25.0 ton" at bounding box center [574, 175] width 303 height 17
click at [381, 154] on div at bounding box center [246, 146] width 304 height 18
click at [162, 153] on input "text" at bounding box center [147, 146] width 106 height 18
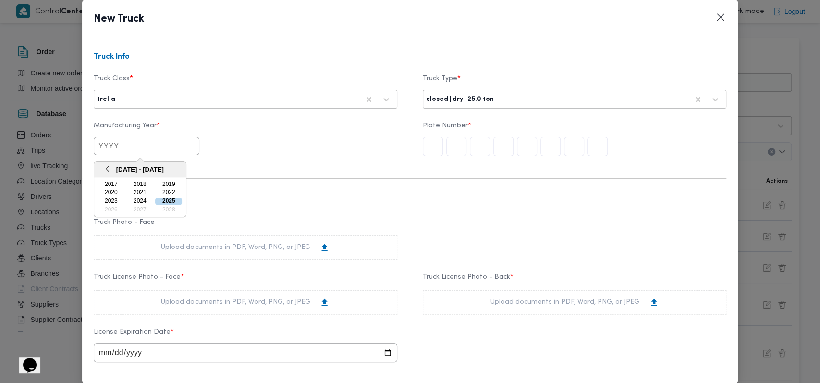
click at [111, 171] on div "2017 - 2028" at bounding box center [140, 169] width 92 height 15
click at [109, 168] on button "Previous Year" at bounding box center [107, 168] width 9 height 9
click at [149, 199] on div "2012" at bounding box center [139, 201] width 27 height 7
click at [105, 148] on input "2012" at bounding box center [147, 146] width 106 height 18
click at [162, 195] on div "2010" at bounding box center [168, 193] width 27 height 7
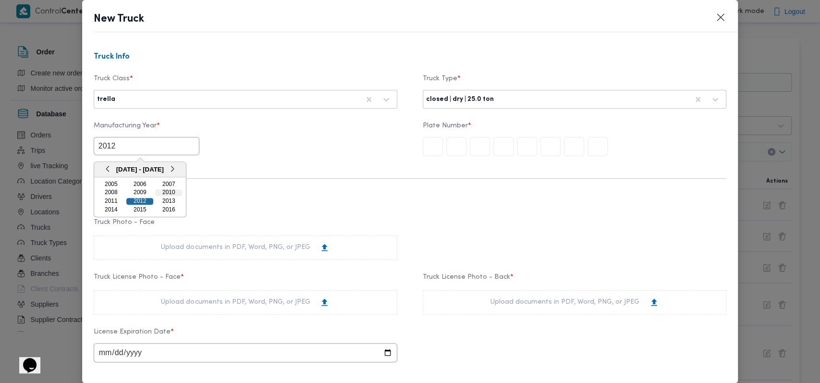
type input "2010"
click at [427, 144] on input "text" at bounding box center [433, 146] width 20 height 19
click at [456, 210] on form "Truck Info Truck Class * trella Truck Type * closed | dry | 25.0 ton Manufactur…" at bounding box center [410, 332] width 633 height 558
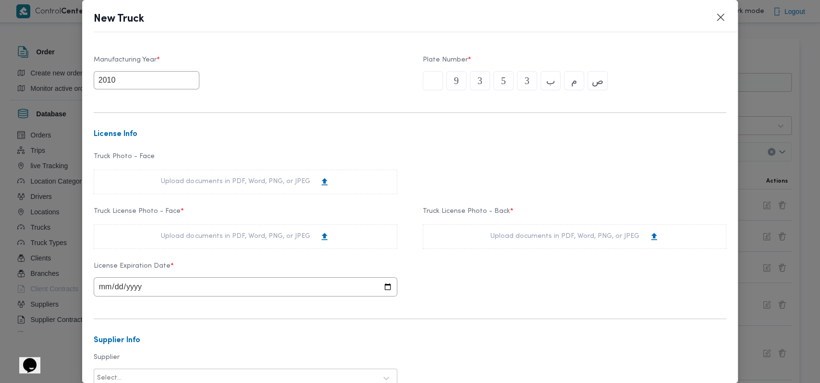
scroll to position [128, 0]
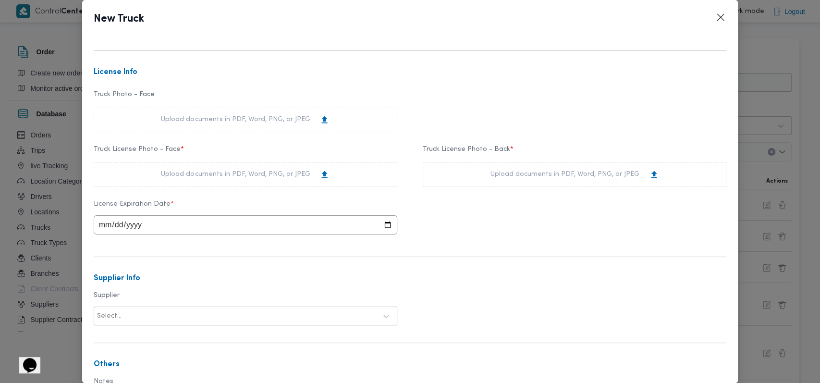
click at [330, 175] on div "Upload documents in PDF, Word, PNG, or JPEG" at bounding box center [246, 174] width 304 height 25
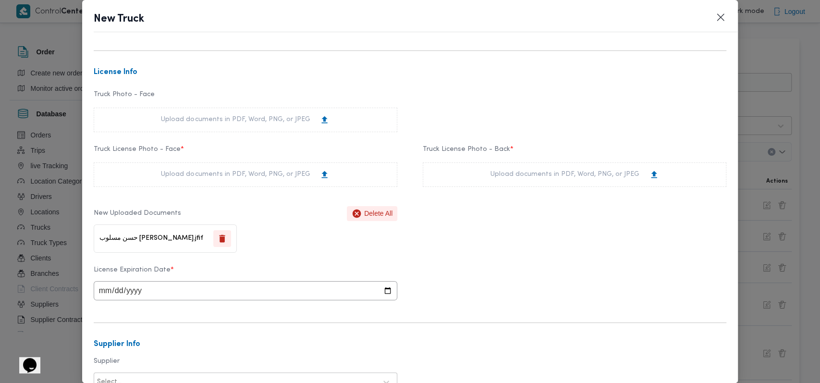
click at [561, 167] on div "Upload documents in PDF, Word, PNG, or JPEG" at bounding box center [575, 174] width 304 height 25
click at [504, 240] on div "[PERSON_NAME] [PERSON_NAME].jfif" at bounding box center [495, 238] width 144 height 28
click at [477, 287] on div "License Expiration Date *" at bounding box center [410, 283] width 633 height 44
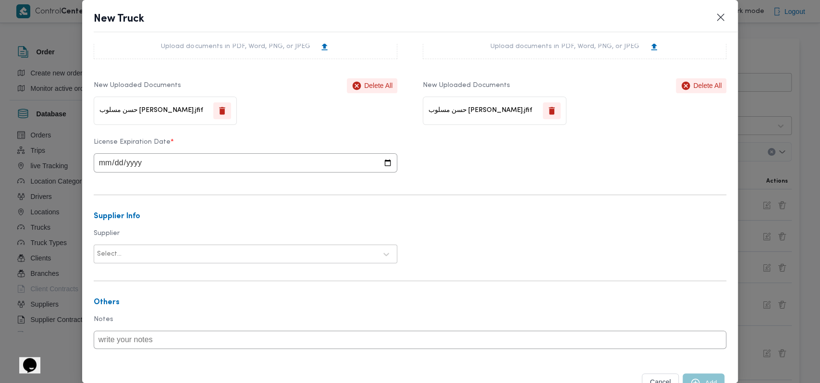
scroll to position [256, 0]
click at [109, 159] on input "date" at bounding box center [246, 162] width 304 height 19
type input "2025-09-13"
click at [159, 190] on form "Truck Info Truck Class * trella Truck Type * closed | dry | 25.0 ton Manufactur…" at bounding box center [410, 109] width 633 height 624
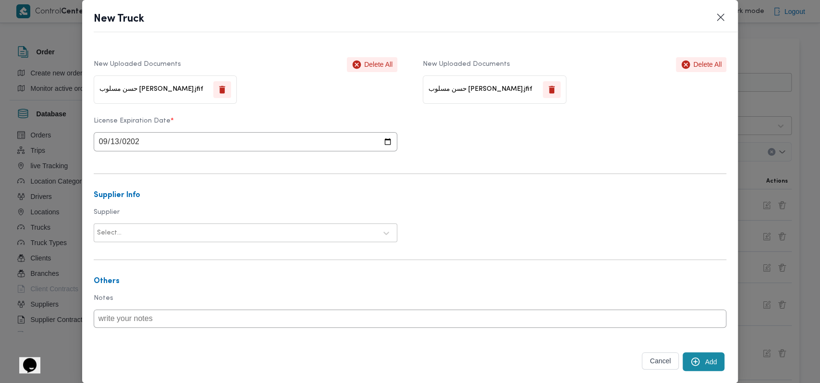
scroll to position [296, 0]
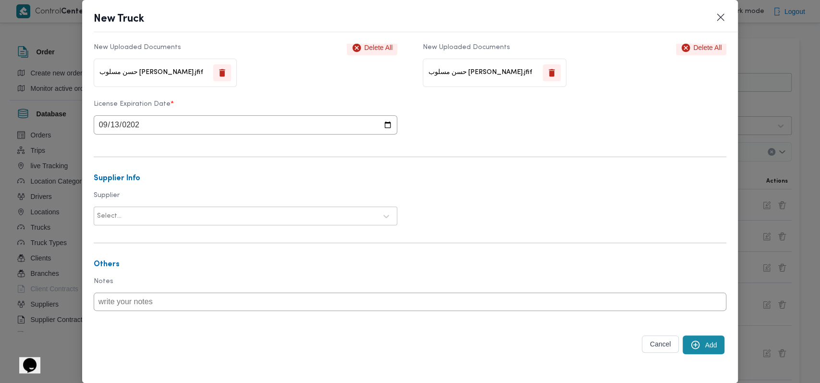
click at [169, 215] on div at bounding box center [249, 216] width 253 height 10
type input "[PERSON_NAME]"
click at [163, 241] on div "[PERSON_NAME] [PERSON_NAME]" at bounding box center [245, 241] width 303 height 17
click at [425, 182] on h3 "Supplier Info" at bounding box center [410, 178] width 633 height 9
click at [696, 343] on button "Add" at bounding box center [704, 344] width 42 height 19
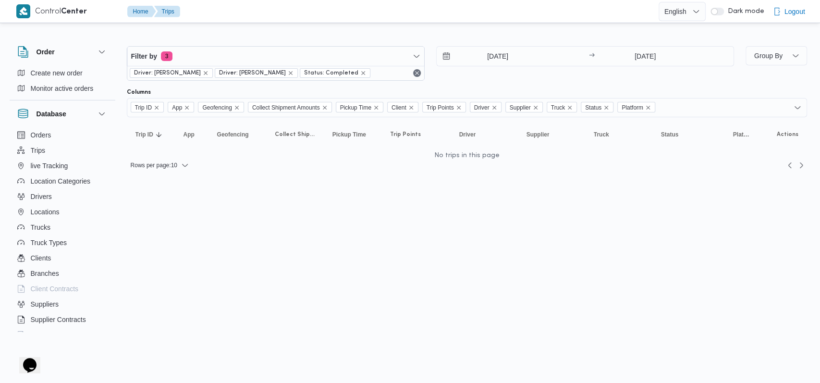
click at [491, 84] on div "Filter by 3 Driver: [PERSON_NAME]: [PERSON_NAME] Status: Completed [DATE] → [DA…" at bounding box center [430, 63] width 619 height 46
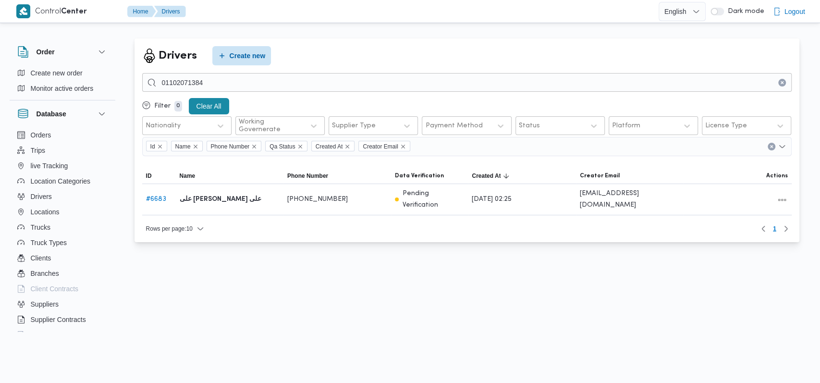
type input "01102071384"
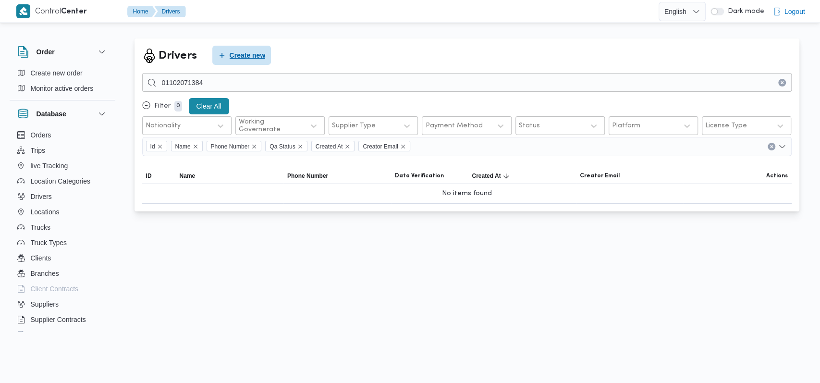
click at [254, 52] on span "Create new" at bounding box center [248, 55] width 36 height 12
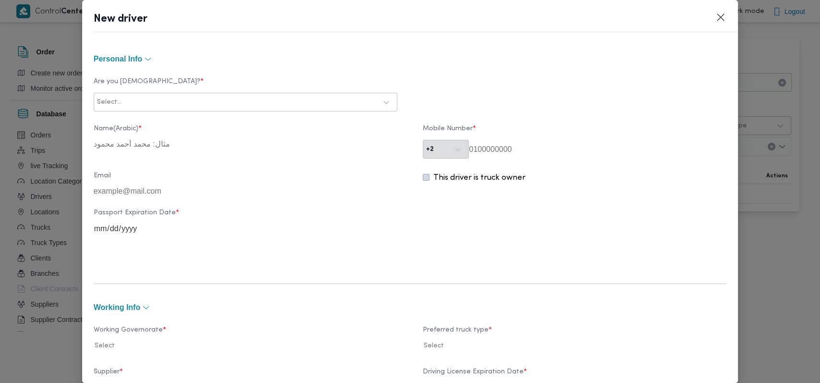
click at [254, 93] on div "Select..." at bounding box center [246, 102] width 304 height 19
click at [245, 106] on div at bounding box center [249, 103] width 253 height 10
click at [228, 121] on div "Egyptian" at bounding box center [245, 127] width 303 height 17
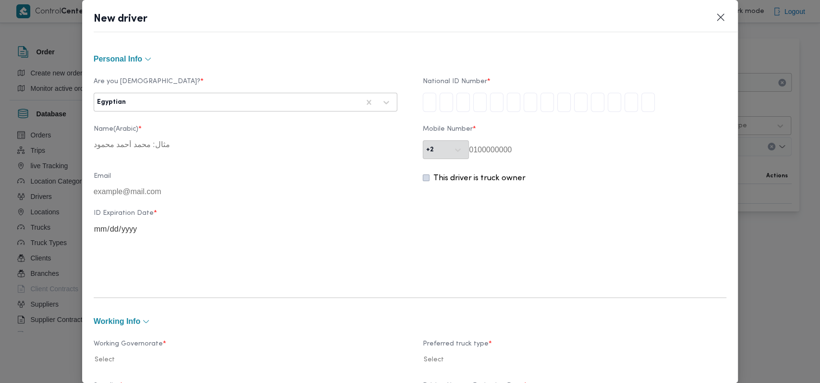
type input "3"
type input "0"
type input "2"
type input "0"
type input "2"
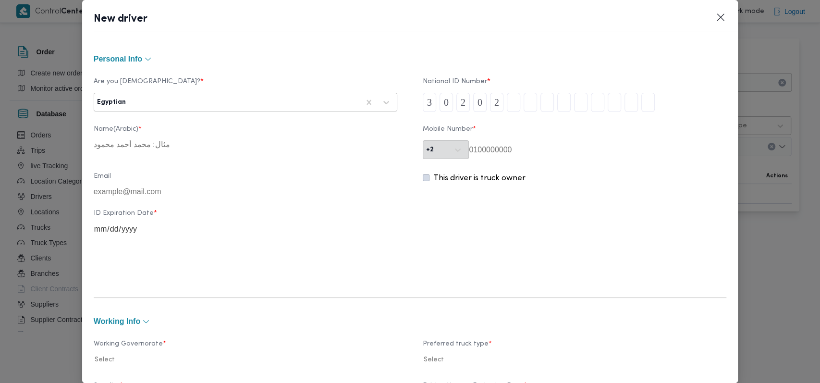
type input "2"
type input "0"
type input "3"
type input "0"
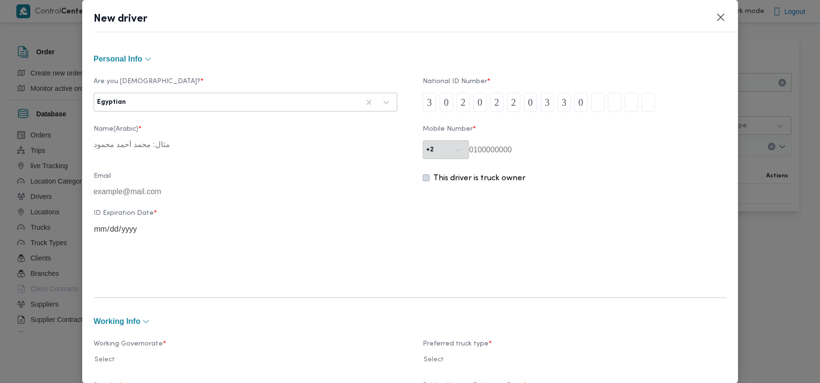
type input "0"
type input "2"
type input "7"
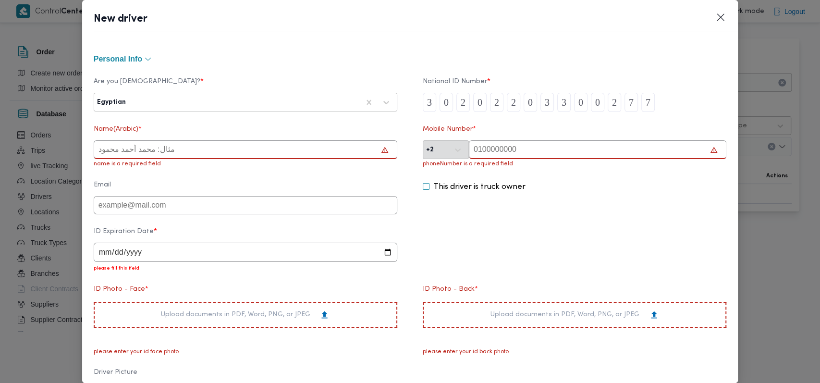
click at [261, 152] on input "text" at bounding box center [246, 149] width 304 height 19
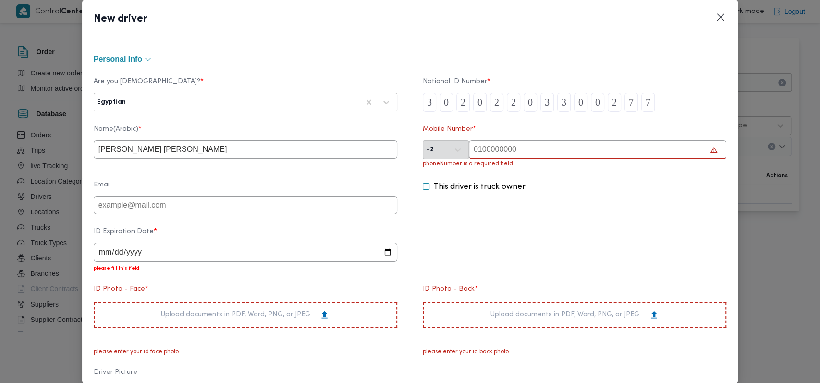
type input "[PERSON_NAME] [PERSON_NAME]"
click at [483, 143] on input "text" at bounding box center [598, 149] width 258 height 19
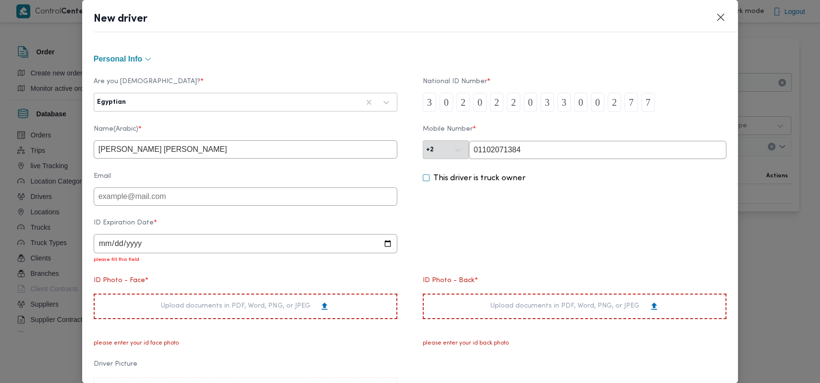
type input "01102071384"
click at [99, 251] on input "date" at bounding box center [246, 243] width 304 height 19
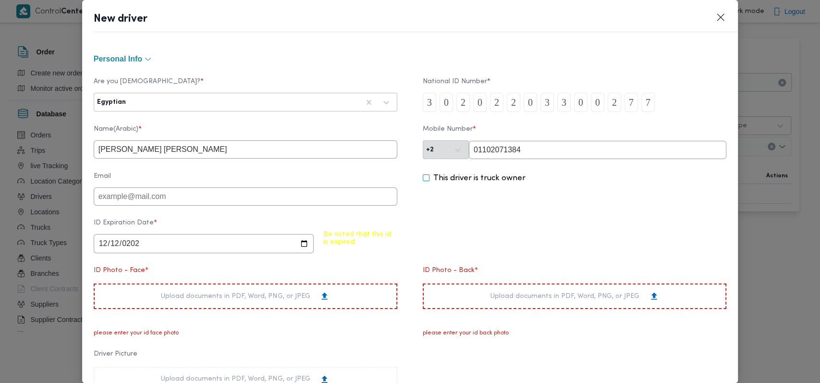
type input "[DATE]"
click at [504, 197] on div "This driver is truck owner" at bounding box center [575, 188] width 304 height 33
click at [209, 300] on div "Upload documents in PDF, Word, PNG, or JPEG" at bounding box center [245, 296] width 169 height 10
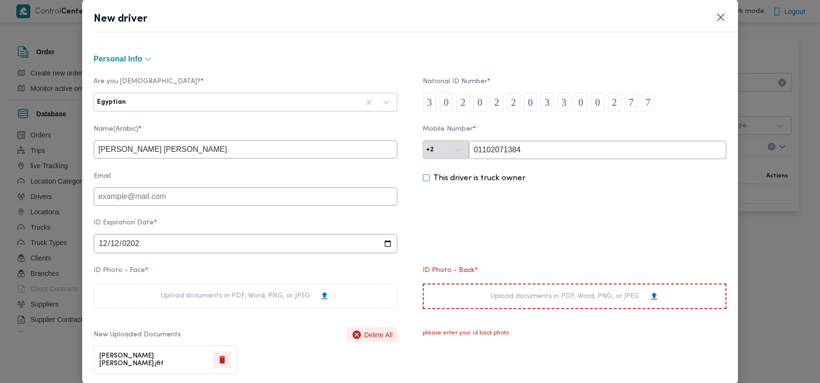
click at [555, 296] on div "Upload documents in PDF, Word, PNG, or JPEG" at bounding box center [575, 296] width 169 height 10
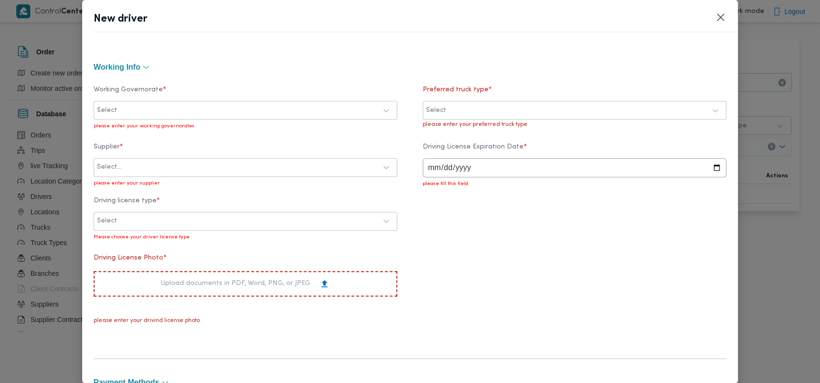
scroll to position [448, 0]
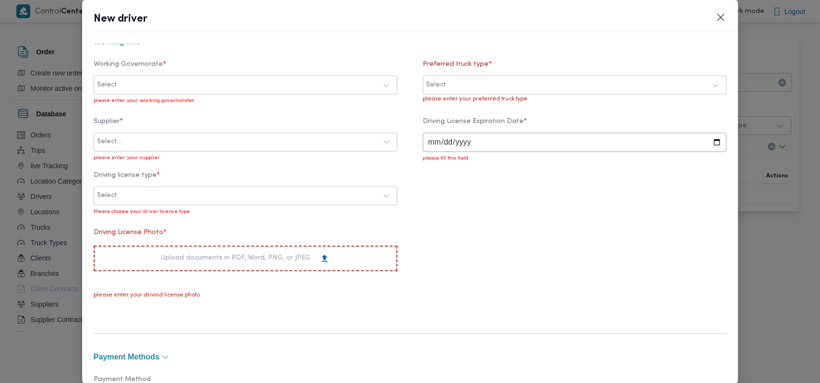
click at [241, 82] on div at bounding box center [248, 85] width 258 height 10
click at [155, 113] on div "الاسكندرية" at bounding box center [245, 112] width 283 height 12
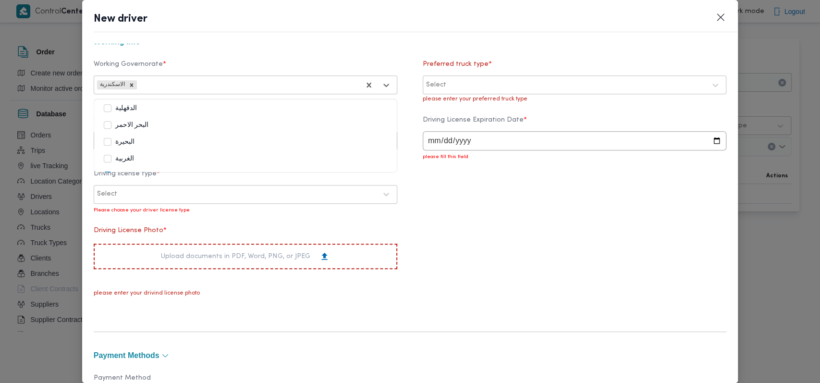
click at [471, 86] on div at bounding box center [577, 85] width 258 height 10
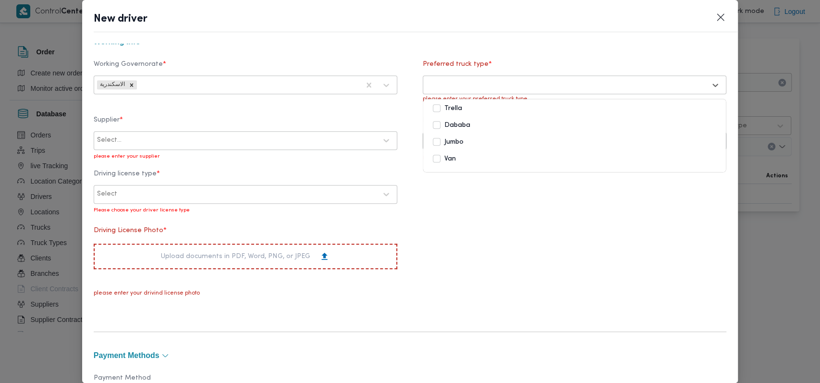
click at [468, 138] on div "Jumbo" at bounding box center [574, 142] width 283 height 12
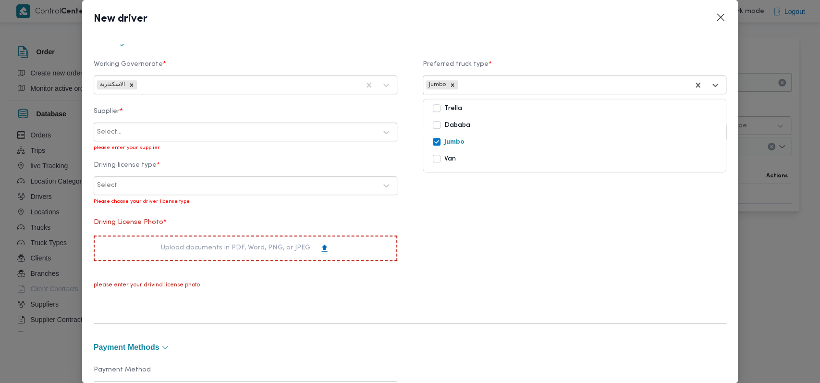
click at [247, 129] on div at bounding box center [249, 132] width 253 height 10
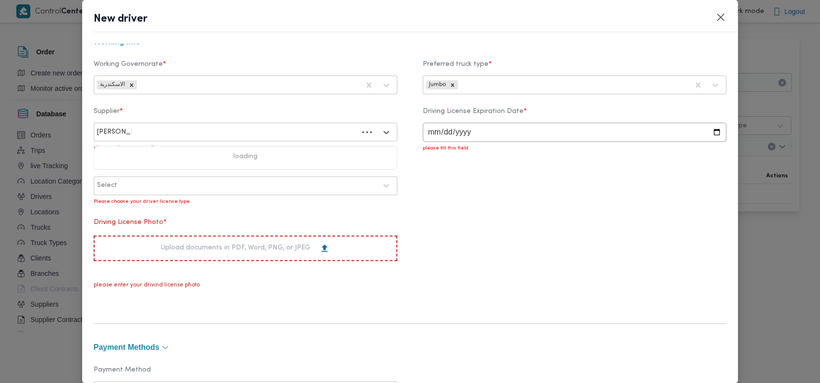
type input "[PERSON_NAME]"
click at [427, 136] on input "date" at bounding box center [575, 132] width 304 height 19
type input "[DATE]"
click at [119, 180] on div at bounding box center [248, 185] width 258 height 10
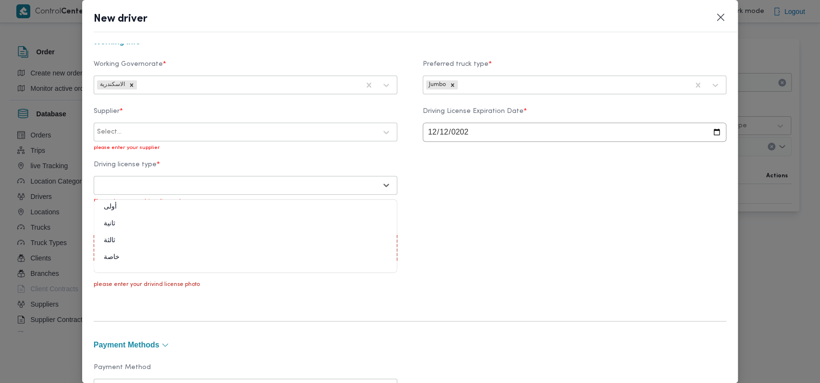
click at [141, 222] on div "ثانية" at bounding box center [245, 227] width 303 height 17
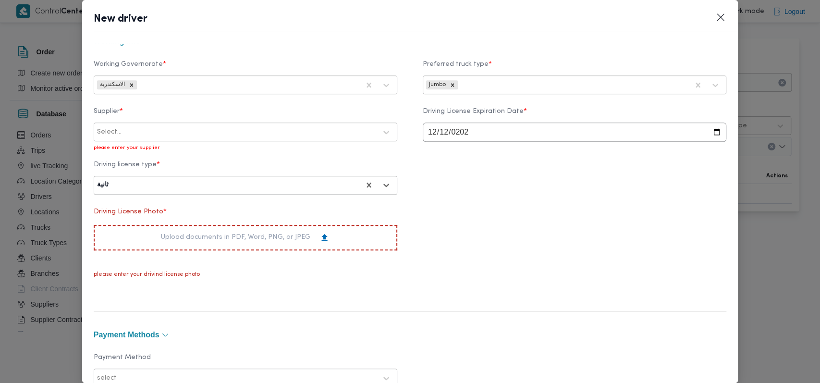
click at [181, 239] on div "Upload documents in PDF, Word, PNG, or JPEG" at bounding box center [245, 238] width 169 height 10
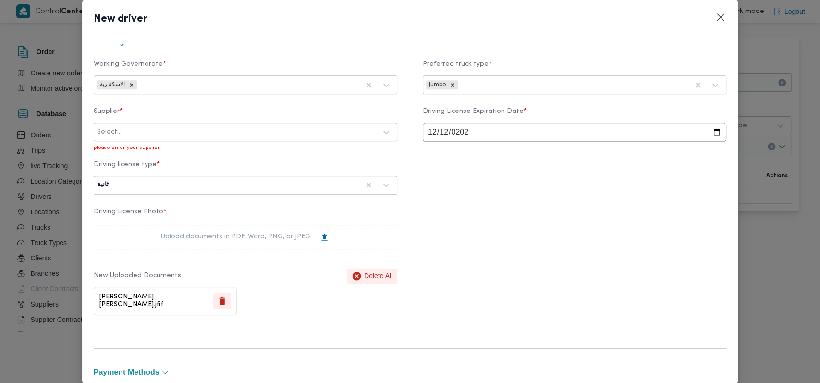
click at [217, 130] on div at bounding box center [249, 132] width 253 height 10
type input "[PERSON_NAME]"
click at [185, 169] on div "[PERSON_NAME]ه تربو" at bounding box center [245, 174] width 303 height 17
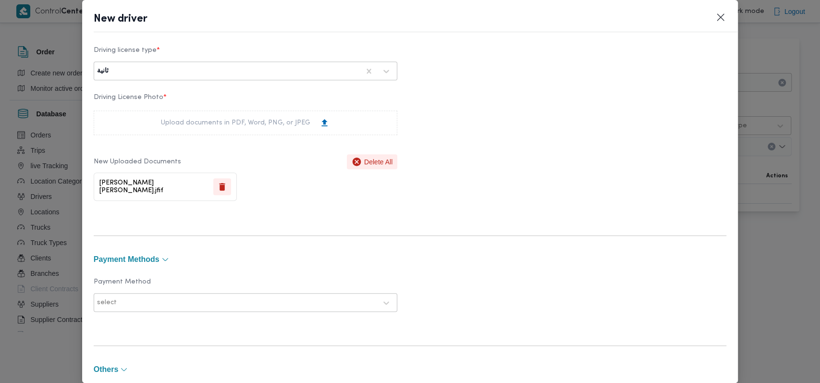
scroll to position [693, 0]
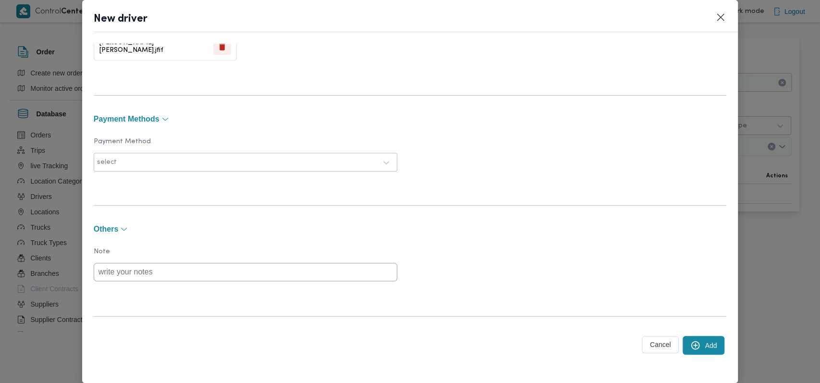
click at [711, 339] on button "Add" at bounding box center [704, 345] width 42 height 19
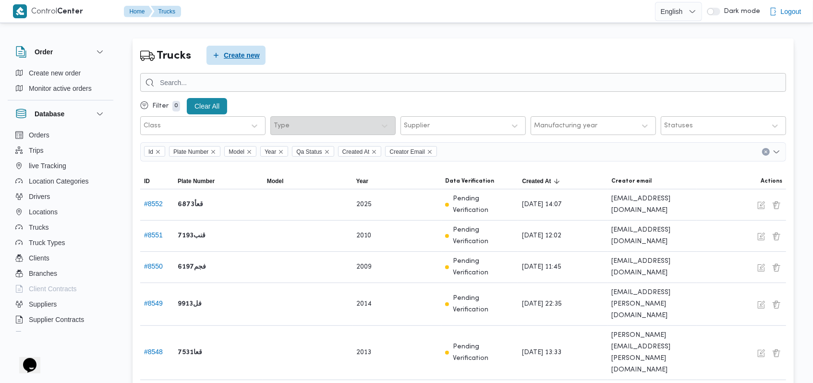
click at [240, 62] on span "Create new" at bounding box center [236, 55] width 59 height 19
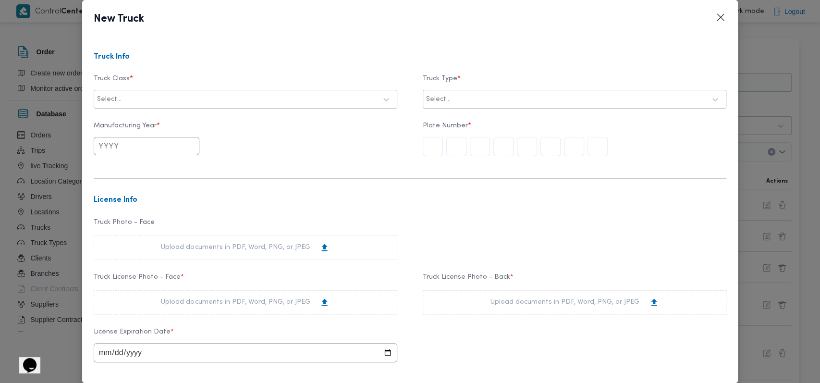
click at [337, 102] on div at bounding box center [249, 100] width 253 height 10
click at [138, 167] on div "jumbo_7000" at bounding box center [245, 175] width 303 height 17
click at [505, 97] on div at bounding box center [579, 100] width 253 height 10
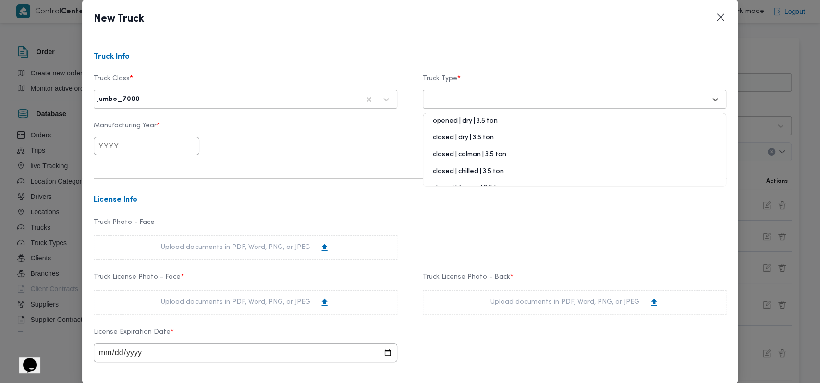
click at [472, 137] on div "closed | dry | 3.5 ton" at bounding box center [574, 141] width 303 height 17
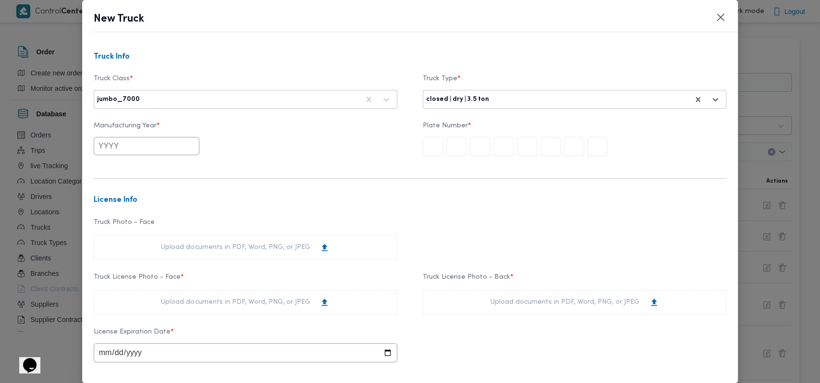
click at [132, 150] on input "text" at bounding box center [147, 146] width 106 height 18
click at [106, 166] on button "Previous Year" at bounding box center [107, 168] width 9 height 9
click at [114, 209] on div "2014" at bounding box center [111, 210] width 27 height 7
type input "2014"
click at [472, 144] on input "text" at bounding box center [480, 146] width 20 height 19
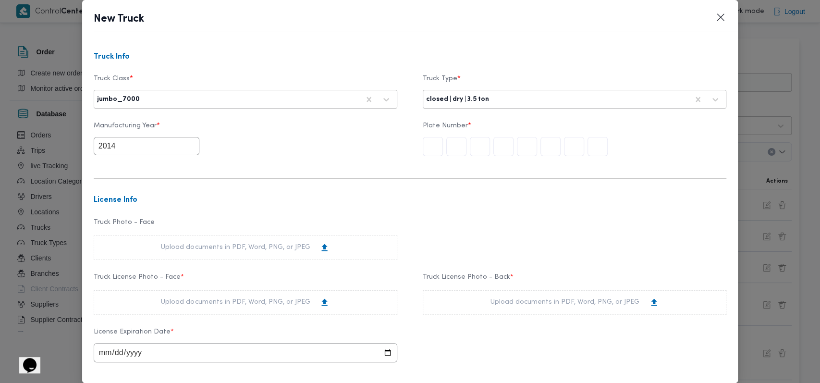
click at [423, 152] on input "text" at bounding box center [433, 146] width 20 height 19
click at [437, 229] on div "Truck Photo - Face Upload documents in PDF, Word, PNG, or JPEG" at bounding box center [410, 239] width 633 height 51
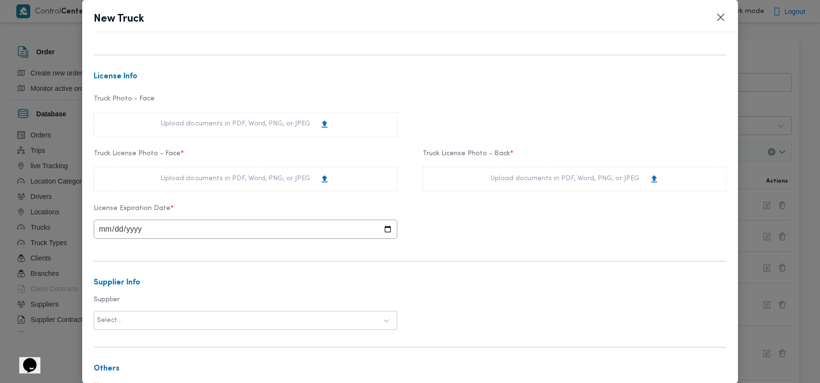
scroll to position [128, 0]
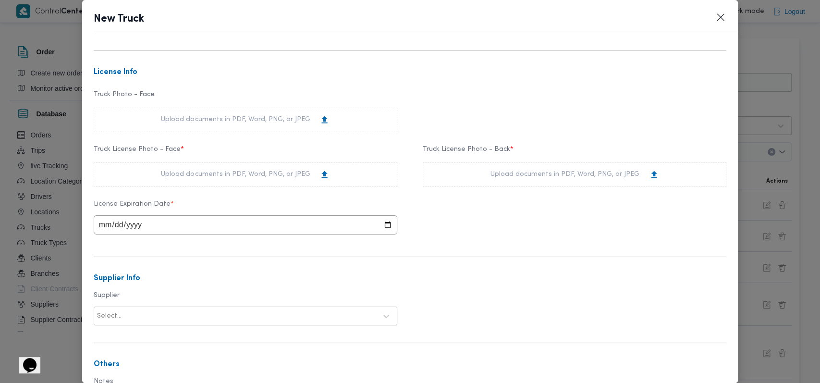
click at [242, 178] on div "Upload documents in PDF, Word, PNG, or JPEG" at bounding box center [245, 175] width 169 height 10
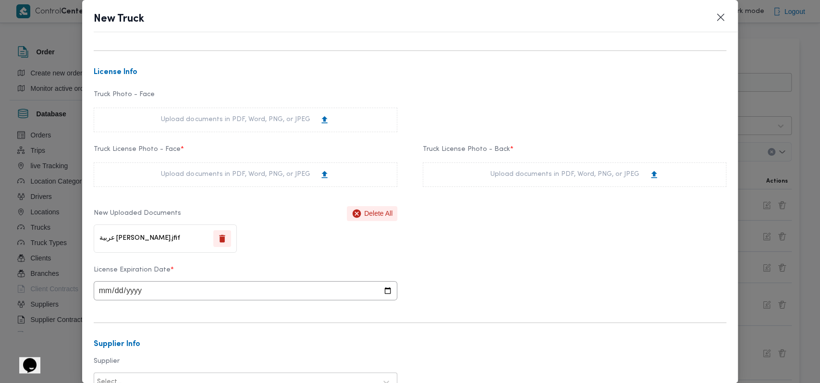
click at [530, 175] on div "Upload documents in PDF, Word, PNG, or JPEG" at bounding box center [575, 175] width 169 height 10
click at [111, 296] on input "date" at bounding box center [246, 290] width 304 height 19
type input "2026-01-24"
click at [447, 278] on div "License Expiration Date * 2026-01-24" at bounding box center [410, 283] width 633 height 44
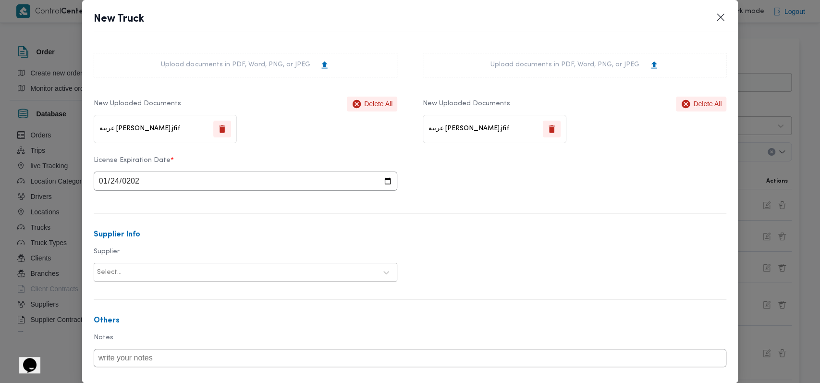
scroll to position [296, 0]
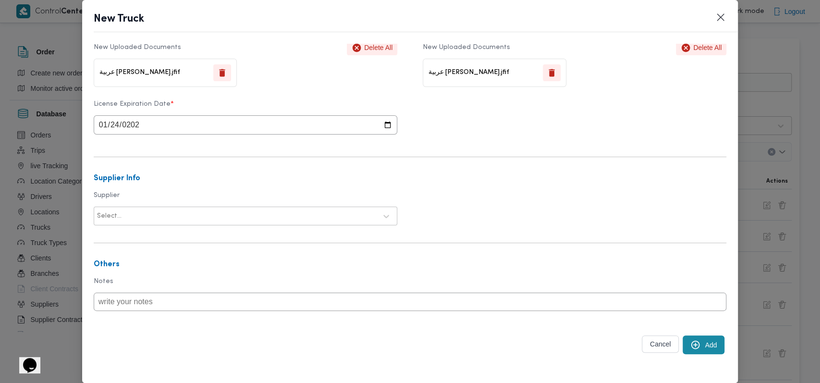
click at [195, 218] on div at bounding box center [249, 216] width 253 height 10
type input "ديتاك"
click at [196, 233] on div "شركة ديتاك لادارة المشروعات و الخدمات بى لوجيستيكس" at bounding box center [245, 241] width 303 height 17
click at [696, 352] on button "Add" at bounding box center [704, 344] width 42 height 19
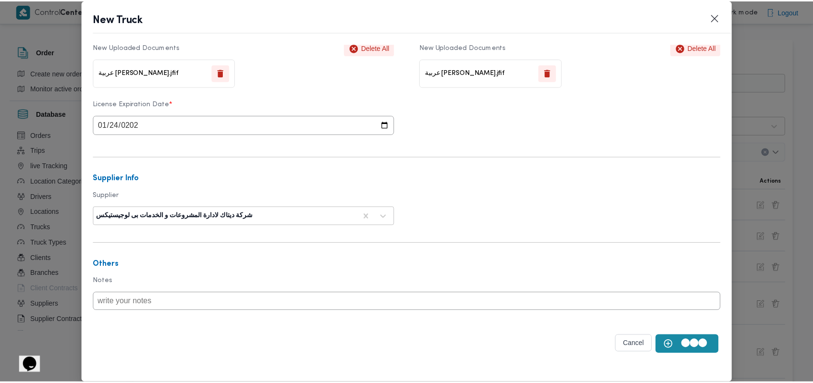
scroll to position [0, 0]
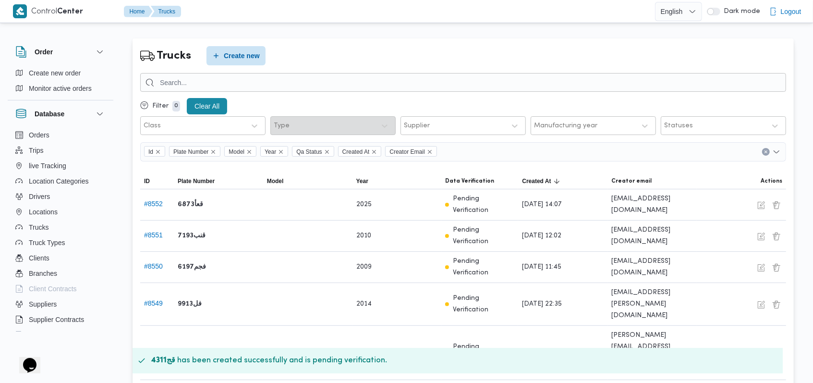
click at [398, 55] on div "Trucks Create new" at bounding box center [463, 55] width 646 height 19
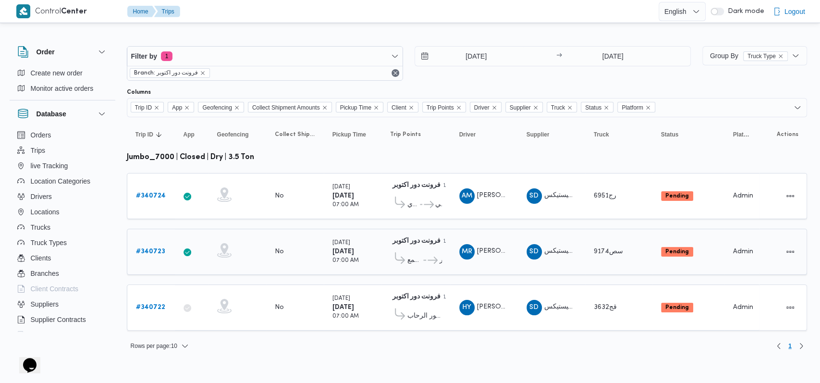
click at [152, 248] on b "# 340723" at bounding box center [150, 251] width 29 height 6
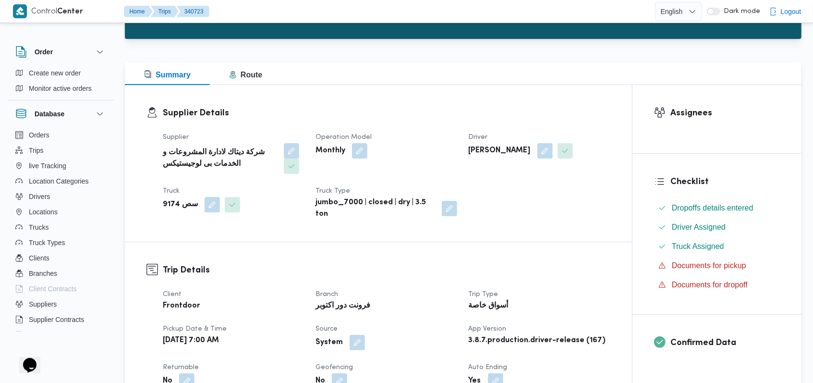
scroll to position [256, 0]
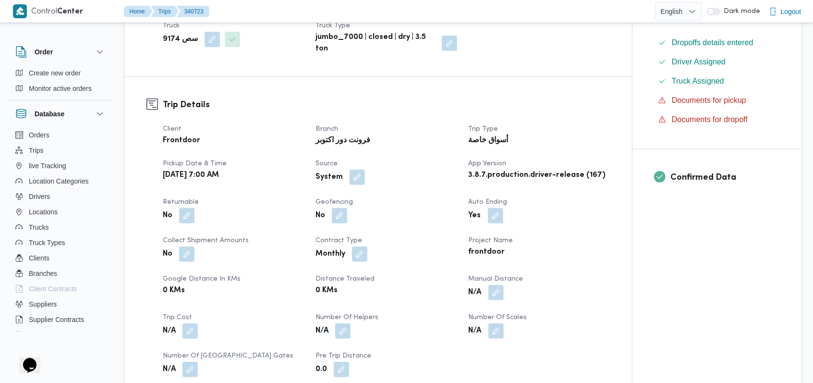
click at [438, 178] on div "System" at bounding box center [386, 177] width 143 height 17
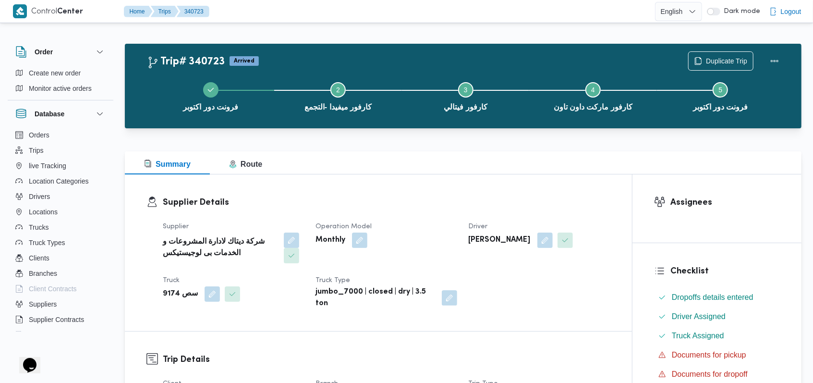
scroll to position [0, 0]
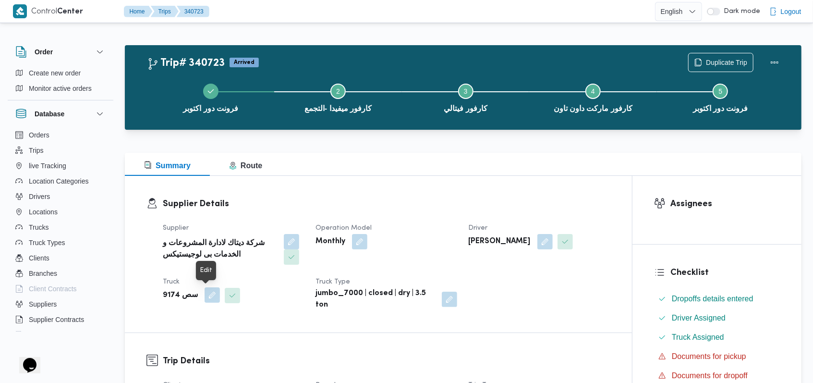
click at [205, 298] on button "button" at bounding box center [212, 294] width 15 height 15
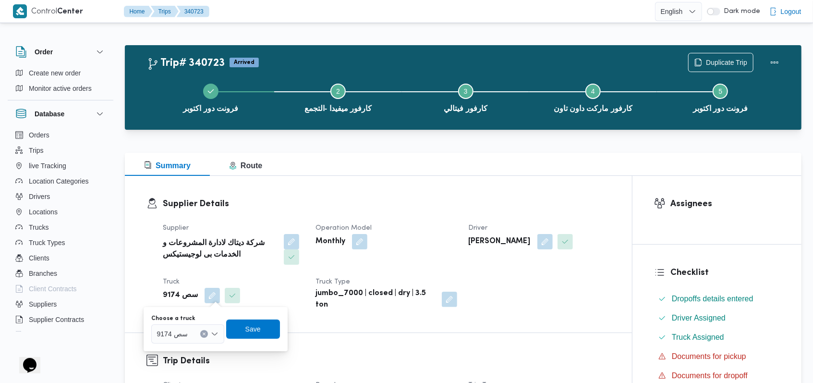
click at [184, 337] on span "سص 9174" at bounding box center [172, 333] width 31 height 11
type input "4311"
click at [213, 297] on button "button" at bounding box center [212, 294] width 15 height 15
click at [195, 325] on div "سص 9174" at bounding box center [187, 333] width 73 height 19
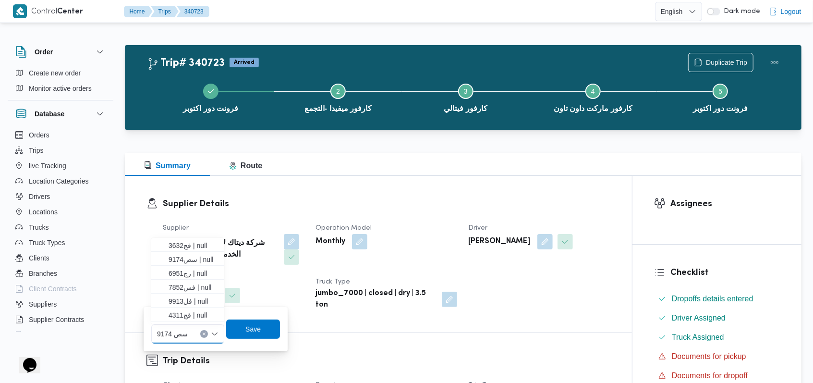
click at [193, 326] on div at bounding box center [192, 333] width 5 height 15
click at [192, 317] on span "قج4311 | null" at bounding box center [194, 315] width 50 height 12
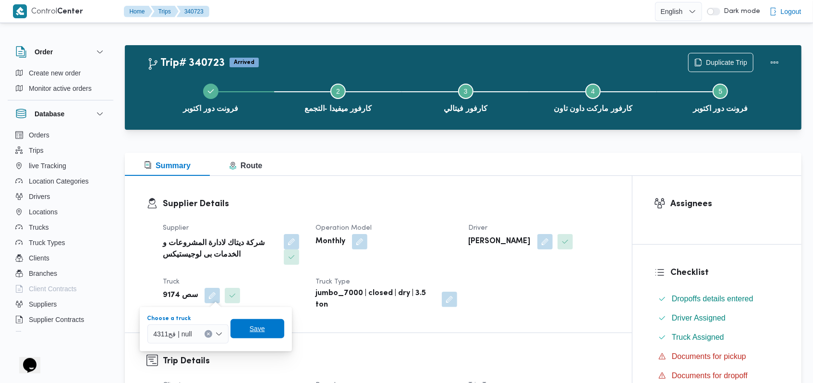
click at [269, 325] on span "Save" at bounding box center [258, 328] width 54 height 19
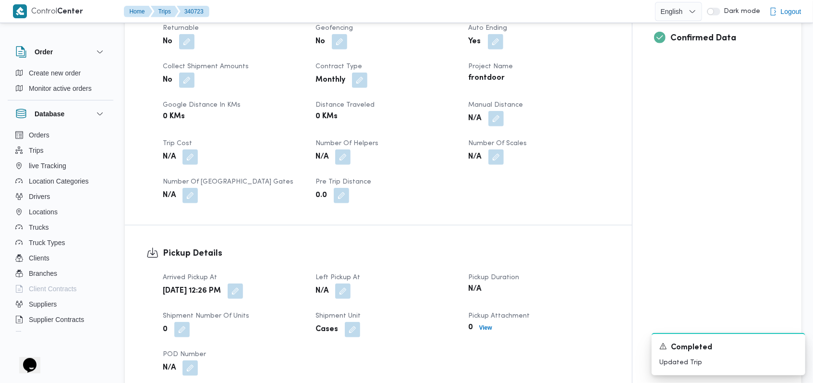
scroll to position [512, 0]
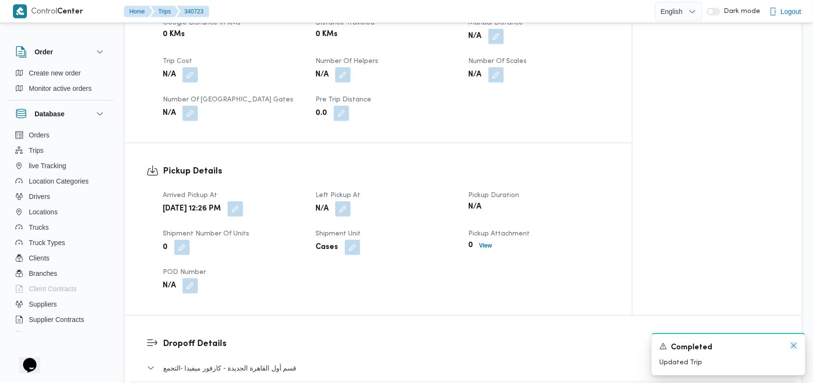
click at [792, 344] on icon "Dismiss toast" at bounding box center [794, 346] width 8 height 8
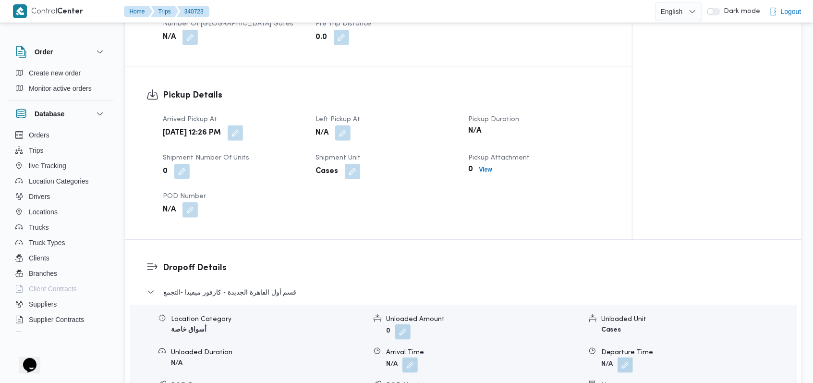
scroll to position [640, 0]
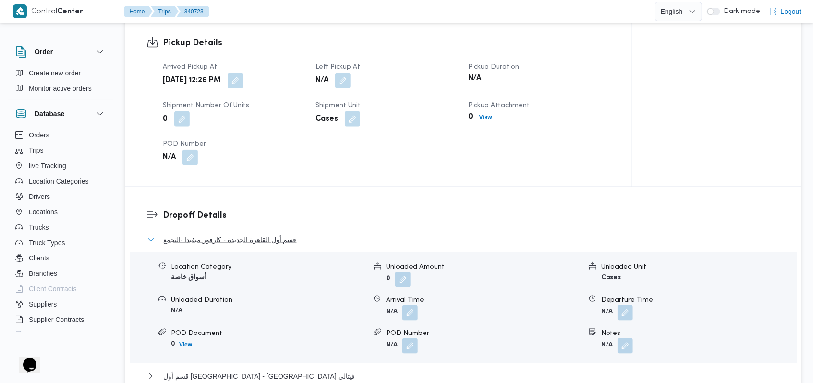
click at [280, 240] on span "قسم أول القاهرة الجديدة - كارفور ميفيدا -التجمع" at bounding box center [230, 240] width 134 height 12
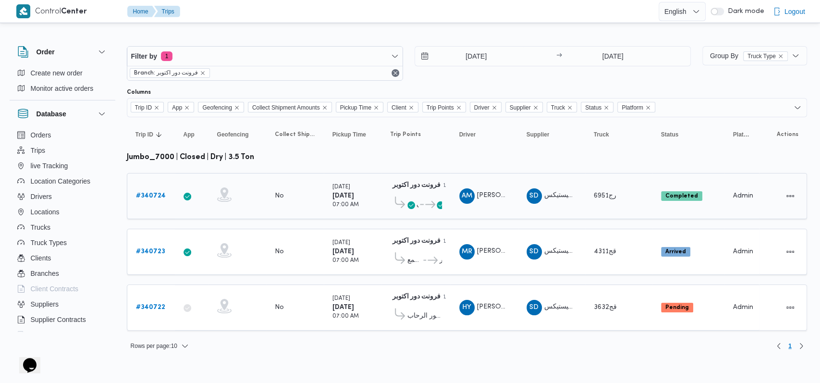
click at [154, 193] on b "# 340724" at bounding box center [151, 196] width 30 height 6
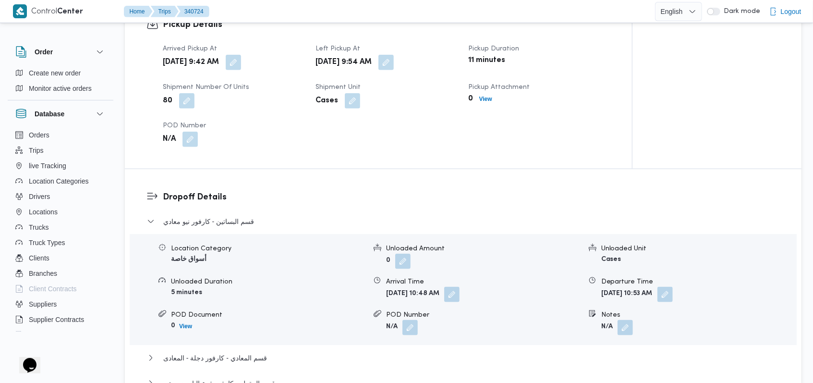
scroll to position [769, 0]
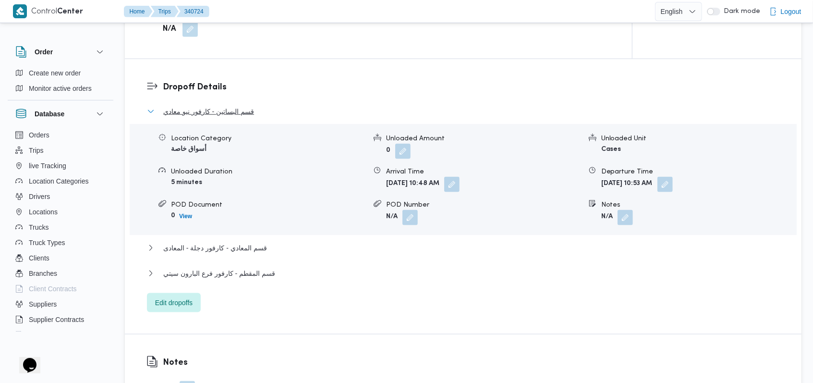
click at [235, 111] on span "قسم البساتين - كارفور نيو معادي" at bounding box center [208, 112] width 91 height 12
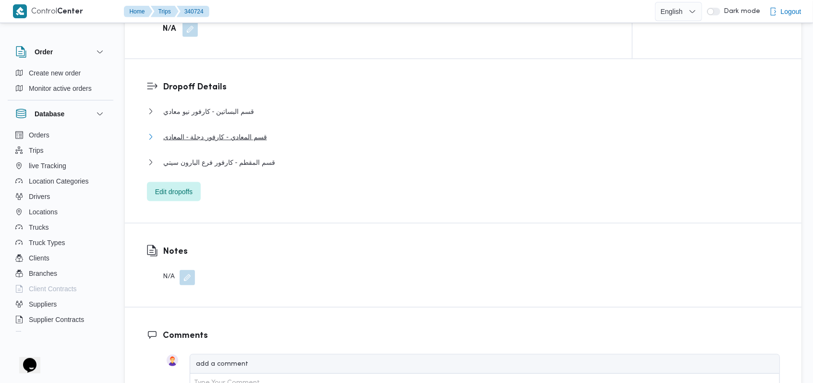
click at [233, 137] on span "قسم المعادي - كارفور دجلة - المعادى" at bounding box center [215, 137] width 104 height 12
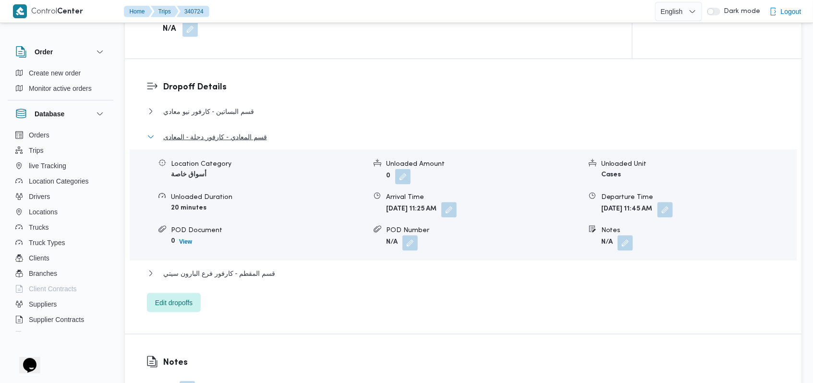
click at [233, 137] on span "قسم المعادي - كارفور دجلة - المعادى" at bounding box center [215, 137] width 104 height 12
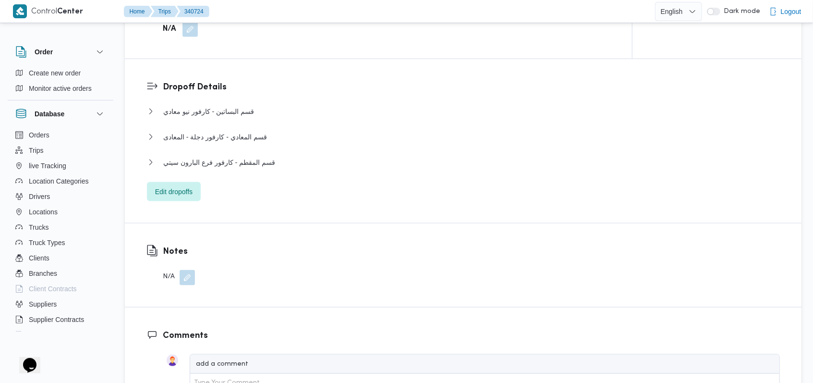
click at [237, 169] on div "قسم المقطم - كارفور فرع البارون سيتي" at bounding box center [463, 166] width 633 height 18
click at [238, 165] on span "قسم المقطم - كارفور فرع البارون سيتي" at bounding box center [219, 163] width 112 height 12
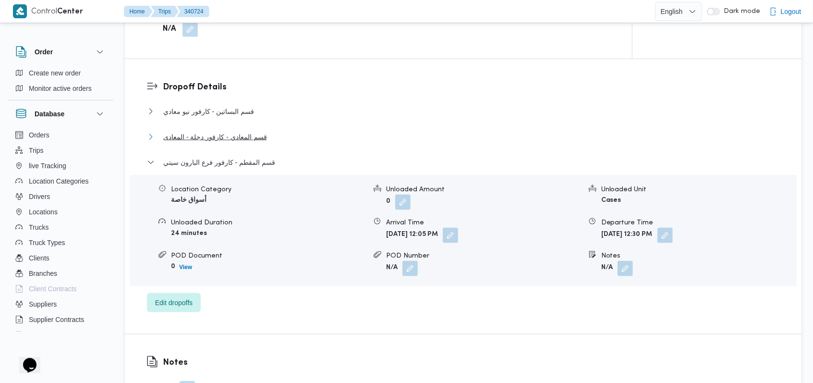
click at [238, 137] on span "قسم المعادي - كارفور دجلة - المعادى" at bounding box center [215, 137] width 104 height 12
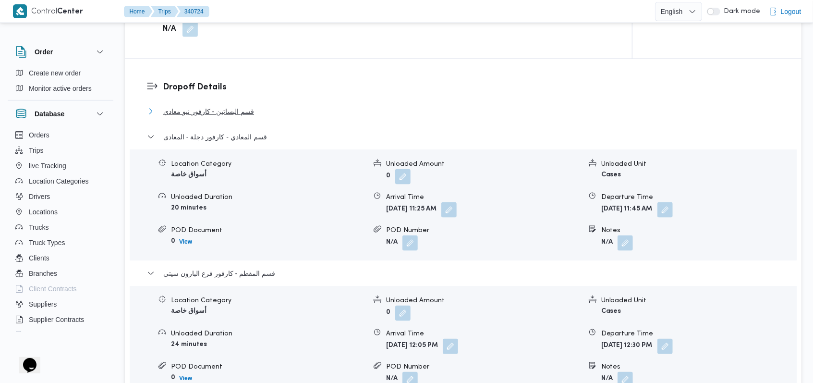
click at [237, 108] on span "قسم البساتين - كارفور نيو معادي" at bounding box center [208, 112] width 91 height 12
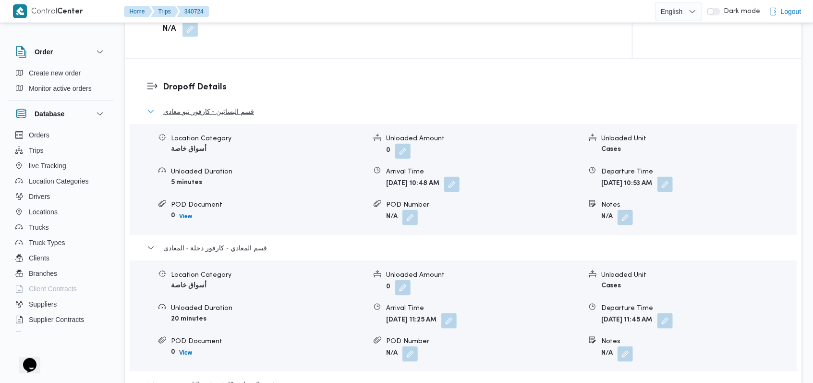
click at [237, 108] on span "قسم البساتين - كارفور نيو معادي" at bounding box center [208, 112] width 91 height 12
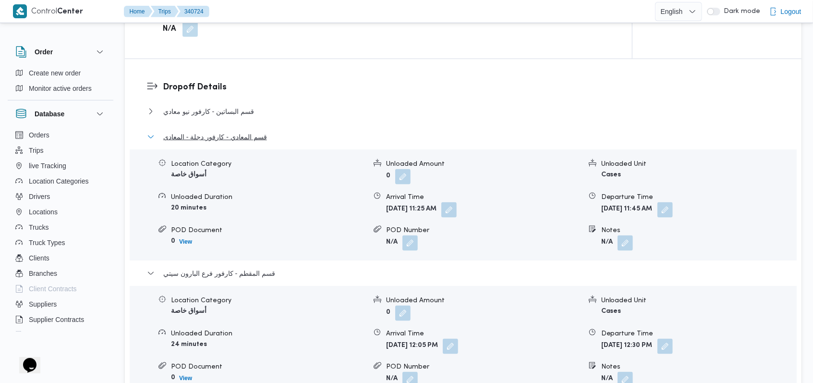
click at [243, 141] on span "قسم المعادي - كارفور دجلة - المعادى" at bounding box center [215, 137] width 104 height 12
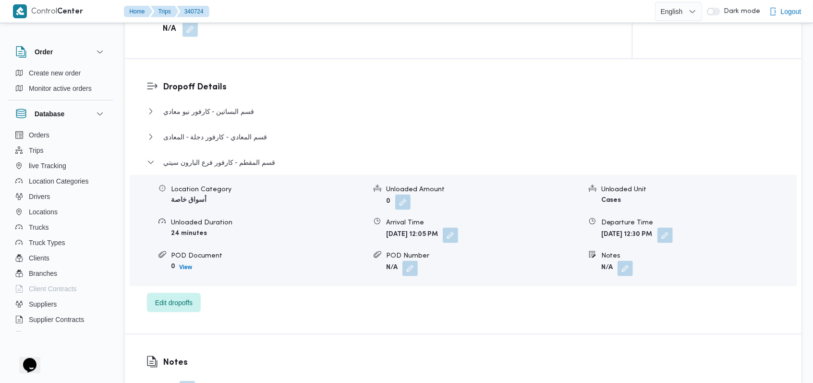
click at [246, 170] on div "قسم المقطم - كارفور فرع البارون سيتي" at bounding box center [463, 166] width 633 height 18
click at [250, 163] on span "قسم المقطم - كارفور فرع البارون سيتي" at bounding box center [219, 163] width 112 height 12
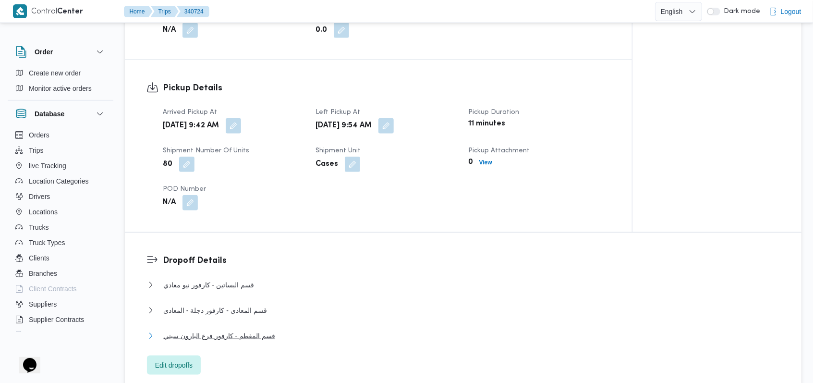
scroll to position [577, 0]
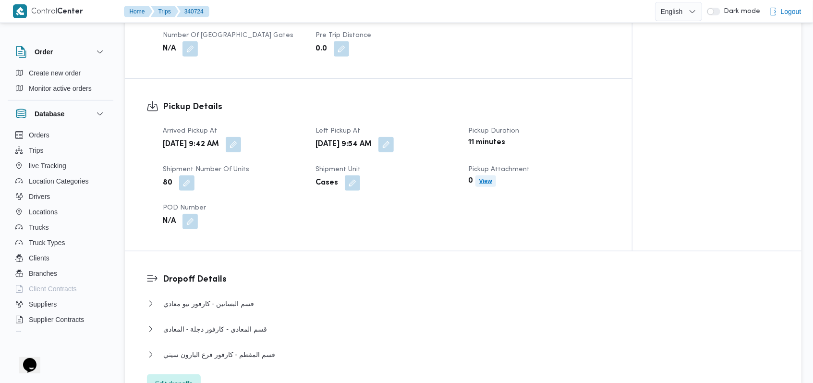
click at [482, 180] on b "View" at bounding box center [486, 181] width 13 height 7
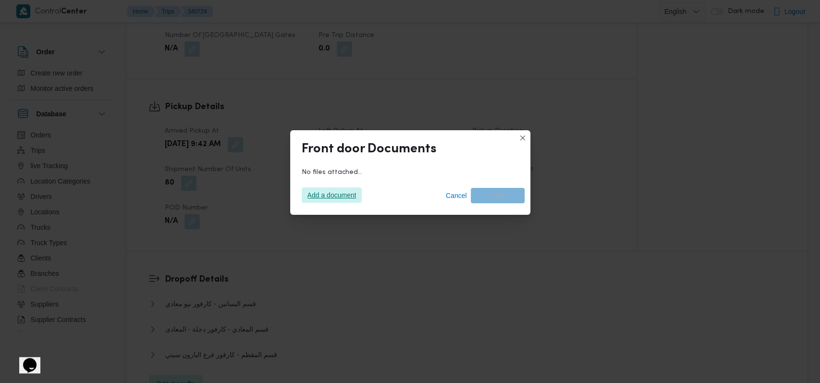
click at [341, 196] on span "Add a document" at bounding box center [332, 194] width 49 height 15
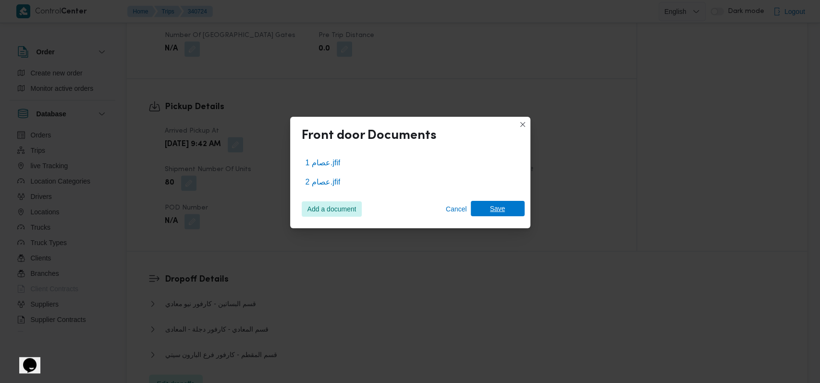
click at [523, 209] on span "Save" at bounding box center [498, 208] width 54 height 15
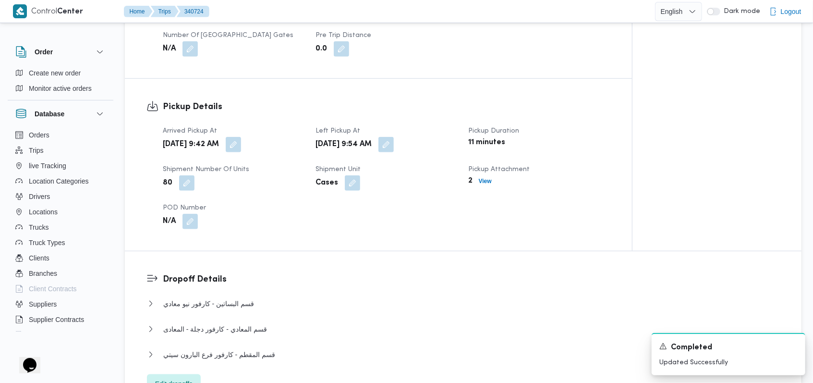
click at [569, 211] on div "Arrived Pickup At Wed, Oct 1, 2025 9:42 AM Left Pickup At Wed, Oct 1, 2025 9:54…" at bounding box center [386, 177] width 459 height 115
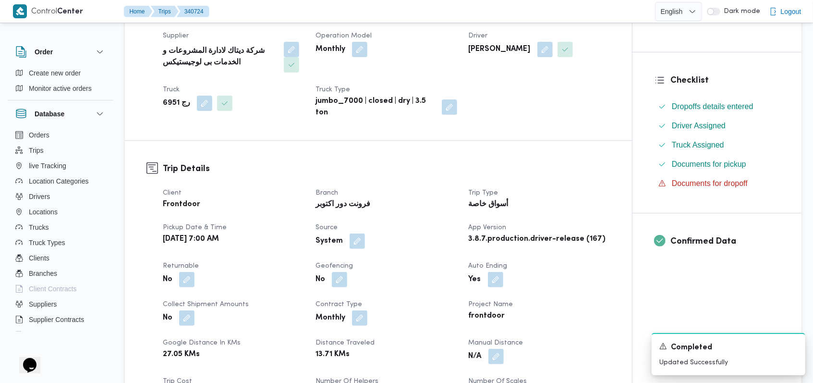
scroll to position [0, 0]
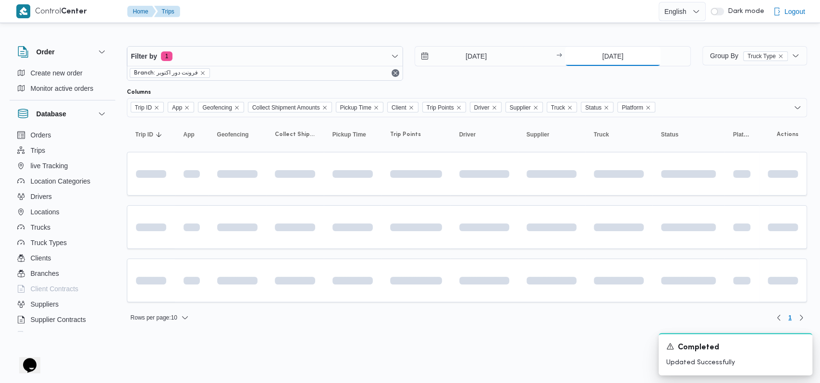
click at [609, 62] on input "1/10/2025" at bounding box center [613, 56] width 96 height 19
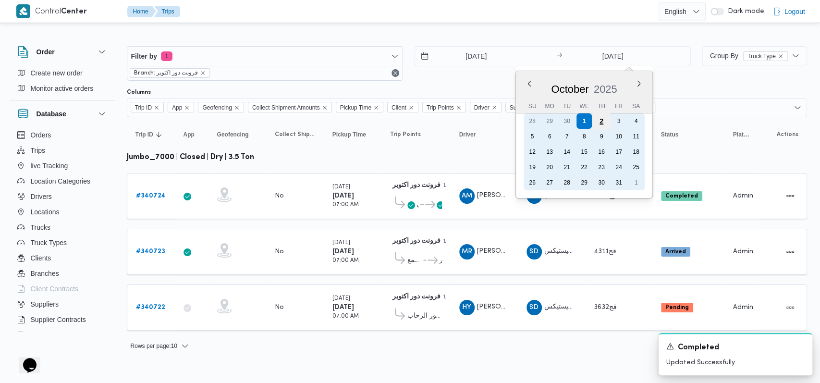
click at [604, 118] on div "2" at bounding box center [601, 121] width 18 height 18
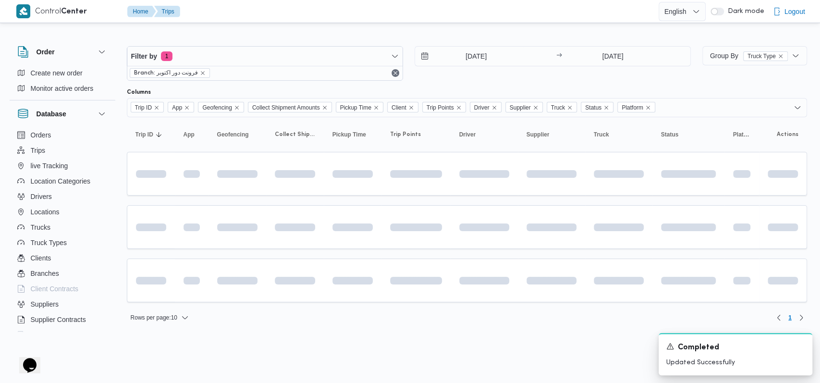
click at [491, 76] on div "1/10/2025 → 2/10/2025" at bounding box center [553, 63] width 276 height 35
click at [803, 345] on div "A new notification appears Completed Updated Successfully" at bounding box center [736, 354] width 154 height 42
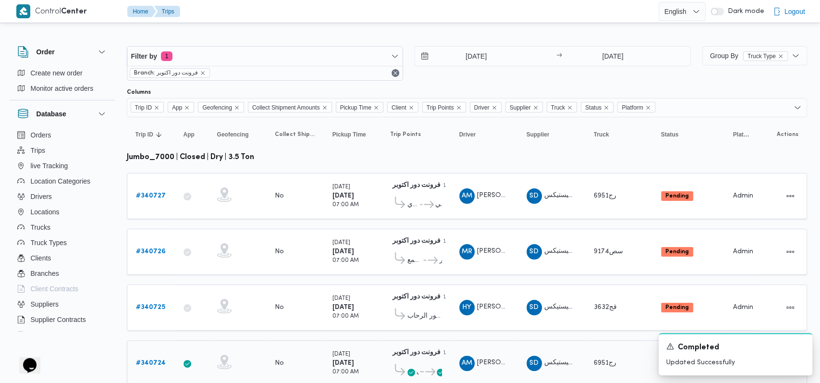
click at [576, 340] on td "Supplier SD شركة ديتاك لادارة المشروعات و الخدمات بى لوجيستيكس" at bounding box center [551, 363] width 67 height 46
click at [621, 55] on input "2/10/2025" at bounding box center [609, 56] width 96 height 19
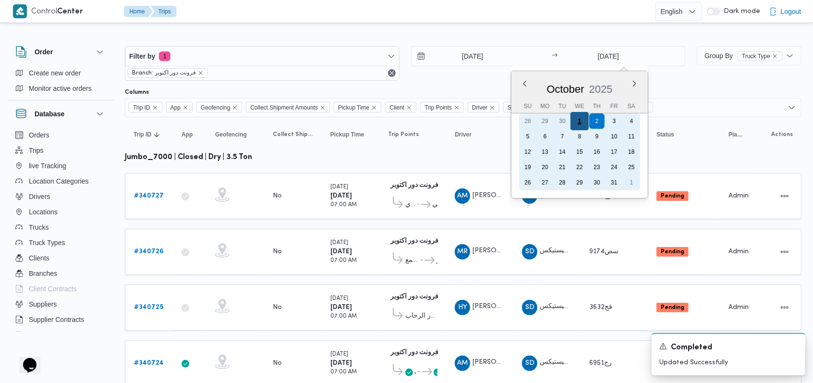
click at [581, 123] on div "1" at bounding box center [580, 121] width 18 height 18
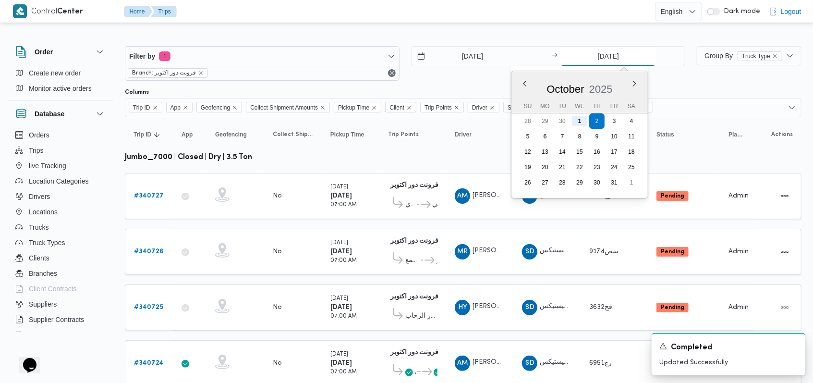
type input "1/10/2025"
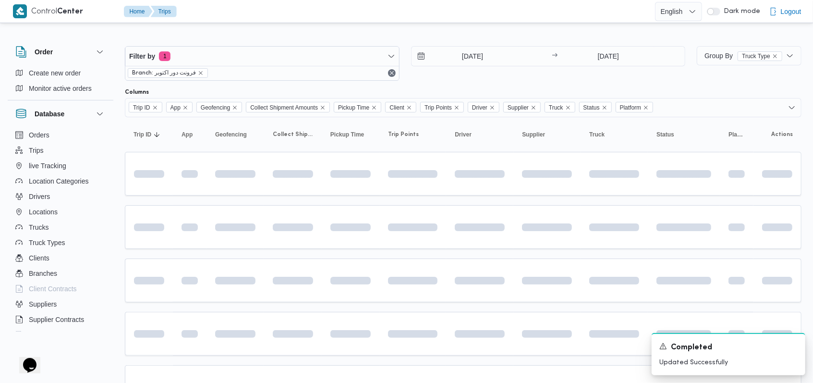
click at [480, 85] on div "Filter by 1 Branch: فرونت دور اكتوبر 1/10/2025 → 1/10/2025" at bounding box center [405, 63] width 572 height 46
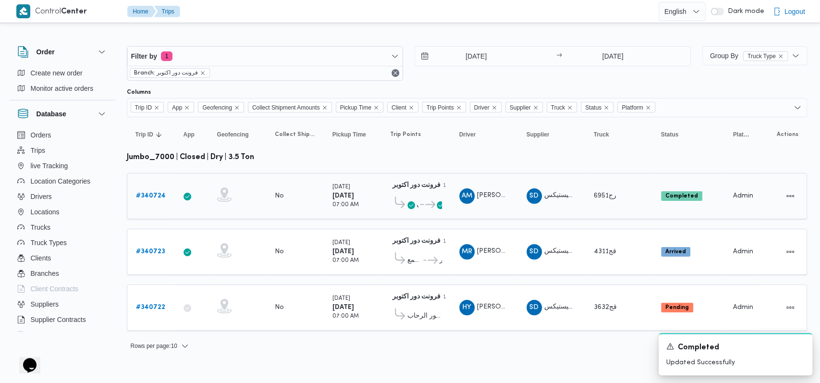
click at [152, 194] on b "# 340724" at bounding box center [151, 196] width 30 height 6
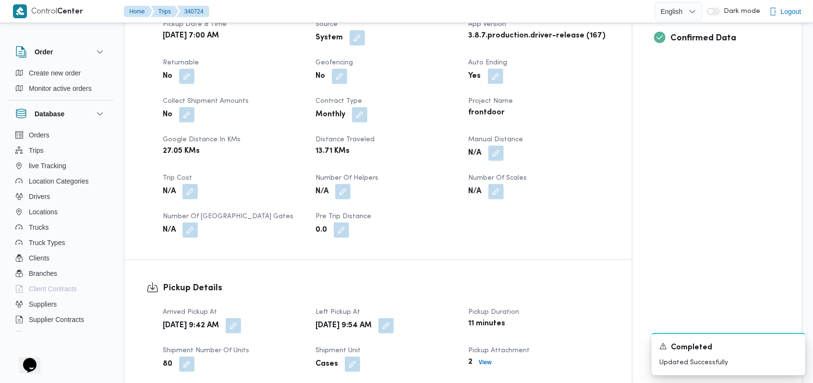
scroll to position [448, 0]
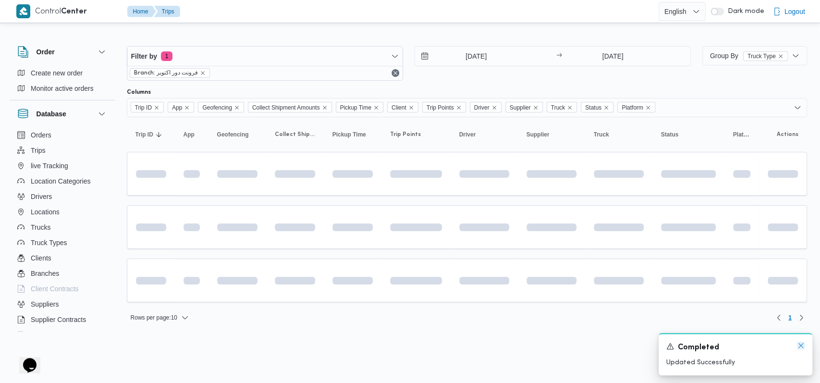
click at [801, 346] on icon "Dismiss toast" at bounding box center [801, 346] width 8 height 8
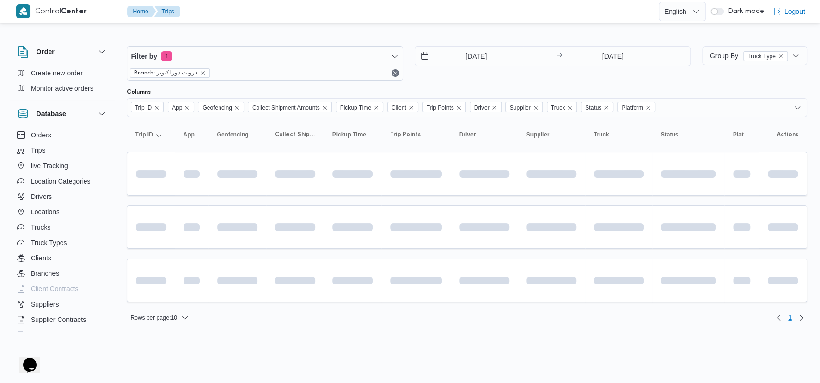
click at [579, 353] on html "Control Center Home Trips English عربي Dark mode Logout Order Create new order …" at bounding box center [410, 191] width 820 height 383
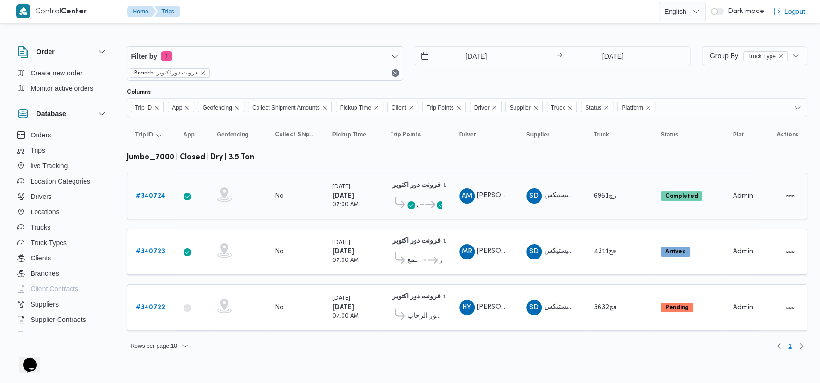
click at [140, 193] on b "# 340724" at bounding box center [151, 196] width 30 height 6
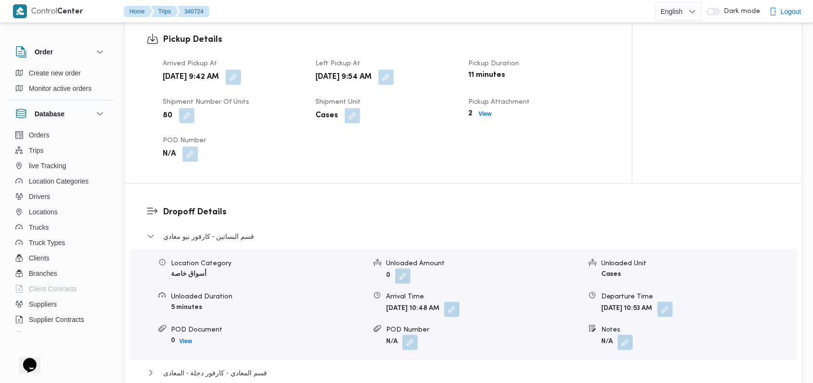
scroll to position [577, 0]
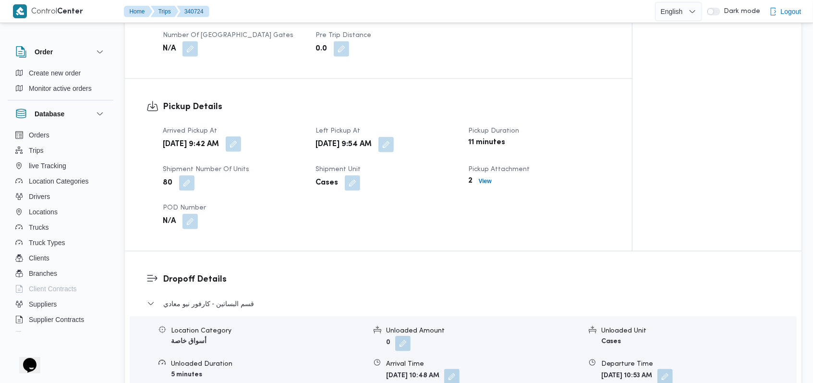
click at [241, 145] on button "button" at bounding box center [233, 143] width 15 height 15
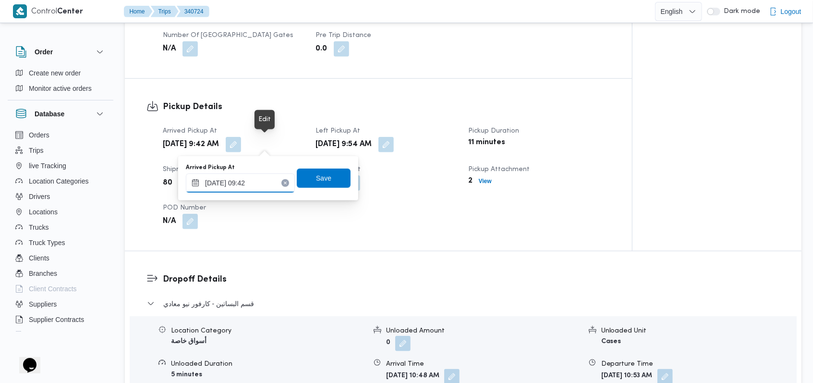
click at [254, 185] on input "01/10/2025 09:42" at bounding box center [240, 182] width 109 height 19
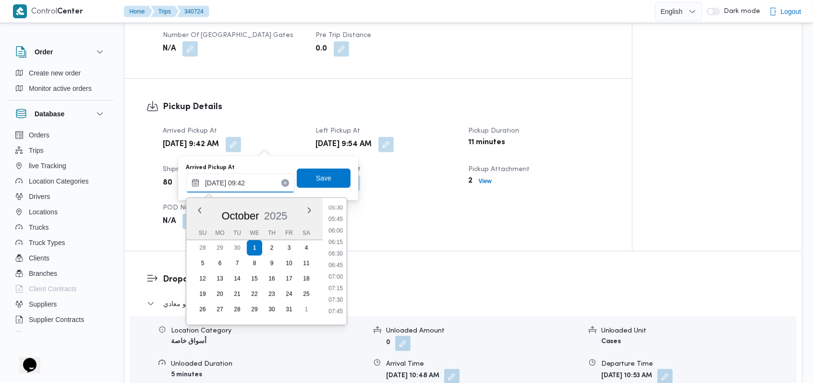
scroll to position [252, 0]
click at [337, 220] on li "05:45" at bounding box center [336, 224] width 22 height 10
type input "01/10/2025 05:45"
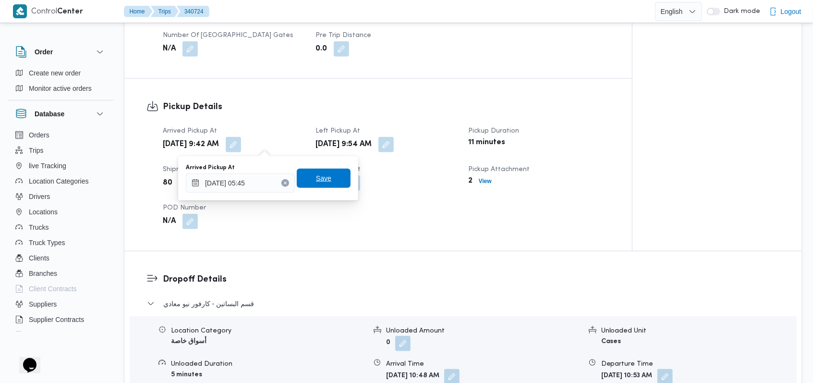
click at [328, 175] on span "Save" at bounding box center [324, 178] width 54 height 19
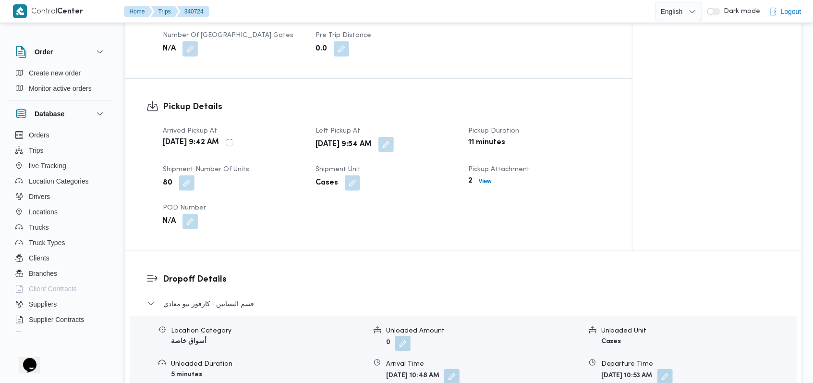
click at [394, 145] on button "button" at bounding box center [386, 144] width 15 height 15
click at [406, 178] on div "Cases" at bounding box center [386, 182] width 143 height 17
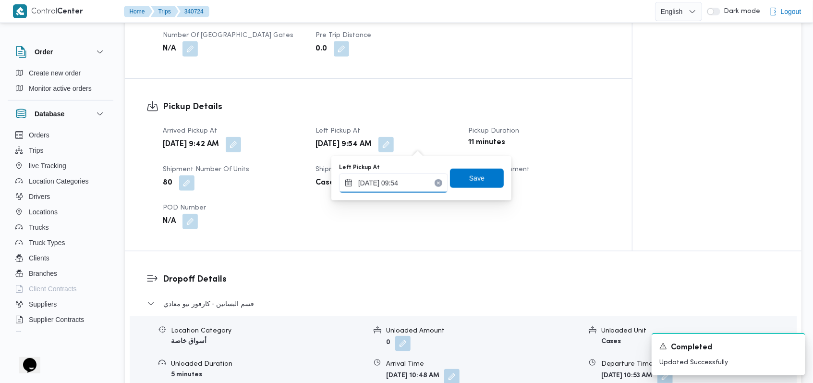
click at [406, 178] on input "01/10/2025 09:54" at bounding box center [393, 182] width 109 height 19
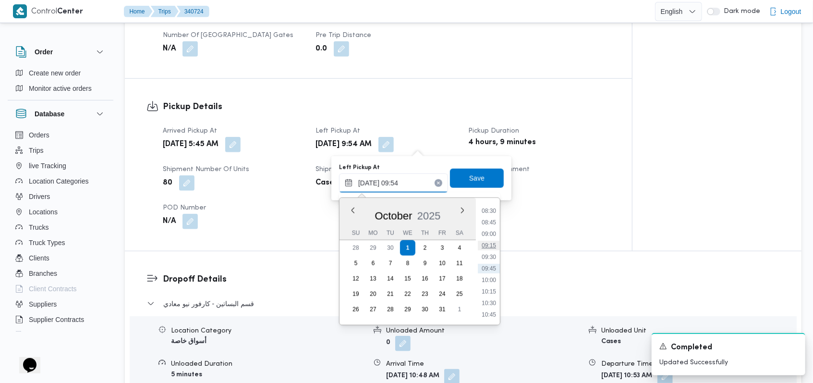
scroll to position [327, 0]
click at [495, 219] on li "07:15" at bounding box center [489, 218] width 22 height 10
type input "01/10/2025 07:15"
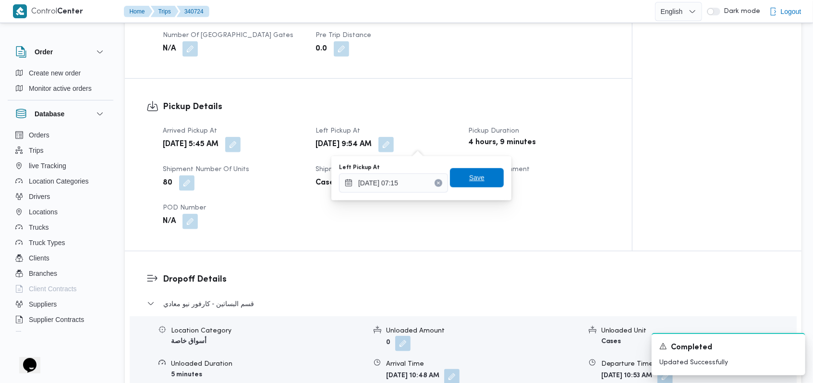
click at [482, 179] on span "Save" at bounding box center [477, 177] width 54 height 19
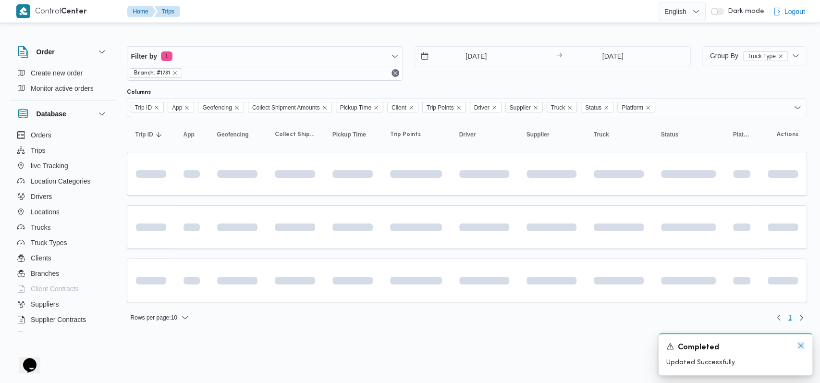
click at [801, 345] on icon "Dismiss toast" at bounding box center [801, 346] width 8 height 8
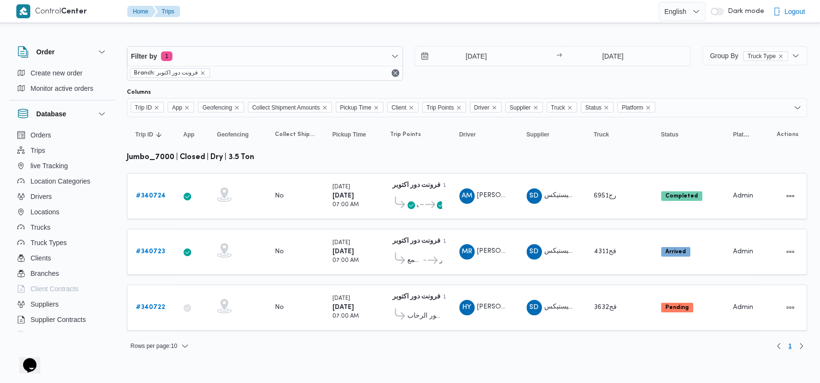
click at [497, 72] on div "1/10/2025 → 1/10/2025" at bounding box center [553, 63] width 276 height 35
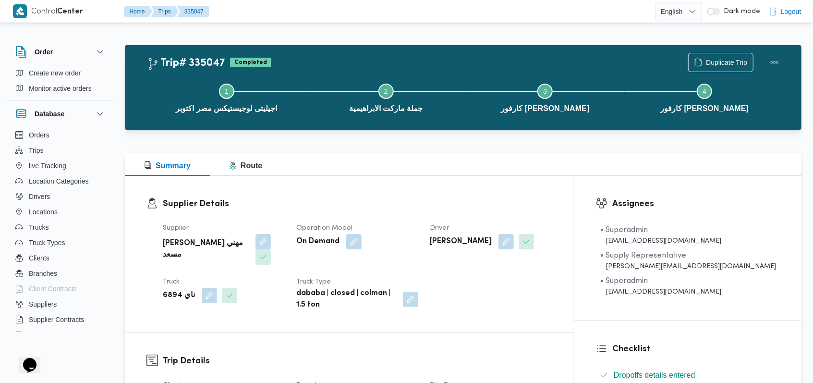
click at [420, 212] on dl "Supplier Details Supplier [PERSON_NAME] مهني مسعد Operation Model On Demand Dri…" at bounding box center [358, 253] width 390 height 113
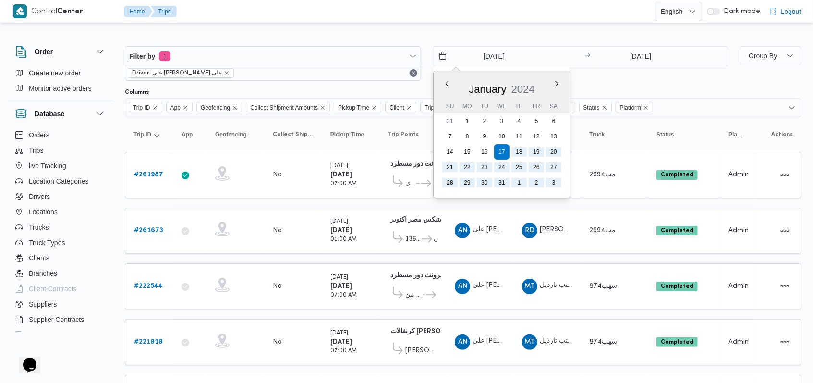
click at [622, 84] on div "Filter by 1 Driver: على [PERSON_NAME] على [DATE] Previous Month Next month [DAT…" at bounding box center [427, 63] width 616 height 46
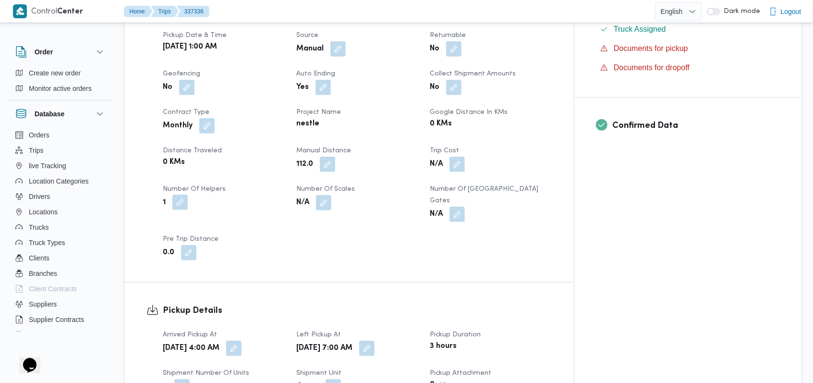
click at [180, 195] on button "button" at bounding box center [179, 202] width 15 height 15
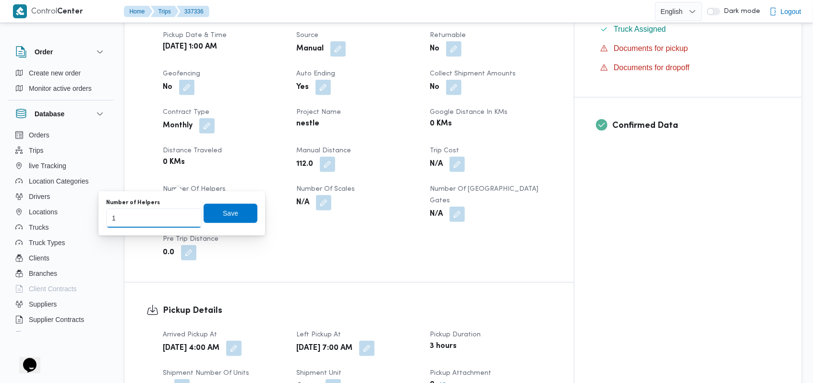
type input "2"
click at [184, 216] on input "2" at bounding box center [154, 218] width 96 height 19
click at [223, 209] on span "Save" at bounding box center [230, 213] width 15 height 12
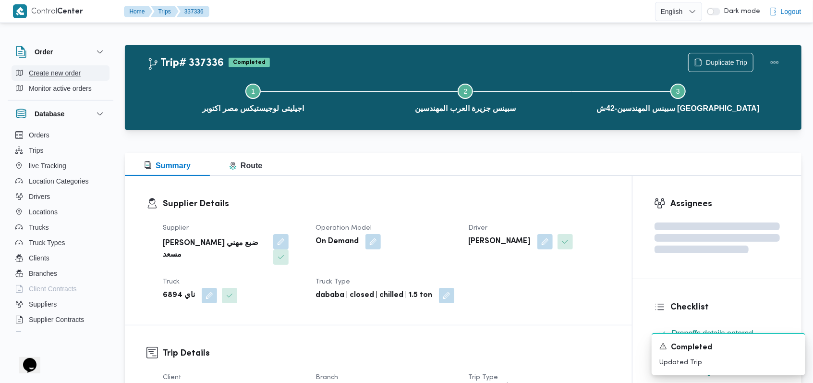
scroll to position [320, 0]
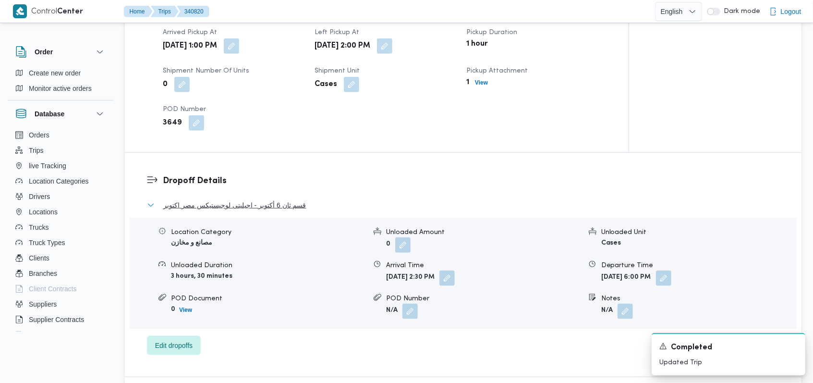
click at [286, 199] on span "قسم ثان 6 أكتوبر - اجيليتى لوجيستيكس مصر اكتوبر" at bounding box center [234, 205] width 143 height 12
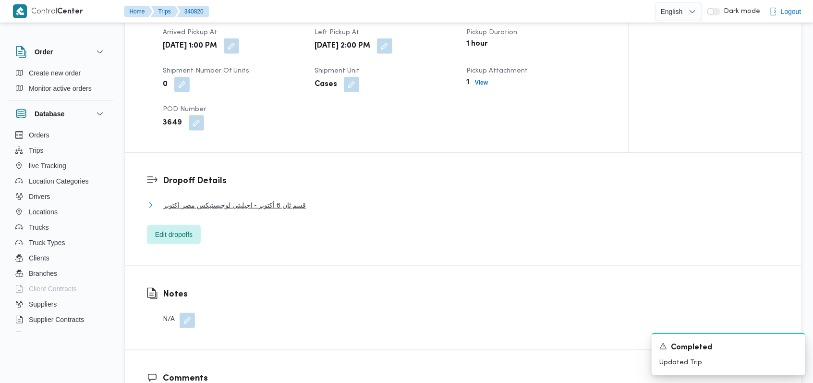
click at [278, 199] on span "قسم ثان 6 أكتوبر - اجيليتى لوجيستيكس مصر اكتوبر" at bounding box center [234, 205] width 143 height 12
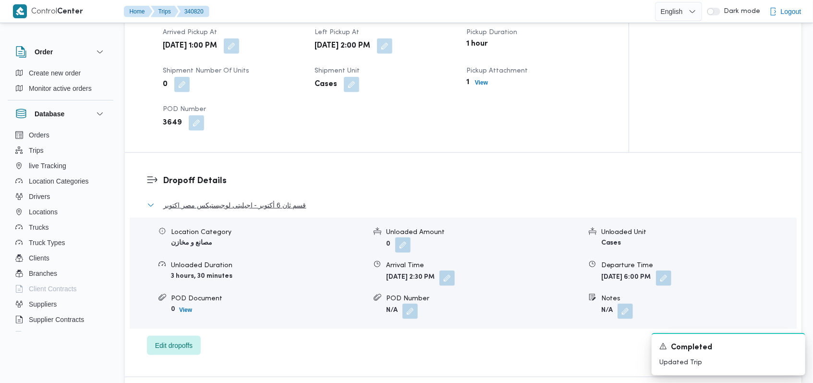
click at [278, 199] on span "قسم ثان 6 أكتوبر - اجيليتى لوجيستيكس مصر اكتوبر" at bounding box center [234, 205] width 143 height 12
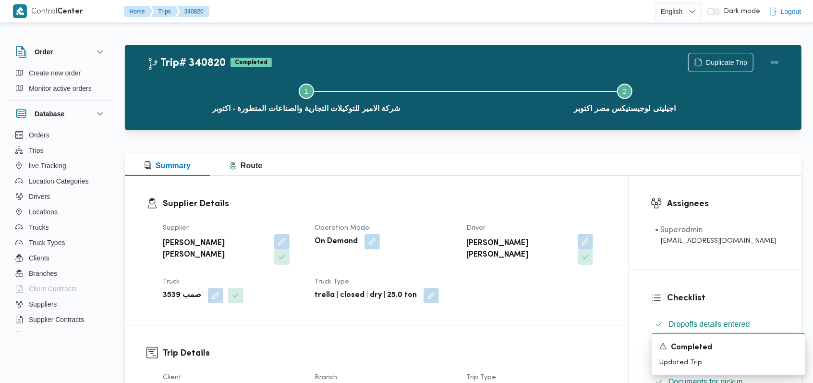
click at [431, 214] on dl "Supplier Details Supplier [PERSON_NAME] [PERSON_NAME] Operation Model On Demand…" at bounding box center [385, 250] width 444 height 106
